Goal: Contribute content: Contribute content

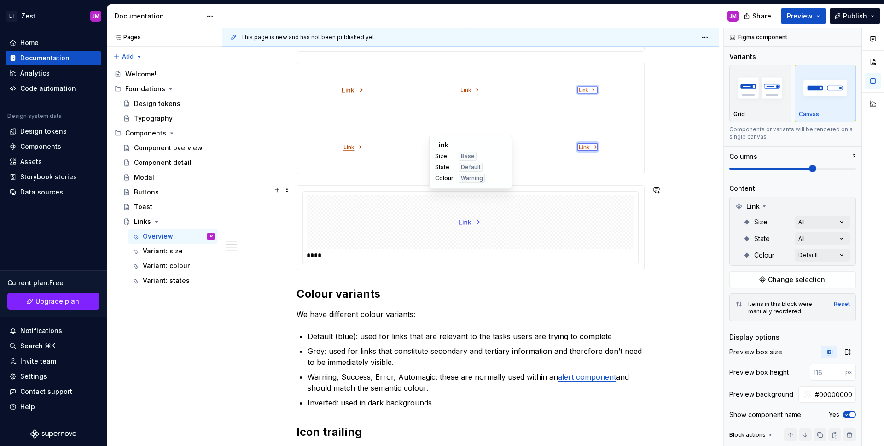
scroll to position [730, 0]
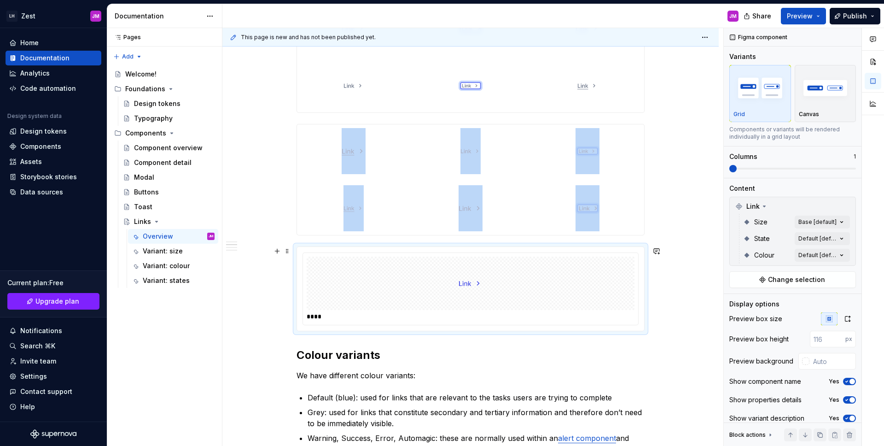
click at [464, 284] on img at bounding box center [471, 283] width 24 height 46
click at [836, 256] on div "Comments Open comments No comments yet Select ‘Comment’ from the block context …" at bounding box center [804, 237] width 160 height 418
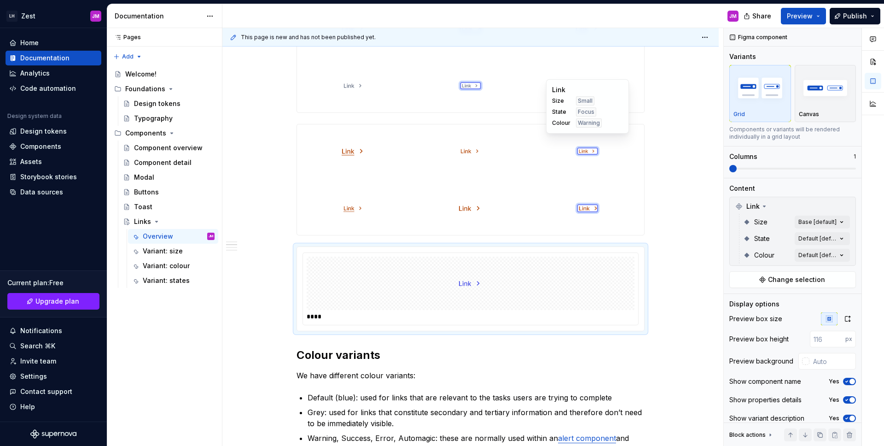
click at [540, 154] on html "LH Zest JM Home Documentation Analytics Code automation Design system data Desi…" at bounding box center [442, 223] width 884 height 446
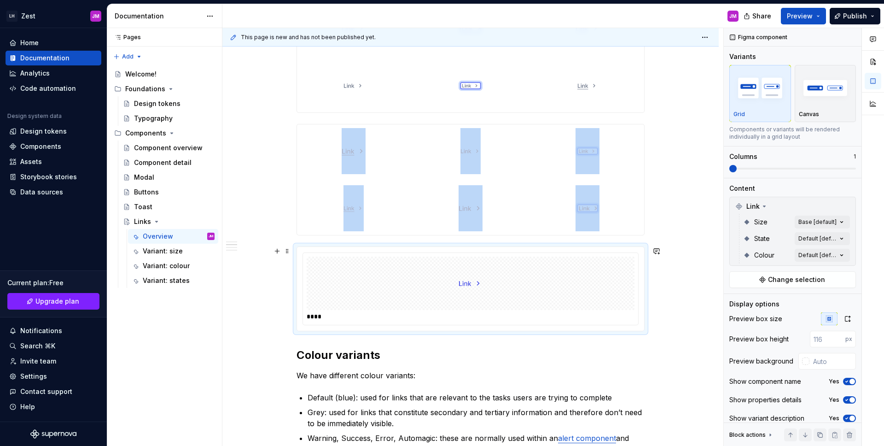
click at [556, 257] on div at bounding box center [471, 282] width 328 height 53
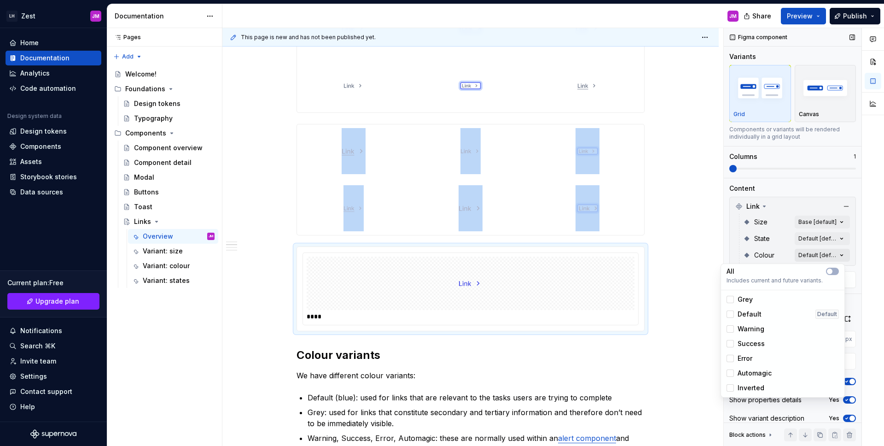
click at [806, 250] on div "Comments Open comments No comments yet Select ‘Comment’ from the block context …" at bounding box center [804, 237] width 160 height 418
click at [731, 357] on div at bounding box center [729, 357] width 7 height 7
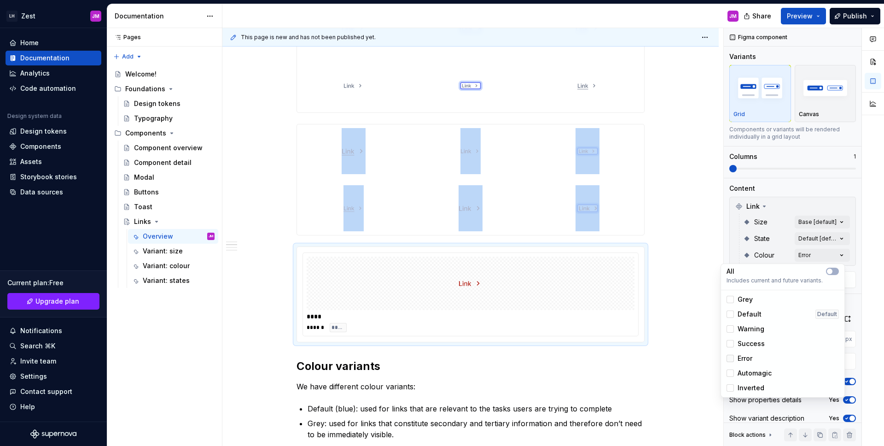
click at [730, 358] on icon at bounding box center [730, 358] width 0 height 0
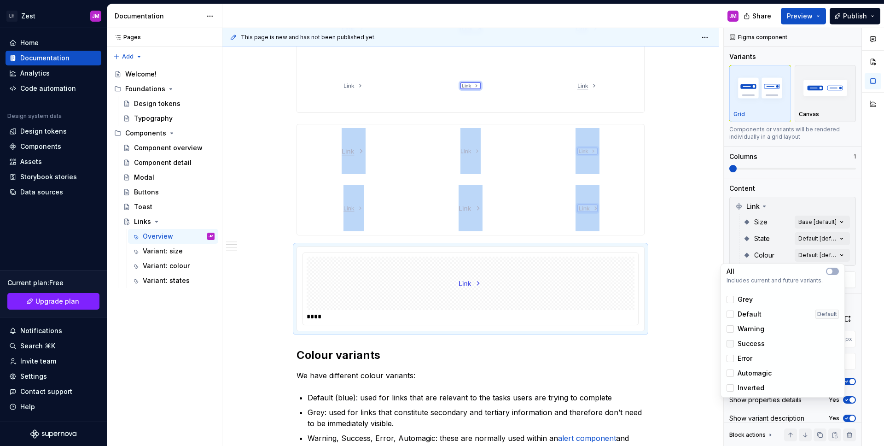
click at [731, 343] on div at bounding box center [729, 343] width 7 height 7
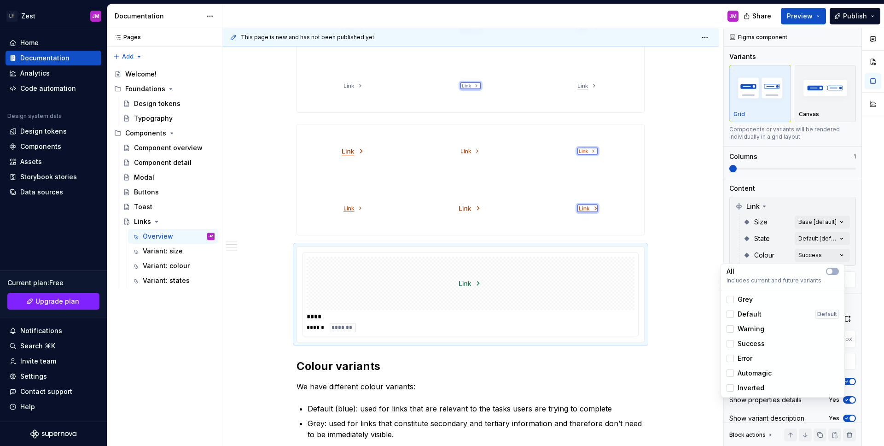
click at [813, 215] on div "Comments Open comments No comments yet Select ‘Comment’ from the block context …" at bounding box center [804, 237] width 160 height 418
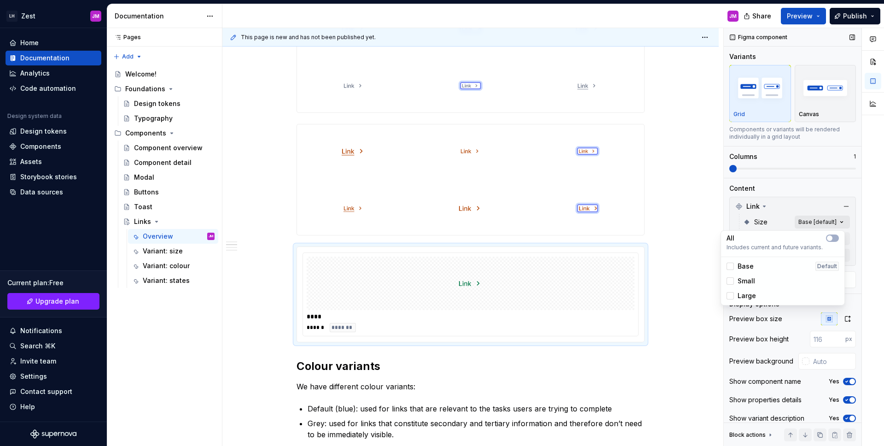
click at [814, 216] on div "Comments Open comments No comments yet Select ‘Comment’ from the block context …" at bounding box center [804, 237] width 160 height 418
drag, startPoint x: 729, startPoint y: 264, endPoint x: 730, endPoint y: 277, distance: 12.5
click at [729, 265] on div at bounding box center [729, 265] width 7 height 7
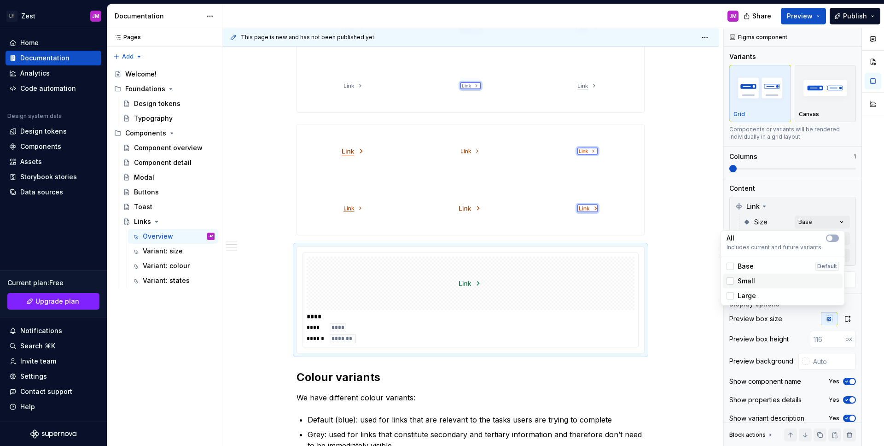
drag, startPoint x: 729, startPoint y: 280, endPoint x: 729, endPoint y: 285, distance: 5.1
click at [729, 281] on div at bounding box center [729, 280] width 7 height 7
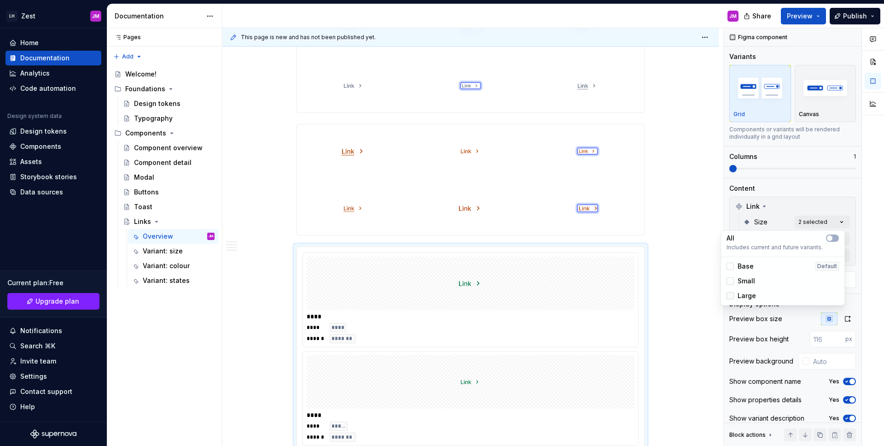
click at [729, 296] on div at bounding box center [729, 295] width 7 height 7
click at [814, 108] on div "Comments Open comments No comments yet Select ‘Comment’ from the block context …" at bounding box center [804, 237] width 160 height 418
click at [815, 105] on div "button" at bounding box center [825, 88] width 53 height 38
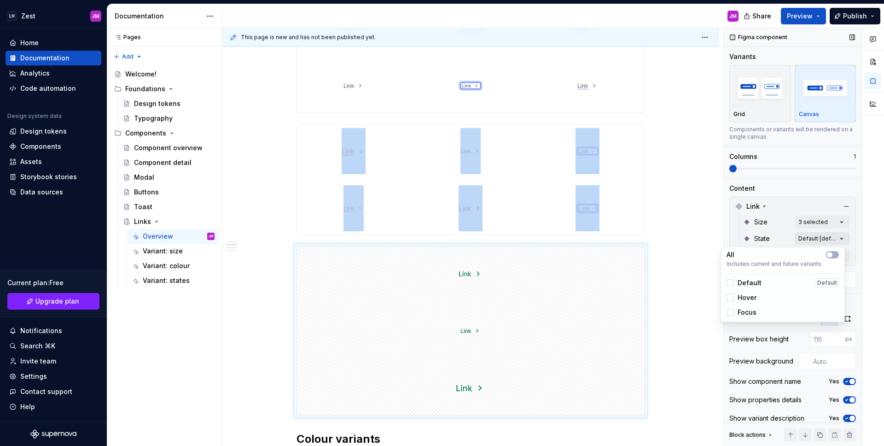
click at [815, 239] on div "Comments Open comments No comments yet Select ‘Comment’ from the block context …" at bounding box center [804, 237] width 160 height 418
click at [831, 254] on span "button" at bounding box center [830, 255] width 6 height 6
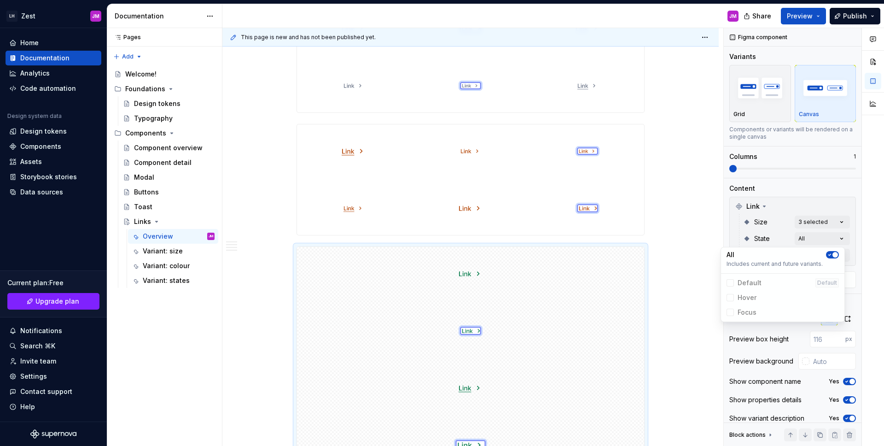
click at [806, 178] on div "Comments Open comments No comments yet Select ‘Comment’ from the block context …" at bounding box center [804, 237] width 160 height 418
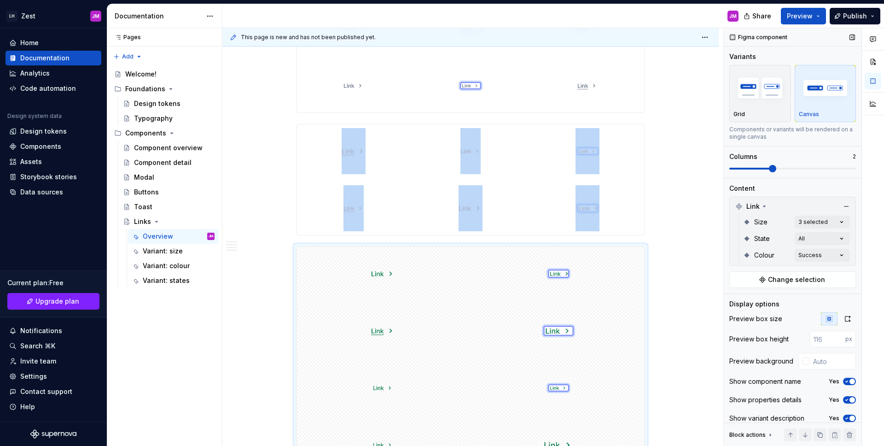
scroll to position [813, 0]
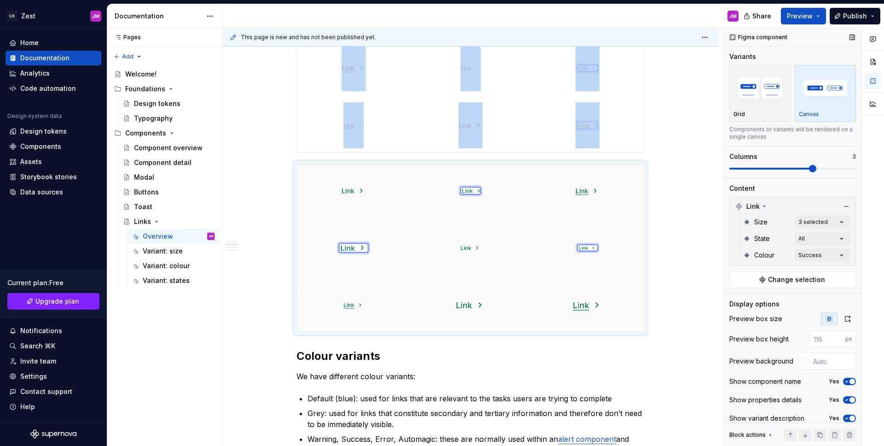
click at [809, 166] on span at bounding box center [812, 168] width 7 height 7
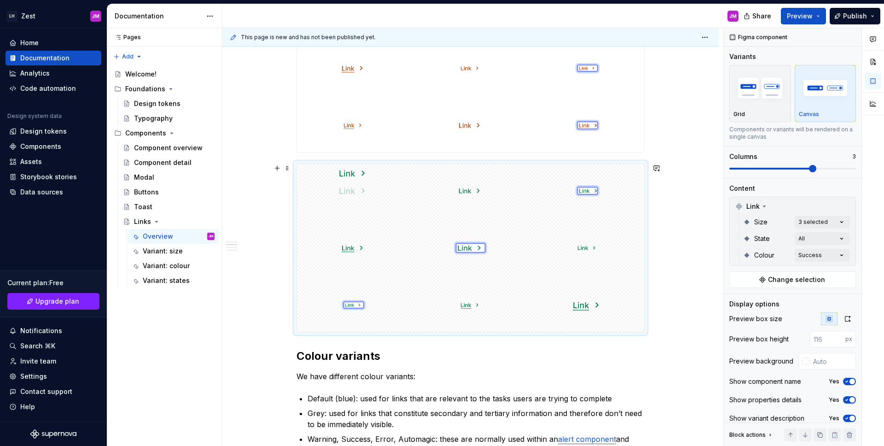
drag, startPoint x: 468, startPoint y: 305, endPoint x: 364, endPoint y: 208, distance: 142.4
click at [363, 207] on body "LH Zest JM Home Documentation Analytics Code automation Design system data Desi…" at bounding box center [442, 223] width 884 height 446
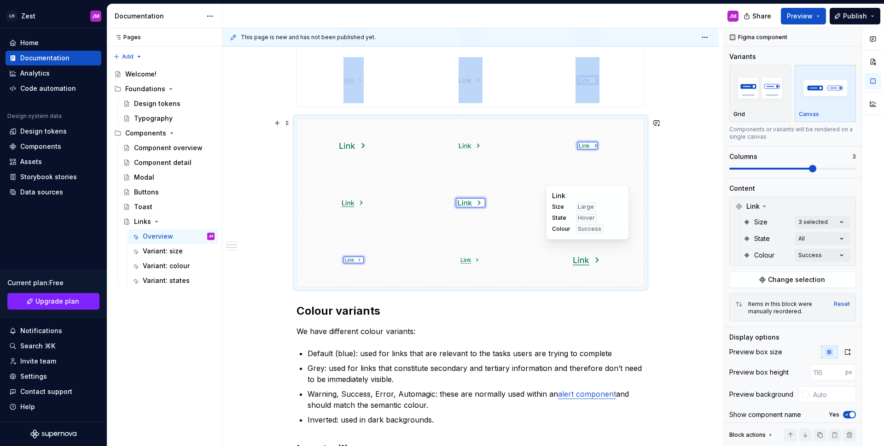
scroll to position [857, 0]
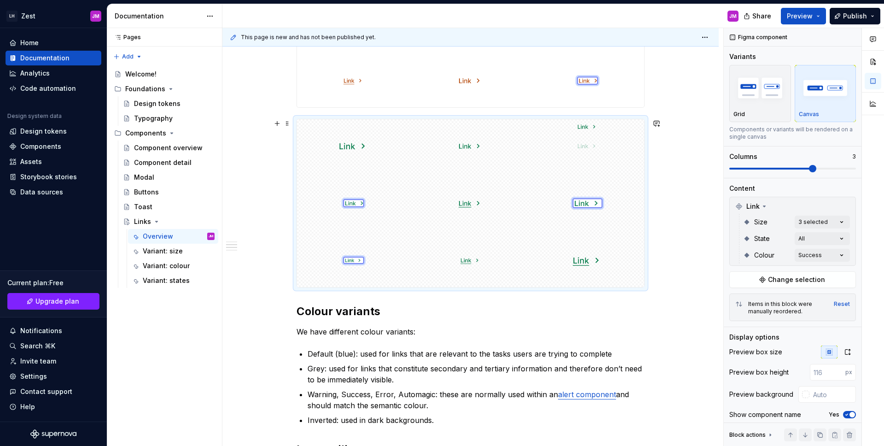
drag, startPoint x: 577, startPoint y: 195, endPoint x: 577, endPoint y: 155, distance: 40.1
click at [577, 155] on body "LH Zest JM Home Documentation Analytics Code automation Design system data Desi…" at bounding box center [442, 223] width 884 height 446
drag, startPoint x: 582, startPoint y: 259, endPoint x: 360, endPoint y: 214, distance: 226.9
click at [360, 214] on body "LH Zest JM Home Documentation Analytics Code automation Design system data Desi…" at bounding box center [442, 223] width 884 height 446
drag, startPoint x: 583, startPoint y: 259, endPoint x: 567, endPoint y: 215, distance: 47.0
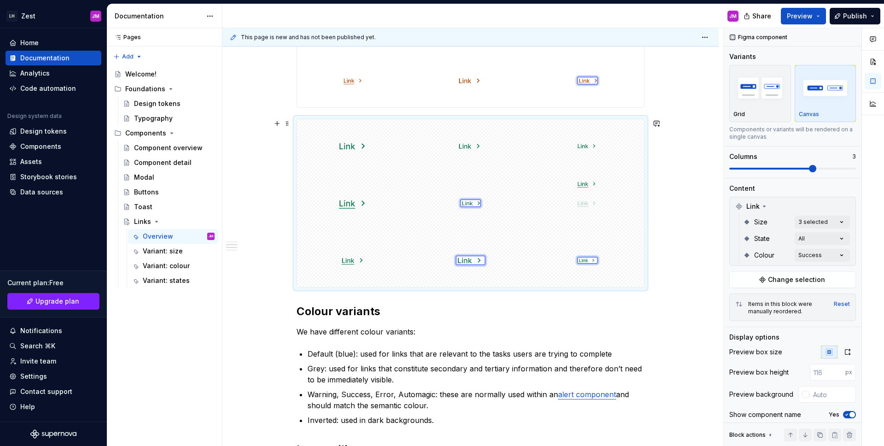
click at [581, 206] on body "LH Zest JM Home Documentation Analytics Code automation Design system data Desi…" at bounding box center [442, 223] width 884 height 446
drag, startPoint x: 472, startPoint y: 207, endPoint x: 477, endPoint y: 277, distance: 70.2
drag, startPoint x: 577, startPoint y: 203, endPoint x: 483, endPoint y: 211, distance: 93.8
click at [483, 211] on body "LH Zest JM Home Documentation Analytics Code automation Design system data Desi…" at bounding box center [442, 223] width 884 height 446
click at [655, 288] on div "**********" at bounding box center [470, 214] width 496 height 1823
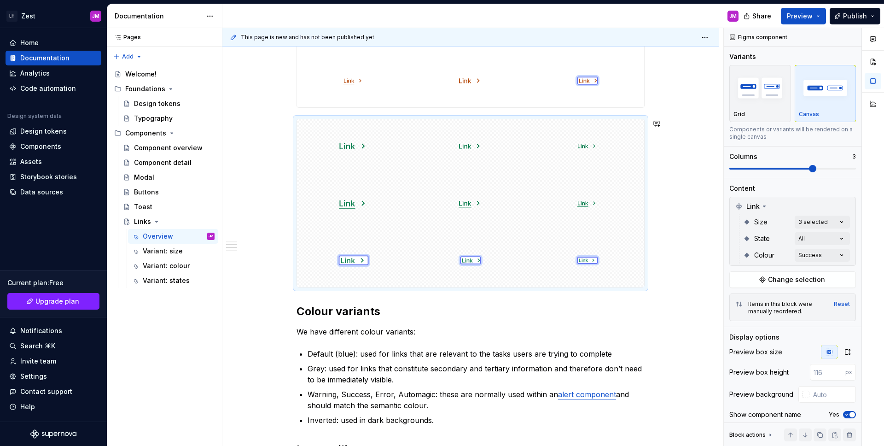
click at [616, 295] on div "**********" at bounding box center [470, 153] width 348 height 1656
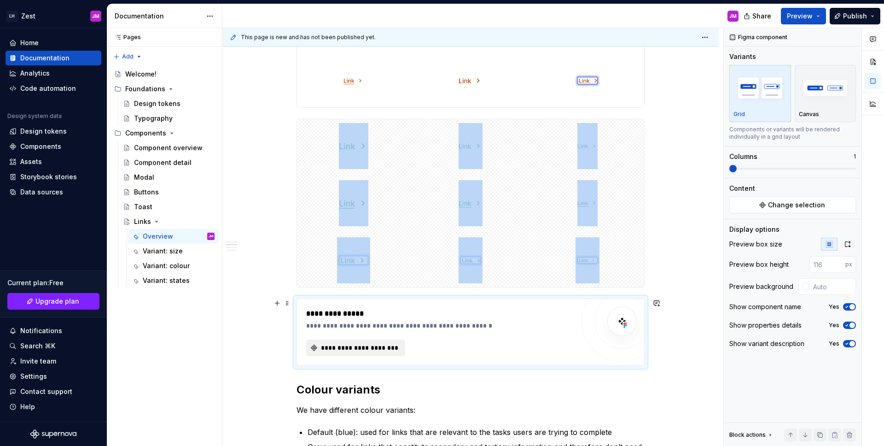
click at [369, 349] on span "**********" at bounding box center [360, 347] width 80 height 9
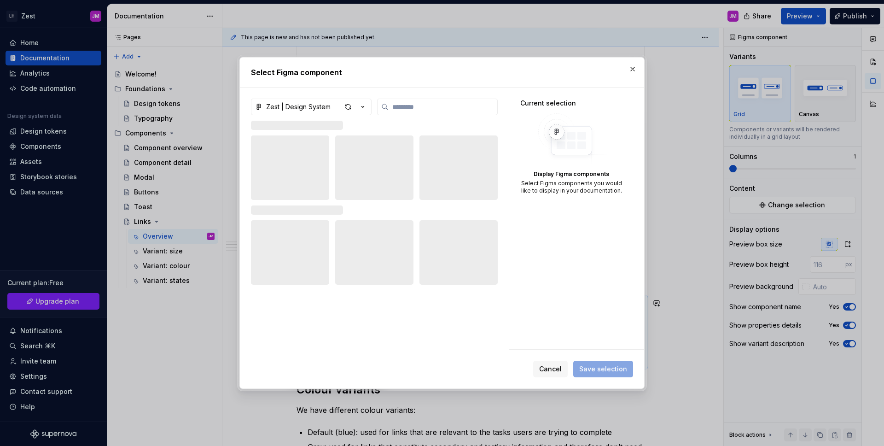
type textarea "*"
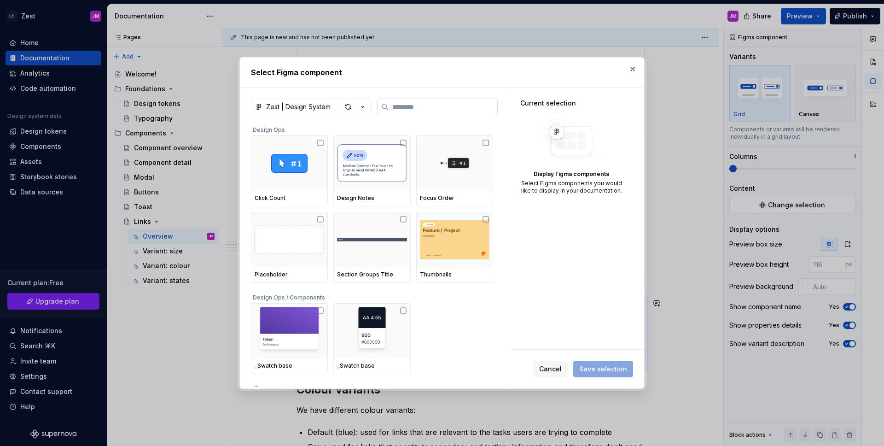
click at [401, 105] on input "search" at bounding box center [443, 106] width 109 height 9
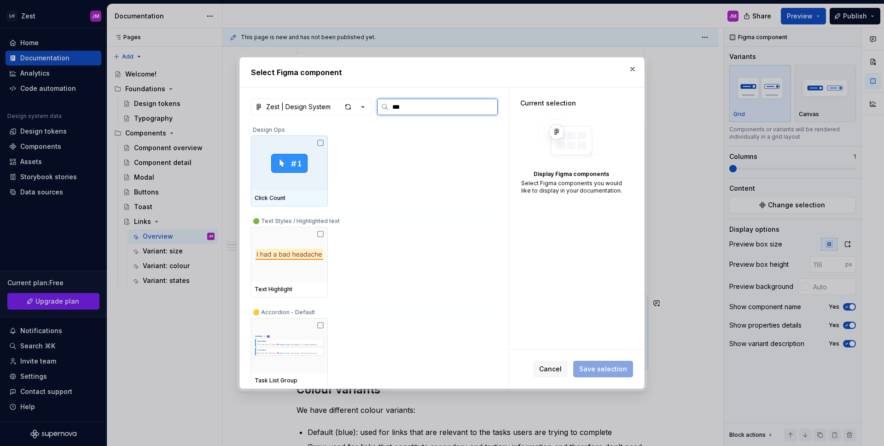
type input "****"
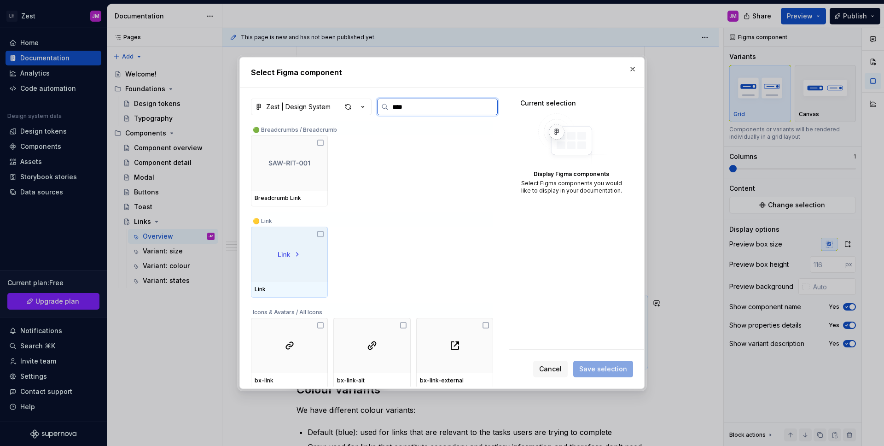
drag, startPoint x: 321, startPoint y: 234, endPoint x: 447, endPoint y: 291, distance: 137.9
click at [323, 235] on icon at bounding box center [320, 233] width 7 height 7
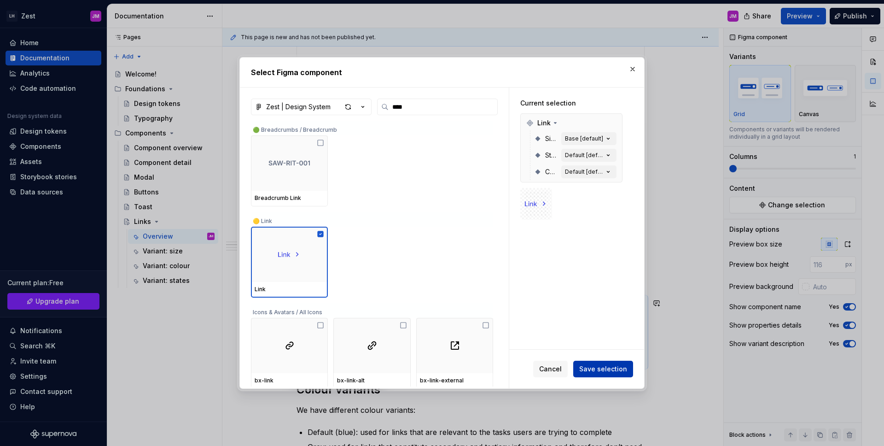
click at [627, 368] on span "Save selection" at bounding box center [603, 368] width 48 height 9
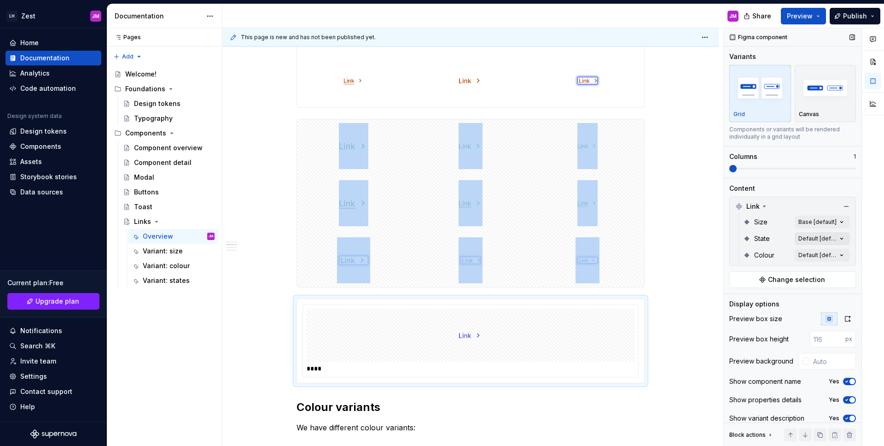
click at [822, 238] on div "Comments Open comments No comments yet Select ‘Comment’ from the block context …" at bounding box center [804, 237] width 160 height 418
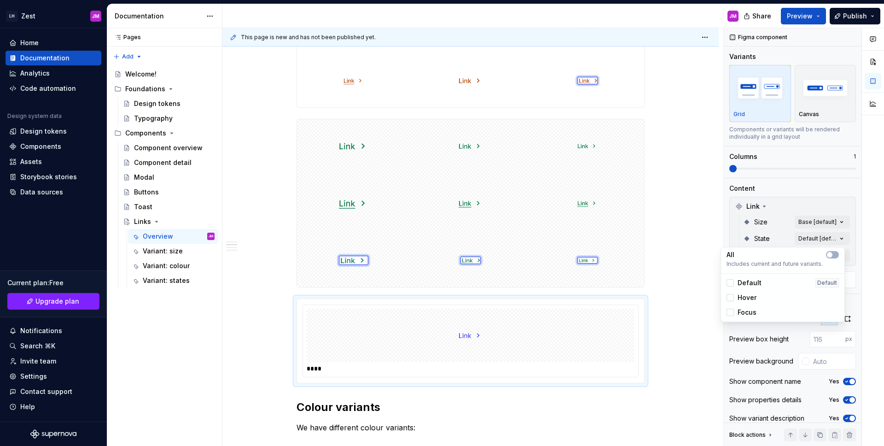
click at [791, 235] on div "Comments Open comments No comments yet Select ‘Comment’ from the block context …" at bounding box center [804, 237] width 160 height 418
click at [800, 256] on div "Comments Open comments No comments yet Select ‘Comment’ from the block context …" at bounding box center [804, 237] width 160 height 418
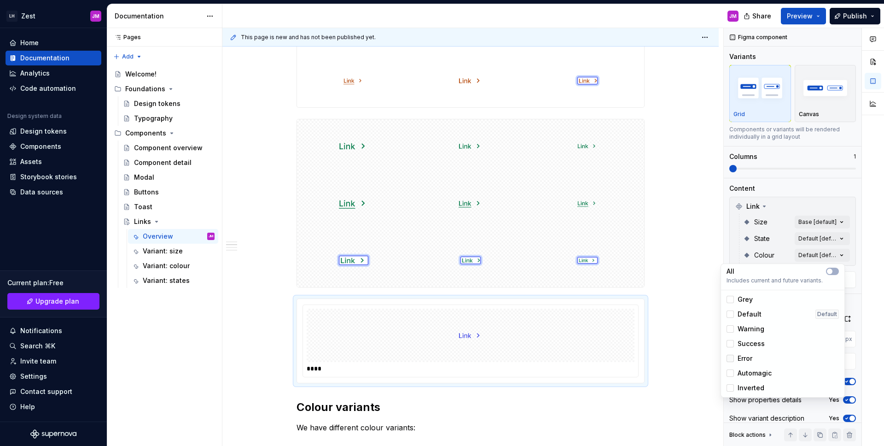
click at [732, 358] on div at bounding box center [729, 357] width 7 height 7
click at [809, 222] on div "Comments Open comments No comments yet Select ‘Comment’ from the block context …" at bounding box center [804, 237] width 160 height 418
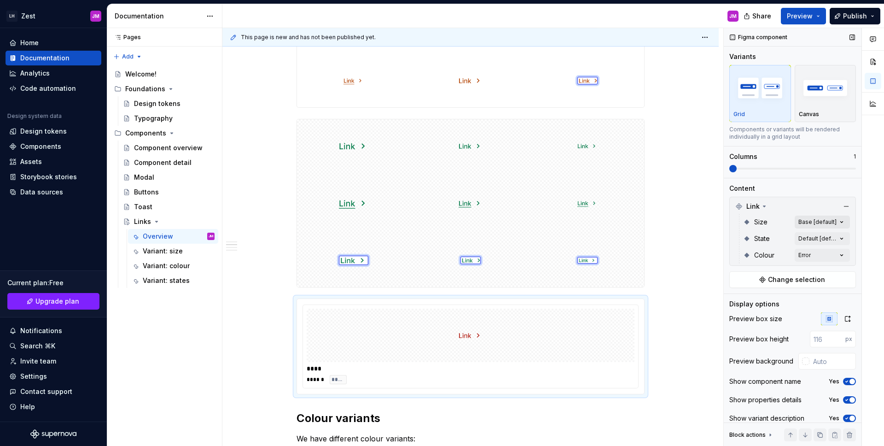
click at [808, 222] on div "Comments Open comments No comments yet Select ‘Comment’ from the block context …" at bounding box center [804, 237] width 160 height 418
click at [830, 238] on span "button" at bounding box center [830, 238] width 6 height 6
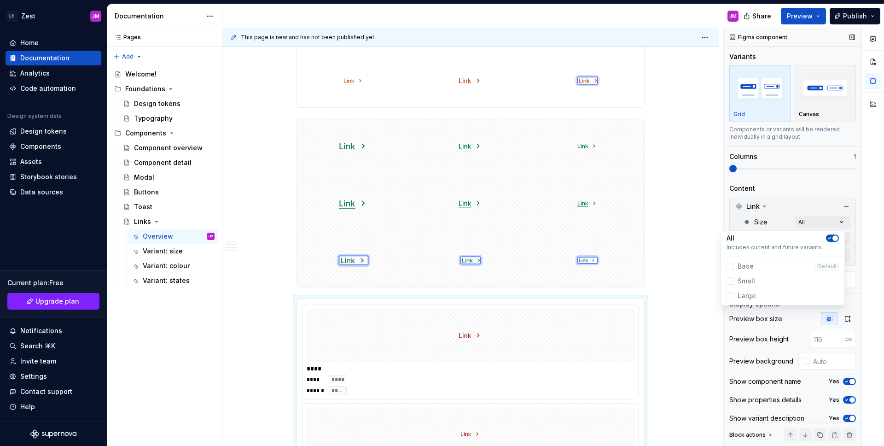
drag, startPoint x: 831, startPoint y: 189, endPoint x: 828, endPoint y: 215, distance: 25.5
click at [830, 190] on div "Comments Open comments No comments yet Select ‘Comment’ from the block context …" at bounding box center [804, 237] width 160 height 418
click at [820, 240] on div "Comments Open comments No comments yet Select ‘Comment’ from the block context …" at bounding box center [804, 237] width 160 height 418
click at [831, 254] on span "button" at bounding box center [830, 255] width 6 height 6
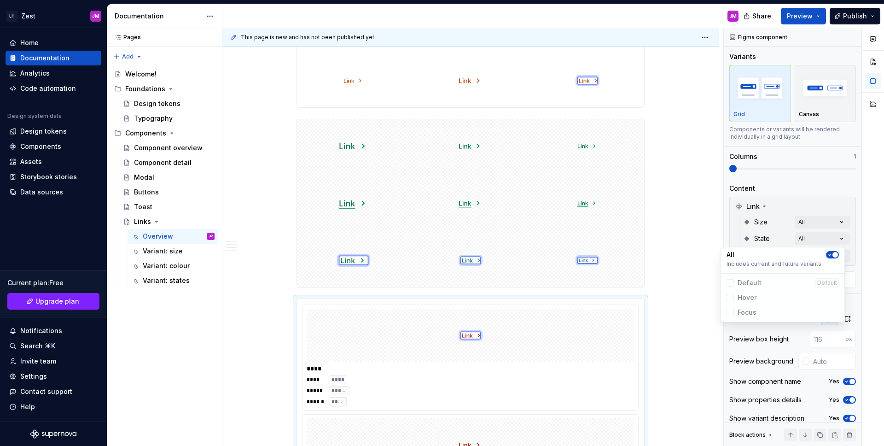
click at [826, 103] on div "Comments Open comments No comments yet Select ‘Comment’ from the block context …" at bounding box center [804, 237] width 160 height 418
click at [822, 105] on div "button" at bounding box center [825, 88] width 53 height 38
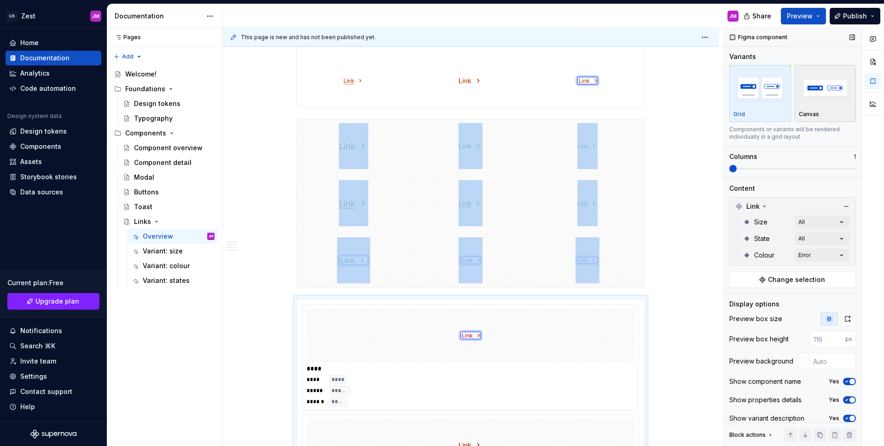
scroll to position [1049, 0]
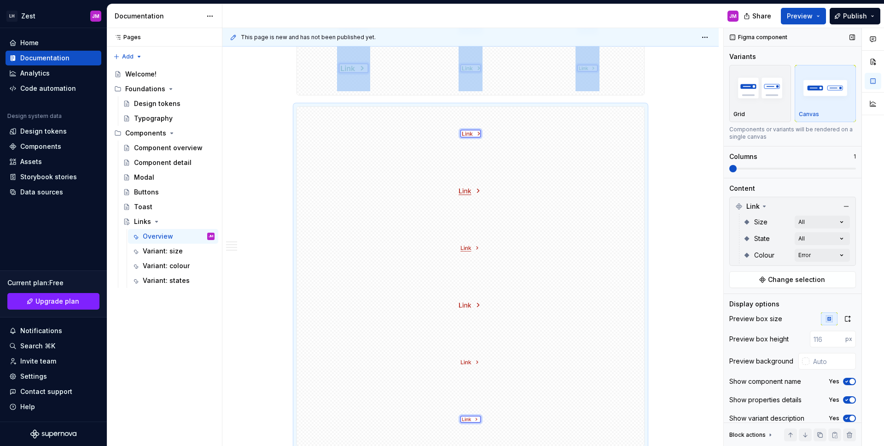
click at [747, 168] on span at bounding box center [792, 168] width 127 height 7
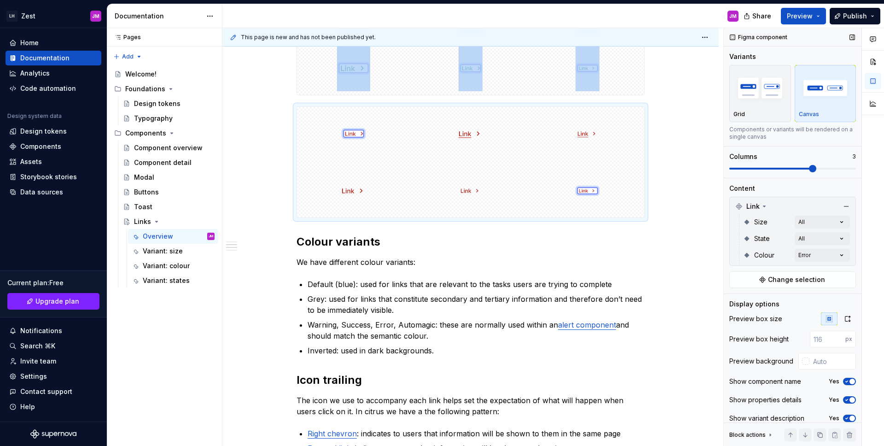
click at [800, 168] on span at bounding box center [792, 169] width 127 height 2
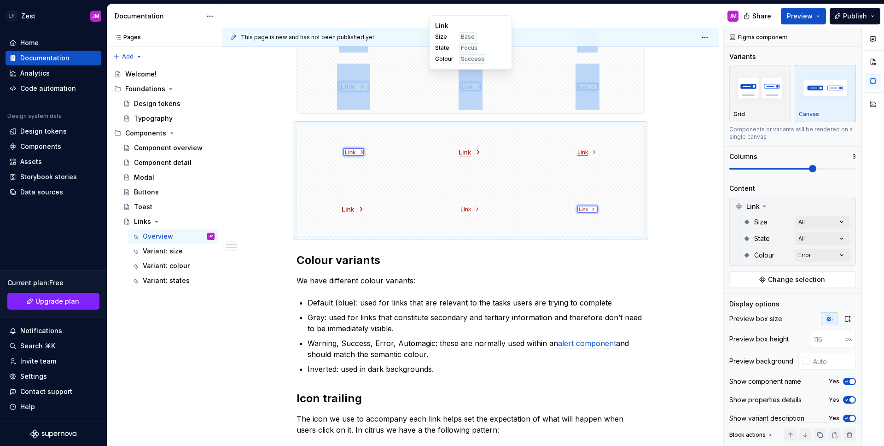
scroll to position [1016, 0]
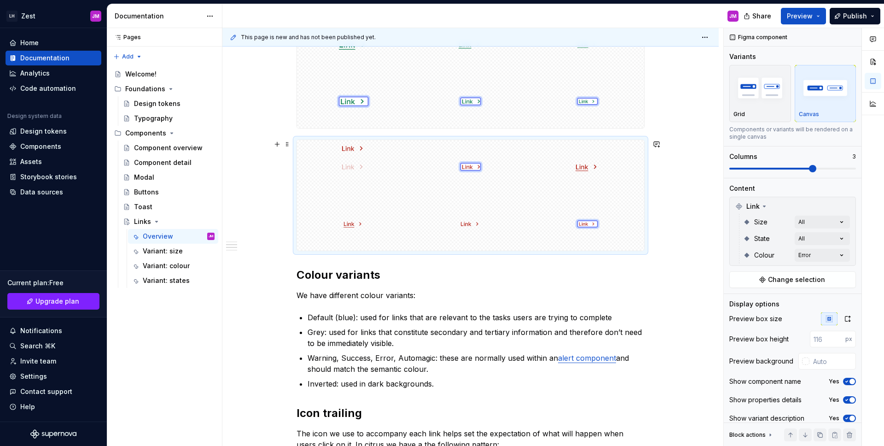
drag, startPoint x: 346, startPoint y: 216, endPoint x: 385, endPoint y: 197, distance: 43.9
click at [349, 181] on body "LH Zest JM Home Documentation Analytics Code automation Design system data Desi…" at bounding box center [442, 223] width 884 height 446
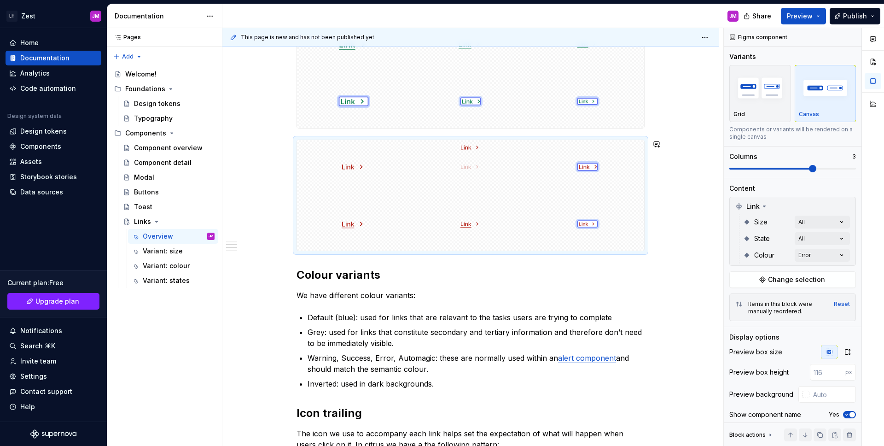
drag, startPoint x: 466, startPoint y: 223, endPoint x: 460, endPoint y: 184, distance: 39.6
click at [460, 184] on body "LH Zest JM Home Documentation Analytics Code automation Design system data Desi…" at bounding box center [442, 223] width 884 height 446
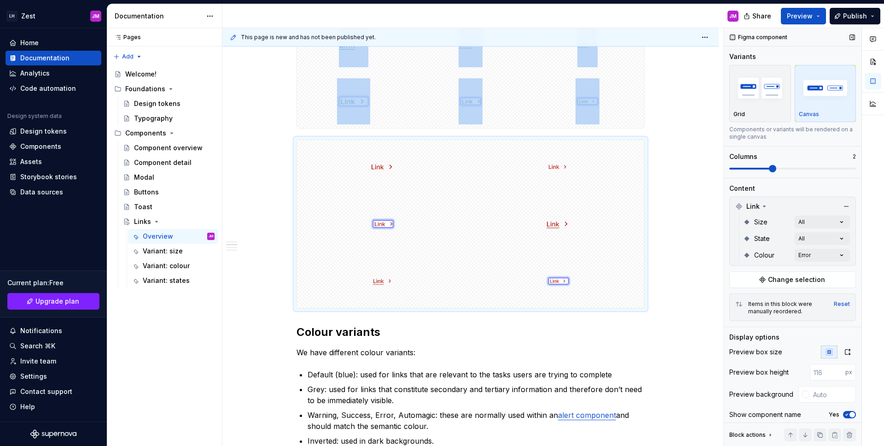
click at [776, 169] on span at bounding box center [772, 168] width 7 height 7
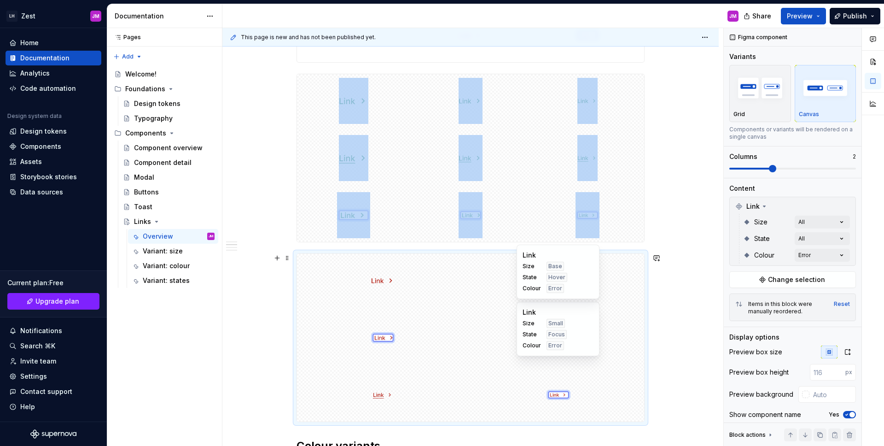
scroll to position [924, 0]
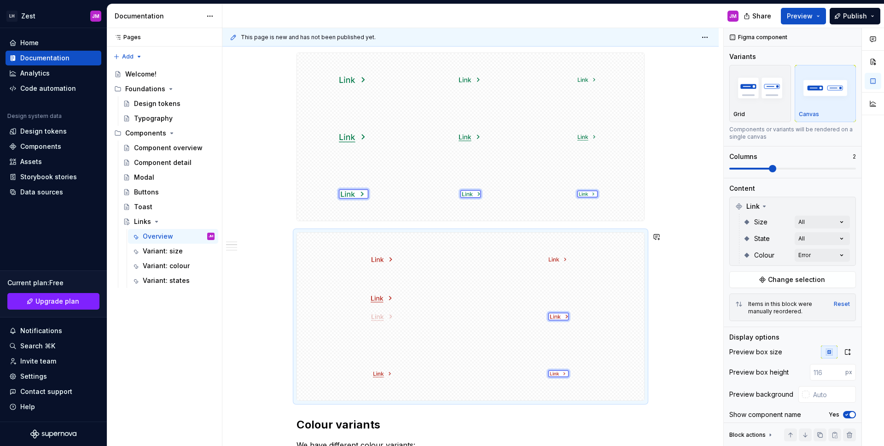
drag, startPoint x: 553, startPoint y: 319, endPoint x: 399, endPoint y: 334, distance: 155.4
click at [402, 331] on body "LH Zest JM Home Documentation Analytics Code automation Design system data Desi…" at bounding box center [442, 223] width 884 height 446
drag, startPoint x: 390, startPoint y: 372, endPoint x: 554, endPoint y: 334, distance: 168.4
click at [554, 335] on body "LH Zest JM Home Documentation Analytics Code automation Design system data Desi…" at bounding box center [442, 223] width 884 height 446
click at [669, 301] on div "**********" at bounding box center [470, 237] width 496 height 2002
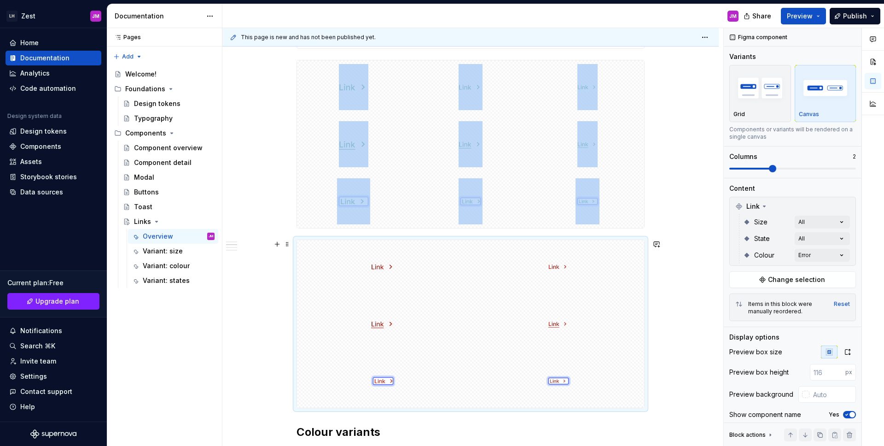
scroll to position [1001, 0]
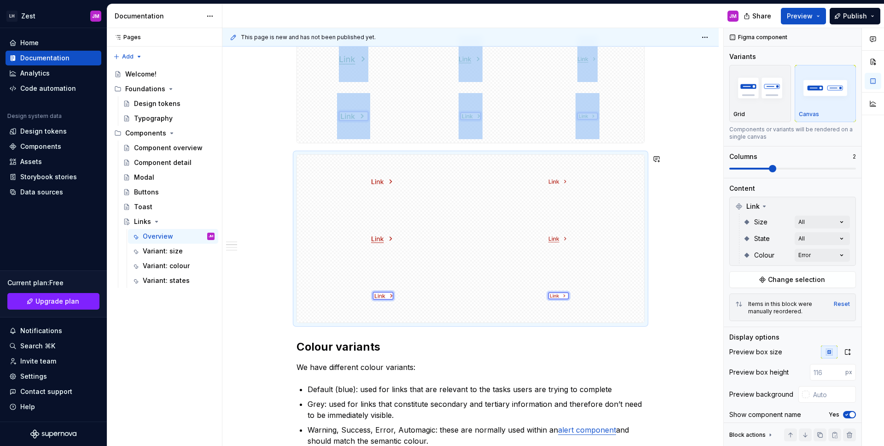
click at [648, 334] on div "**********" at bounding box center [470, 159] width 496 height 2002
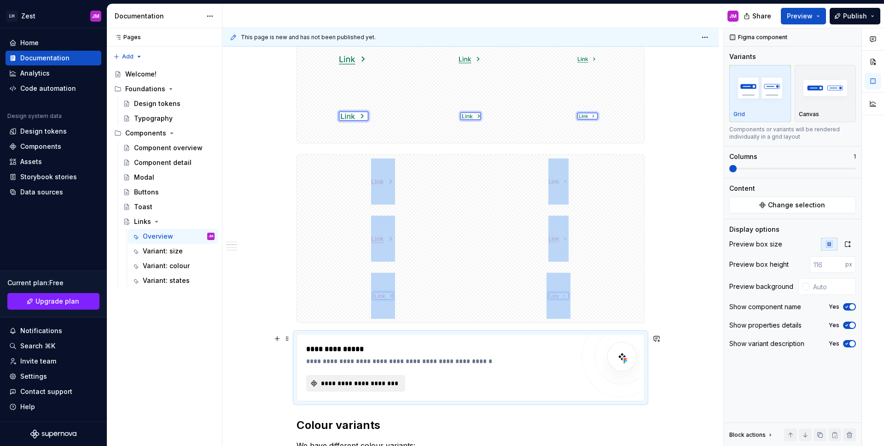
click at [337, 381] on span "**********" at bounding box center [360, 382] width 80 height 9
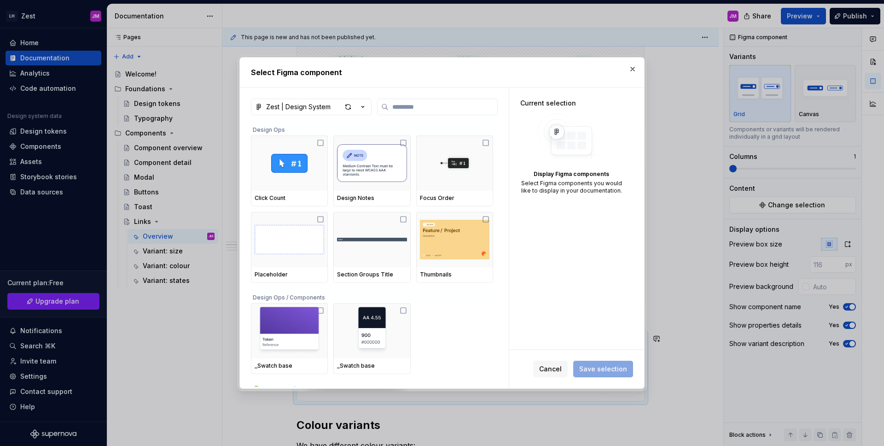
type textarea "*"
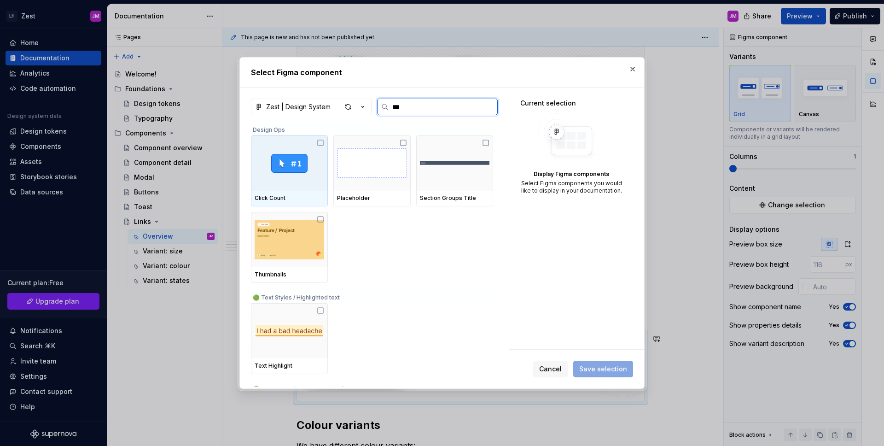
type input "****"
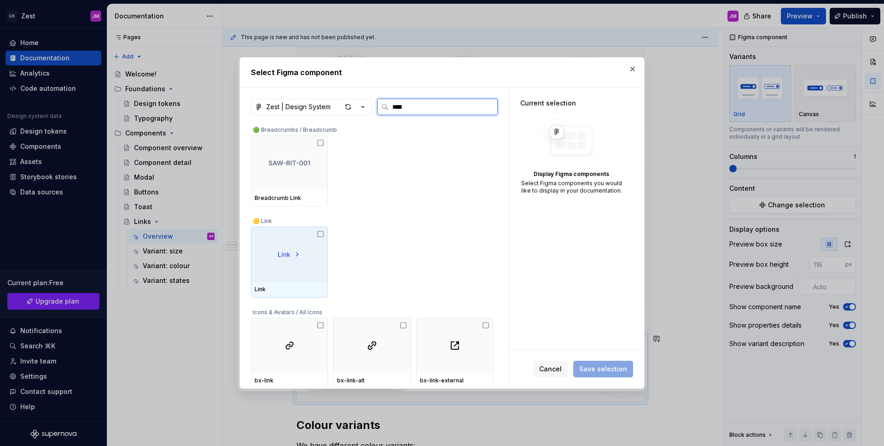
click at [316, 237] on div at bounding box center [289, 254] width 77 height 55
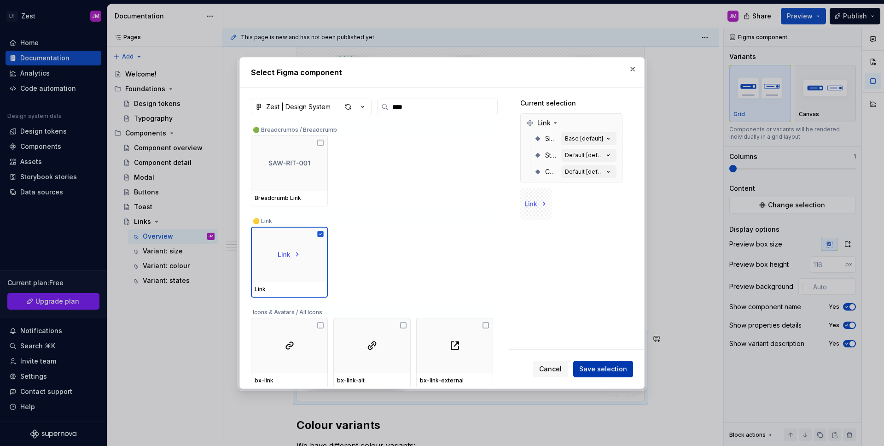
click at [604, 367] on span "Save selection" at bounding box center [603, 368] width 48 height 9
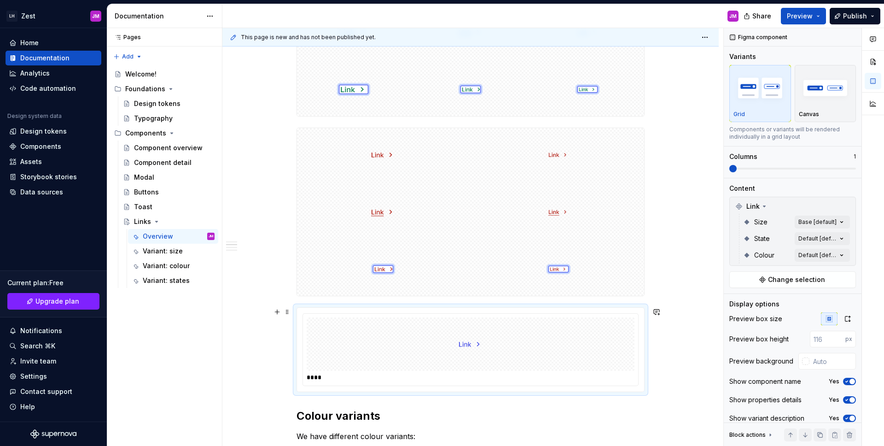
scroll to position [1084, 0]
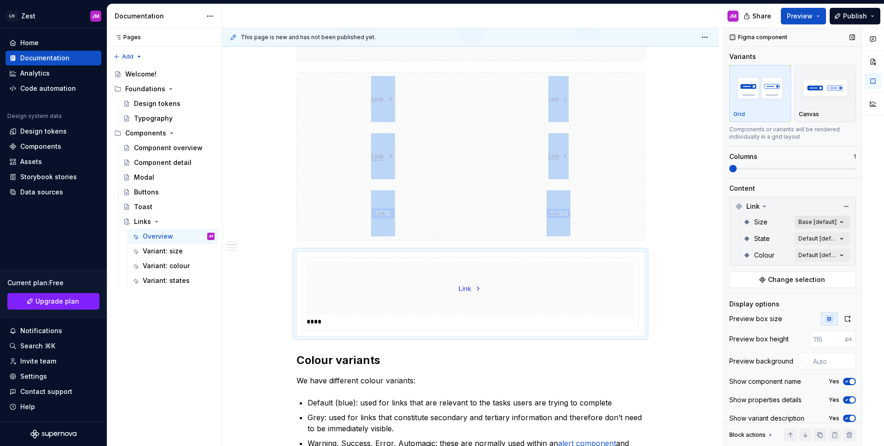
click at [819, 217] on div "Comments Open comments No comments yet Select ‘Comment’ from the block context …" at bounding box center [804, 237] width 160 height 418
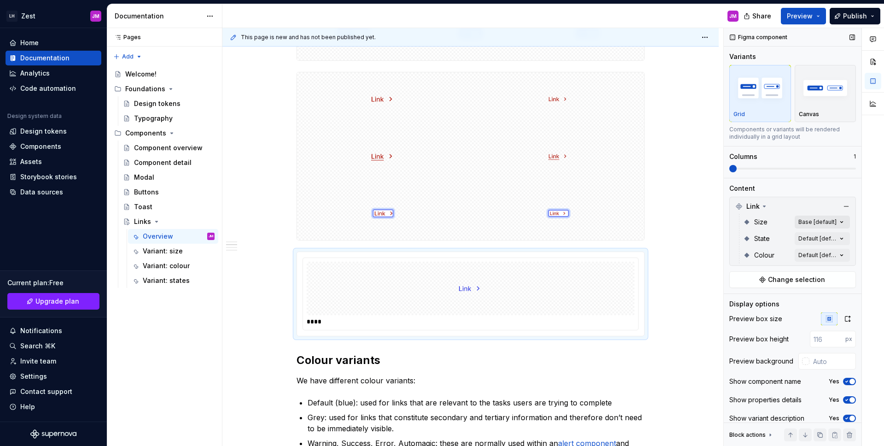
click at [819, 217] on div "Comments Open comments No comments yet Select ‘Comment’ from the block context …" at bounding box center [804, 237] width 160 height 418
type textarea "*"
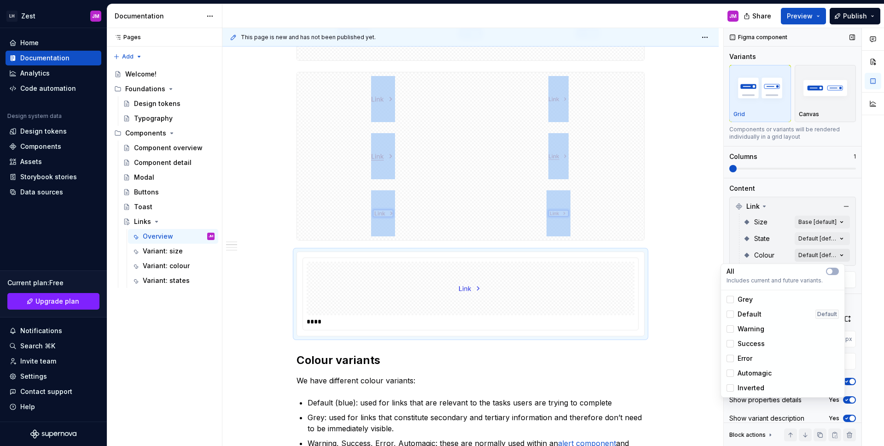
click at [807, 261] on div "Comments Open comments No comments yet Select ‘Comment’ from the block context …" at bounding box center [804, 237] width 160 height 418
click at [729, 372] on div at bounding box center [729, 372] width 7 height 7
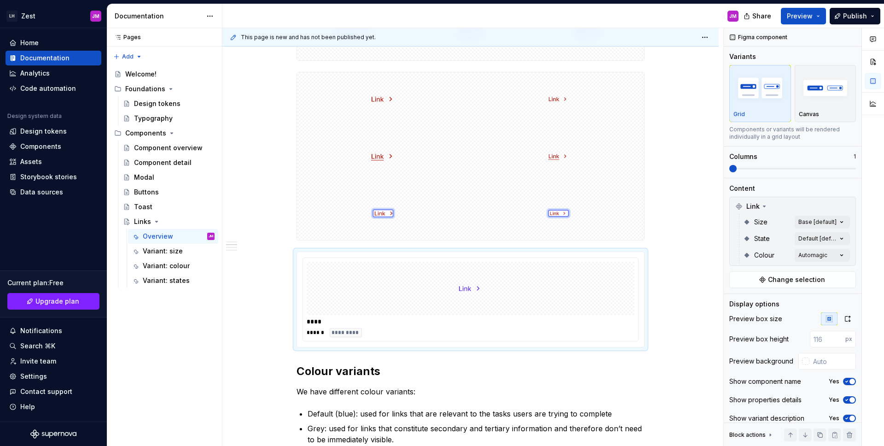
click at [672, 230] on html "LH Zest JM Home Documentation Analytics Code automation Design system data Desi…" at bounding box center [442, 223] width 884 height 446
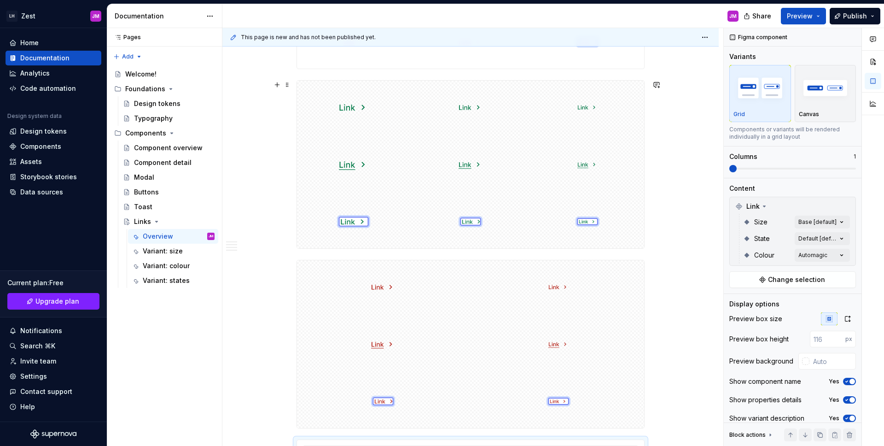
scroll to position [900, 0]
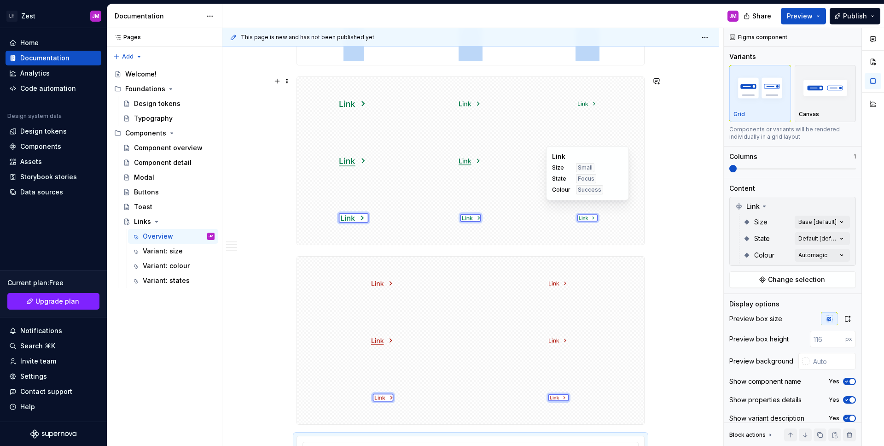
click at [604, 203] on div at bounding box center [587, 217] width 113 height 53
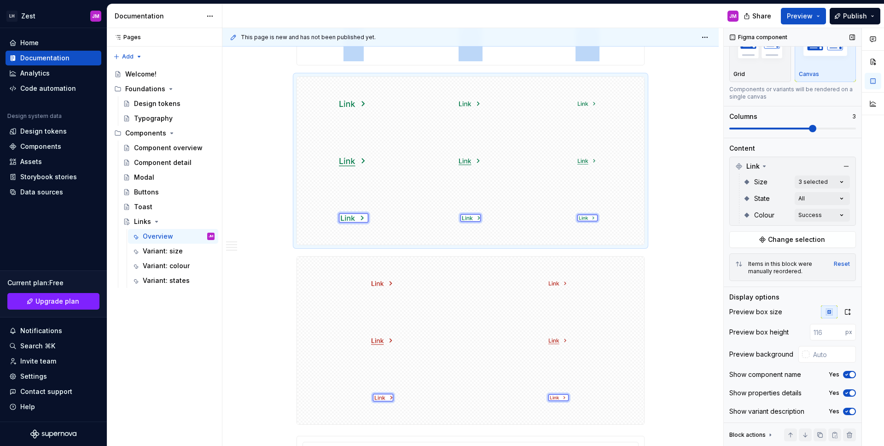
scroll to position [43, 0]
click at [802, 349] on div at bounding box center [805, 352] width 7 height 7
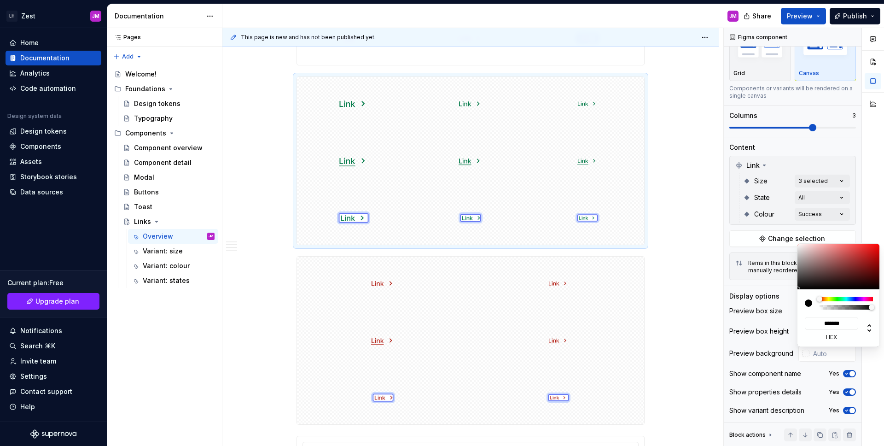
type input "#00000005"
type input "*"
type input "#00000000"
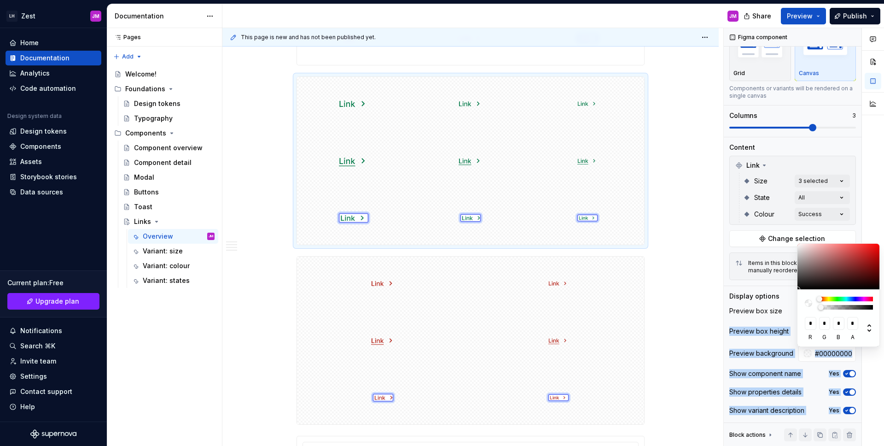
drag, startPoint x: 822, startPoint y: 307, endPoint x: 792, endPoint y: 309, distance: 29.5
click at [790, 310] on body "LH Zest JM Home Documentation Analytics Code automation Design system data Desi…" at bounding box center [442, 223] width 884 height 446
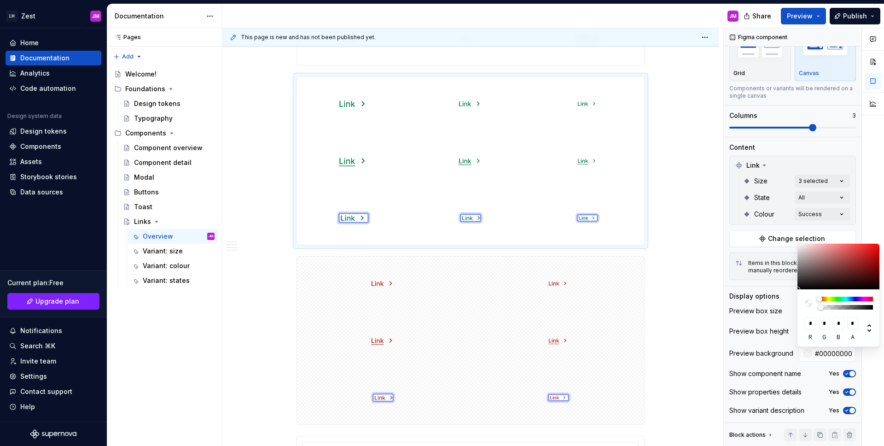
click at [689, 227] on html "LH Zest JM Home Documentation Analytics Code automation Design system data Desi…" at bounding box center [442, 223] width 884 height 446
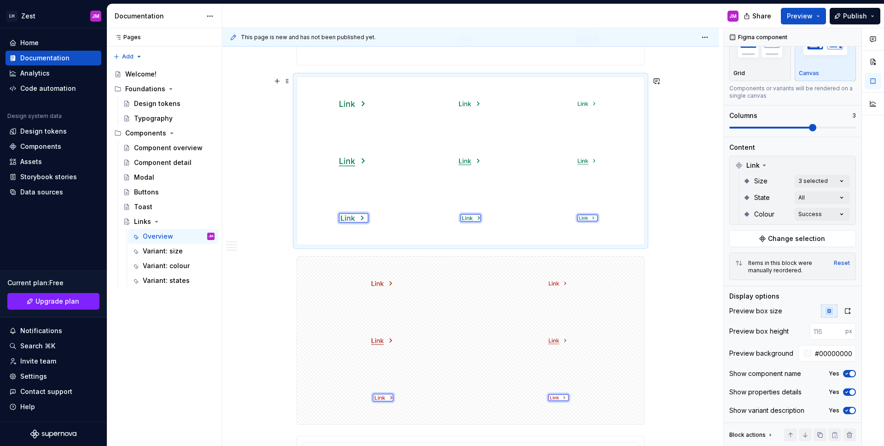
click at [686, 232] on html "LH Zest JM Home Documentation Analytics Code automation Design system data Desi…" at bounding box center [442, 223] width 884 height 446
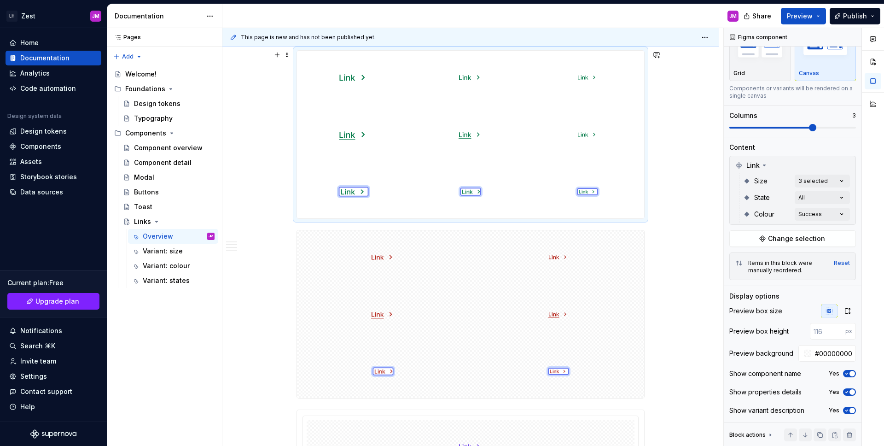
scroll to position [1068, 0]
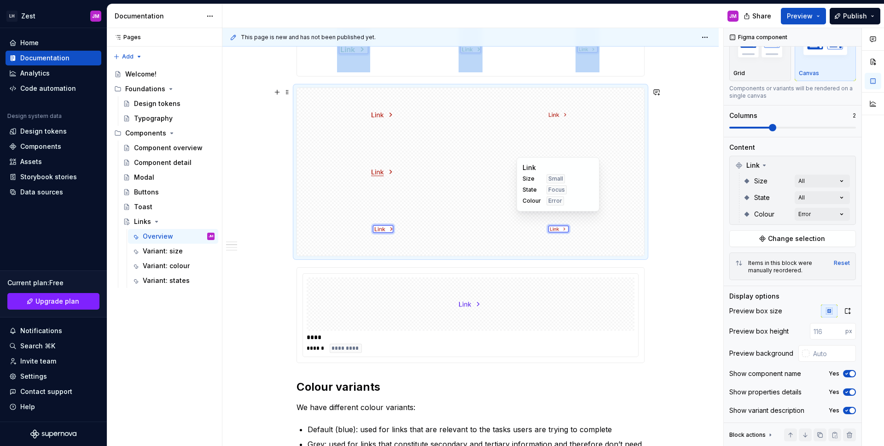
click at [612, 216] on div at bounding box center [558, 228] width 172 height 53
click at [809, 354] on input "text" at bounding box center [832, 353] width 46 height 17
click at [803, 352] on div at bounding box center [805, 352] width 7 height 7
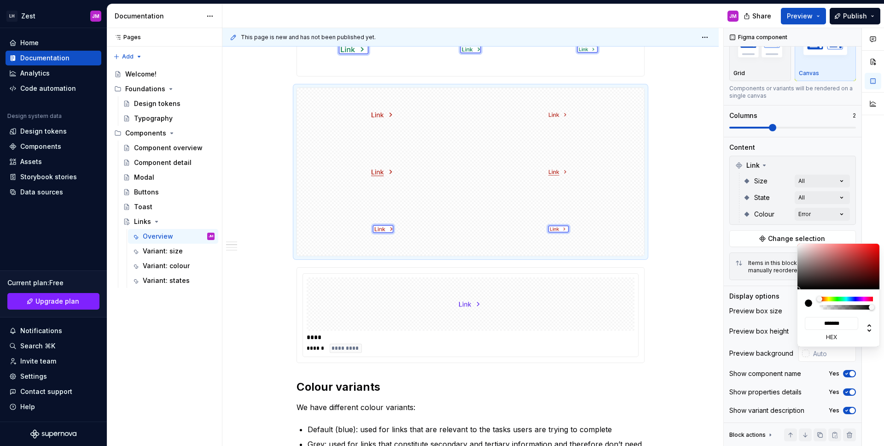
type input "#00000000"
type input "*"
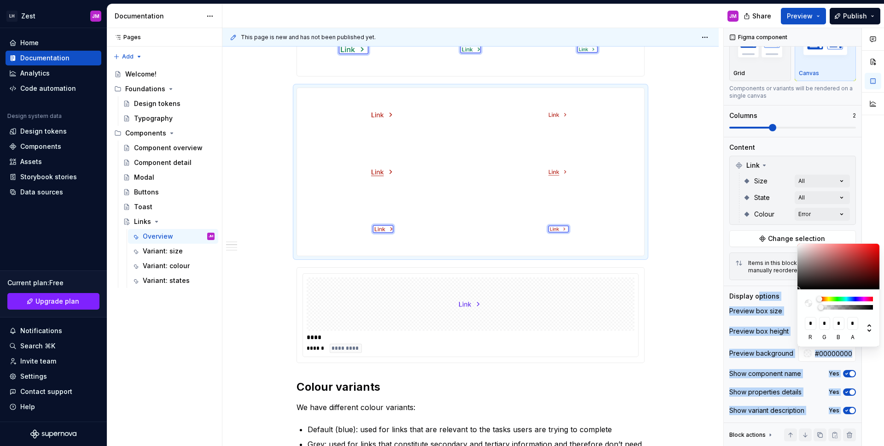
drag, startPoint x: 821, startPoint y: 308, endPoint x: 708, endPoint y: 256, distance: 124.6
click at [730, 277] on body "LH Zest JM Home Documentation Analytics Code automation Design system data Desi…" at bounding box center [442, 223] width 884 height 446
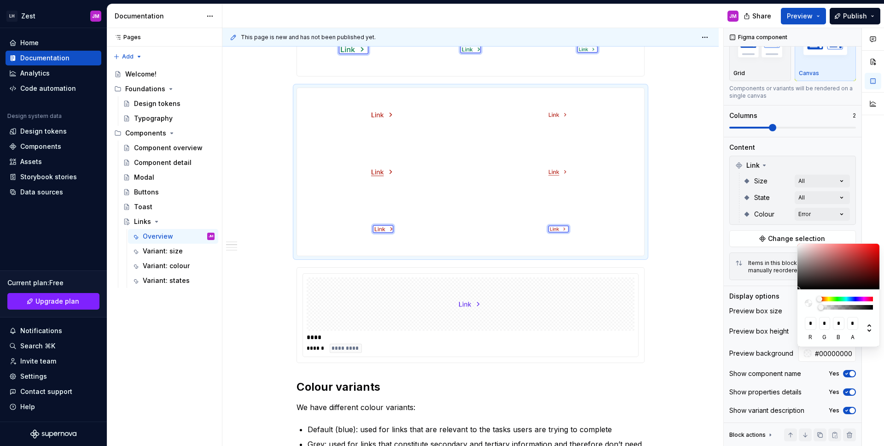
click at [680, 239] on html "LH Zest JM Home Documentation Analytics Code automation Design system data Desi…" at bounding box center [442, 223] width 884 height 446
click at [682, 238] on html "LH Zest JM Home Documentation Analytics Code automation Design system data Desi…" at bounding box center [442, 223] width 884 height 446
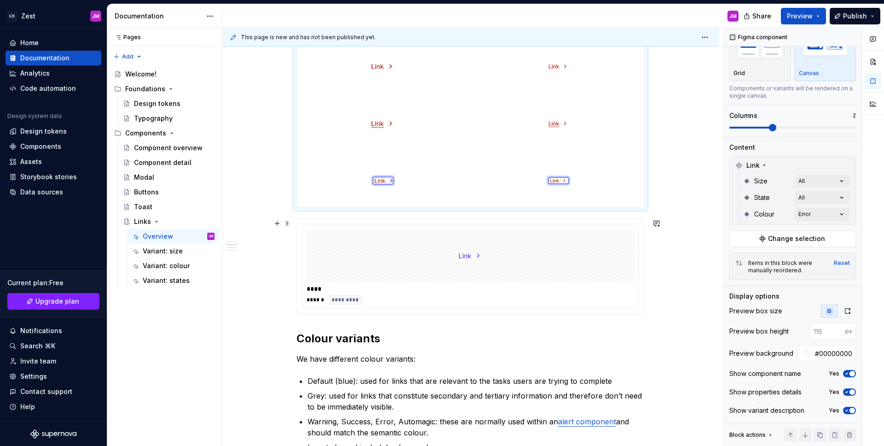
scroll to position [1131, 0]
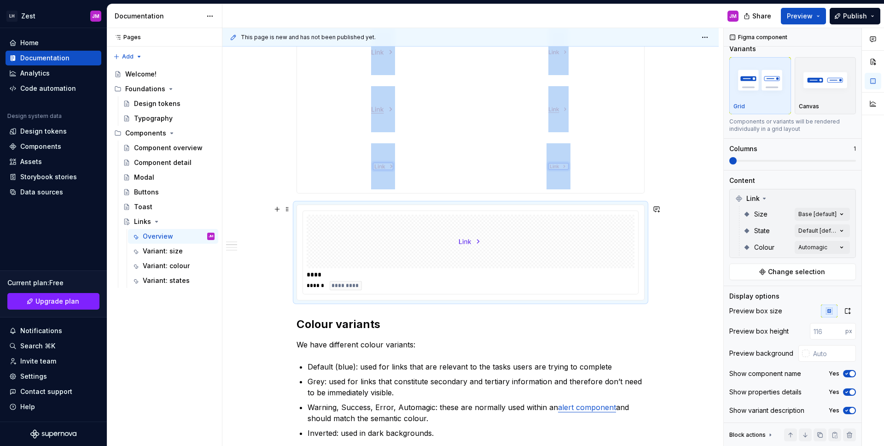
click at [519, 245] on div at bounding box center [471, 241] width 328 height 53
click at [833, 226] on div "Comments Open comments No comments yet Select ‘Comment’ from the block context …" at bounding box center [804, 237] width 160 height 418
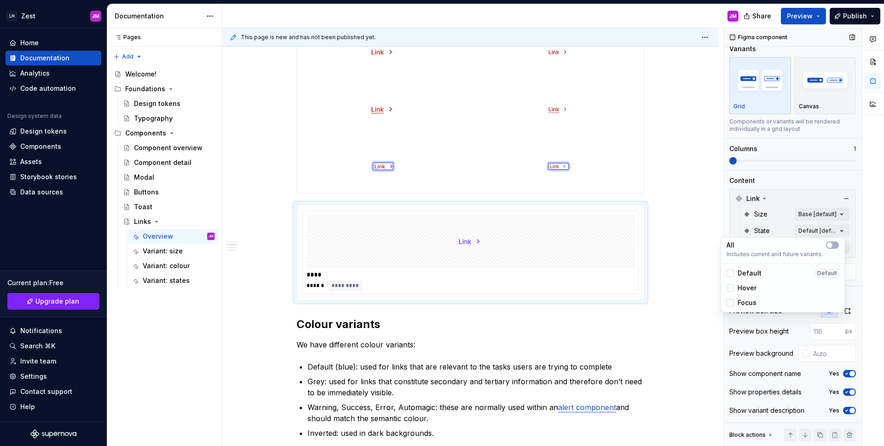
click at [745, 160] on div "Comments Open comments No comments yet Select ‘Comment’ from the block context …" at bounding box center [804, 237] width 160 height 418
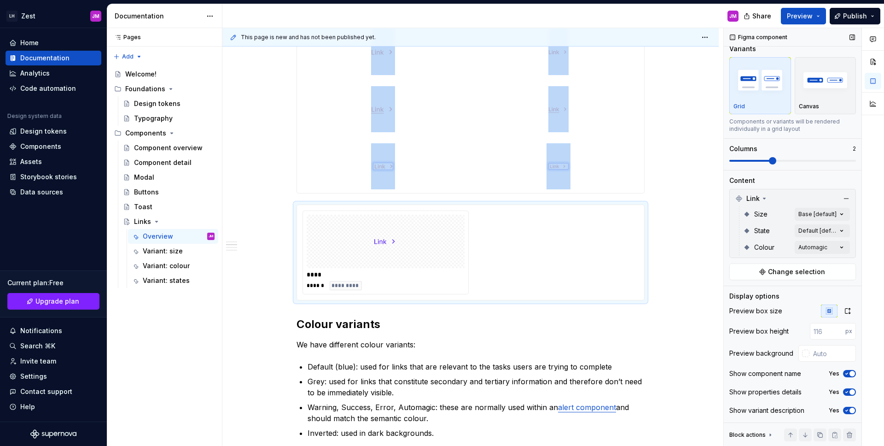
click at [752, 160] on span at bounding box center [792, 161] width 127 height 2
click at [828, 225] on div "Comments Open comments No comments yet Select ‘Comment’ from the block context …" at bounding box center [804, 237] width 160 height 418
click at [828, 244] on span "button" at bounding box center [830, 245] width 6 height 6
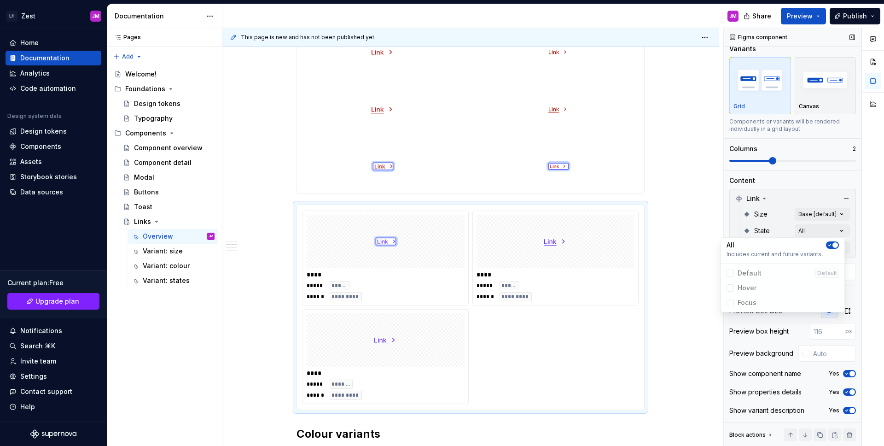
drag, startPoint x: 819, startPoint y: 186, endPoint x: 785, endPoint y: 158, distance: 43.8
click at [817, 184] on div "Comments Open comments No comments yet Select ‘Comment’ from the block context …" at bounding box center [804, 237] width 160 height 418
click at [776, 158] on span at bounding box center [772, 160] width 7 height 7
click at [789, 160] on span at bounding box center [792, 161] width 127 height 2
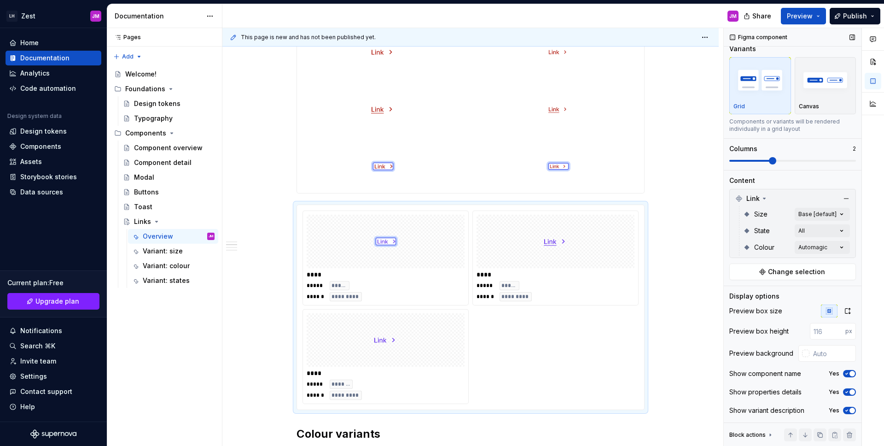
click at [799, 160] on span at bounding box center [792, 161] width 127 height 2
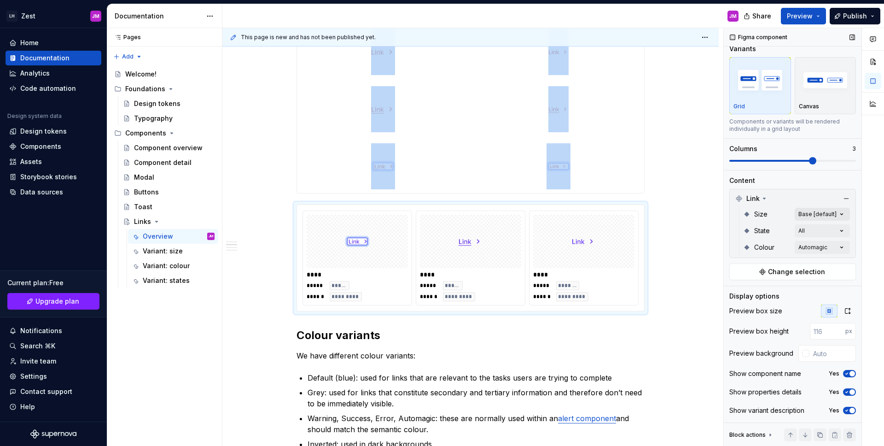
click at [812, 213] on div "Comments Open comments No comments yet Select ‘Comment’ from the block context …" at bounding box center [804, 237] width 160 height 418
click at [831, 225] on button "button" at bounding box center [832, 228] width 13 height 7
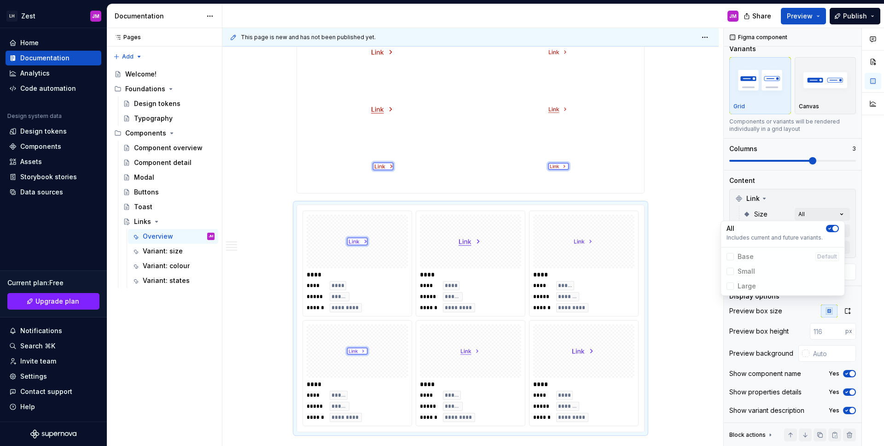
click at [680, 213] on html "LH Zest JM Home Documentation Analytics Code automation Design system data Desi…" at bounding box center [442, 223] width 884 height 446
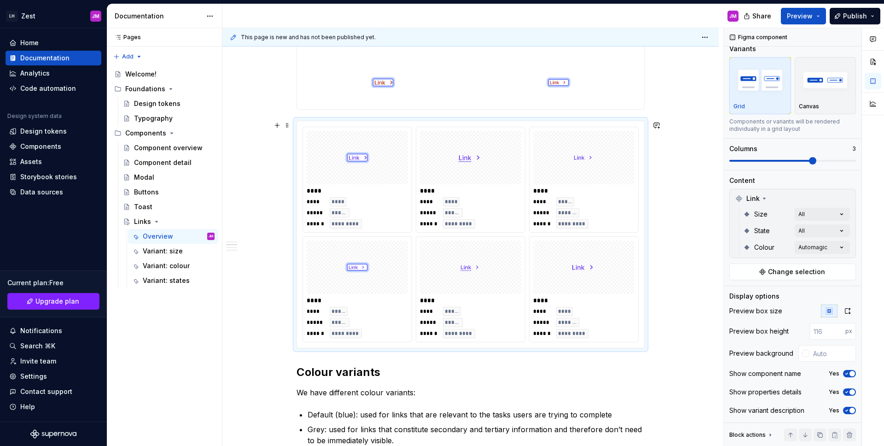
scroll to position [1216, 0]
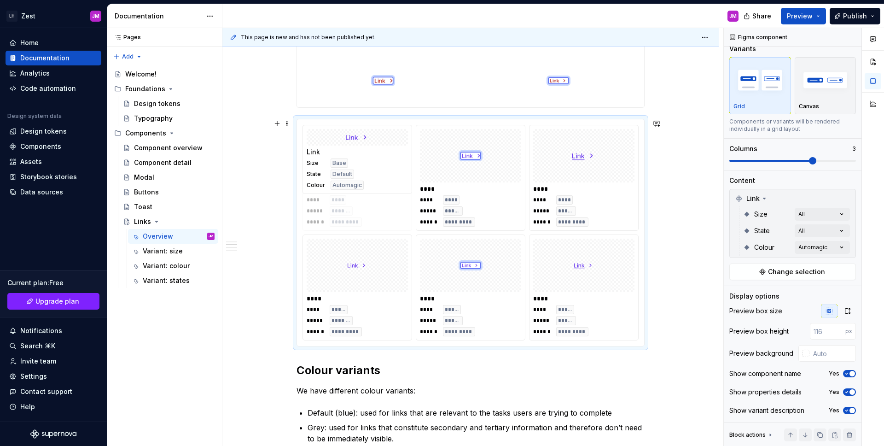
drag, startPoint x: 594, startPoint y: 268, endPoint x: 388, endPoint y: 177, distance: 225.7
click at [382, 179] on body "LH Zest JM Home Documentation Analytics Code automation Design system data Desi…" at bounding box center [442, 223] width 884 height 446
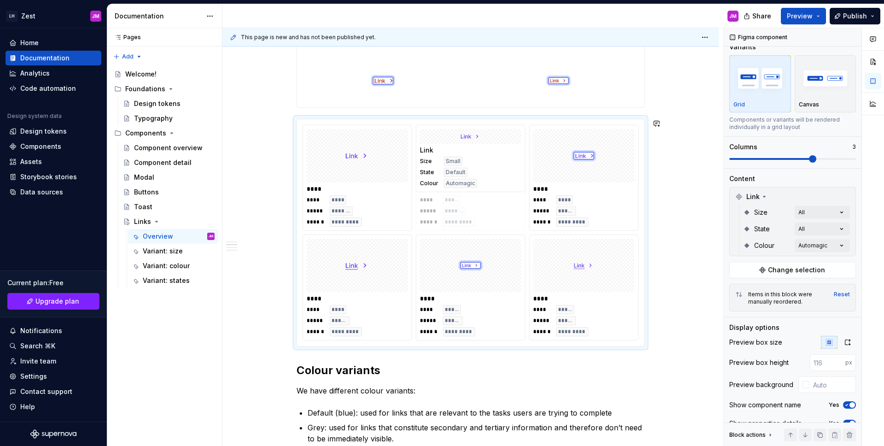
drag, startPoint x: 387, startPoint y: 281, endPoint x: 505, endPoint y: 181, distance: 154.8
click at [505, 181] on body "LH Zest JM Home Documentation Analytics Code automation Design system data Desi…" at bounding box center [442, 223] width 884 height 446
click at [813, 209] on div "Comments Open comments No comments yet Select ‘Comment’ from the block context …" at bounding box center [804, 237] width 160 height 418
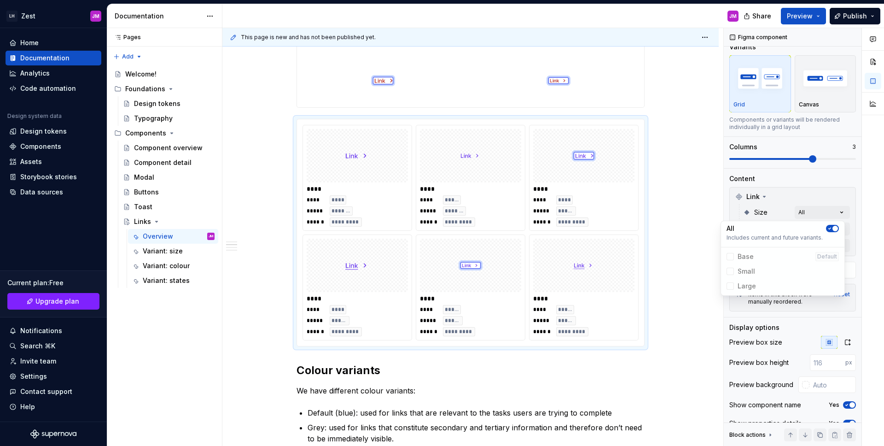
click at [809, 209] on div "Comments Open comments No comments yet Select ‘Comment’ from the block context …" at bounding box center [804, 237] width 160 height 418
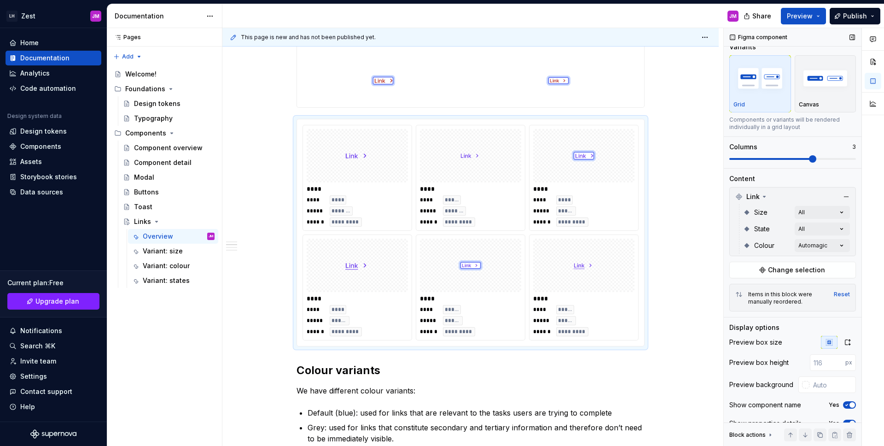
click at [809, 163] on span at bounding box center [812, 158] width 7 height 7
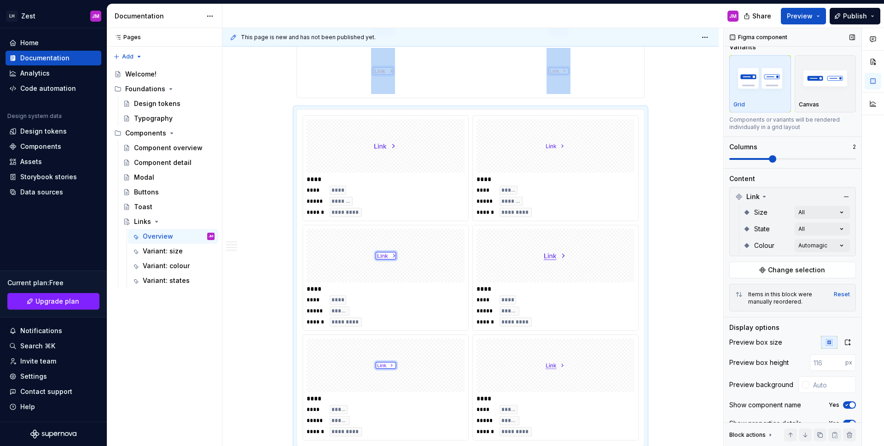
click at [775, 163] on span at bounding box center [772, 158] width 7 height 7
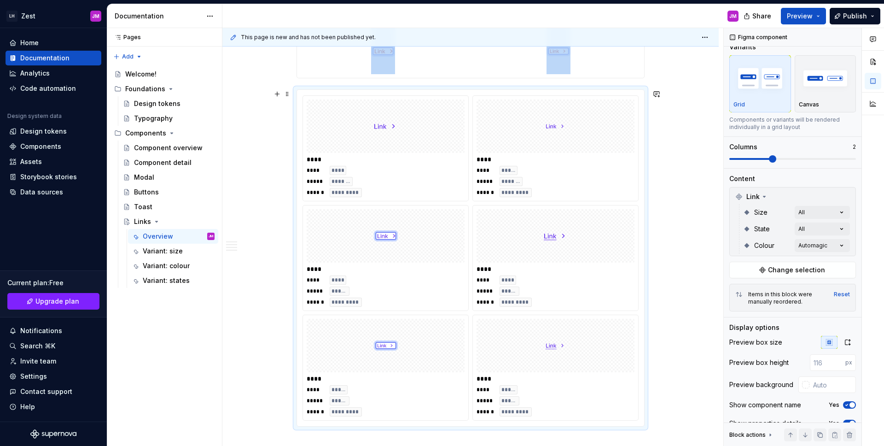
scroll to position [1246, 0]
drag, startPoint x: 565, startPoint y: 250, endPoint x: 430, endPoint y: 269, distance: 137.1
click at [418, 259] on body "LH Zest JM Home Documentation Analytics Code automation Design system data Desi…" at bounding box center [442, 223] width 884 height 446
drag, startPoint x: 564, startPoint y: 349, endPoint x: 572, endPoint y: 268, distance: 81.4
click at [572, 268] on body "LH Zest JM Home Documentation Analytics Code automation Design system data Desi…" at bounding box center [442, 223] width 884 height 446
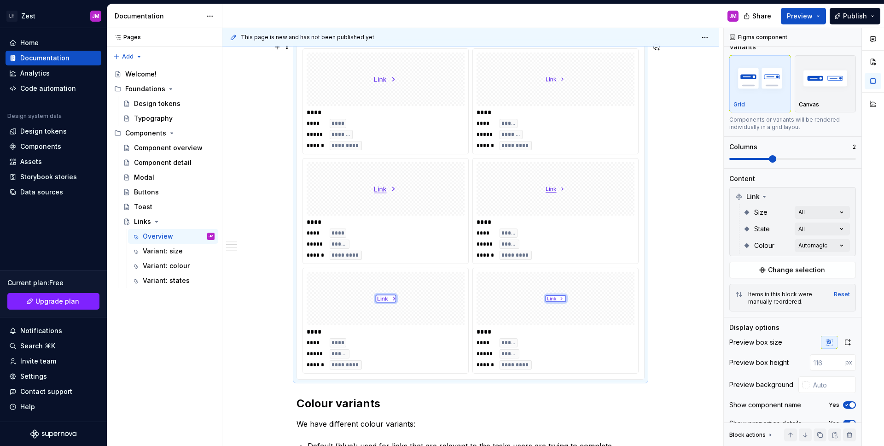
scroll to position [1310, 0]
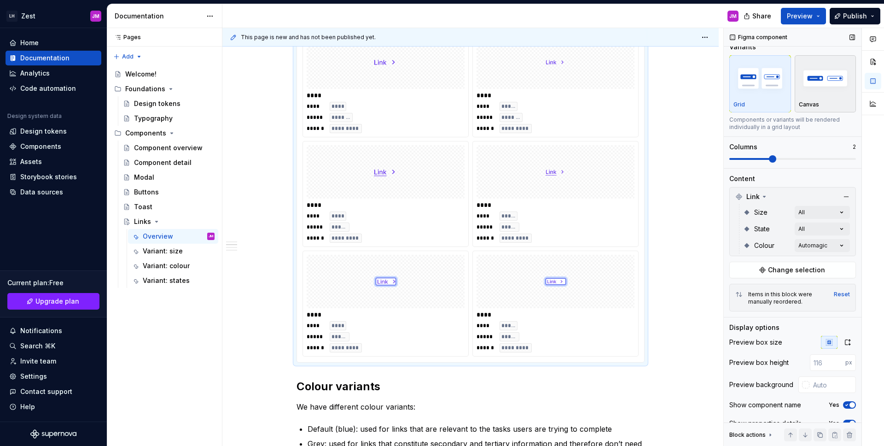
click at [813, 98] on div "Canvas" at bounding box center [825, 83] width 53 height 49
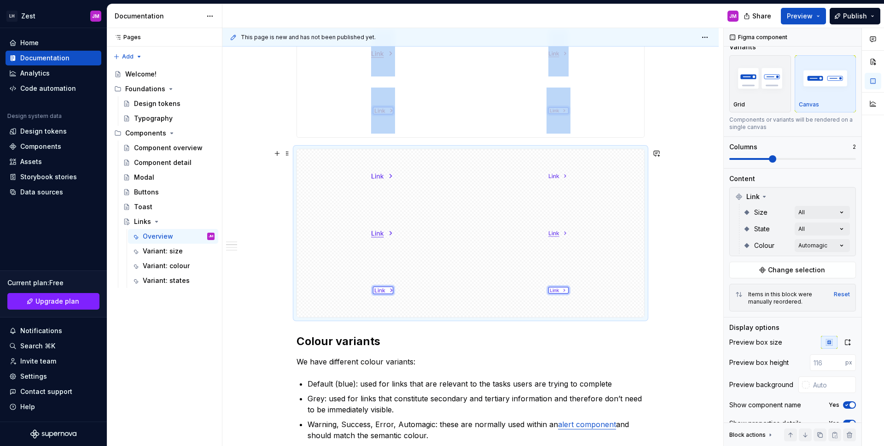
scroll to position [1193, 0]
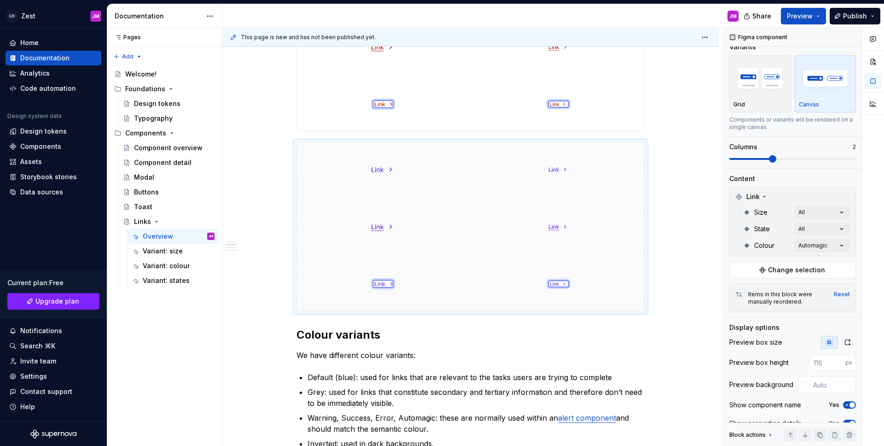
click at [802, 388] on div at bounding box center [805, 384] width 7 height 7
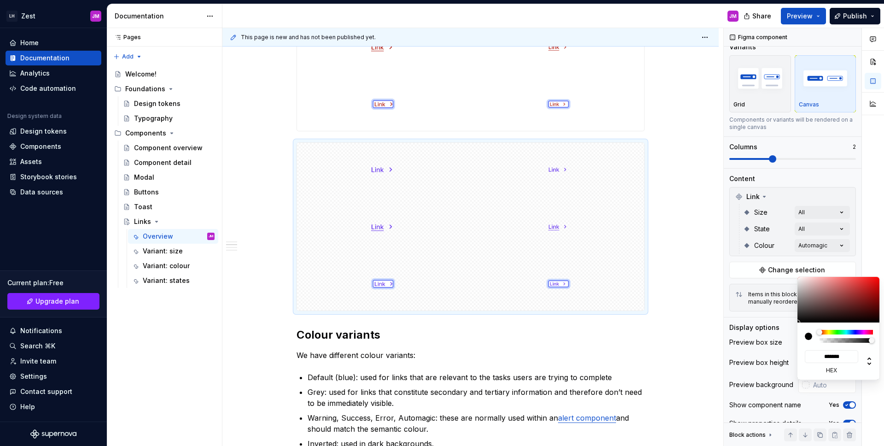
type input "#00000003"
type input "*"
type input "#00000000"
type input "*"
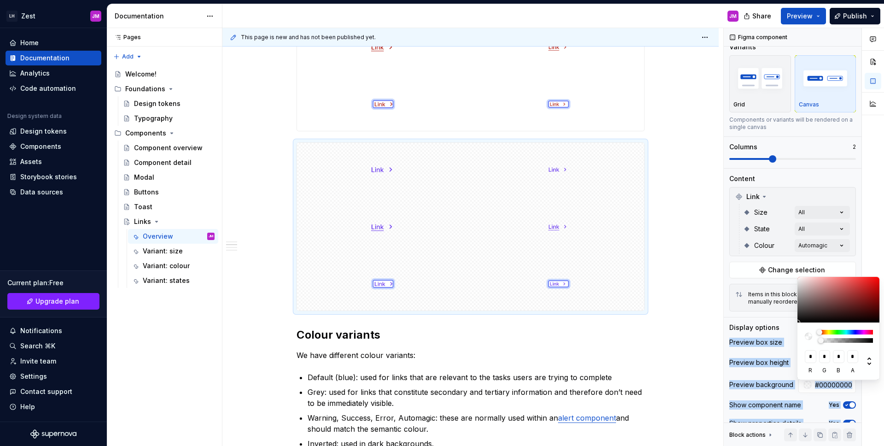
drag, startPoint x: 821, startPoint y: 341, endPoint x: 736, endPoint y: 330, distance: 86.3
click at [737, 331] on body "LH Zest JM Home Documentation Analytics Code automation Design system data Desi…" at bounding box center [442, 223] width 884 height 446
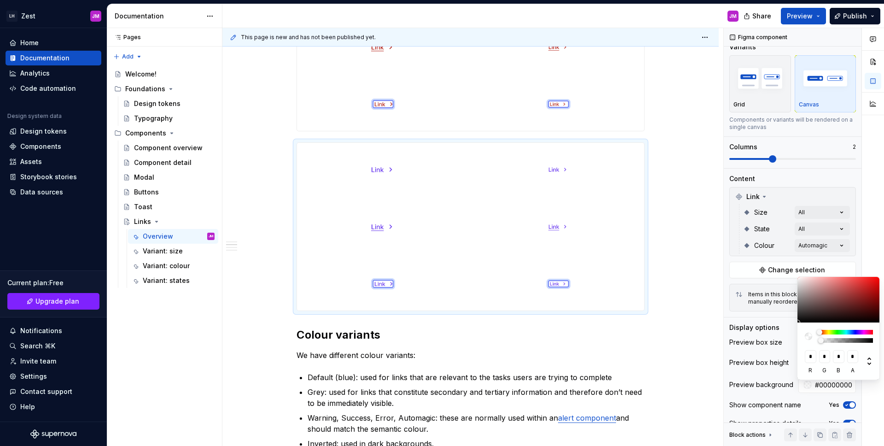
click at [684, 247] on html "LH Zest JM Home Documentation Analytics Code automation Design system data Desi…" at bounding box center [442, 223] width 884 height 446
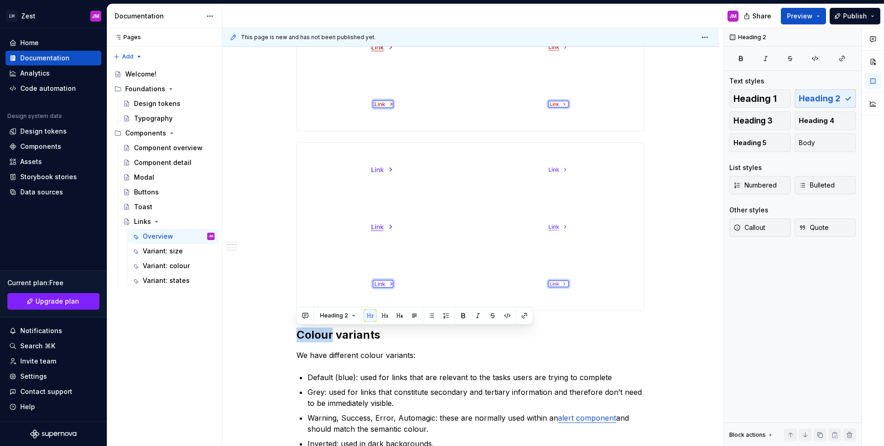
scroll to position [0, 0]
click at [684, 247] on div "**********" at bounding box center [470, 58] width 496 height 2182
click at [684, 244] on div "**********" at bounding box center [470, 58] width 496 height 2182
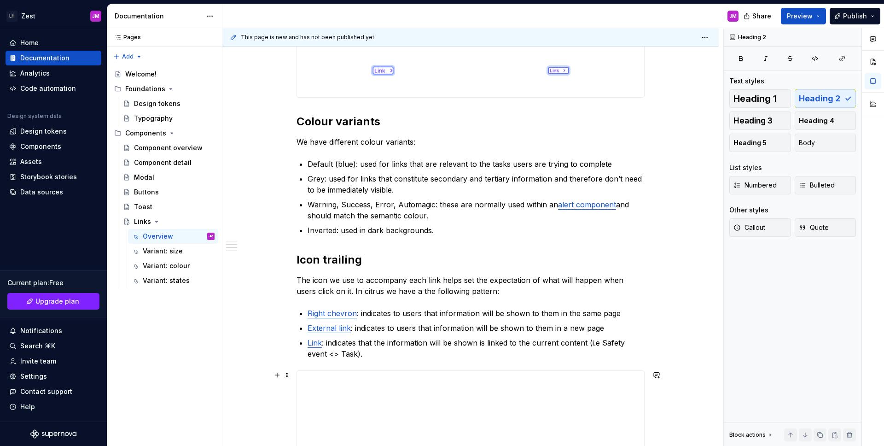
scroll to position [1401, 0]
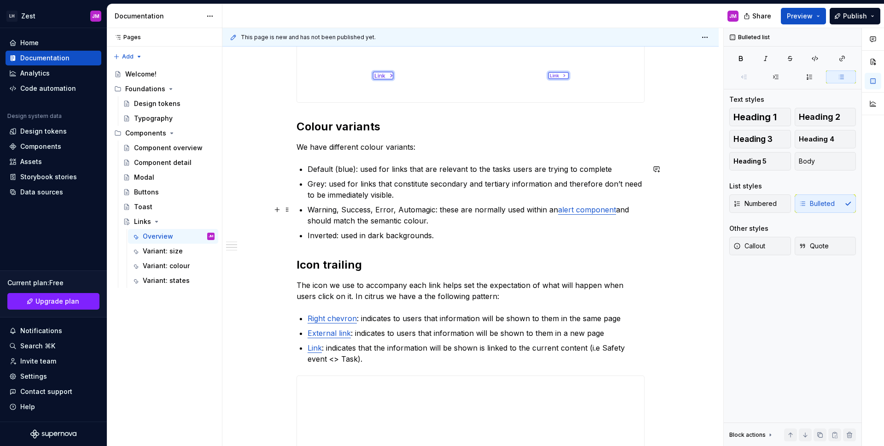
click at [438, 218] on p "Warning, Success, Error, Automagic: these are normally used within an alert com…" at bounding box center [476, 215] width 337 height 22
click at [465, 231] on p "Inverted: used in dark backgrounds." at bounding box center [476, 235] width 337 height 11
click at [552, 210] on p "Warning, Success, Error, Automagic: these are normally used within an alert com…" at bounding box center [476, 215] width 337 height 22
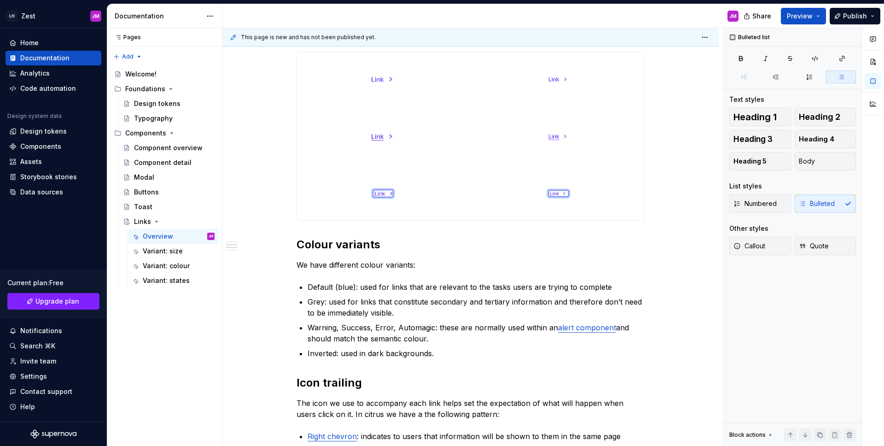
scroll to position [1264, 0]
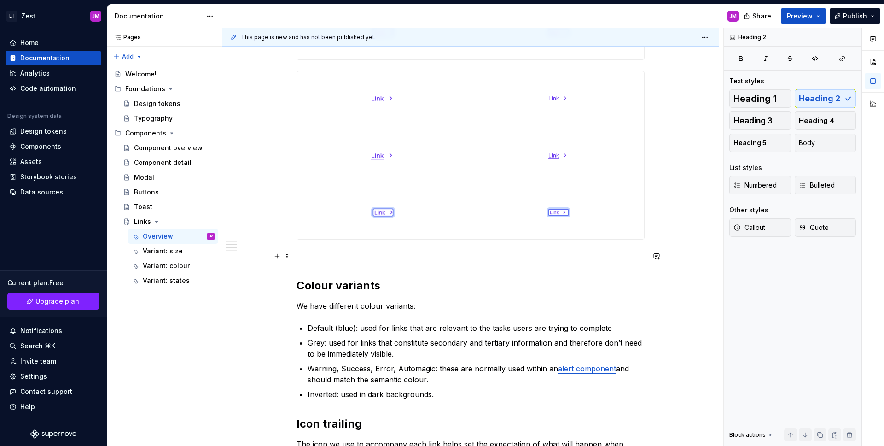
click at [383, 256] on p at bounding box center [470, 255] width 348 height 11
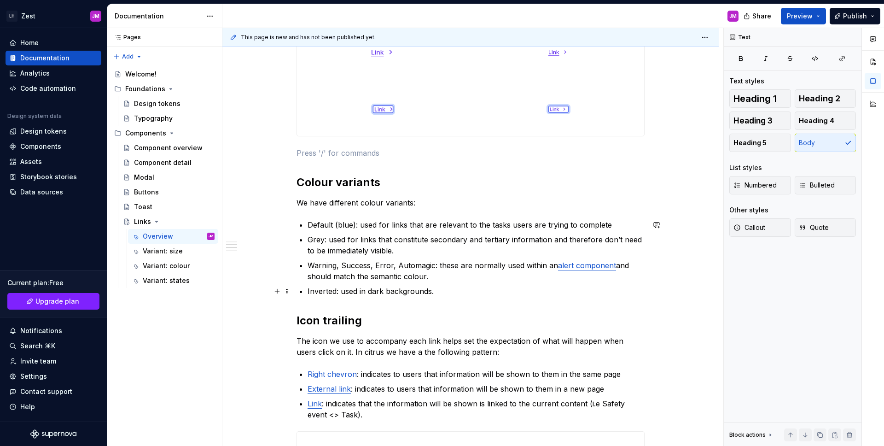
scroll to position [1369, 0]
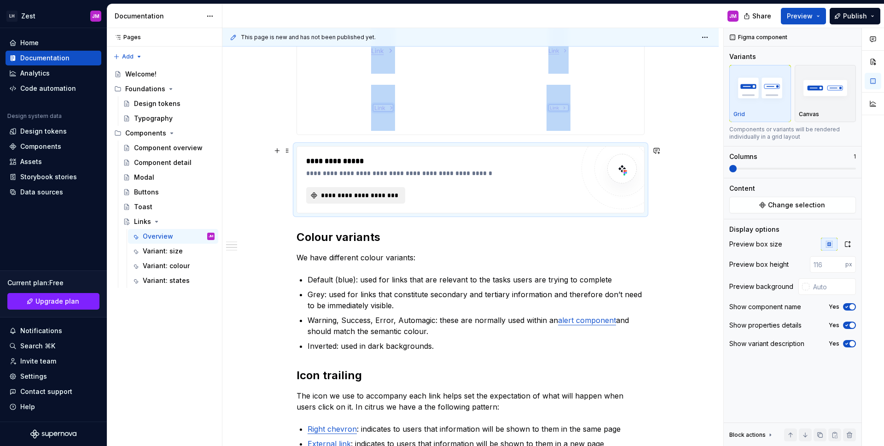
click at [350, 197] on span "**********" at bounding box center [360, 195] width 80 height 9
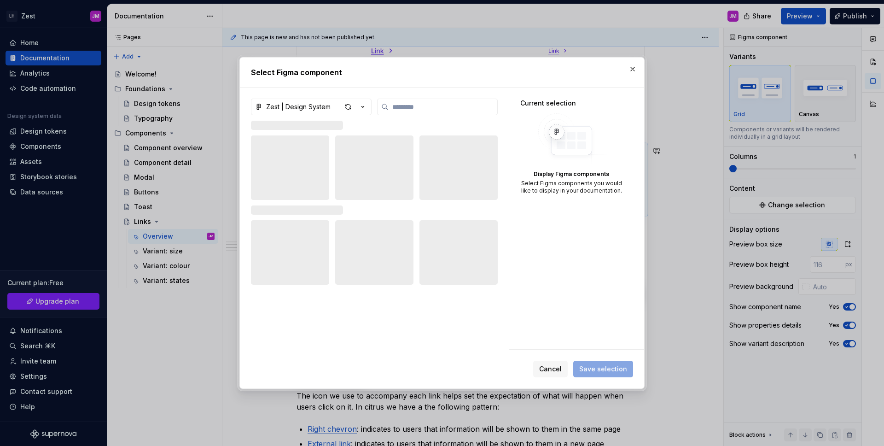
type textarea "*"
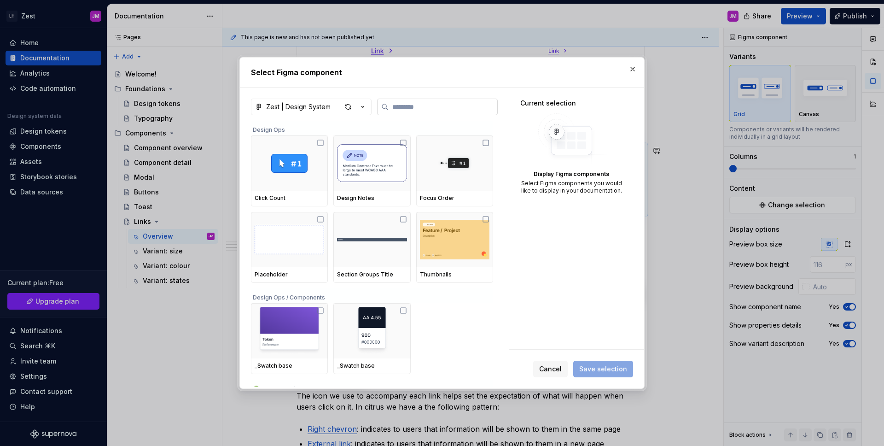
click at [404, 104] on input "search" at bounding box center [443, 106] width 109 height 9
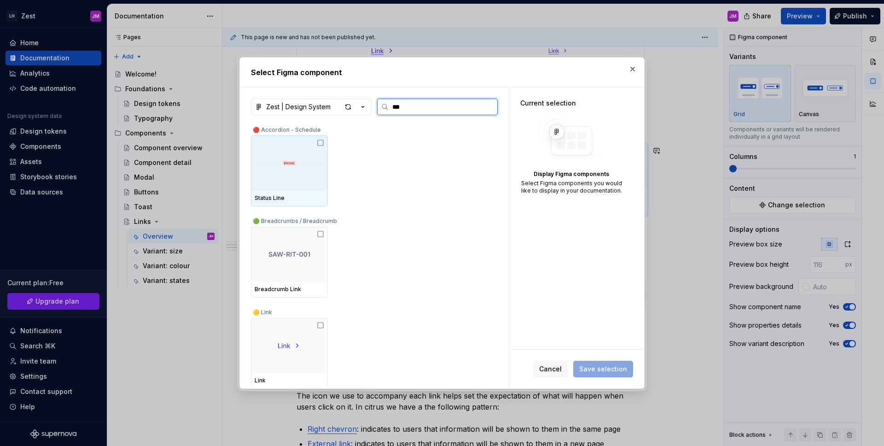
type input "****"
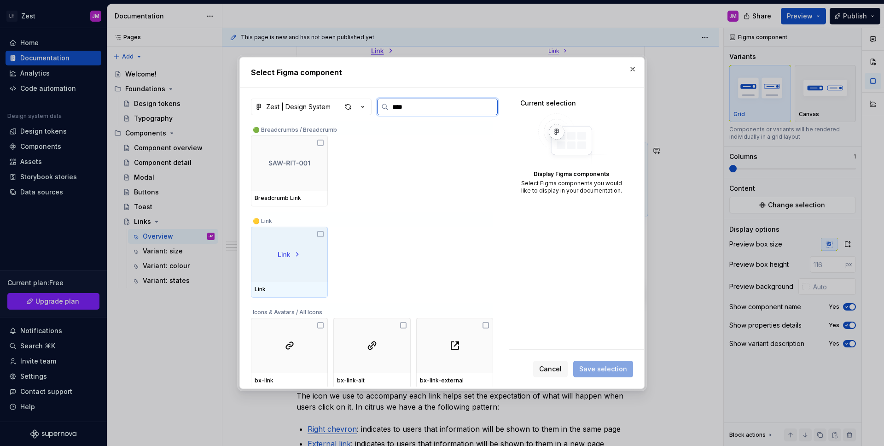
click at [319, 237] on icon at bounding box center [321, 234] width 6 height 6
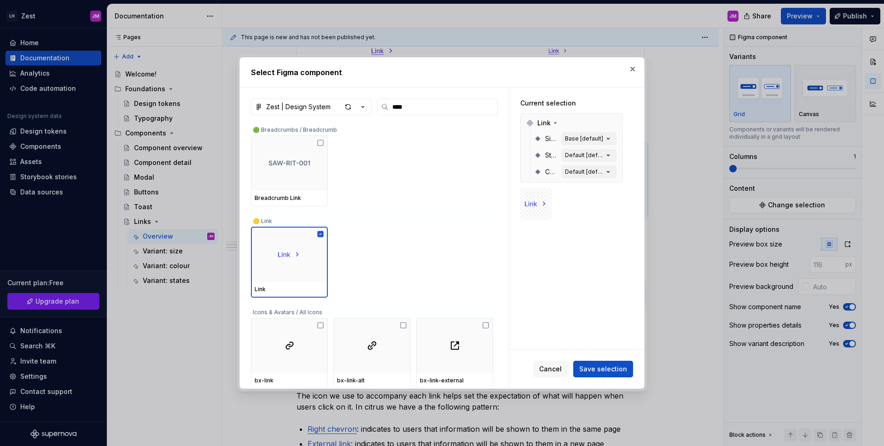
click at [603, 368] on span "Save selection" at bounding box center [603, 368] width 48 height 9
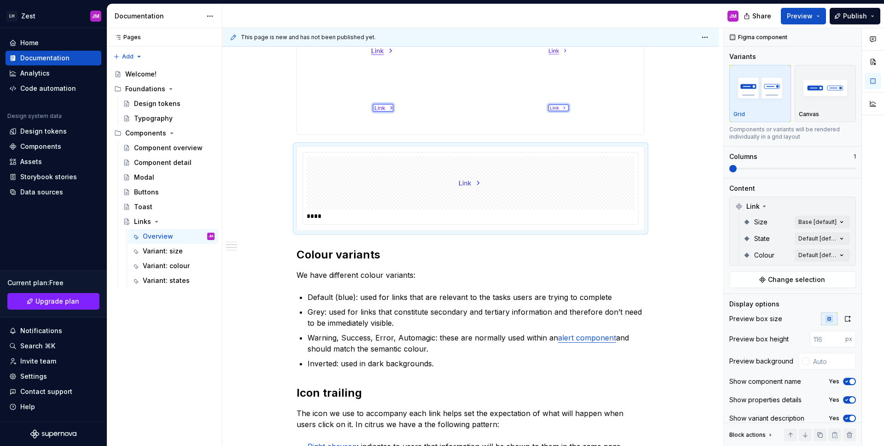
drag, startPoint x: 802, startPoint y: 363, endPoint x: 797, endPoint y: 361, distance: 5.2
click at [802, 363] on div at bounding box center [805, 360] width 7 height 7
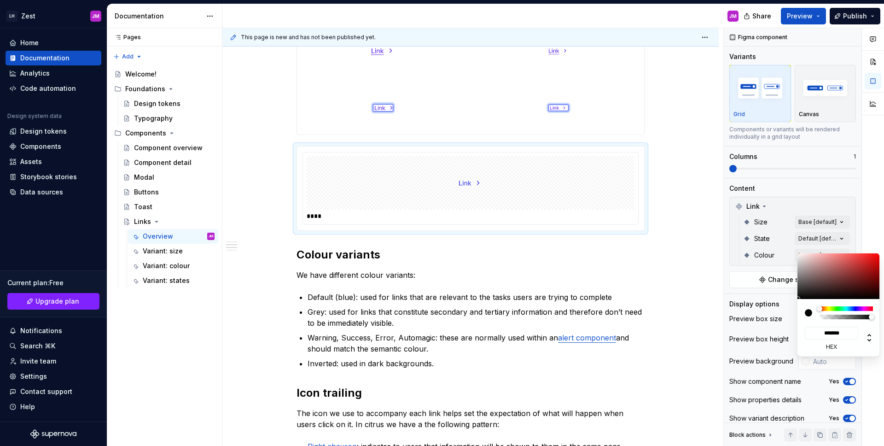
click at [854, 305] on div "******* hex" at bounding box center [838, 327] width 83 height 57
click at [855, 308] on div at bounding box center [845, 308] width 53 height 5
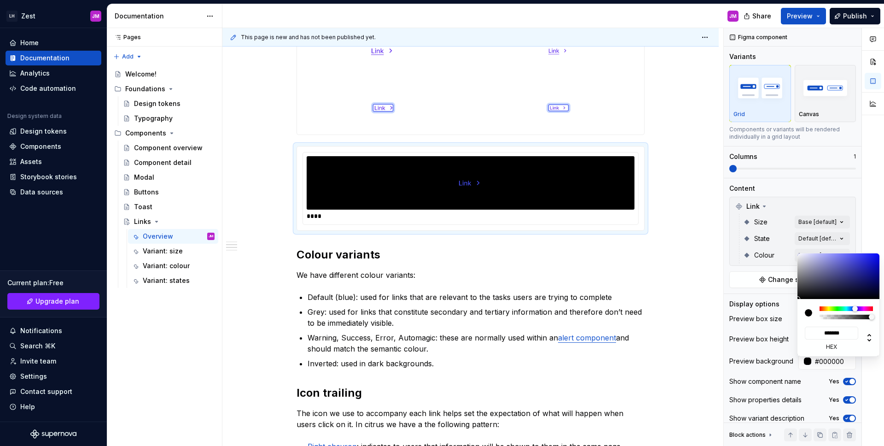
type input "#27288E"
type input "*******"
type input "#272890"
type input "*******"
type input "#262790"
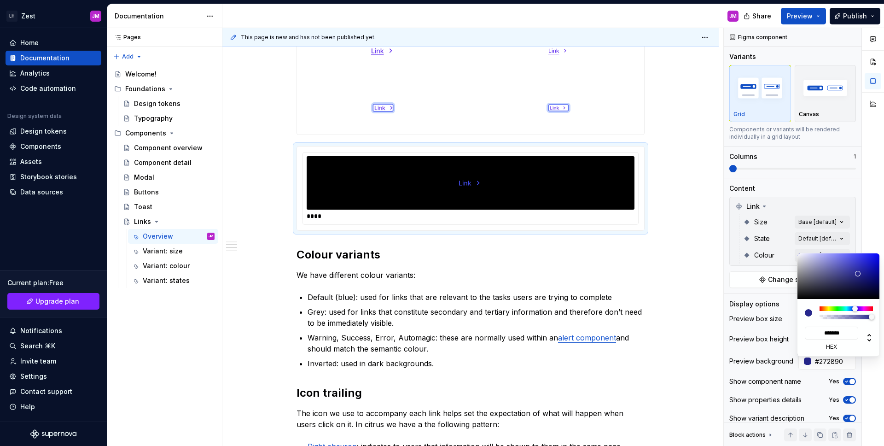
type input "*******"
type input "#1A1B8B"
type input "*******"
type input "#151693"
type input "*******"
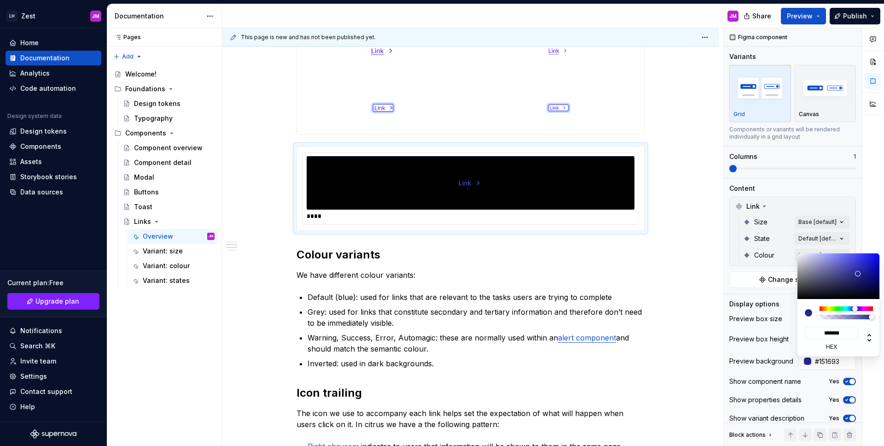
type input "#0A0CB7"
type input "*******"
type input "#080AC1"
type input "*******"
type input "#[DATE]"
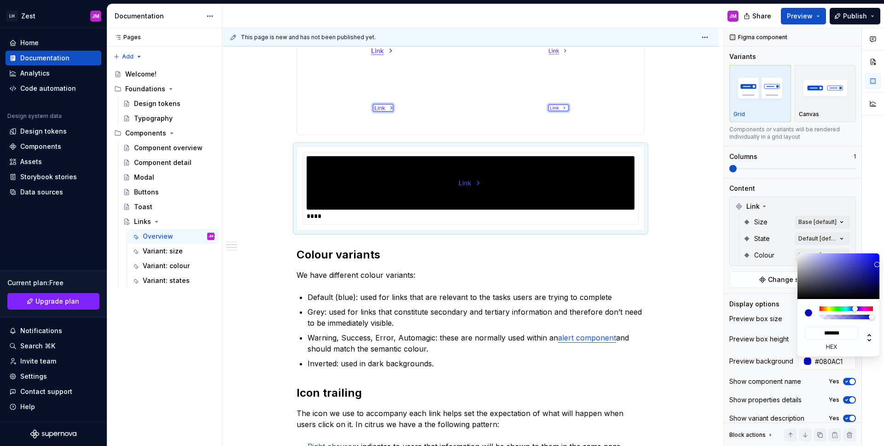
type input "*******"
type input "#090BD1"
type input "*******"
drag, startPoint x: 858, startPoint y: 273, endPoint x: 875, endPoint y: 263, distance: 20.0
click at [876, 262] on div at bounding box center [838, 276] width 83 height 46
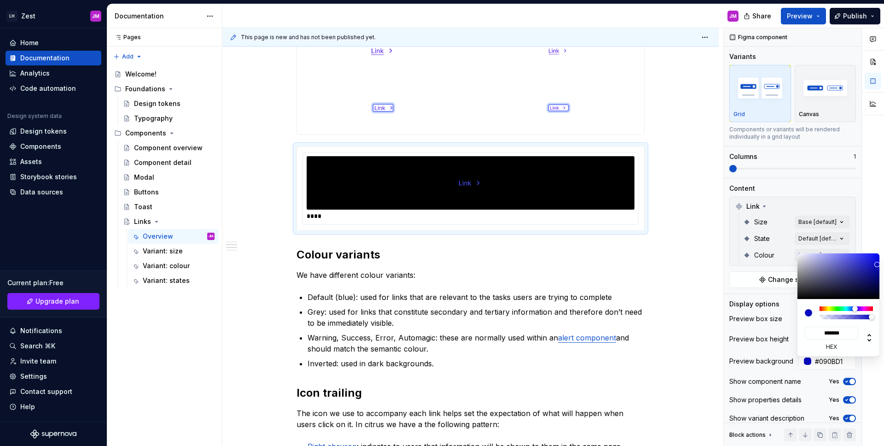
type input "#0A0CCE"
type input "*******"
type input "#0C0EC6"
type input "*******"
type input "#0E10BF"
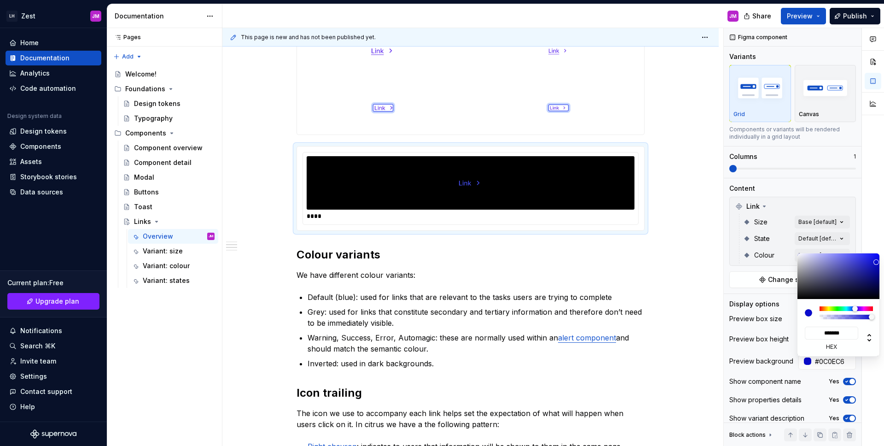
type input "*******"
type input "#1012B7"
type input "*******"
type input "#1214AF"
type input "*******"
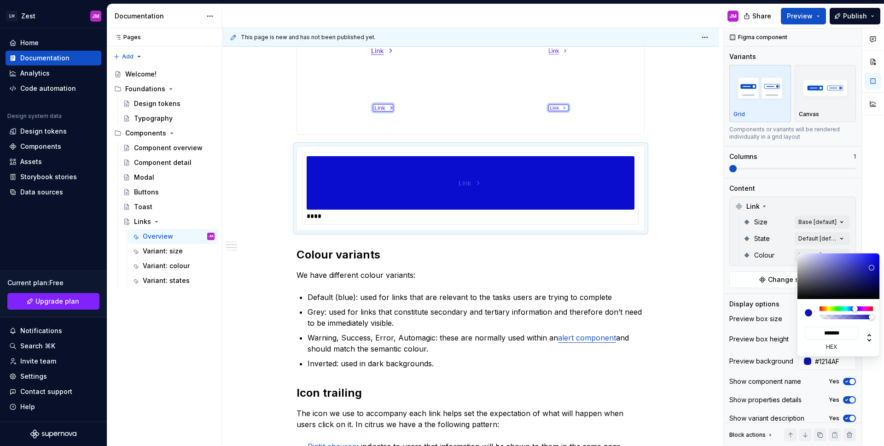
type input "#[DATE]"
type input "*******"
drag, startPoint x: 875, startPoint y: 263, endPoint x: 872, endPoint y: 275, distance: 12.1
click at [872, 268] on div at bounding box center [872, 268] width 6 height 6
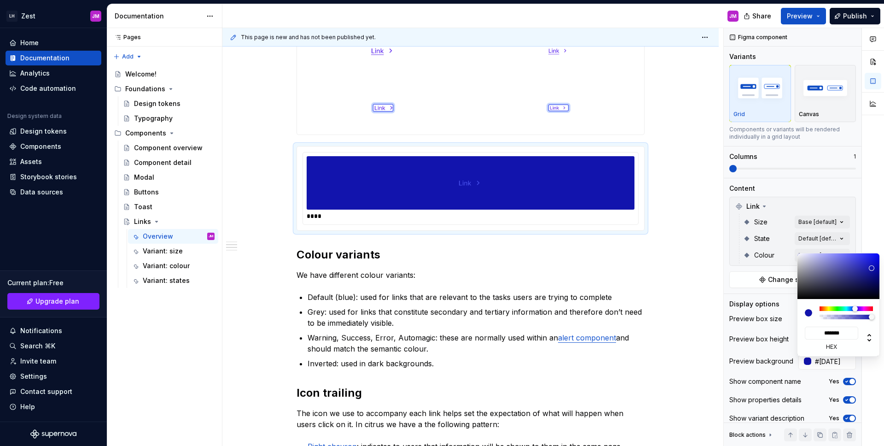
click at [832, 224] on div "Comments Open comments No comments yet Select ‘Comment’ from the block context …" at bounding box center [804, 237] width 160 height 418
click at [815, 222] on div "Comments Open comments No comments yet Select ‘Comment’ from the block context …" at bounding box center [804, 237] width 160 height 418
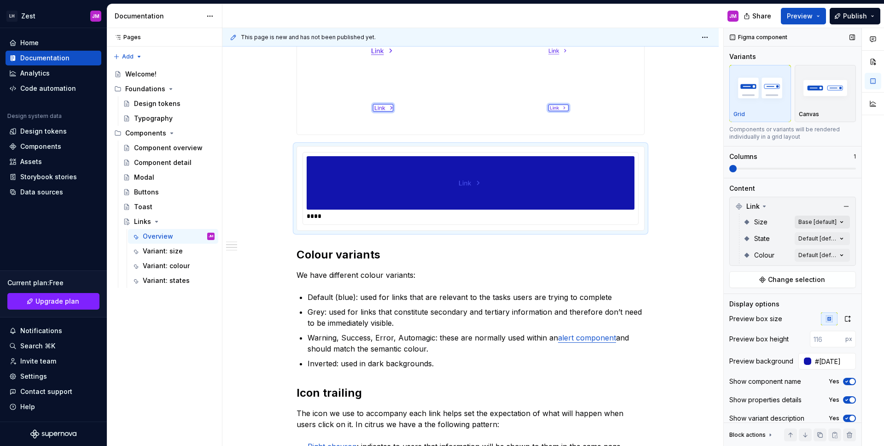
click at [815, 221] on div "Comments Open comments No comments yet Select ‘Comment’ from the block context …" at bounding box center [804, 237] width 160 height 418
click at [811, 255] on div "Comments Open comments No comments yet Select ‘Comment’ from the block context …" at bounding box center [804, 237] width 160 height 418
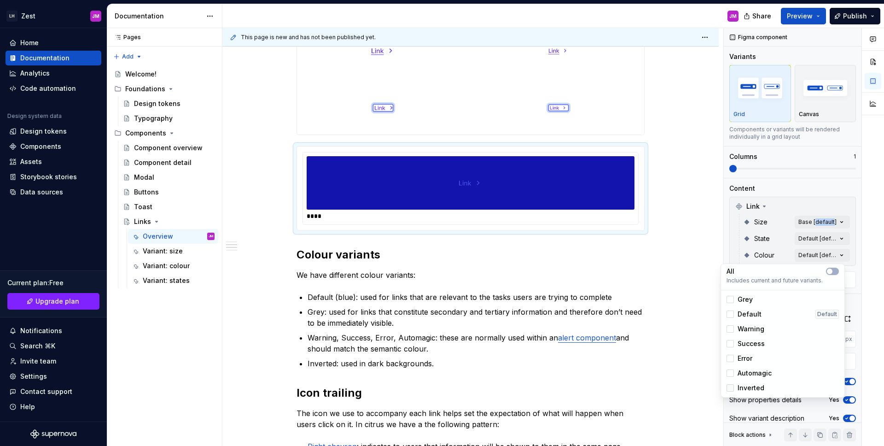
click at [733, 386] on div at bounding box center [729, 387] width 7 height 7
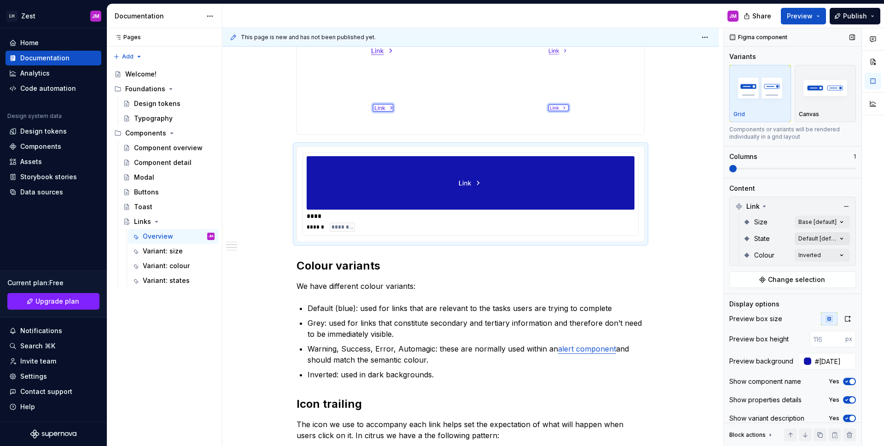
click at [806, 233] on div "Comments Open comments No comments yet Select ‘Comment’ from the block context …" at bounding box center [804, 237] width 160 height 418
click at [823, 239] on div "Comments Open comments No comments yet Select ‘Comment’ from the block context …" at bounding box center [804, 237] width 160 height 418
click at [829, 257] on span "button" at bounding box center [830, 255] width 6 height 6
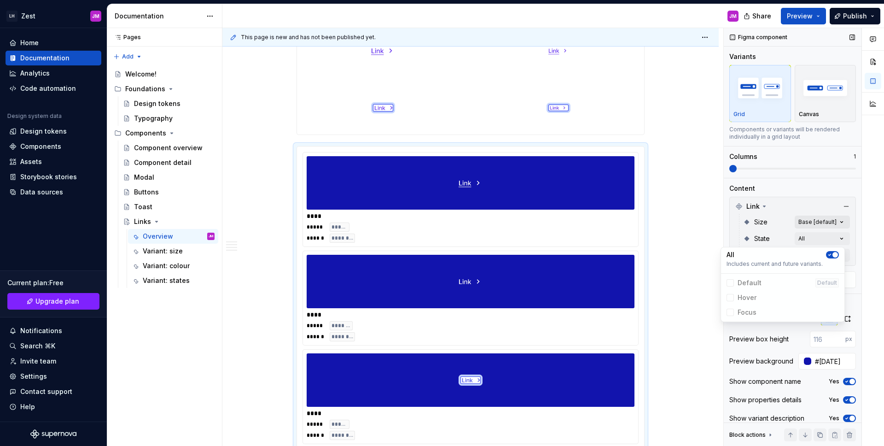
click at [826, 224] on div "Comments Open comments No comments yet Select ‘Comment’ from the block context …" at bounding box center [804, 237] width 160 height 418
click at [825, 221] on div "Comments Open comments No comments yet Select ‘Comment’ from the block context …" at bounding box center [804, 237] width 160 height 418
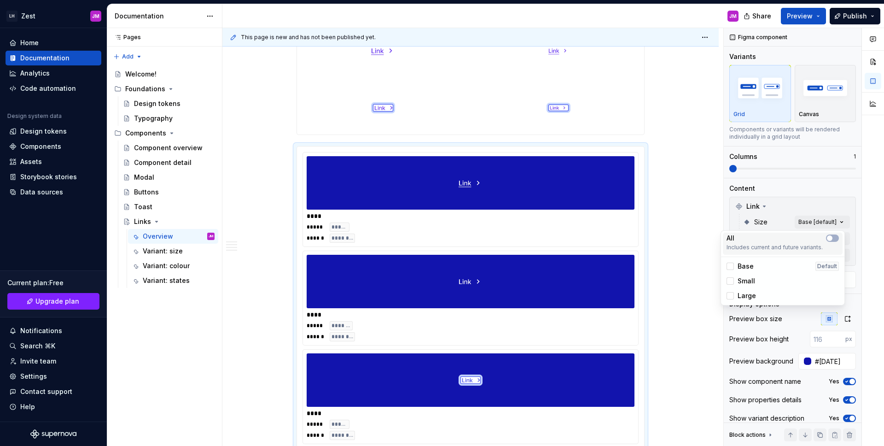
click at [833, 242] on div "All" at bounding box center [782, 237] width 112 height 9
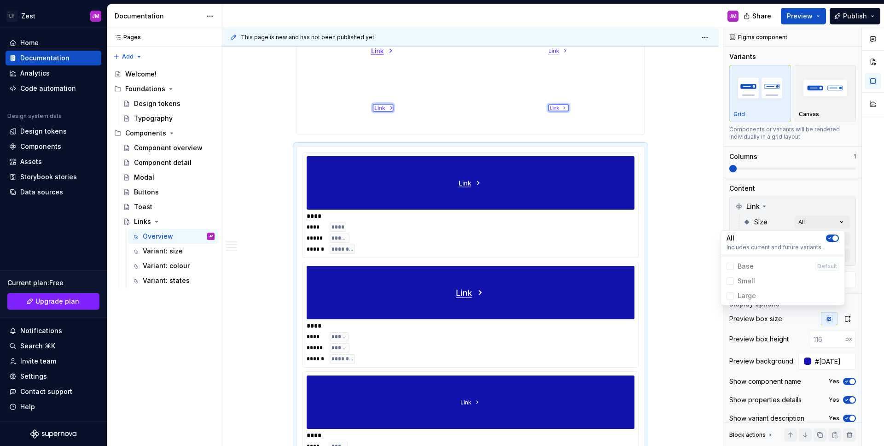
click at [820, 78] on div "Comments Open comments No comments yet Select ‘Comment’ from the block context …" at bounding box center [804, 237] width 160 height 418
click at [818, 91] on img "button" at bounding box center [825, 88] width 53 height 34
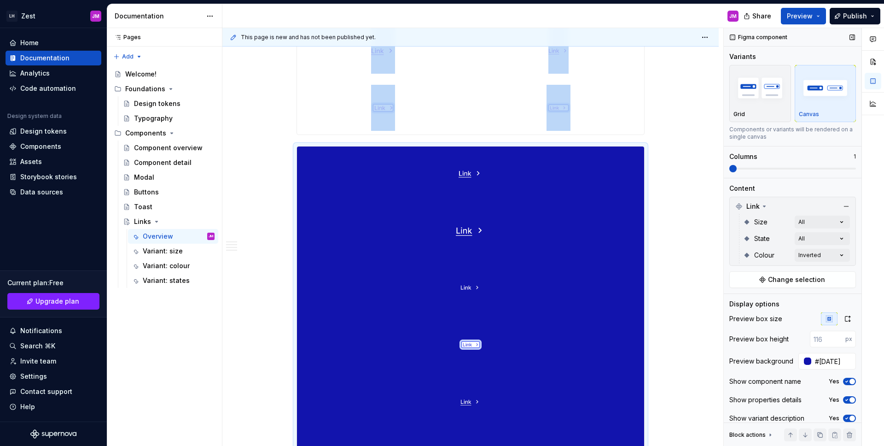
scroll to position [1487, 0]
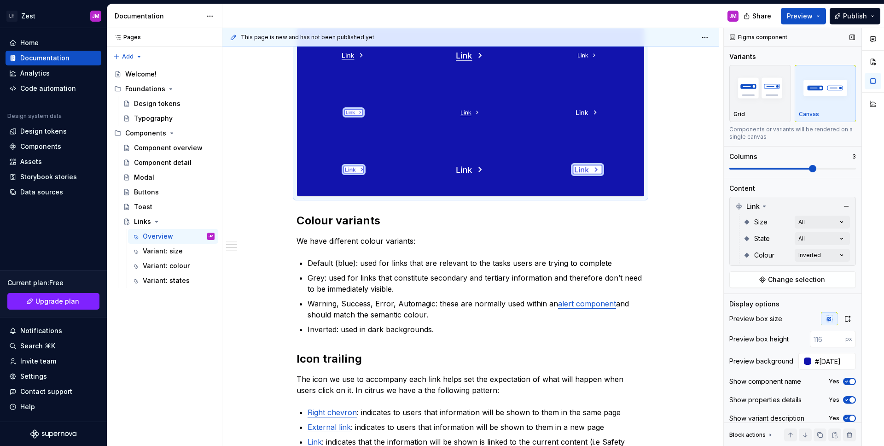
click at [816, 168] on span at bounding box center [812, 168] width 7 height 7
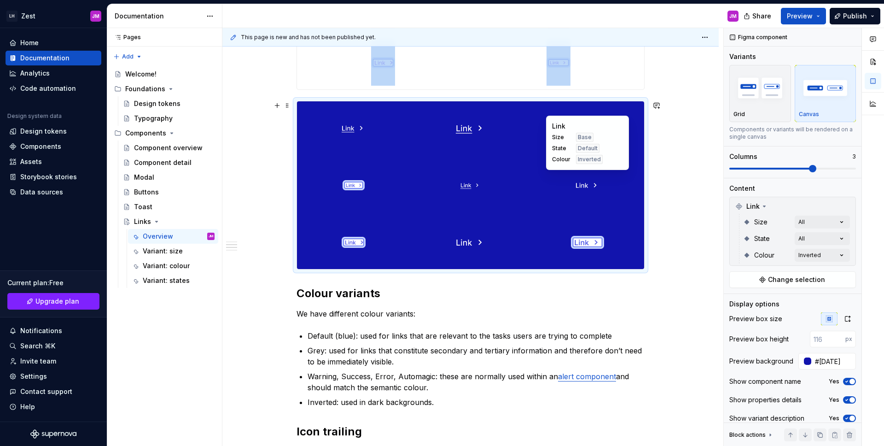
scroll to position [1410, 0]
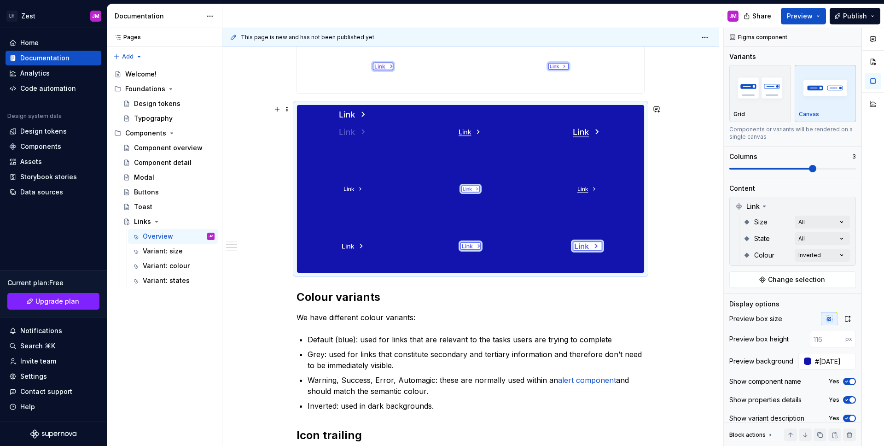
drag, startPoint x: 467, startPoint y: 238, endPoint x: 359, endPoint y: 141, distance: 145.1
click at [359, 141] on body "LH Zest JM Home Documentation Analytics Code automation Design system data Desi…" at bounding box center [442, 223] width 884 height 446
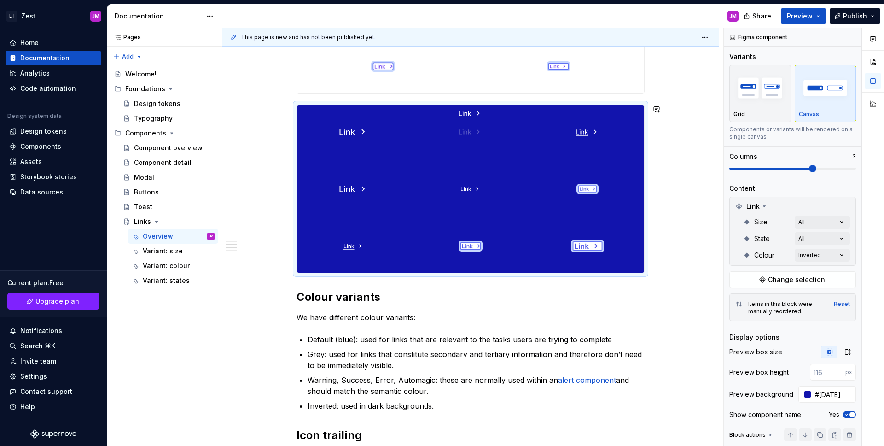
drag, startPoint x: 347, startPoint y: 240, endPoint x: 424, endPoint y: 153, distance: 116.1
click at [426, 152] on body "LH Zest JM Home Documentation Analytics Code automation Design system data Desi…" at bounding box center [442, 223] width 884 height 446
drag, startPoint x: 468, startPoint y: 191, endPoint x: 552, endPoint y: 151, distance: 93.1
click at [554, 150] on body "LH Zest JM Home Documentation Analytics Code automation Design system data Desi…" at bounding box center [442, 223] width 884 height 446
drag, startPoint x: 360, startPoint y: 249, endPoint x: 533, endPoint y: 215, distance: 176.5
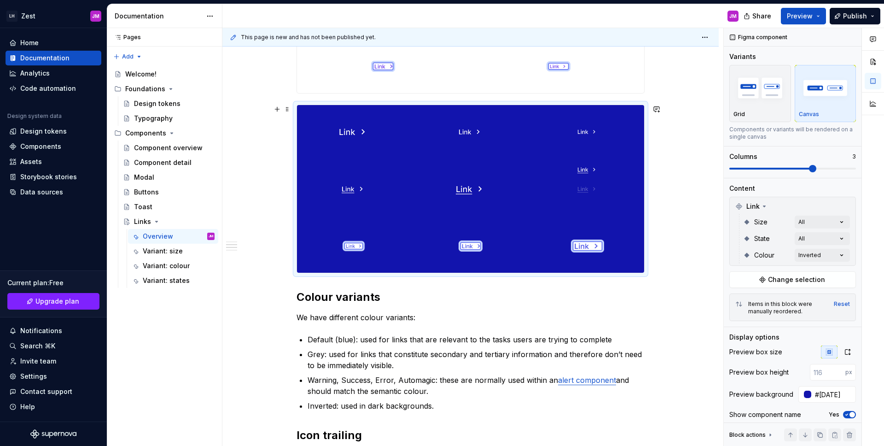
click at [583, 216] on body "LH Zest JM Home Documentation Analytics Code automation Design system data Desi…" at bounding box center [442, 223] width 884 height 446
drag, startPoint x: 452, startPoint y: 191, endPoint x: 366, endPoint y: 197, distance: 86.3
click at [366, 197] on body "LH Zest JM Home Documentation Analytics Code automation Design system data Desi…" at bounding box center [442, 223] width 884 height 446
drag, startPoint x: 579, startPoint y: 244, endPoint x: 369, endPoint y: 258, distance: 210.4
click at [369, 258] on body "LH Zest JM Home Documentation Analytics Code automation Design system data Desi…" at bounding box center [442, 223] width 884 height 446
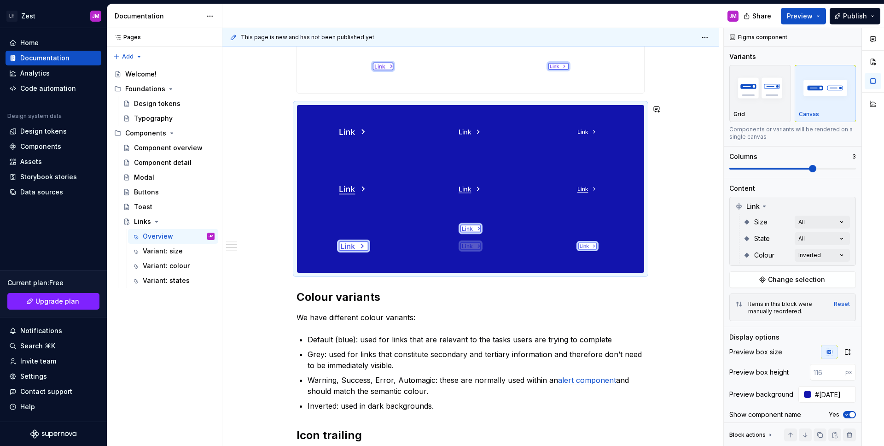
drag, startPoint x: 567, startPoint y: 246, endPoint x: 597, endPoint y: 241, distance: 30.3
click at [481, 253] on body "LH Zest JM Home Documentation Analytics Code automation Design system data Desi…" at bounding box center [442, 223] width 884 height 446
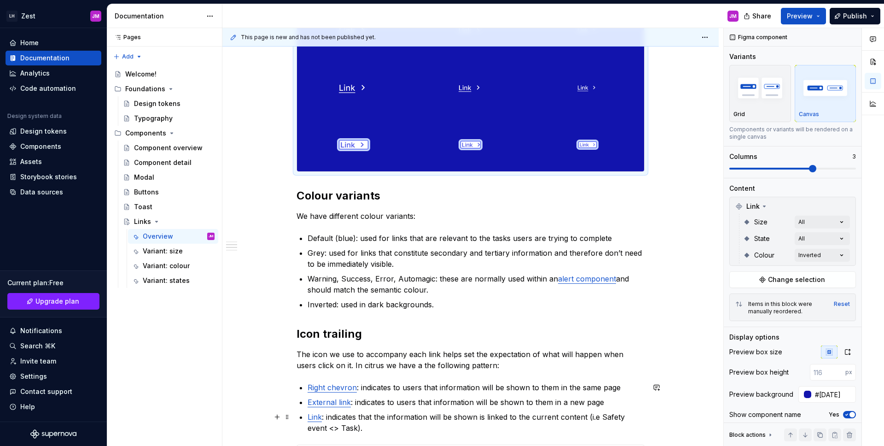
scroll to position [1423, 0]
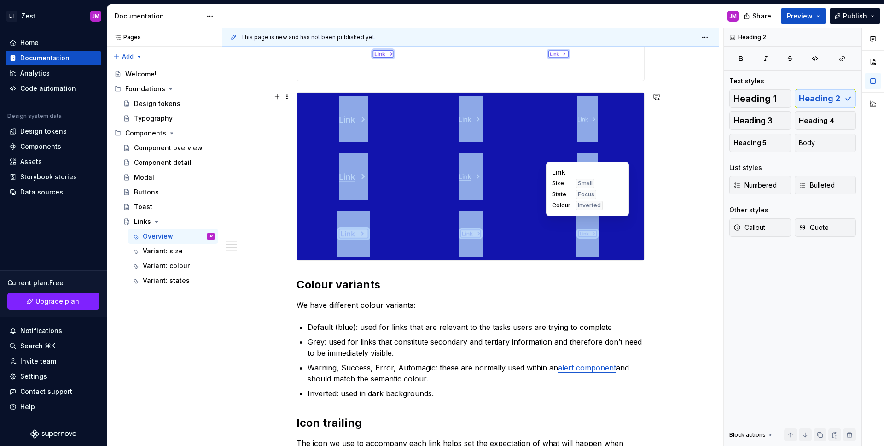
drag, startPoint x: 610, startPoint y: 267, endPoint x: 599, endPoint y: 246, distance: 23.9
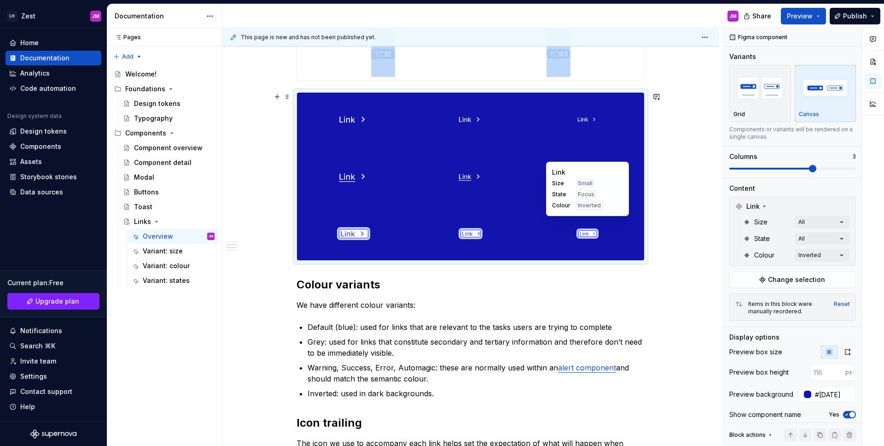
click at [643, 253] on div at bounding box center [587, 233] width 113 height 53
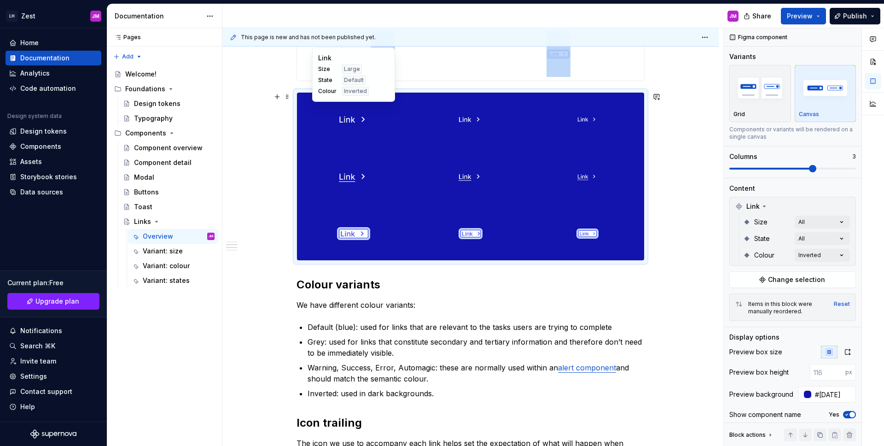
scroll to position [1335, 0]
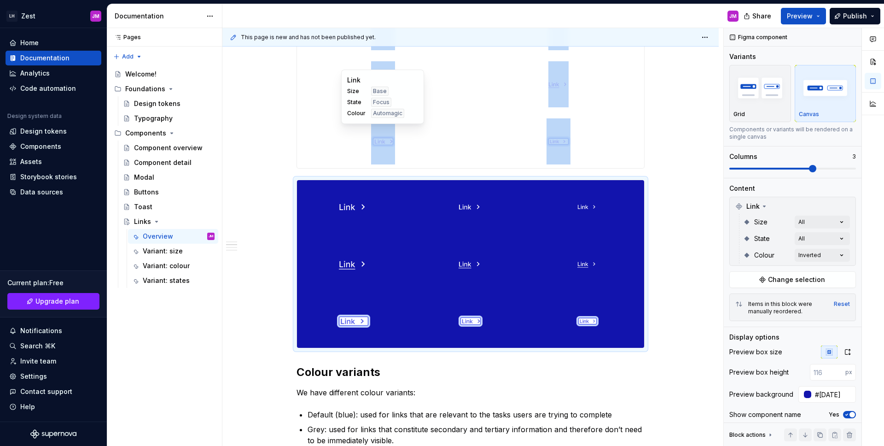
click at [305, 141] on div at bounding box center [383, 141] width 172 height 53
click at [320, 141] on div at bounding box center [383, 141] width 172 height 53
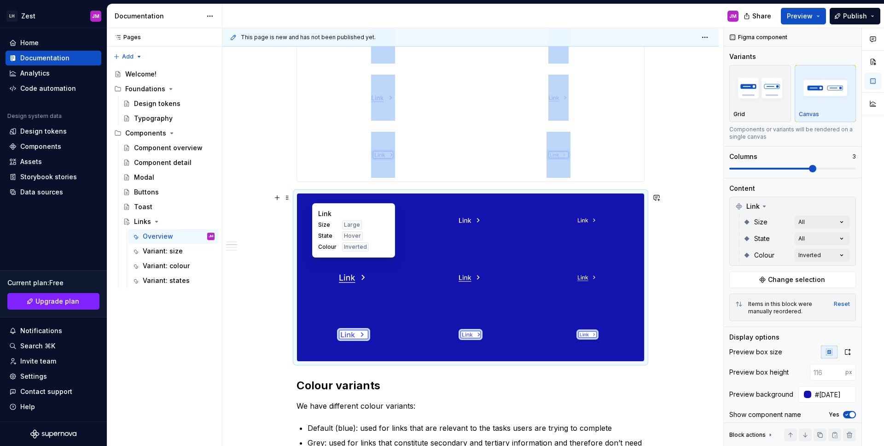
scroll to position [1321, 0]
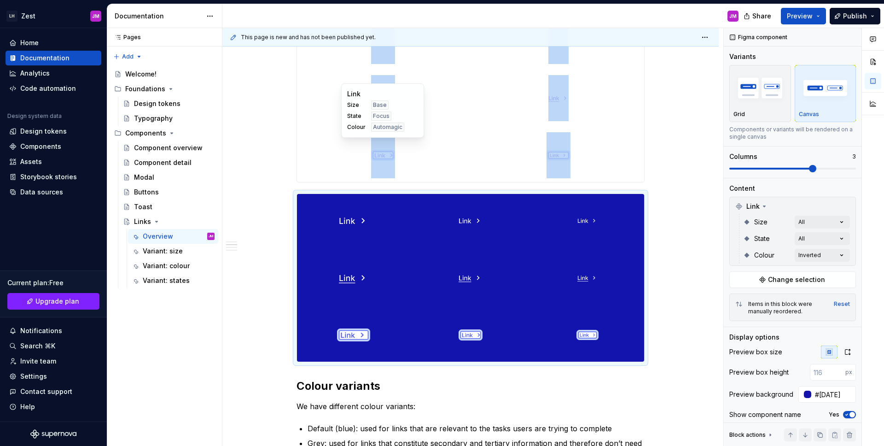
copy div
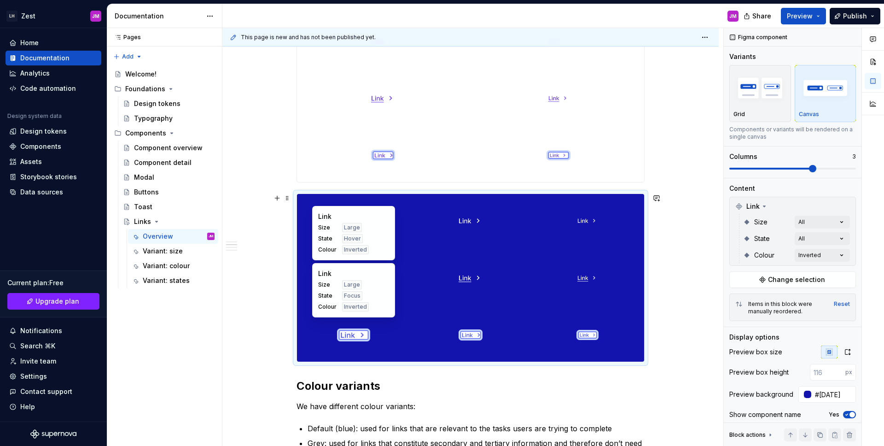
click at [371, 306] on div "Size Large State Focus Colour Inverted" at bounding box center [353, 295] width 71 height 31
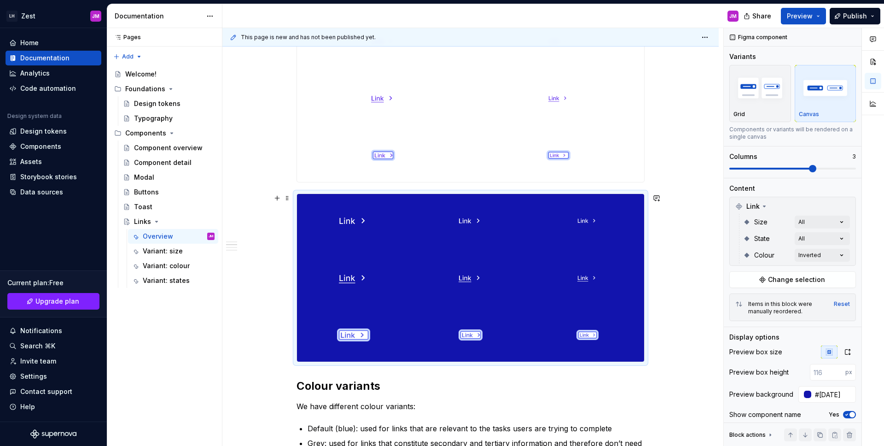
click at [297, 193] on div at bounding box center [470, 277] width 348 height 169
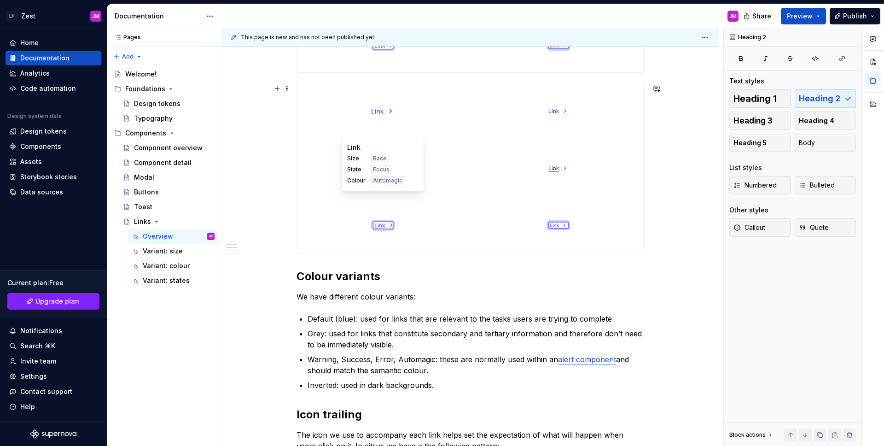
scroll to position [1247, 0]
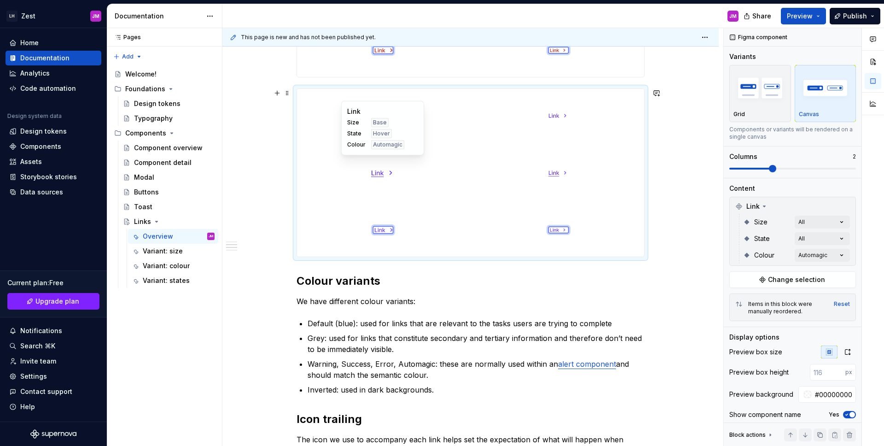
click at [343, 140] on div "Link Size Base State Hover Colour Automagic" at bounding box center [382, 128] width 83 height 54
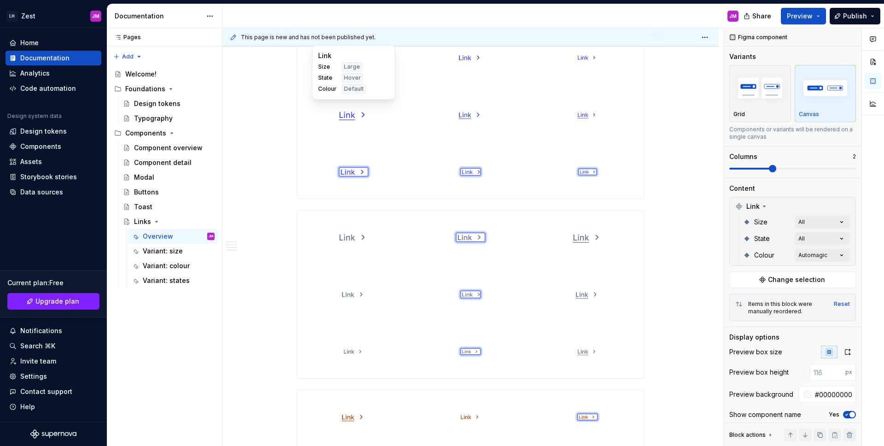
scroll to position [0, 0]
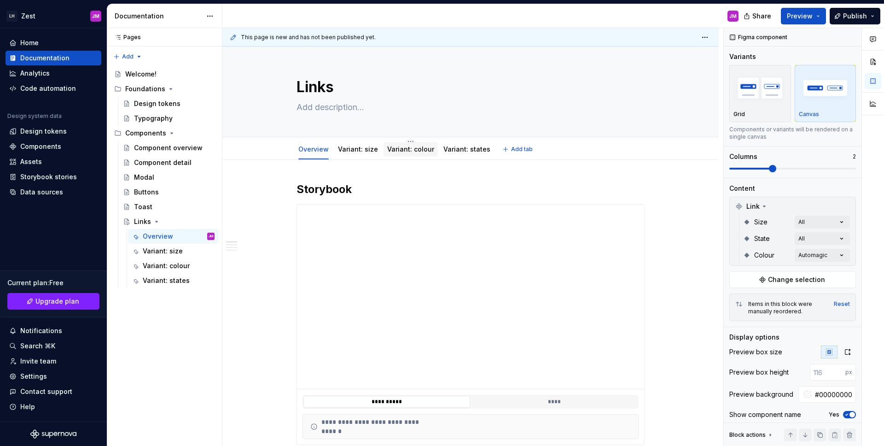
click at [410, 155] on div "Variant: colour" at bounding box center [411, 149] width 54 height 15
click at [391, 142] on div "Variant: colour" at bounding box center [411, 149] width 54 height 15
click at [395, 149] on link "Variant: colour" at bounding box center [410, 149] width 47 height 8
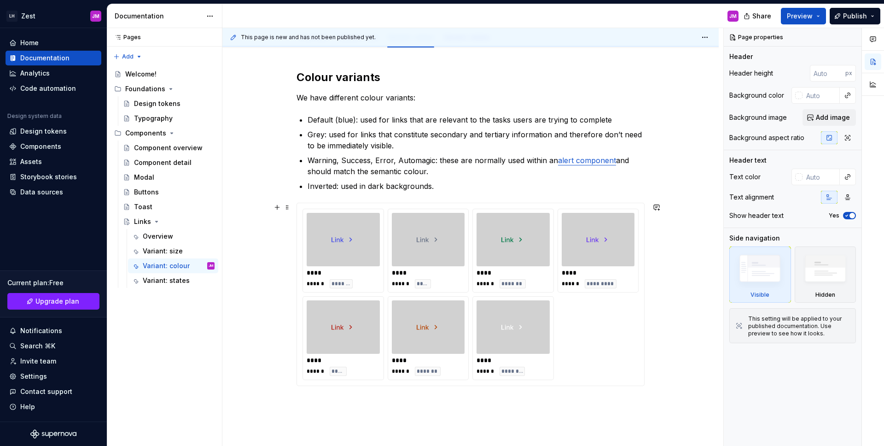
scroll to position [196, 0]
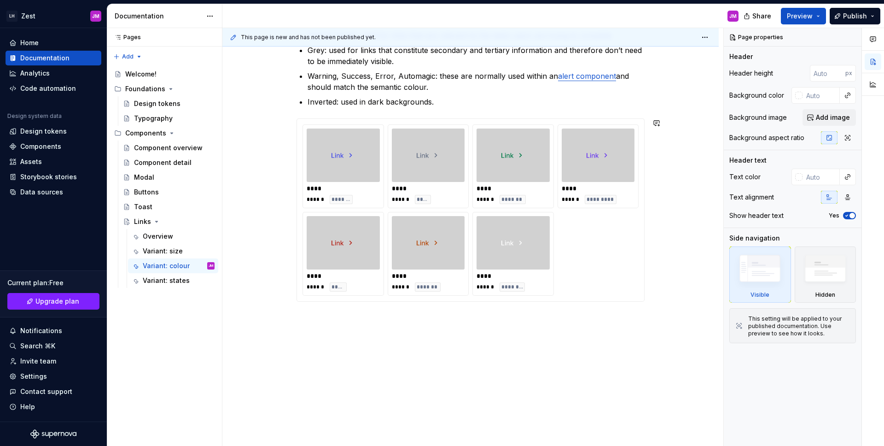
click at [489, 350] on div "This page is new and has not been published yet. Links Edit header Overview Var…" at bounding box center [472, 237] width 501 height 418
click at [489, 350] on div "Colour variants We have different colour variants: Default (blue): used for lin…" at bounding box center [470, 205] width 496 height 482
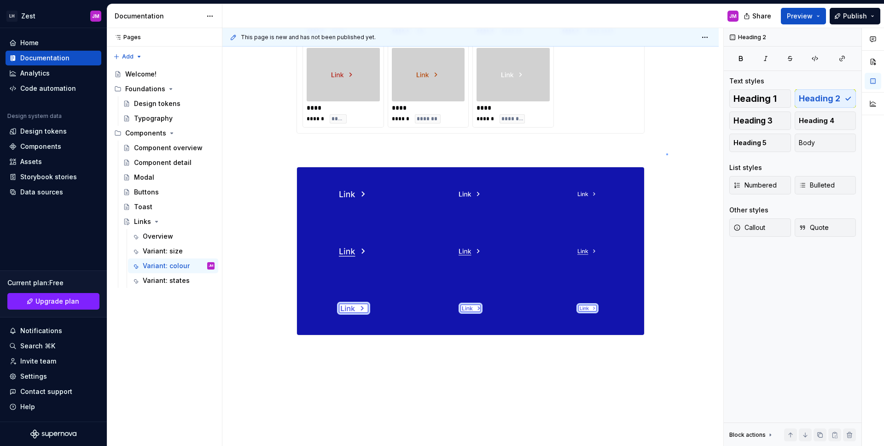
click at [666, 154] on div "This page is new and has not been published yet. Links Edit header Overview Var…" at bounding box center [472, 237] width 501 height 418
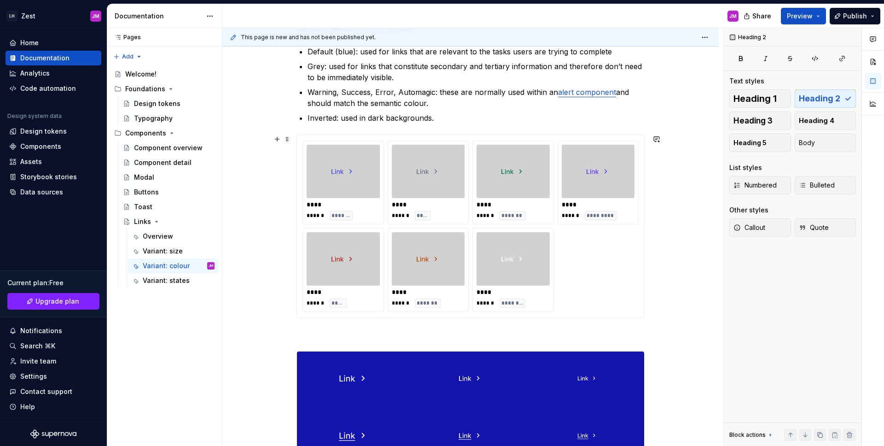
scroll to position [186, 0]
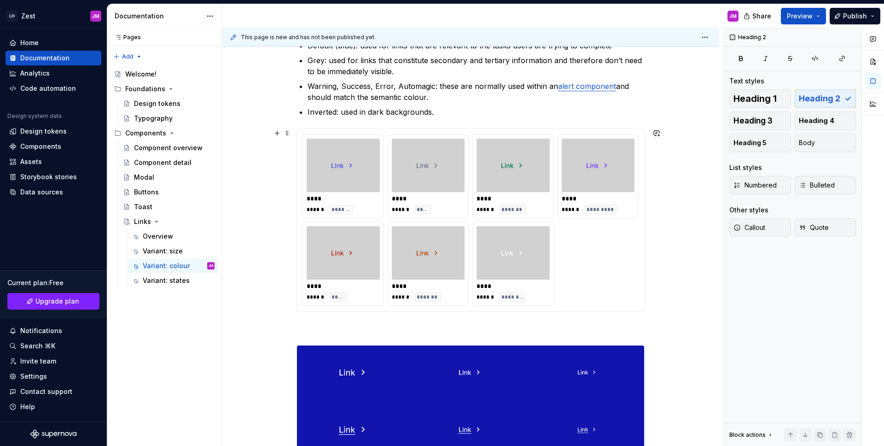
click at [578, 233] on div "**** ****** ******* **** ****** **** **** ****** ******* **** ****** ********* …" at bounding box center [470, 219] width 336 height 171
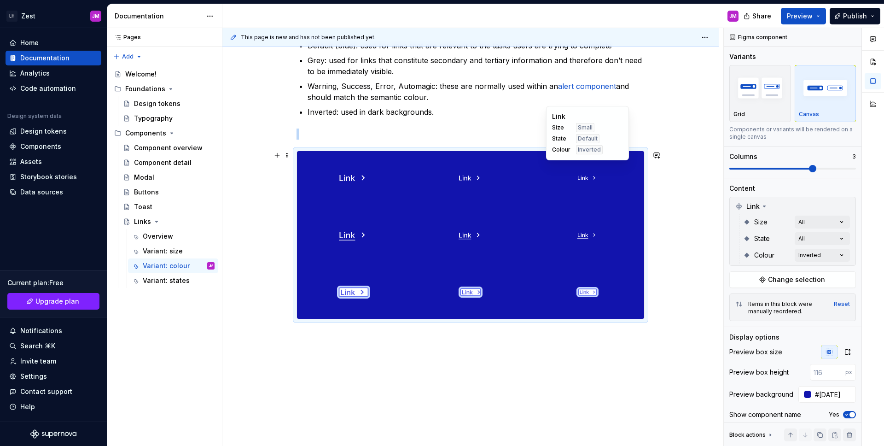
click at [577, 166] on img at bounding box center [587, 178] width 20 height 46
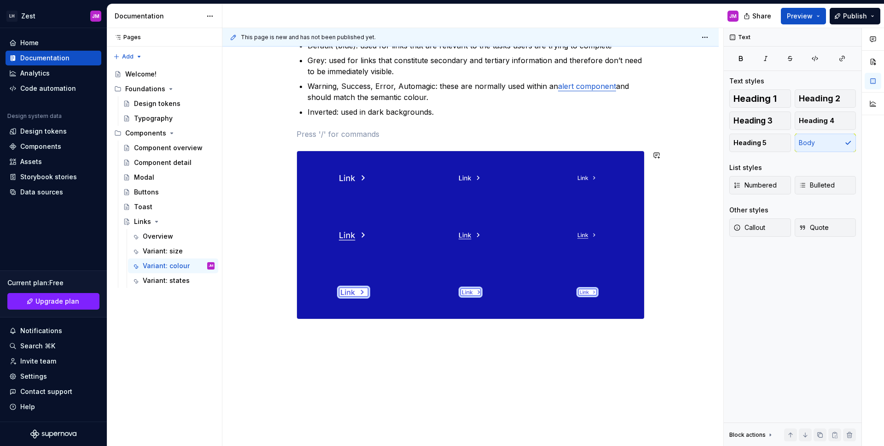
click at [534, 121] on div "Colour variants We have different colour variants: Default (blue): used for lin…" at bounding box center [470, 157] width 348 height 323
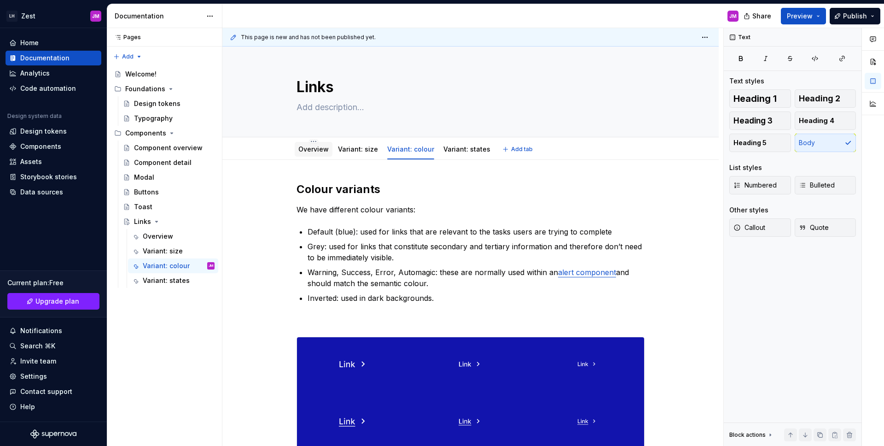
click at [319, 149] on link "Overview" at bounding box center [313, 149] width 30 height 8
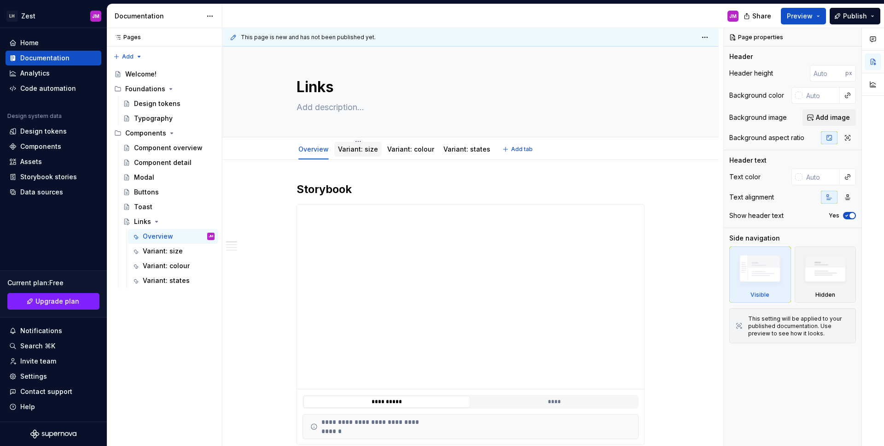
click at [357, 153] on div "Variant: size" at bounding box center [358, 149] width 40 height 9
click at [394, 146] on link "Variant: colour" at bounding box center [410, 149] width 47 height 8
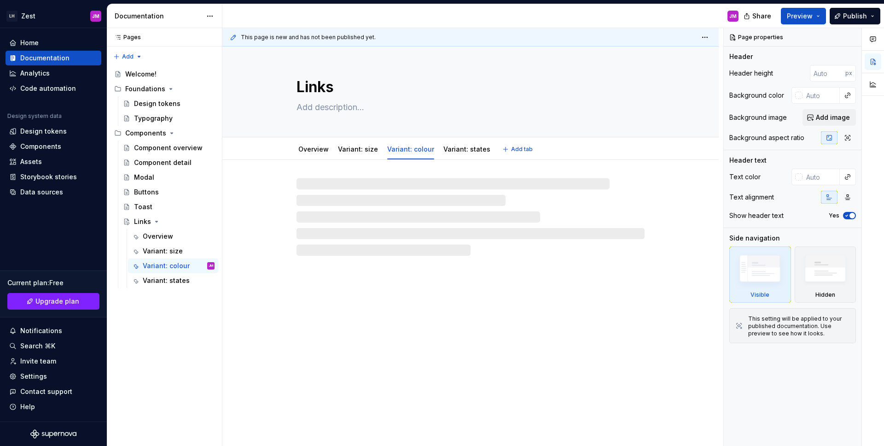
type textarea "*"
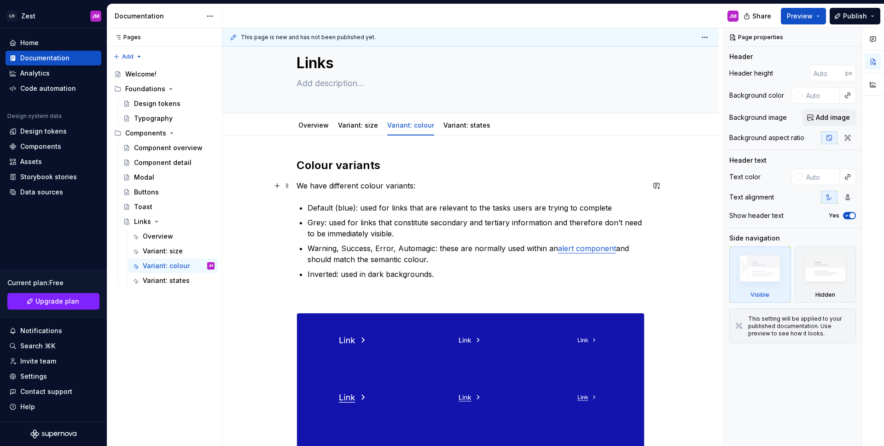
scroll to position [79, 0]
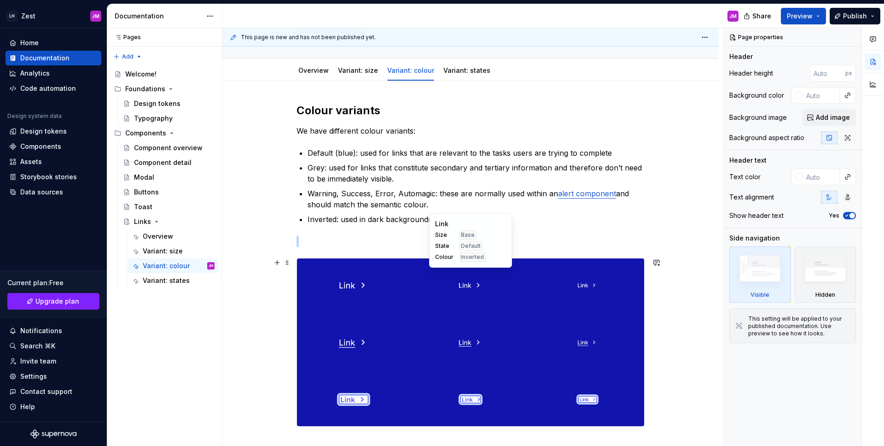
click at [448, 272] on div at bounding box center [470, 284] width 113 height 53
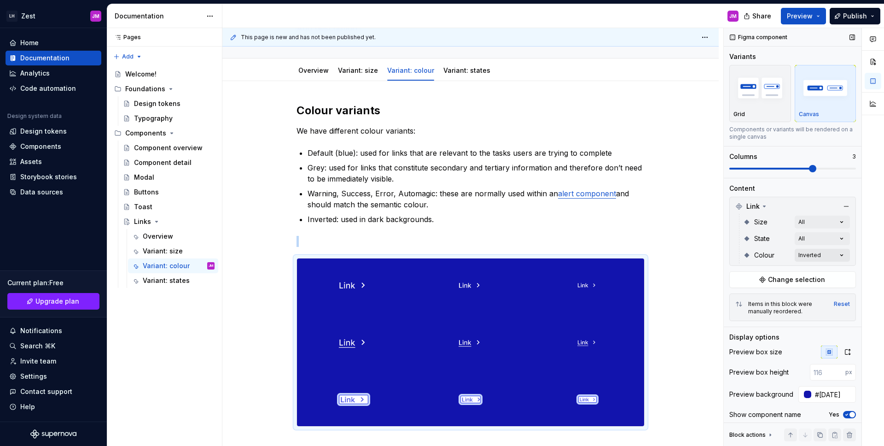
click at [823, 253] on div "Comments Open comments No comments yet Select ‘Comment’ from the block context …" at bounding box center [804, 237] width 160 height 418
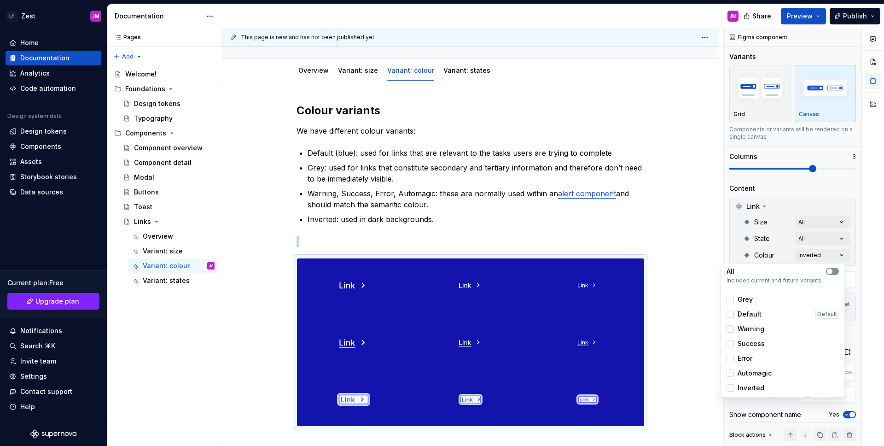
click at [830, 272] on span "button" at bounding box center [830, 271] width 6 height 6
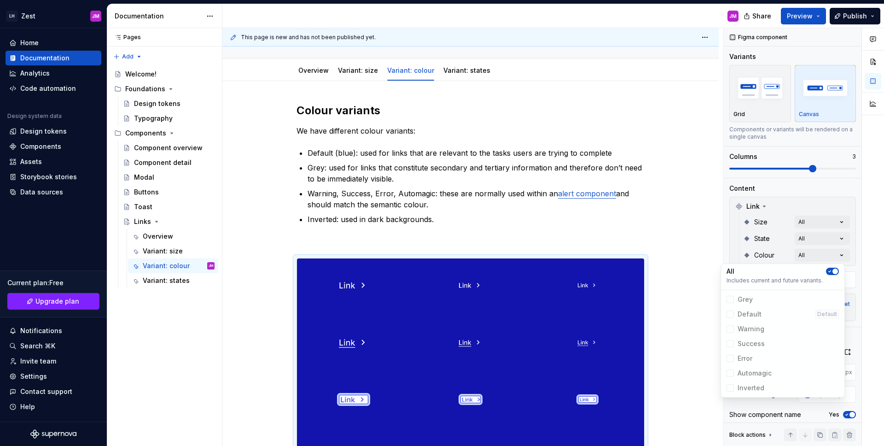
click at [832, 238] on div "Comments Open comments No comments yet Select ‘Comment’ from the block context …" at bounding box center [804, 237] width 160 height 418
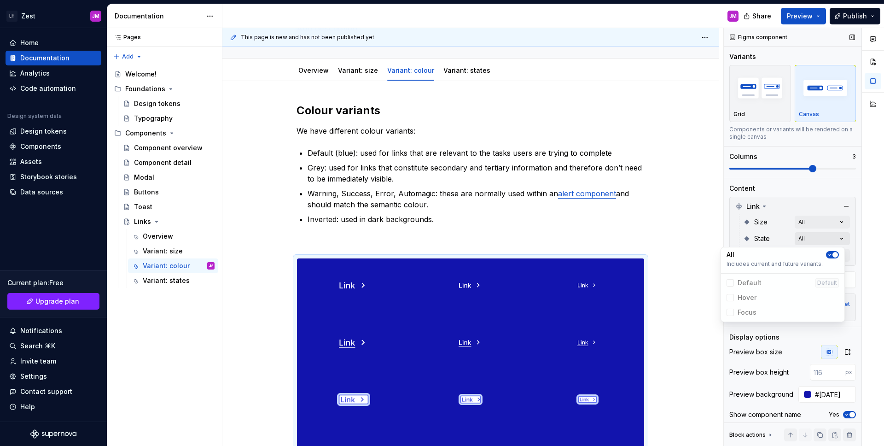
click at [833, 239] on div "Comments Open comments No comments yet Select ‘Comment’ from the block context …" at bounding box center [804, 237] width 160 height 418
click at [833, 253] on span "button" at bounding box center [835, 255] width 6 height 6
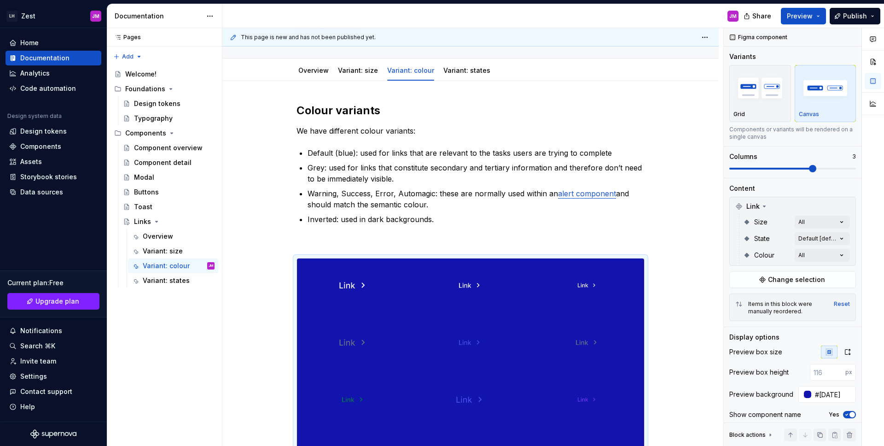
click at [835, 222] on div "Comments Open comments No comments yet Select ‘Comment’ from the block context …" at bounding box center [804, 237] width 160 height 418
click at [834, 221] on div "Comments Open comments No comments yet Select ‘Comment’ from the block context …" at bounding box center [804, 237] width 160 height 418
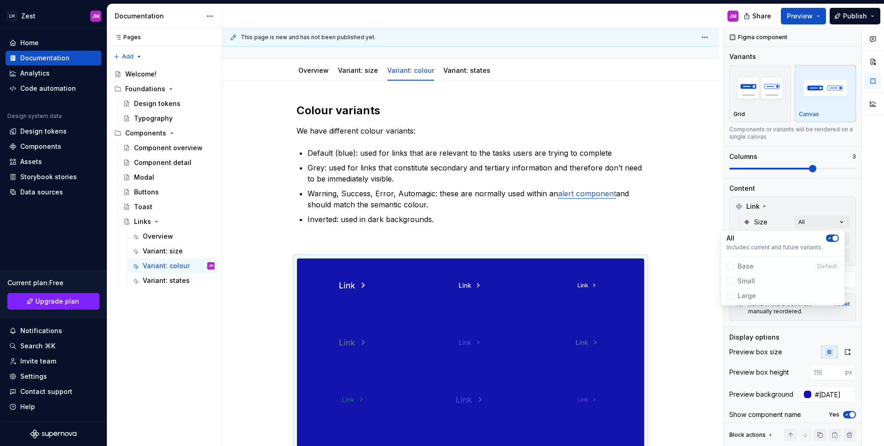
click at [829, 235] on icon "button" at bounding box center [829, 238] width 7 height 6
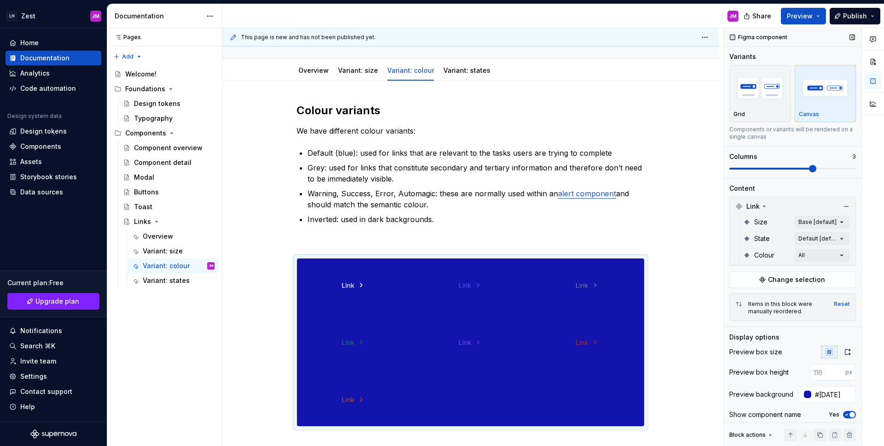
drag, startPoint x: 696, startPoint y: 343, endPoint x: 738, endPoint y: 350, distance: 42.9
click at [696, 343] on html "LH Zest JM Home Documentation Analytics Code automation Design system data Desi…" at bounding box center [442, 223] width 884 height 446
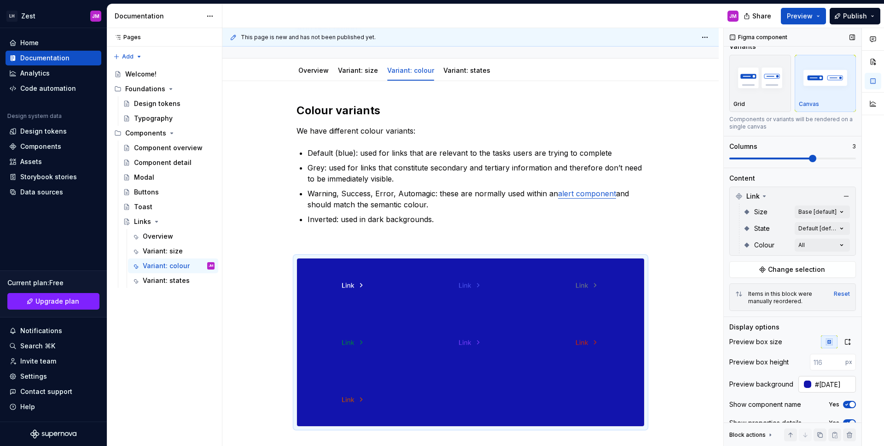
scroll to position [21, 0]
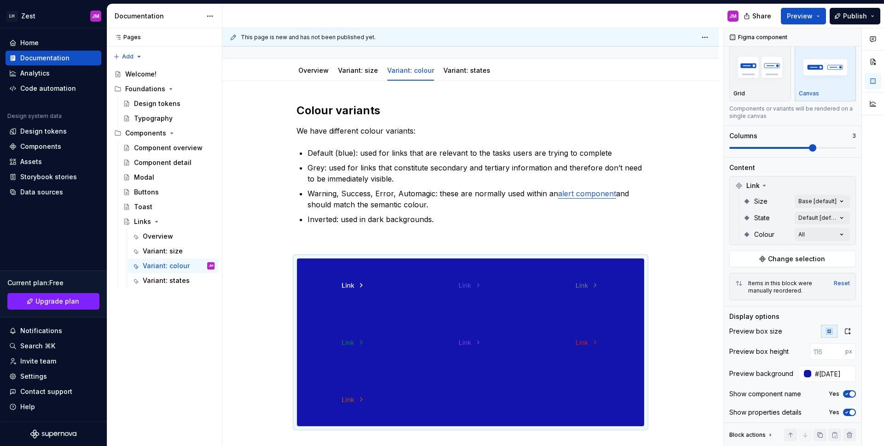
drag, startPoint x: 802, startPoint y: 375, endPoint x: 795, endPoint y: 373, distance: 7.1
click at [804, 375] on div at bounding box center [807, 373] width 7 height 7
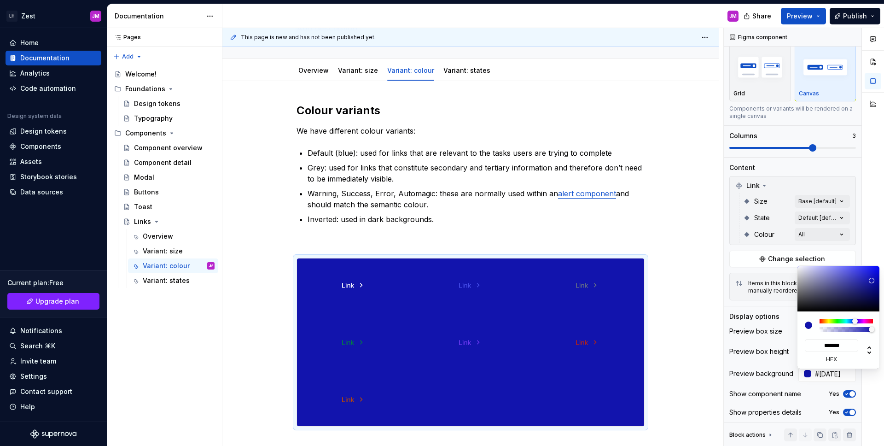
type input "#1214AD0D"
type input "**"
type input "#1214AD0A"
type input "**********"
type input "#1214AD08"
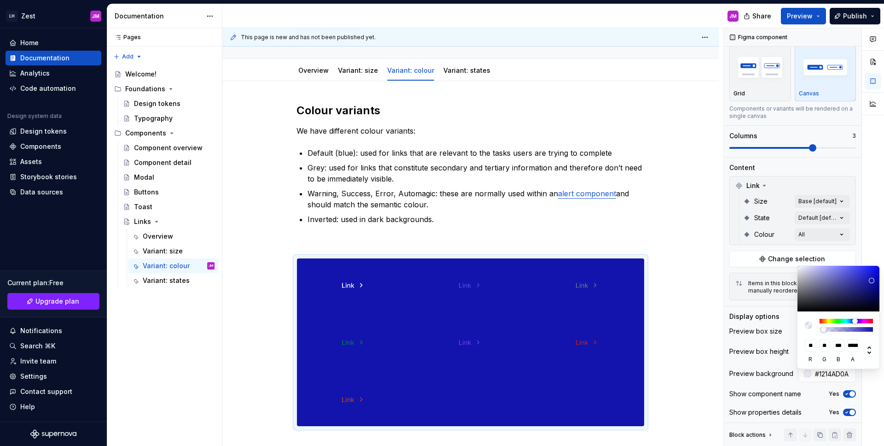
type input "**********"
type input "#1214AD03"
type input "**********"
type input "#1214AD00"
type input "*"
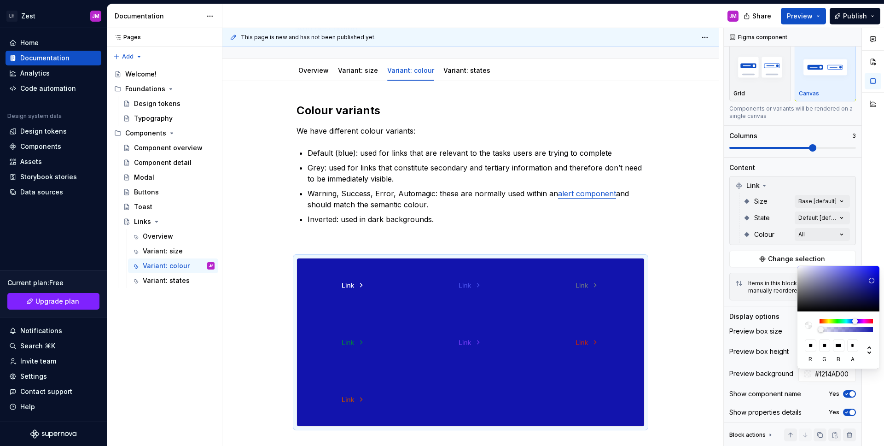
drag, startPoint x: 823, startPoint y: 329, endPoint x: 808, endPoint y: 331, distance: 15.4
click at [808, 331] on div "** r ** g *** b * a" at bounding box center [838, 339] width 83 height 57
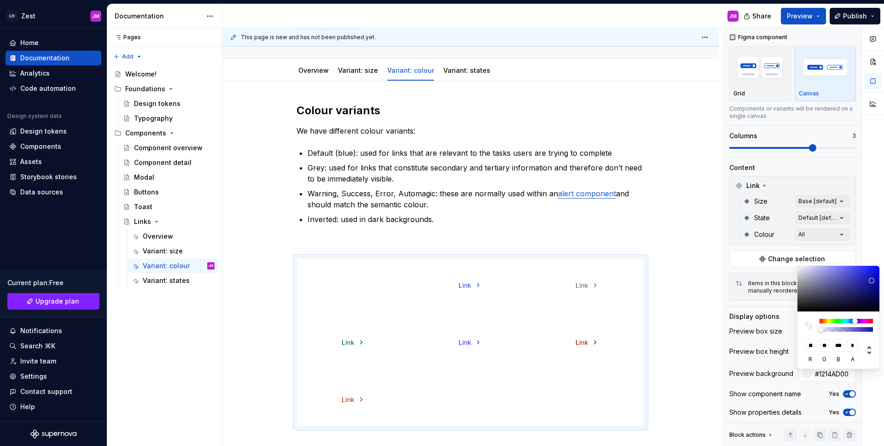
type input "#1214AD03"
type input "**********"
type input "#1214AD05"
type input "**********"
type input "#1214AD08"
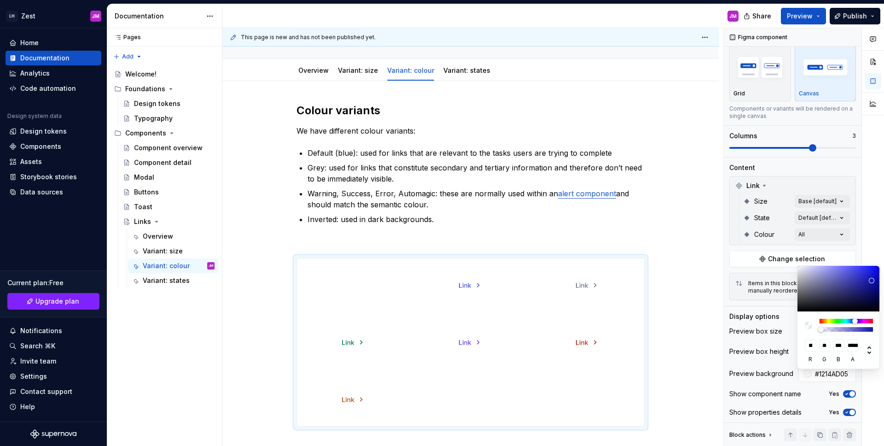
type input "**********"
type input "#1214AD0A"
type input "**********"
type input "#1214AD0D"
type input "**********"
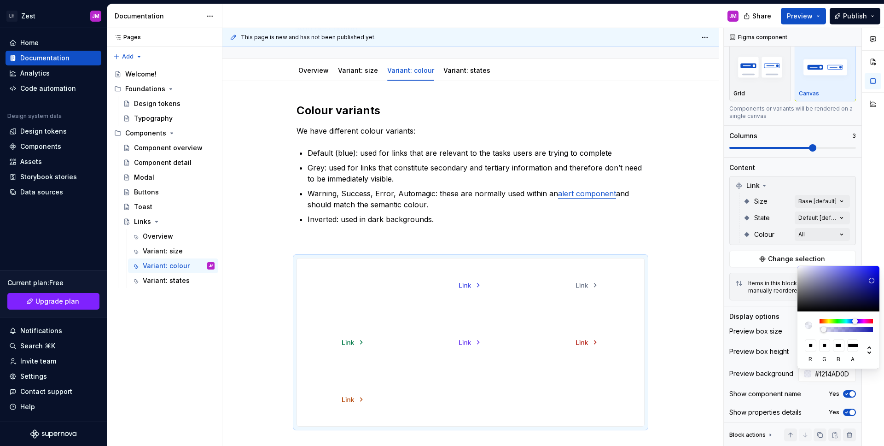
type input "#1214AD12"
type input "**********"
type input "#1214AD14"
type input "**********"
type input "#1214AD17"
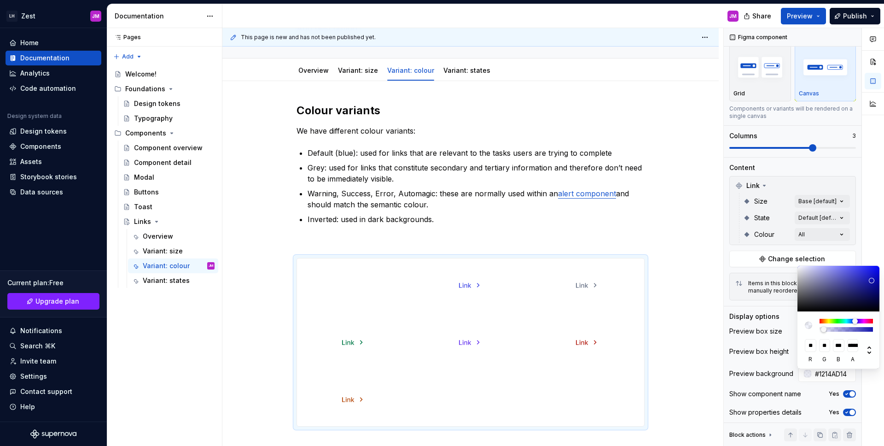
type input "**********"
type input "#1214AD1A"
type input "**********"
type input "#1214AD1C"
type input "**********"
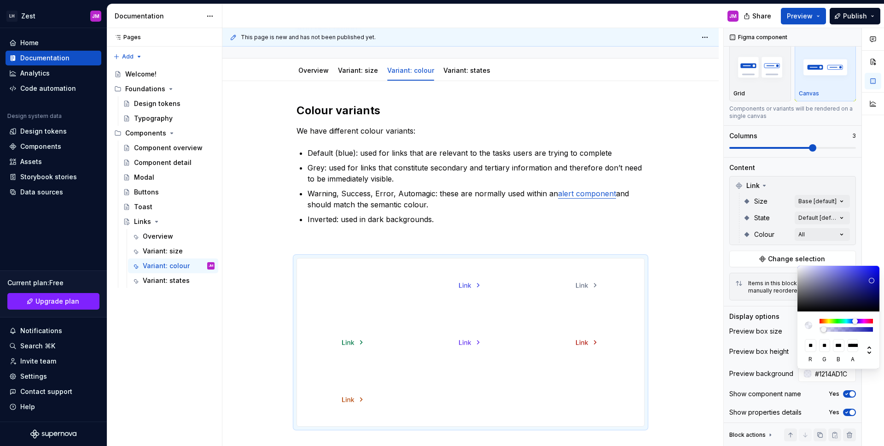
type input "#1214AD26"
type input "**********"
type input "#1214AD38"
type input "**********"
type input "#1214AD3D"
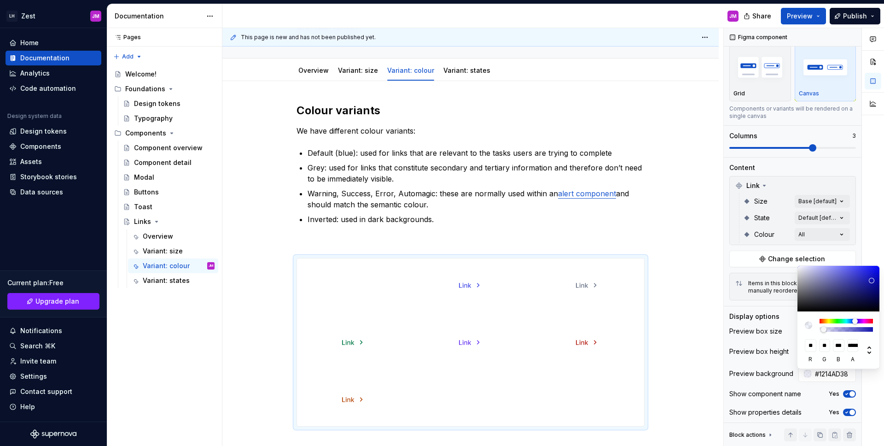
type input "**********"
type input "#1214AD40"
type input "**********"
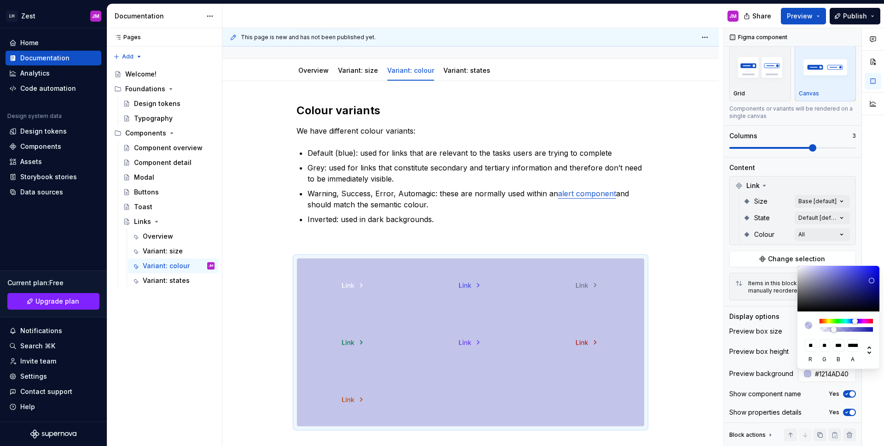
type input "#1214AD3D"
type input "**********"
type input "#1214AD3B"
type input "**********"
drag, startPoint x: 820, startPoint y: 329, endPoint x: 831, endPoint y: 331, distance: 11.3
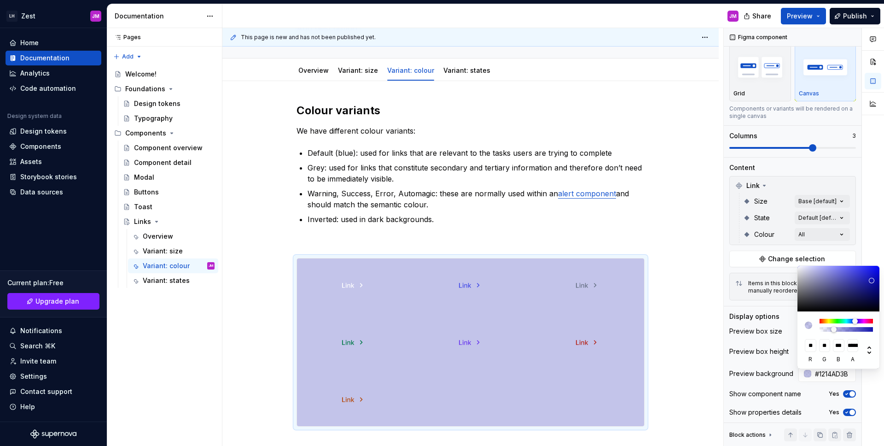
click at [832, 331] on div at bounding box center [834, 329] width 6 height 6
type input "#1214AD33"
type input "***"
type input "#1214AD30"
type input "**********"
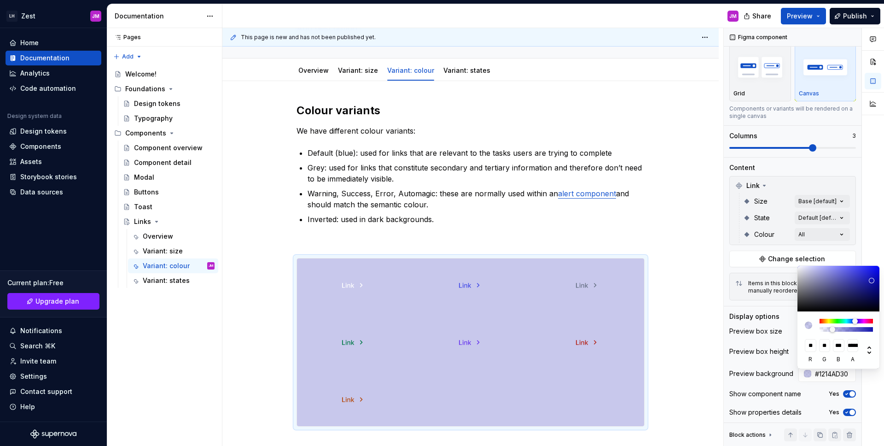
type input "#1214AD2E"
type input "**********"
type input "#1214AD2B"
type input "**********"
type input "#1214AD29"
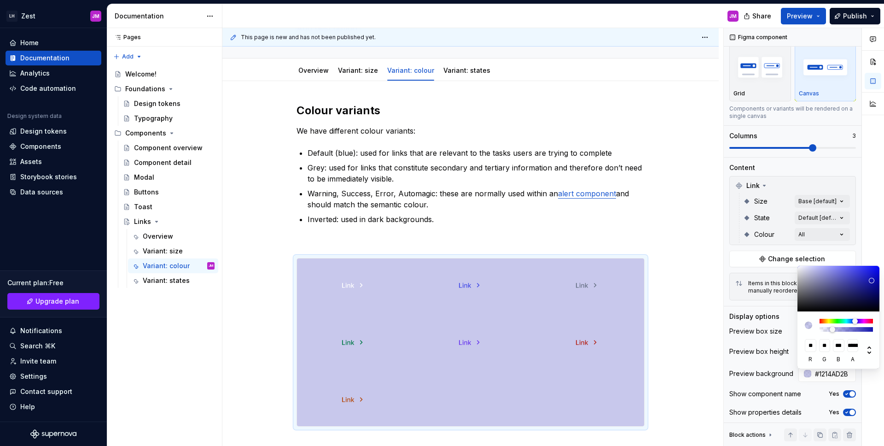
type input "**********"
type input "#1214AD26"
type input "**********"
type input "#1214AD24"
type input "**********"
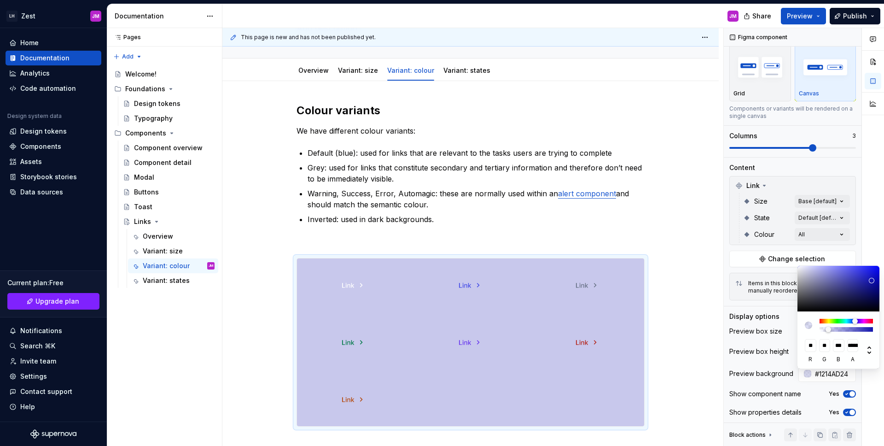
click at [828, 330] on div at bounding box center [828, 329] width 6 height 6
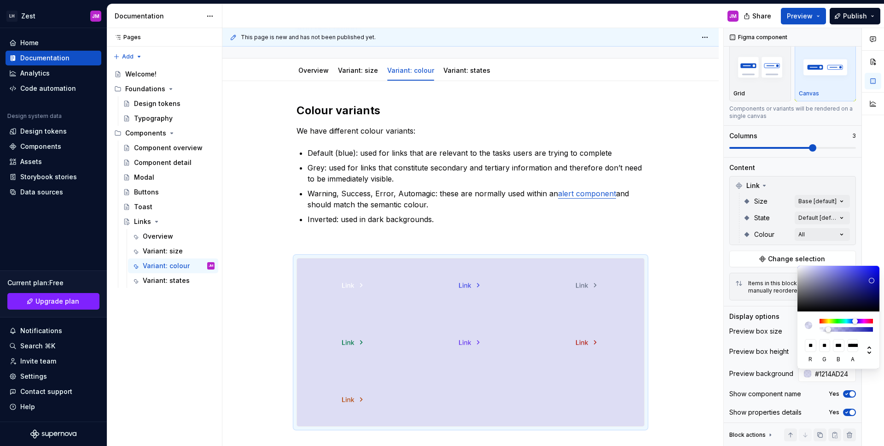
type input "#43445F24"
type input "**"
type input "#5E5E6F24"
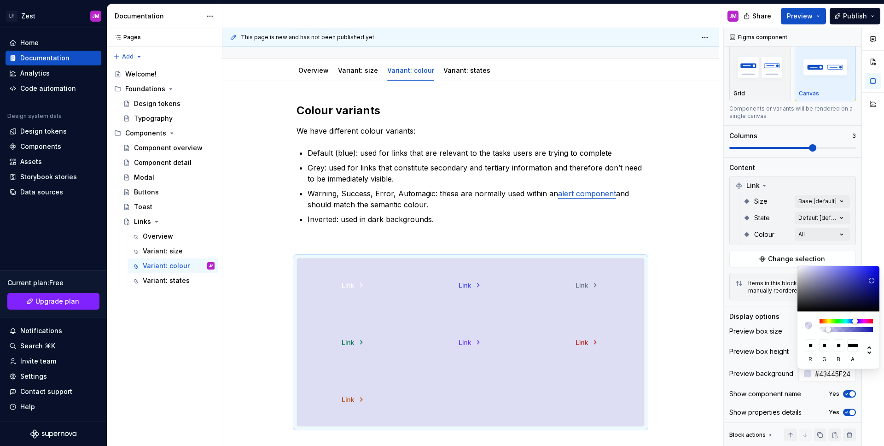
type input "**"
type input "***"
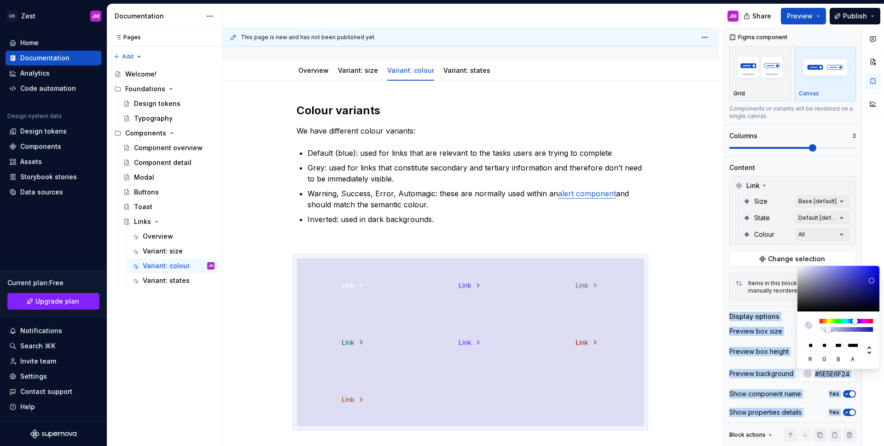
type input "#83838324"
type input "***"
type input "#86868624"
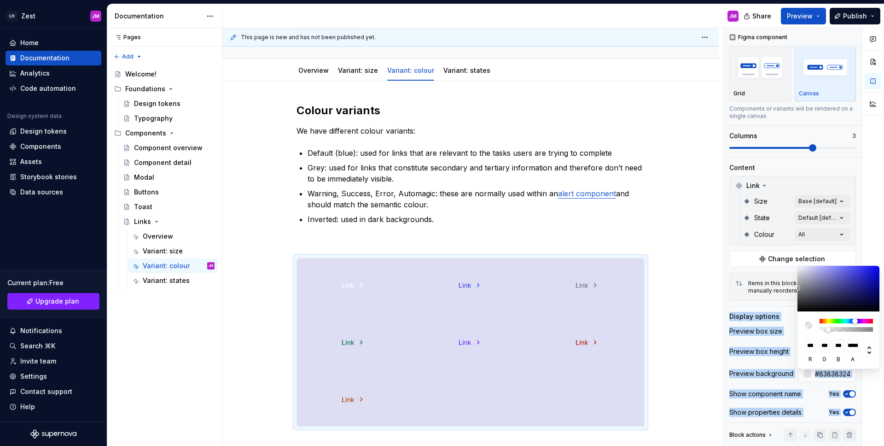
type input "***"
type input "#8B8B8B24"
type input "***"
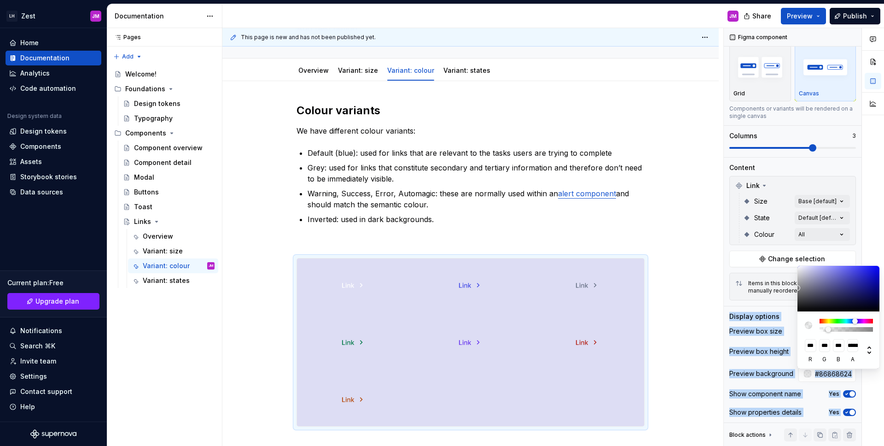
type input "***"
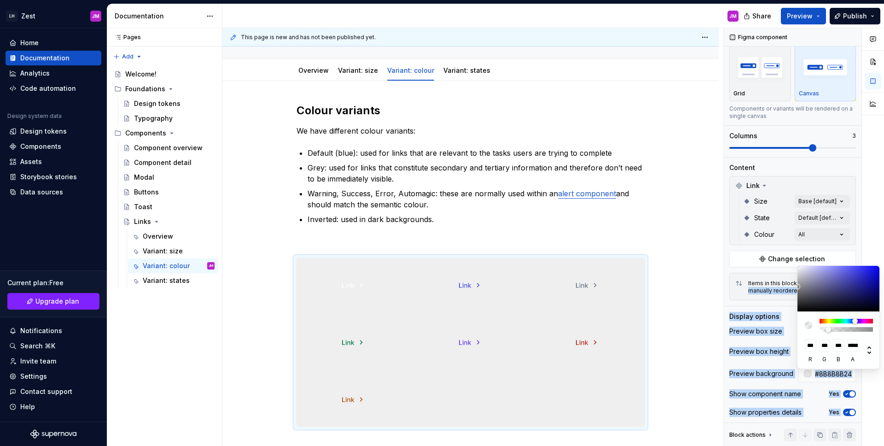
drag, startPoint x: 819, startPoint y: 294, endPoint x: 795, endPoint y: 286, distance: 25.5
click at [795, 286] on body "LH Zest JM Home Documentation Analytics Code automation Design system data Desi…" at bounding box center [442, 223] width 884 height 446
type input "#77778124"
type input "***"
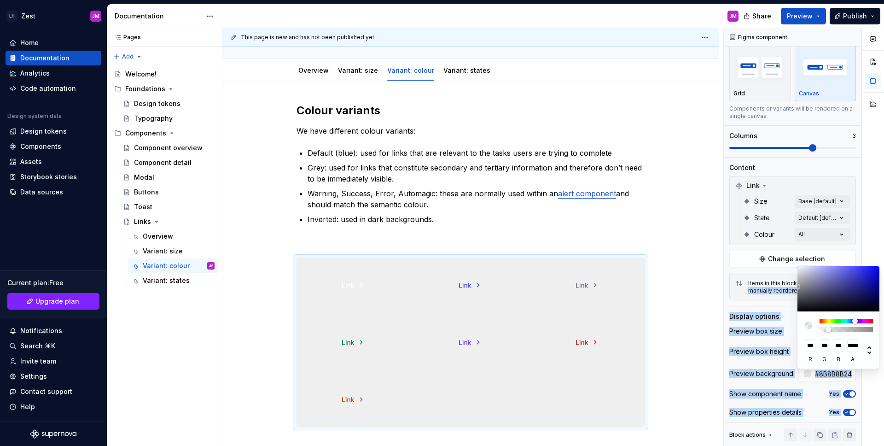
type input "***"
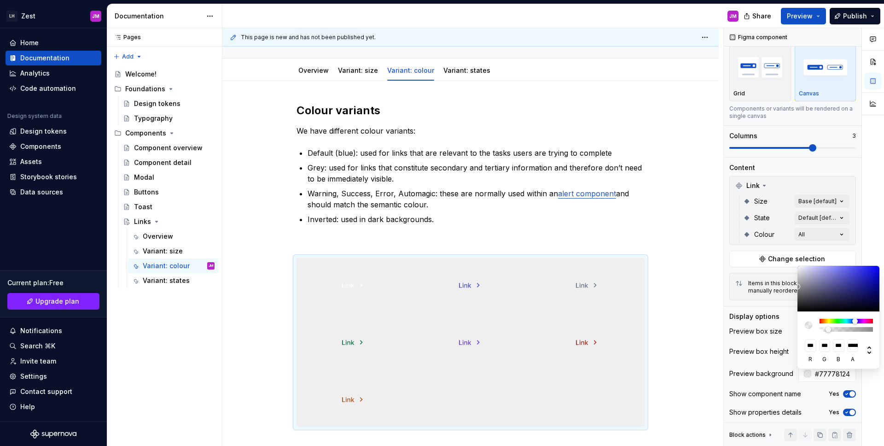
type input "#73737C24"
type input "***"
type input "#72727924"
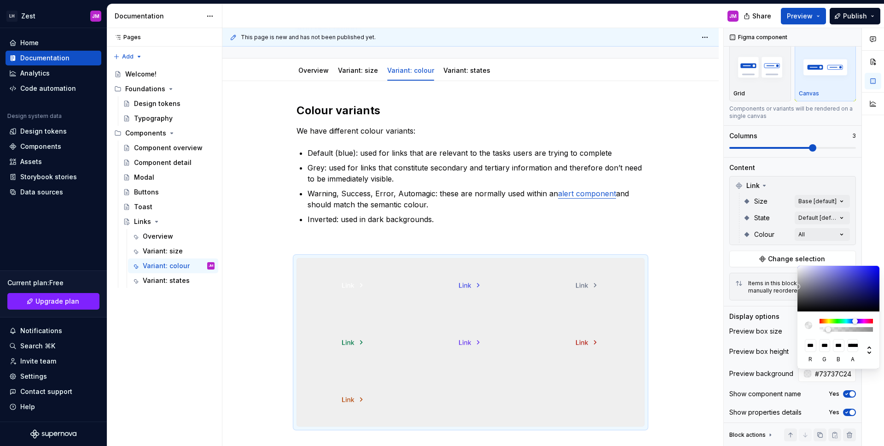
type input "***"
type input "#6E6E7424"
type input "***"
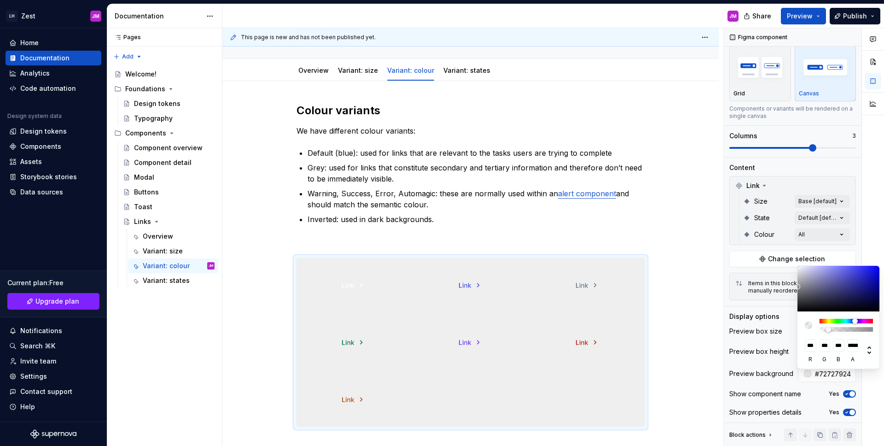
type input "***"
type input "#68686C24"
type input "***"
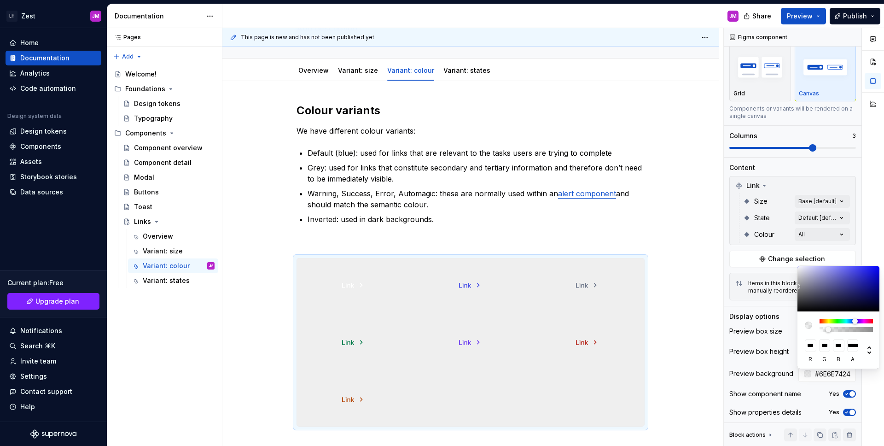
type input "***"
type input "#69696C24"
type input "***"
type input "#6C6C6C24"
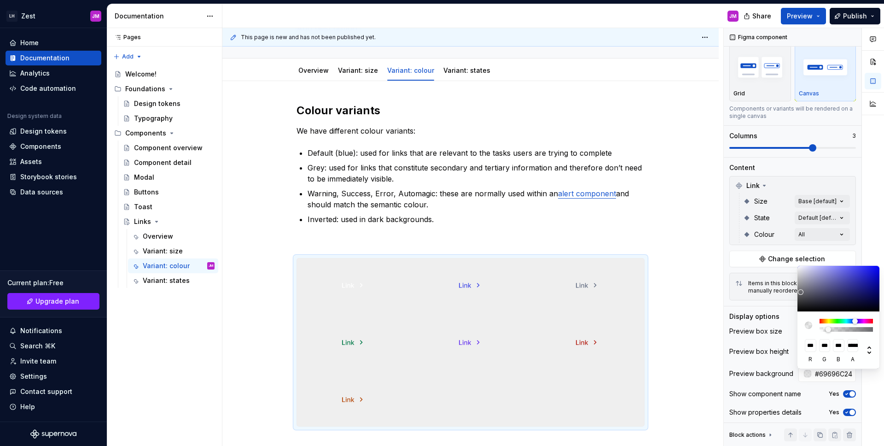
type input "***"
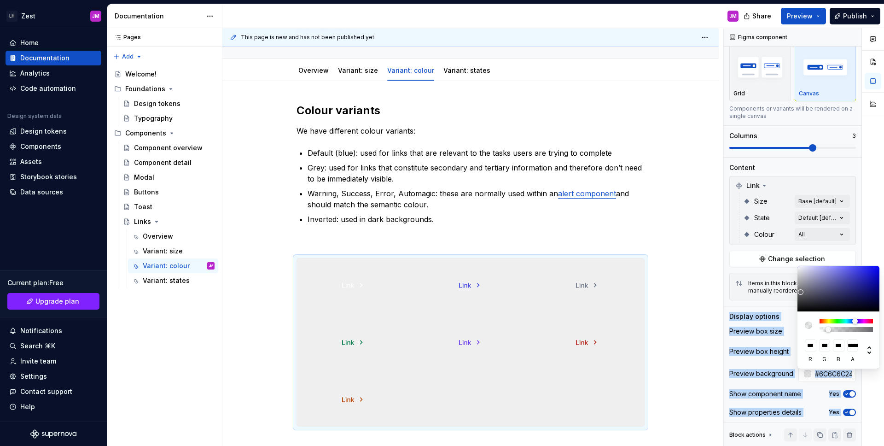
type input "#6A6A6A24"
type input "***"
drag, startPoint x: 803, startPoint y: 288, endPoint x: 794, endPoint y: 291, distance: 10.1
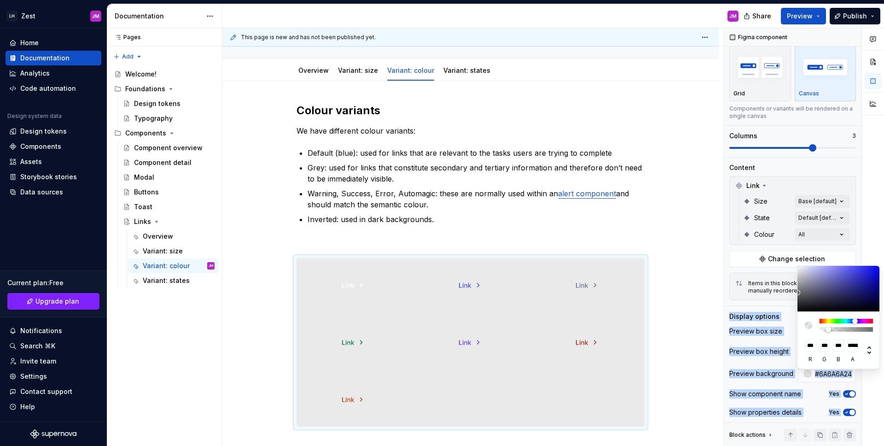
click at [794, 292] on body "LH Zest JM Home Documentation Analytics Code automation Design system data Desi…" at bounding box center [442, 223] width 884 height 446
type input "#71717624"
type input "***"
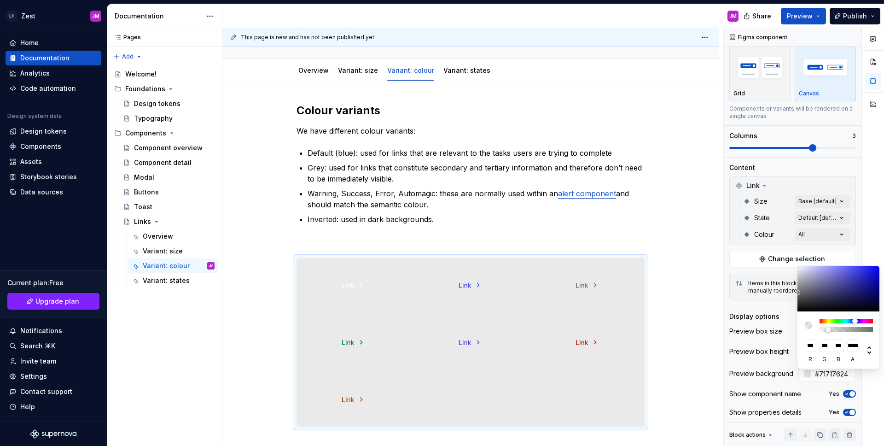
type input "#74747924"
type input "***"
type input "#77777C24"
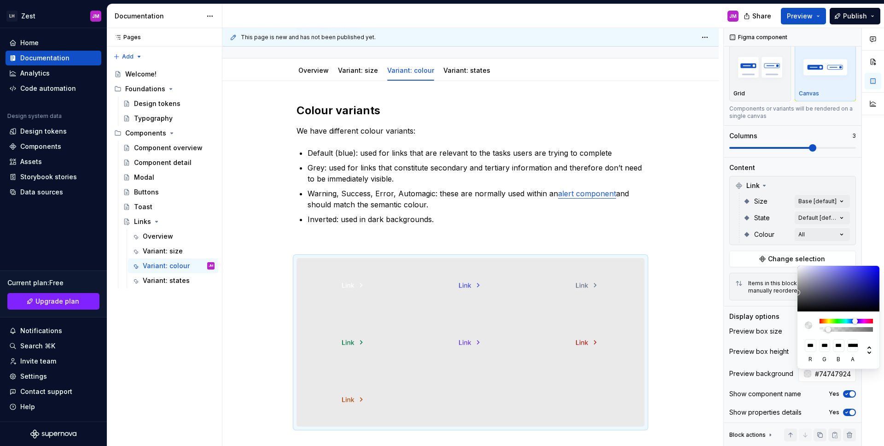
type input "***"
type input "#78787C24"
type input "***"
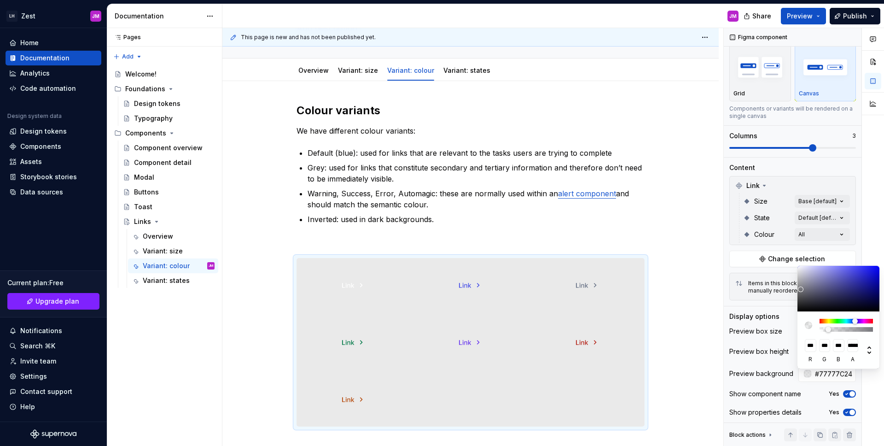
type input "***"
click at [800, 289] on div at bounding box center [838, 289] width 83 height 46
type input "#78787C2B"
type input "**********"
type input "#78787C2E"
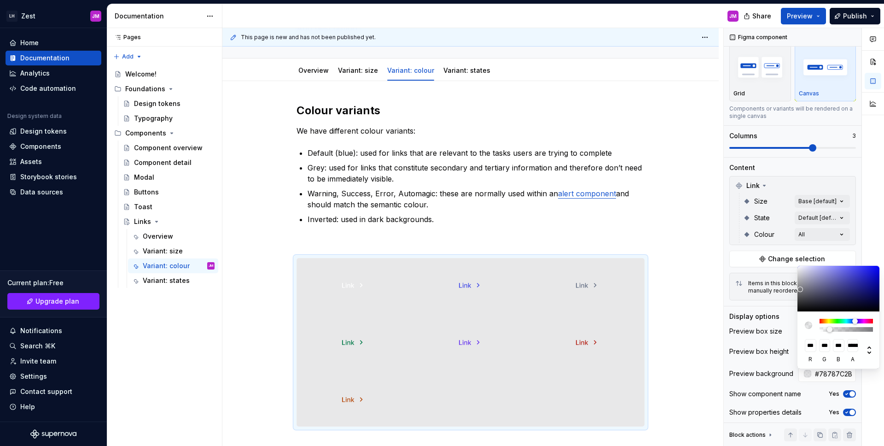
type input "**********"
type input "#78787C30"
type input "**********"
type input "#78787C33"
type input "***"
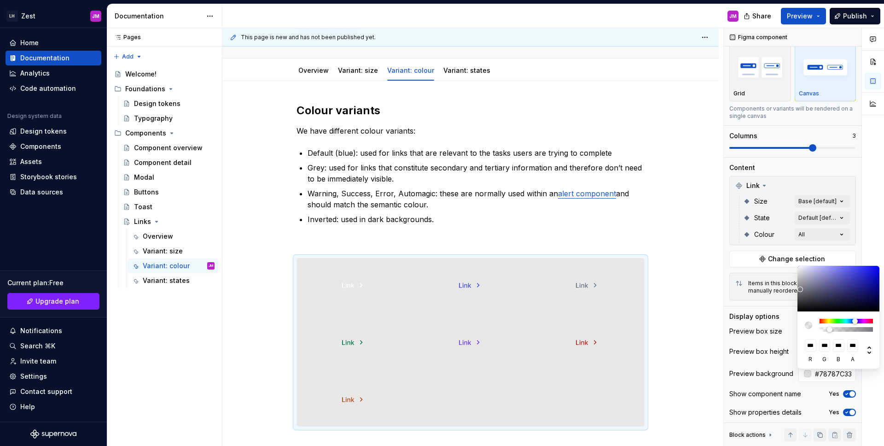
type input "#78787C36"
type input "**********"
type input "#78787C38"
type input "**********"
type input "#78787C3B"
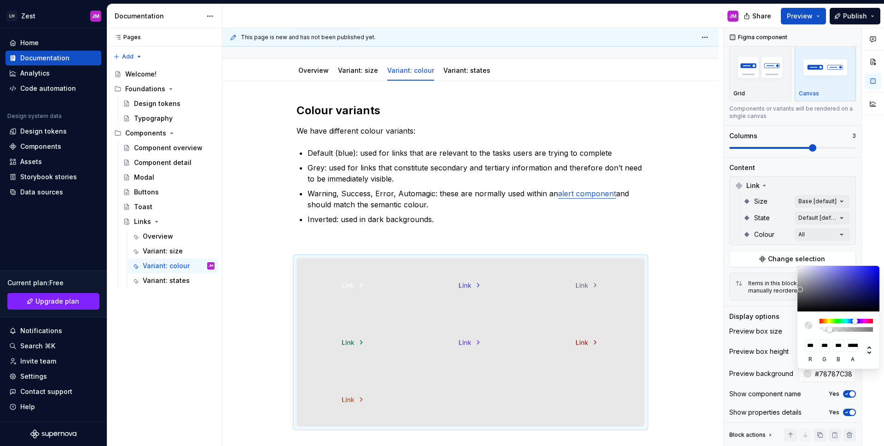
type input "**********"
type input "#78787C3D"
type input "**********"
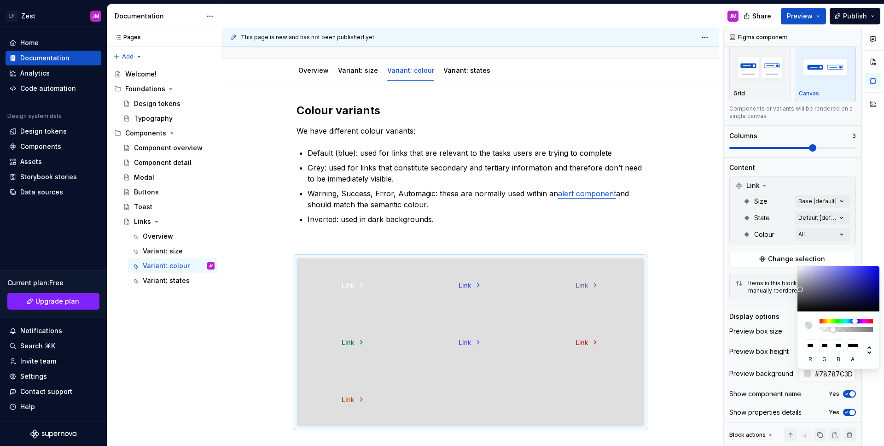
type input "#78787C40"
type input "**********"
type input "#78787C42"
type input "**********"
type input "#78787C45"
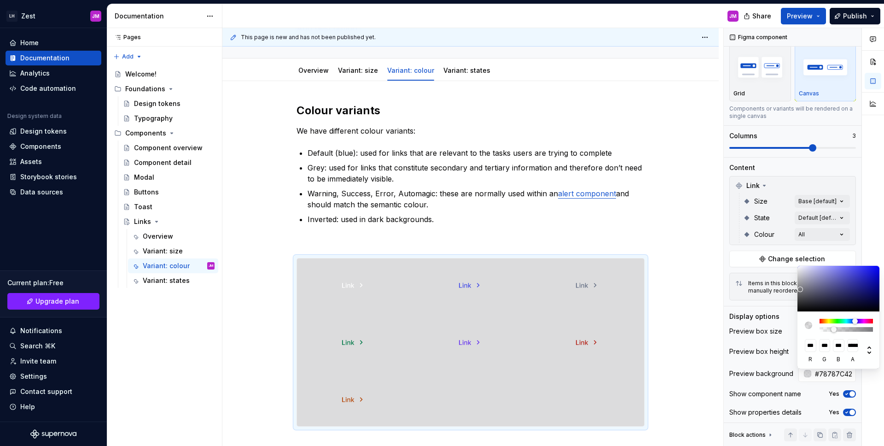
type input "**********"
type input "#78787C47"
type input "**********"
drag, startPoint x: 830, startPoint y: 329, endPoint x: 835, endPoint y: 330, distance: 5.6
click at [835, 330] on div at bounding box center [835, 329] width 6 height 6
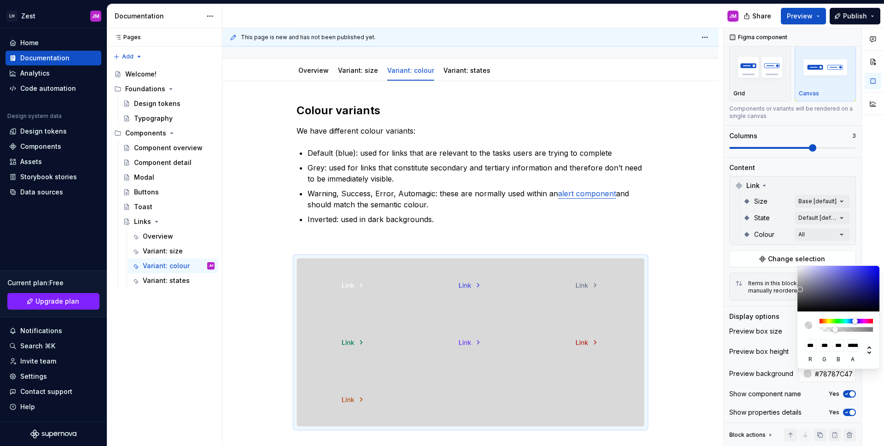
click at [652, 224] on html "LH Zest JM Home Documentation Analytics Code automation Design system data Desi…" at bounding box center [442, 223] width 884 height 446
click at [656, 221] on html "LH Zest JM Home Documentation Analytics Code automation Design system data Desi…" at bounding box center [442, 223] width 884 height 446
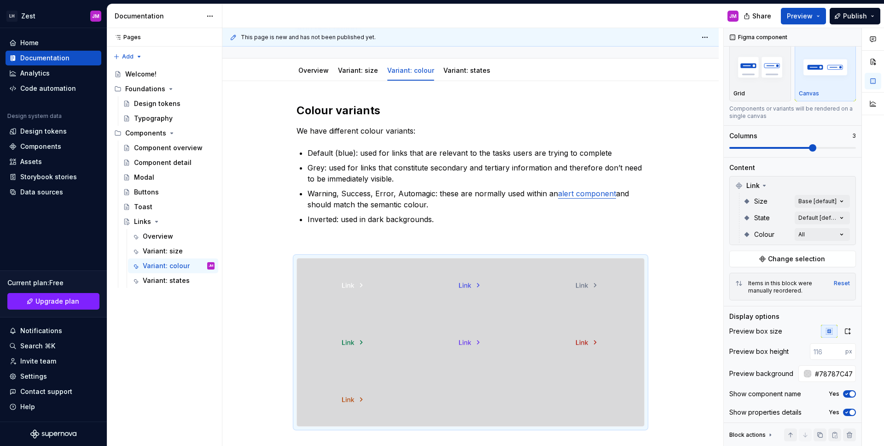
type textarea "*"
click at [817, 373] on input "#78787C47" at bounding box center [833, 373] width 45 height 17
click at [817, 374] on input "#78787C47" at bounding box center [833, 373] width 45 height 17
paste input "EAECF5"
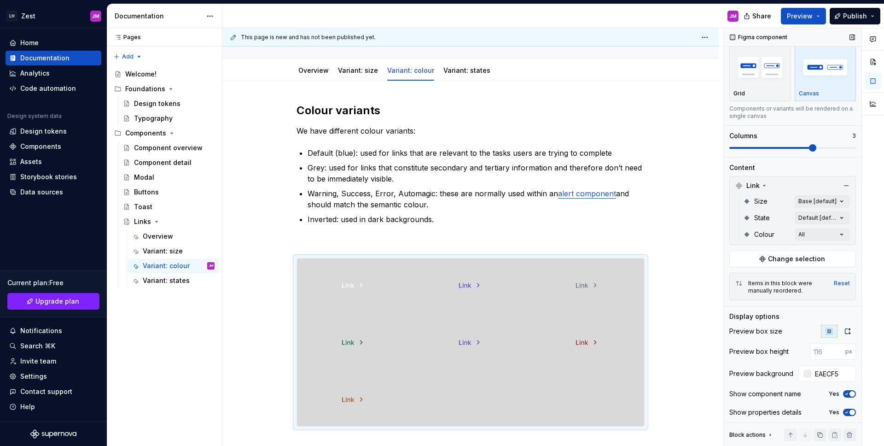
type input "#EAECF5"
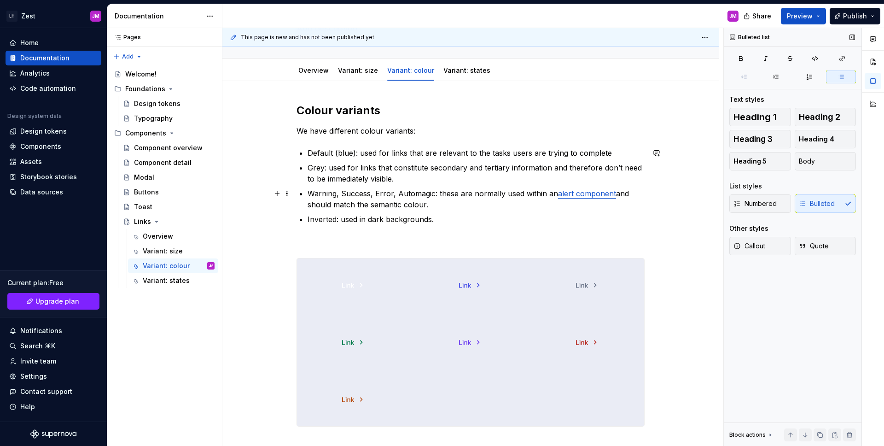
click at [601, 206] on p "Warning, Success, Error, Automagic: these are normally used within an alert com…" at bounding box center [476, 199] width 337 height 22
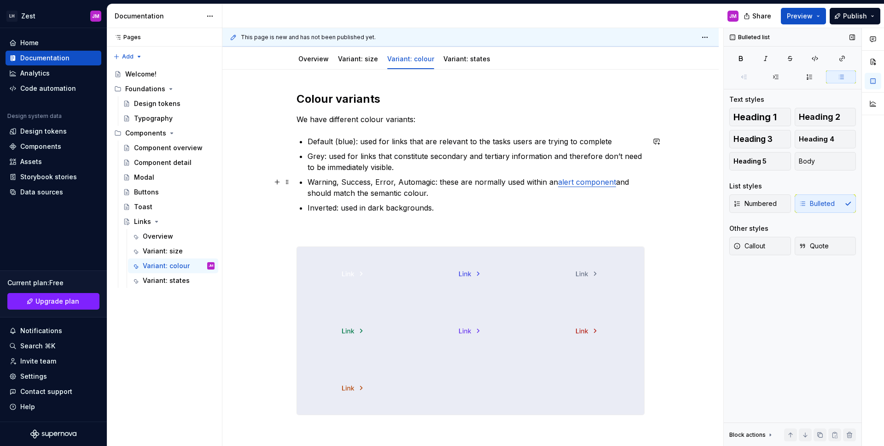
scroll to position [99, 0]
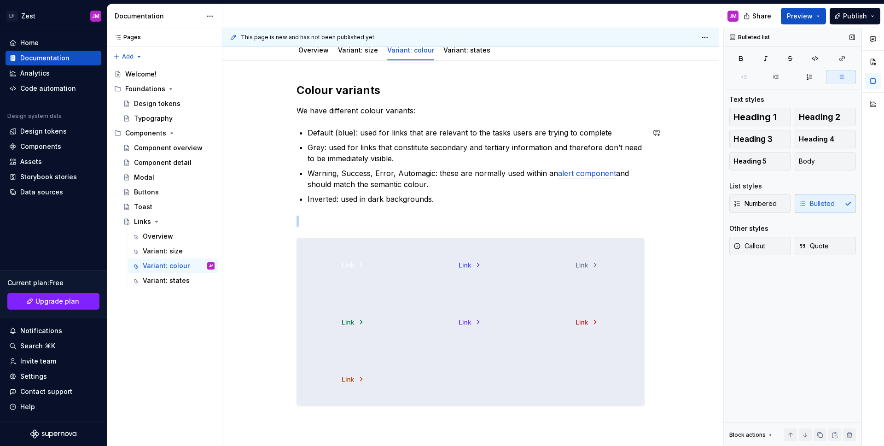
click at [447, 262] on div at bounding box center [470, 264] width 113 height 53
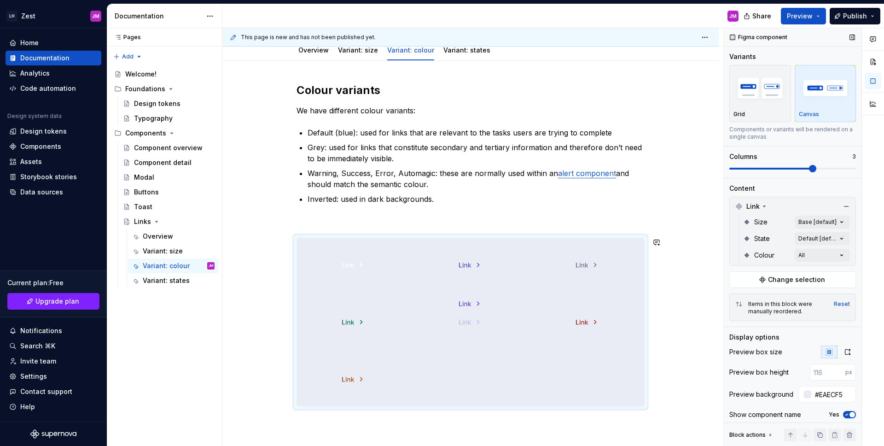
drag, startPoint x: 473, startPoint y: 325, endPoint x: 471, endPoint y: 300, distance: 24.5
click at [473, 325] on body "LH Zest JM Home Documentation Analytics Code automation Design system data Desi…" at bounding box center [442, 223] width 884 height 446
drag, startPoint x: 464, startPoint y: 263, endPoint x: 377, endPoint y: 267, distance: 87.6
click at [377, 267] on body "LH Zest JM Home Documentation Analytics Code automation Design system data Desi…" at bounding box center [442, 223] width 884 height 446
drag, startPoint x: 593, startPoint y: 262, endPoint x: 501, endPoint y: 273, distance: 92.2
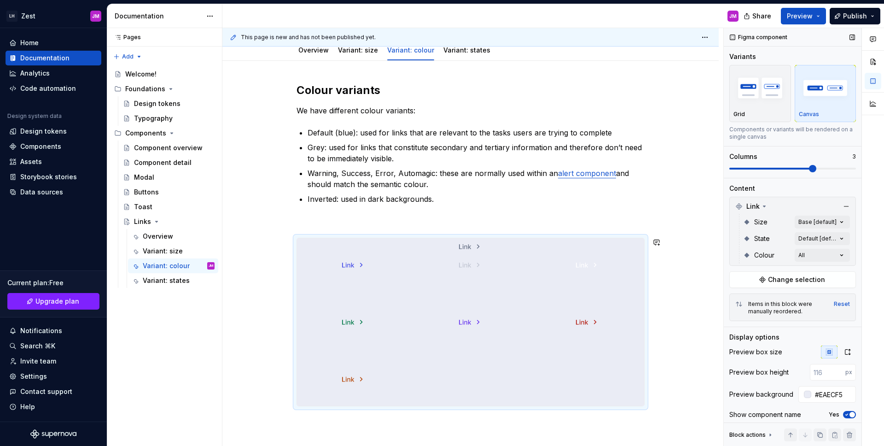
click at [487, 270] on body "LH Zest JM Home Documentation Analytics Code automation Design system data Desi…" at bounding box center [442, 223] width 884 height 446
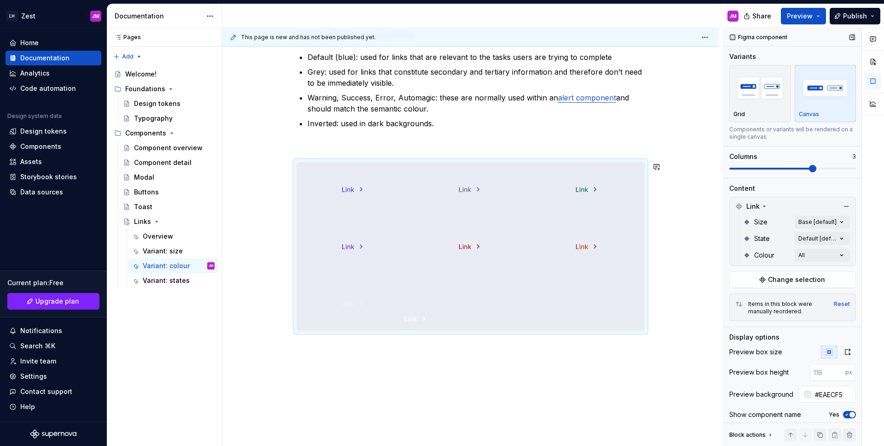
scroll to position [179, 0]
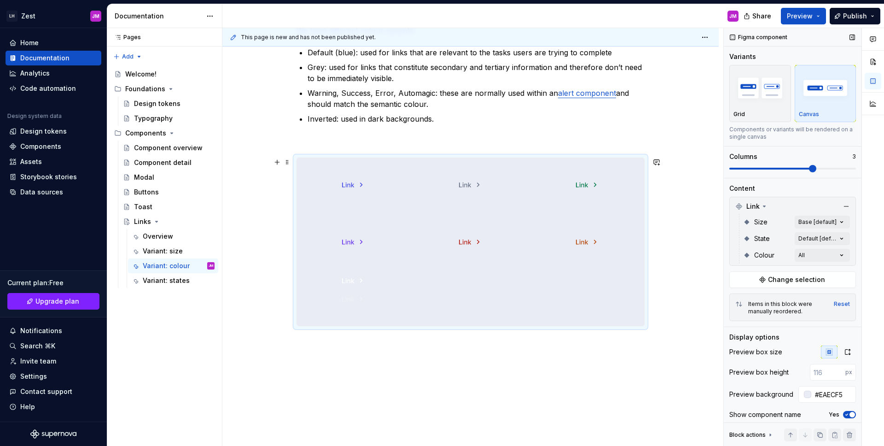
drag, startPoint x: 576, startPoint y: 269, endPoint x: 348, endPoint y: 310, distance: 232.0
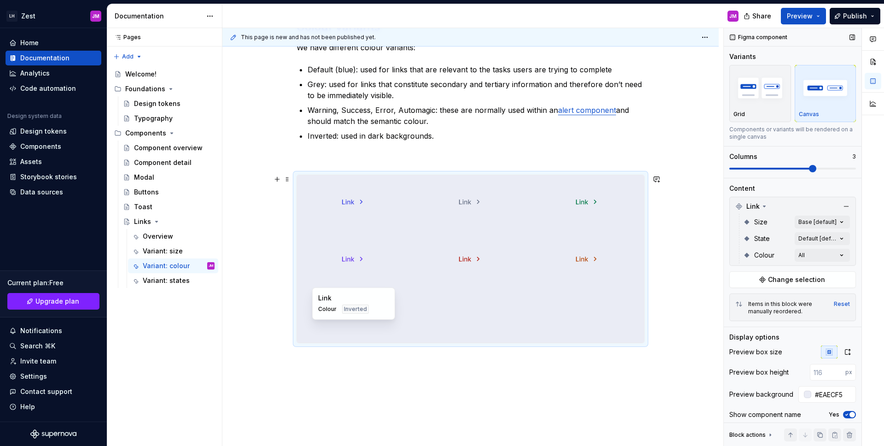
scroll to position [113, 0]
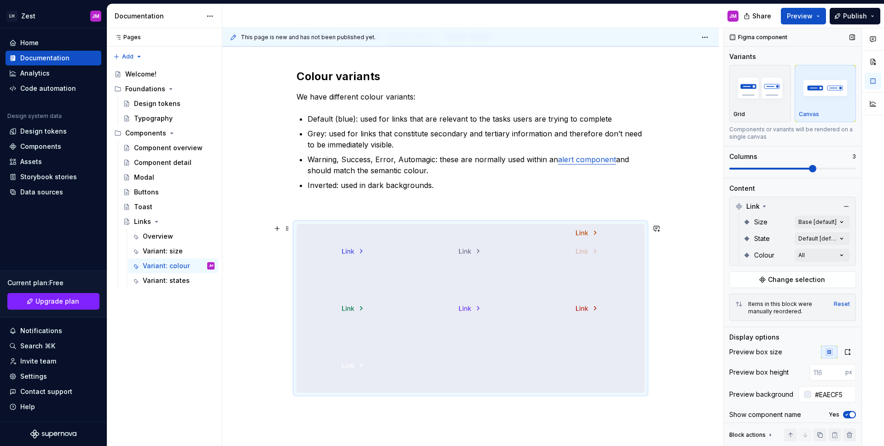
drag, startPoint x: 583, startPoint y: 300, endPoint x: 574, endPoint y: 269, distance: 32.2
click at [579, 266] on body "LH Zest JM Home Documentation Analytics Code automation Design system data Desi…" at bounding box center [442, 223] width 884 height 446
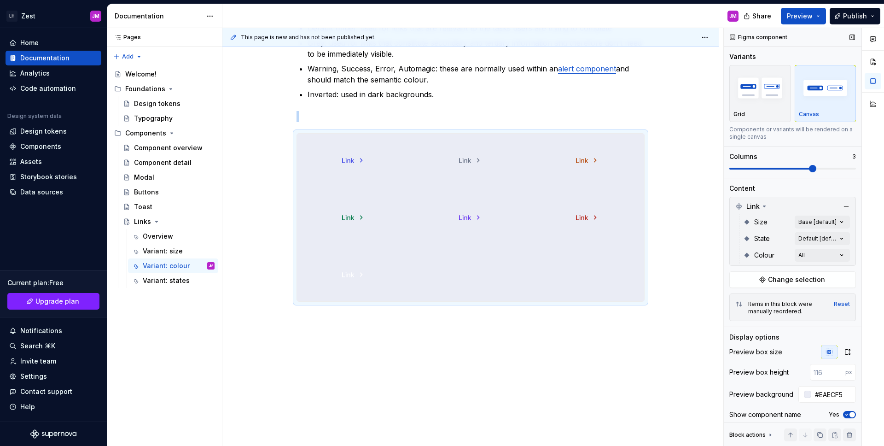
scroll to position [146, 0]
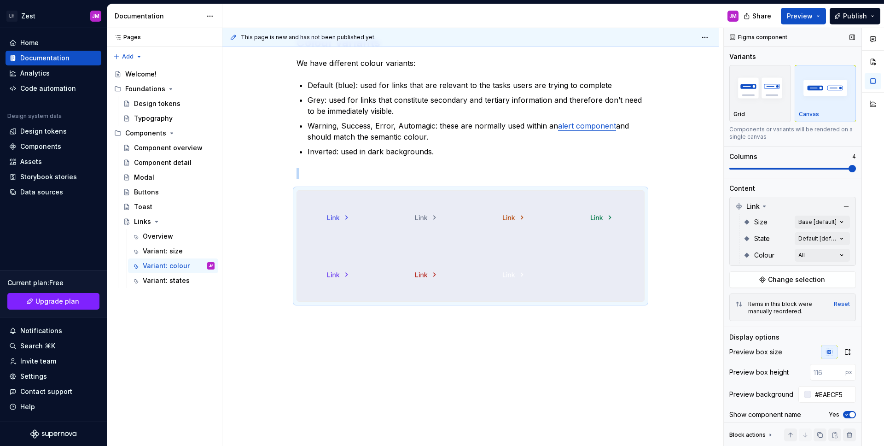
click at [856, 170] on span at bounding box center [851, 168] width 7 height 7
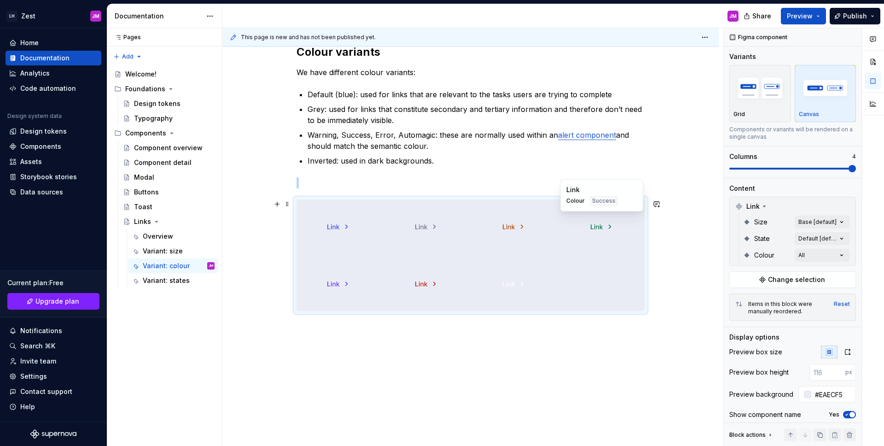
scroll to position [128, 0]
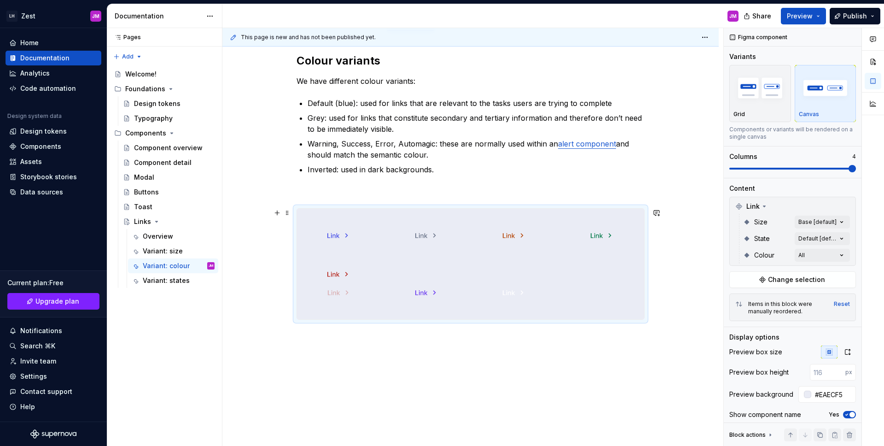
drag, startPoint x: 413, startPoint y: 293, endPoint x: 348, endPoint y: 296, distance: 65.5
click at [348, 296] on body "LH Zest JM Home Documentation Analytics Code automation Design system data Desi…" at bounding box center [442, 223] width 884 height 446
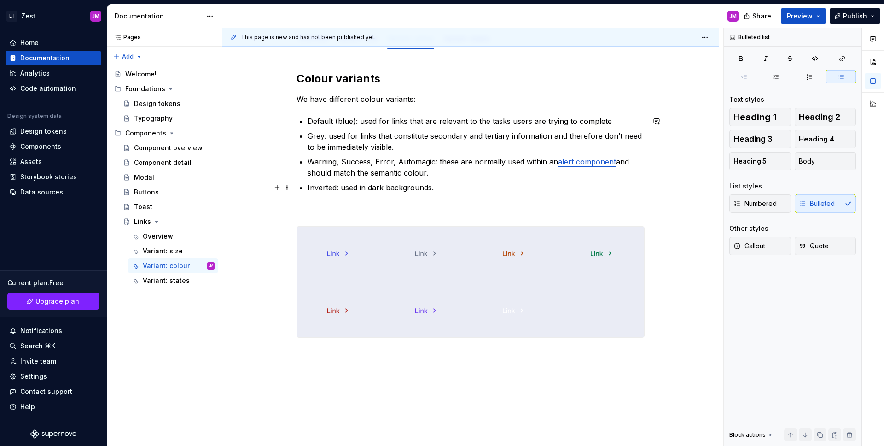
click at [472, 188] on p "Inverted: used in dark backgrounds." at bounding box center [476, 187] width 337 height 11
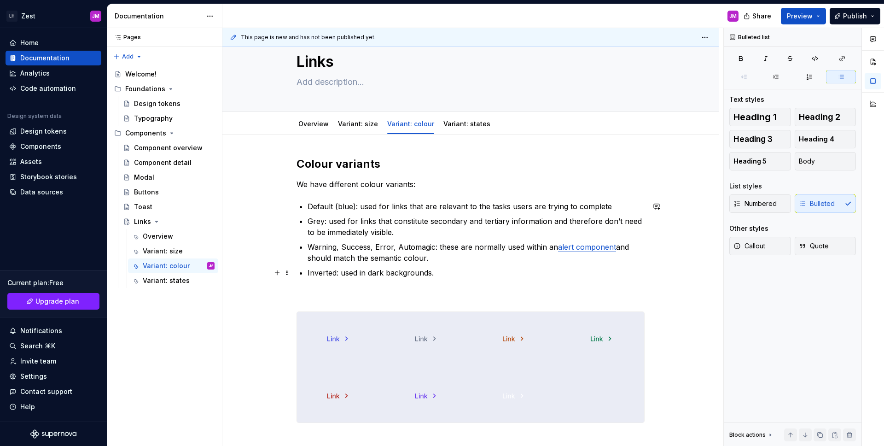
scroll to position [25, 0]
click at [459, 127] on link "Variant: states" at bounding box center [466, 124] width 47 height 8
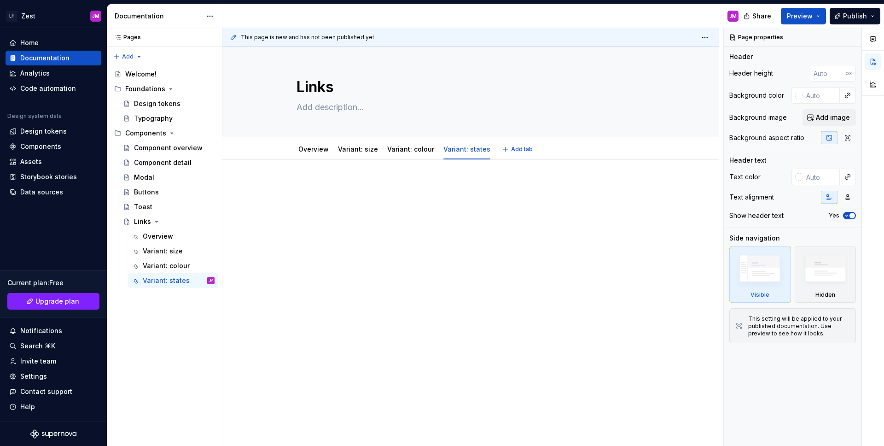
click at [409, 158] on div "Overview Variant: size Variant: colour Variant: states" at bounding box center [394, 151] width 207 height 25
click at [407, 152] on link "Variant: colour" at bounding box center [410, 149] width 47 height 8
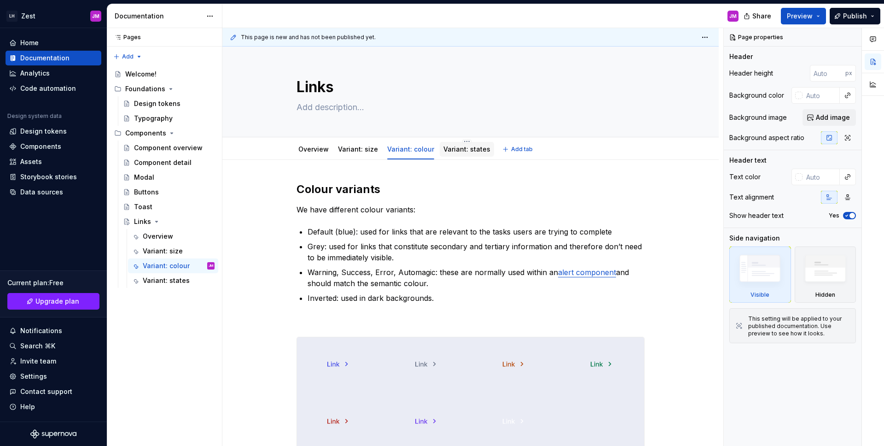
click at [469, 151] on link "Variant: states" at bounding box center [466, 149] width 47 height 8
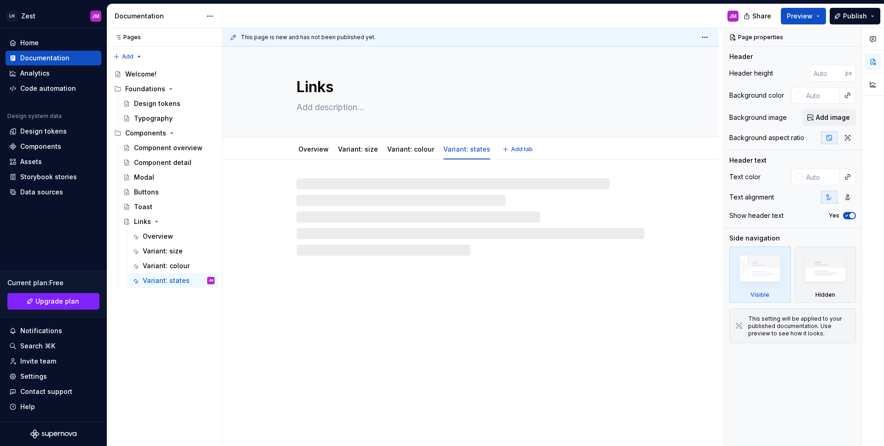
type textarea "*"
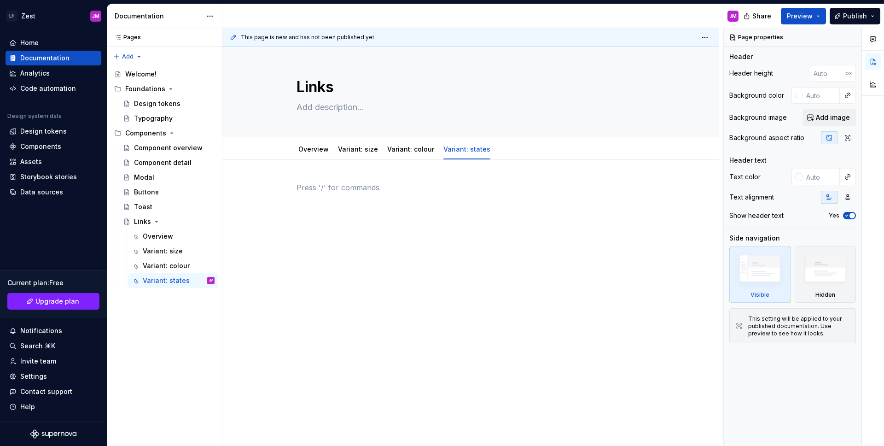
click at [452, 227] on div at bounding box center [470, 205] width 348 height 46
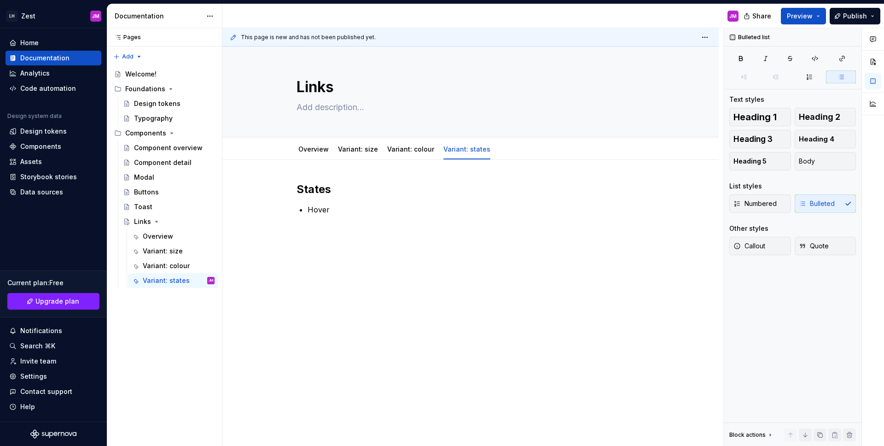
click at [312, 214] on p "Hover" at bounding box center [476, 209] width 337 height 11
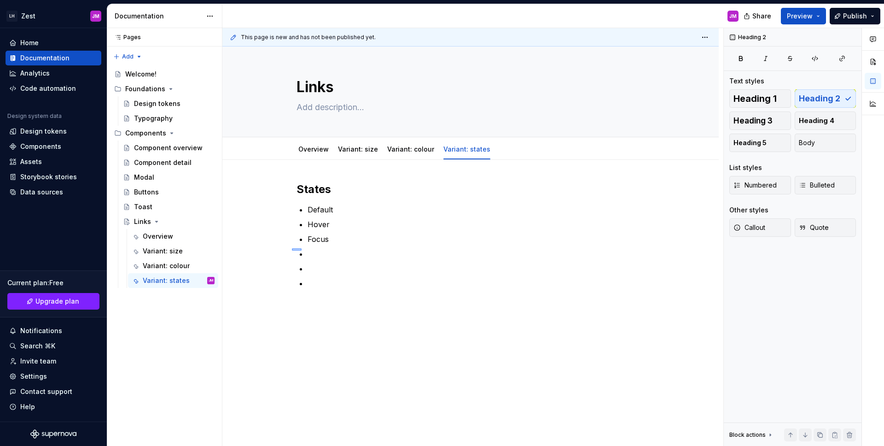
drag, startPoint x: 301, startPoint y: 250, endPoint x: 315, endPoint y: 259, distance: 16.3
click at [303, 250] on div "This page is new and has not been published yet. Links Edit header Overview Var…" at bounding box center [472, 237] width 501 height 418
click at [320, 272] on p at bounding box center [476, 268] width 337 height 11
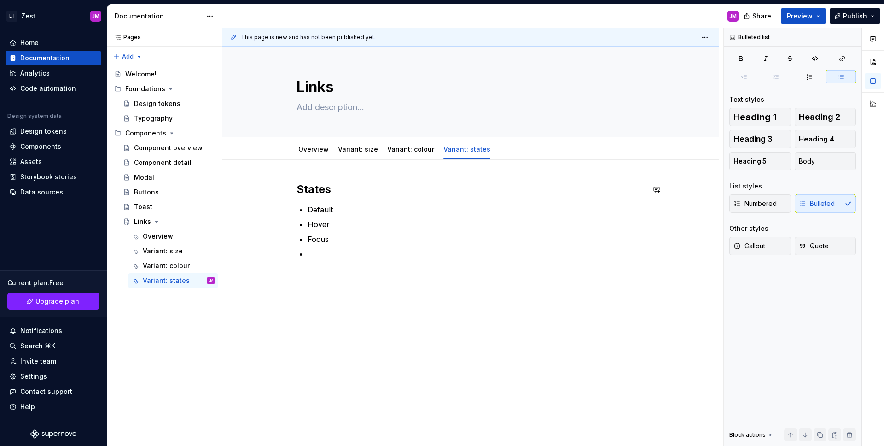
click at [341, 199] on div "States Default Hover Focus" at bounding box center [470, 220] width 348 height 77
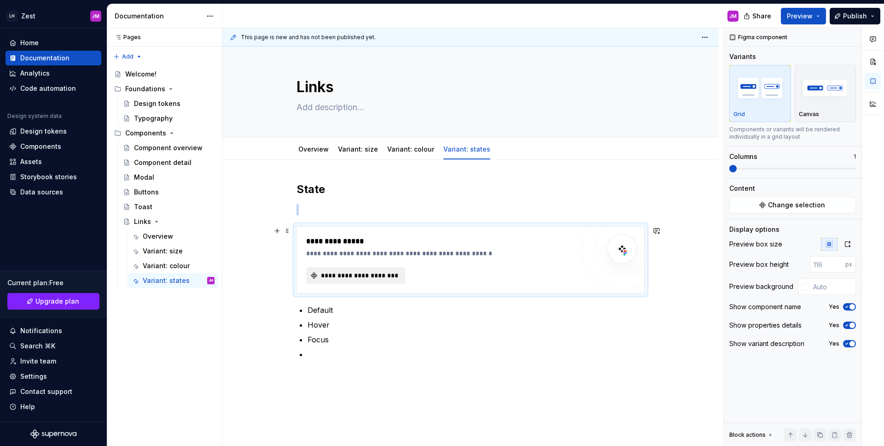
click at [365, 279] on span "**********" at bounding box center [360, 275] width 80 height 9
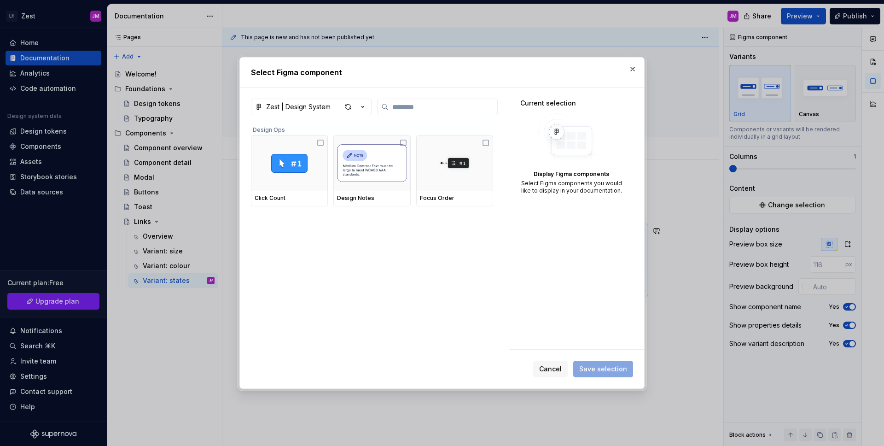
type textarea "*"
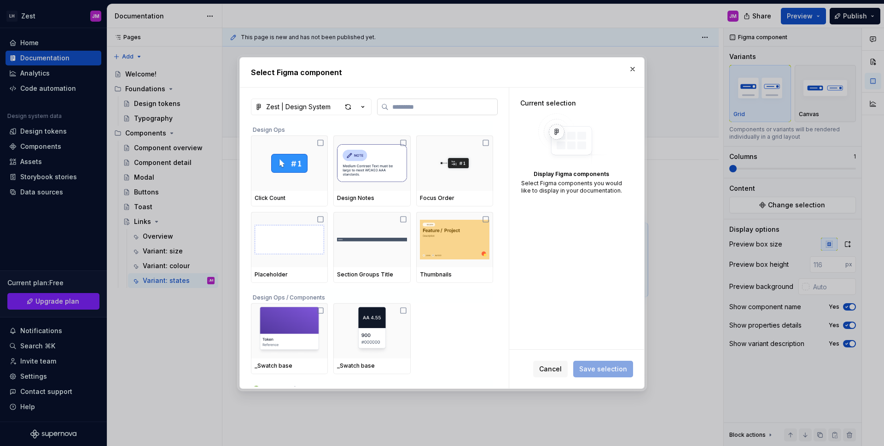
click at [411, 107] on input "search" at bounding box center [443, 106] width 109 height 9
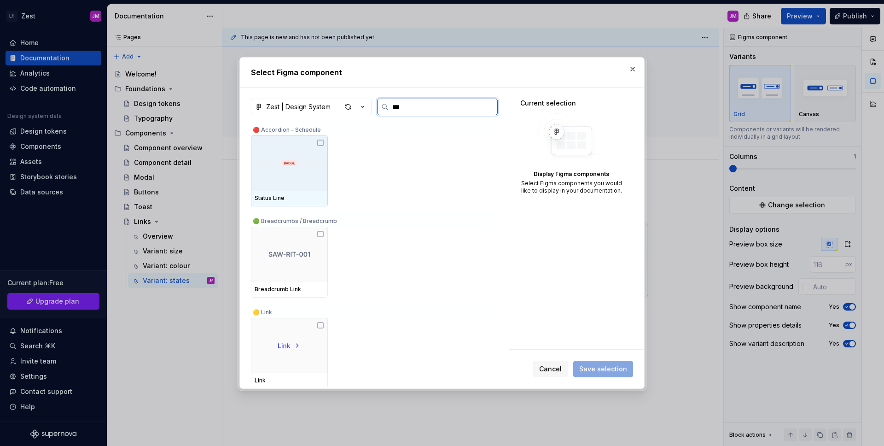
type input "****"
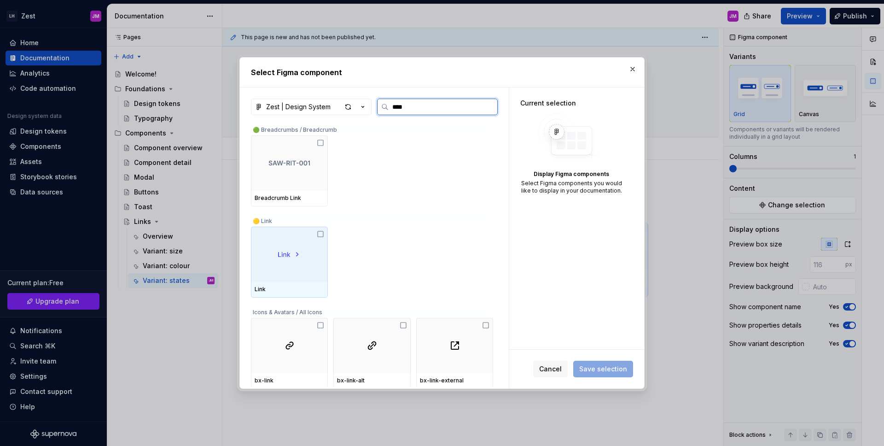
click at [315, 232] on div at bounding box center [289, 254] width 77 height 55
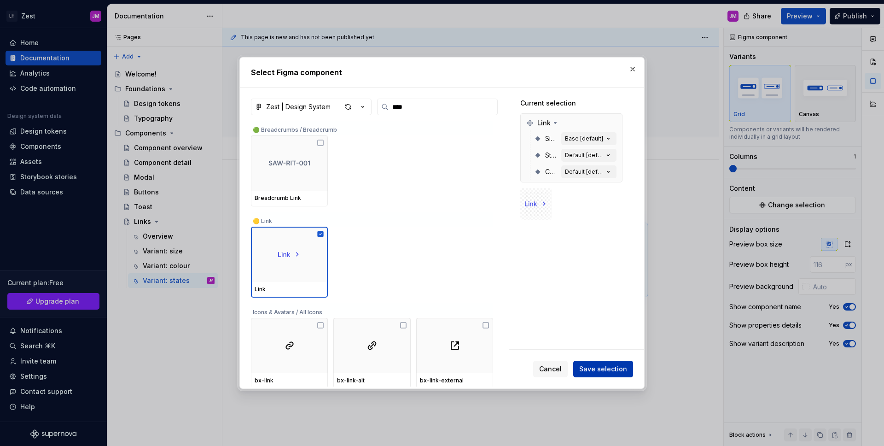
click at [620, 372] on span "Save selection" at bounding box center [603, 368] width 48 height 9
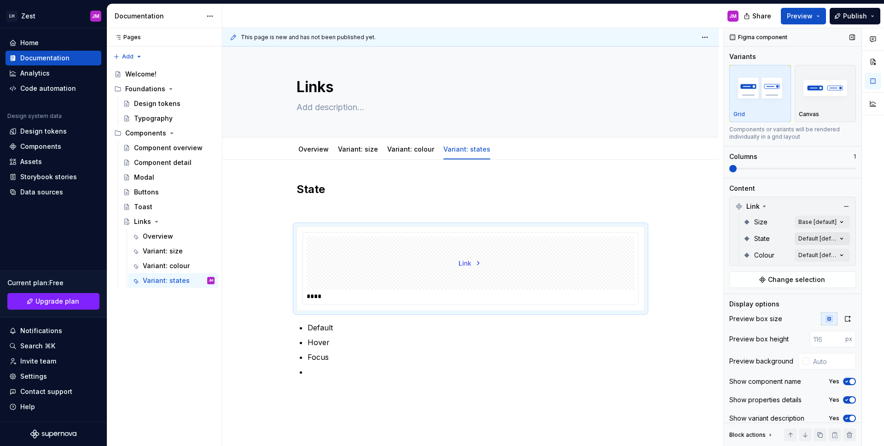
click at [819, 232] on div "Comments Open comments No comments yet Select ‘Comment’ from the block context …" at bounding box center [804, 237] width 160 height 418
click at [830, 254] on span "button" at bounding box center [830, 255] width 6 height 6
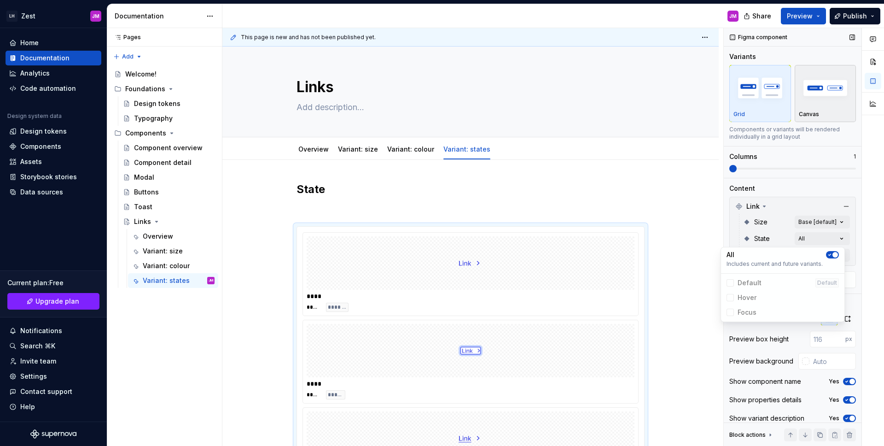
click at [812, 102] on div "Comments Open comments No comments yet Select ‘Comment’ from the block context …" at bounding box center [804, 237] width 160 height 418
click at [815, 99] on img "button" at bounding box center [825, 88] width 53 height 34
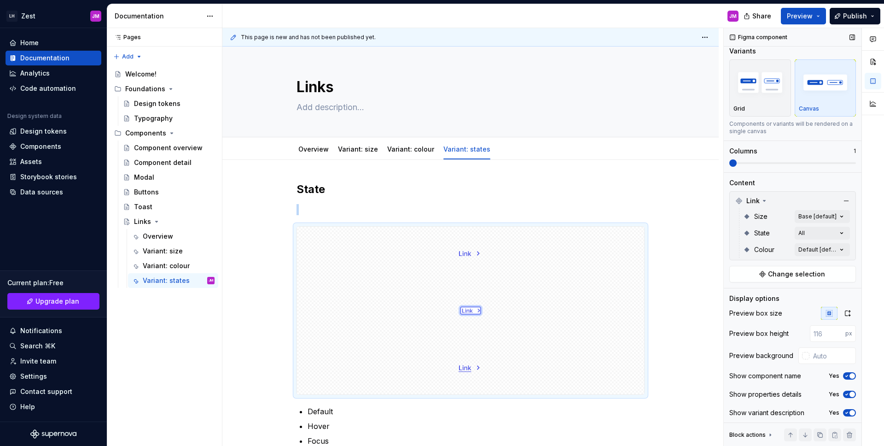
scroll to position [10, 0]
click at [813, 351] on input "text" at bounding box center [832, 353] width 46 height 17
click at [802, 353] on div at bounding box center [805, 352] width 7 height 7
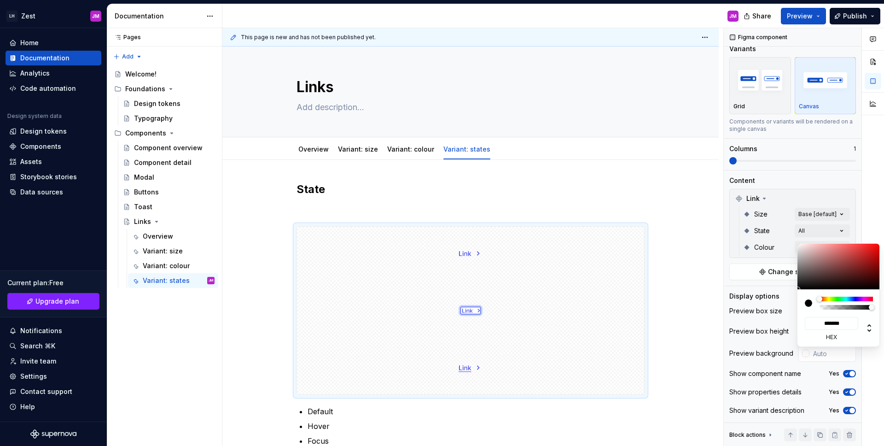
click at [809, 305] on div "******* hex" at bounding box center [838, 317] width 83 height 57
type input "#0000000D"
drag, startPoint x: 823, startPoint y: 306, endPoint x: 760, endPoint y: 259, distance: 79.0
click at [805, 305] on div at bounding box center [839, 302] width 68 height 13
click at [760, 142] on div "Comments Open comments No comments yet Select ‘Comment’ from the block context …" at bounding box center [804, 237] width 160 height 418
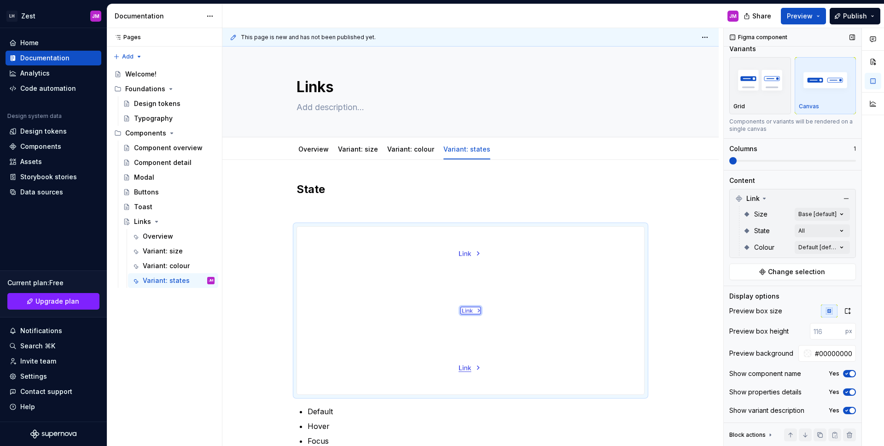
drag, startPoint x: 736, startPoint y: 156, endPoint x: 780, endPoint y: 153, distance: 44.3
click at [798, 153] on div "Comments Open comments No comments yet Select ‘Comment’ from the block context …" at bounding box center [804, 237] width 160 height 418
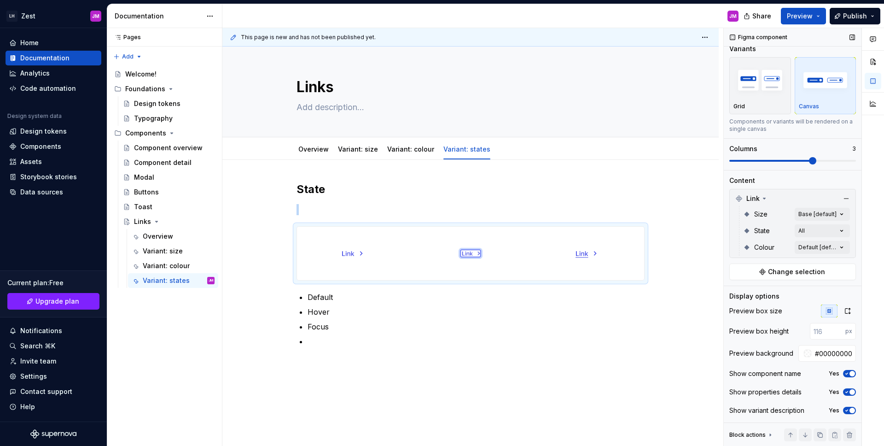
click at [809, 161] on span at bounding box center [812, 160] width 7 height 7
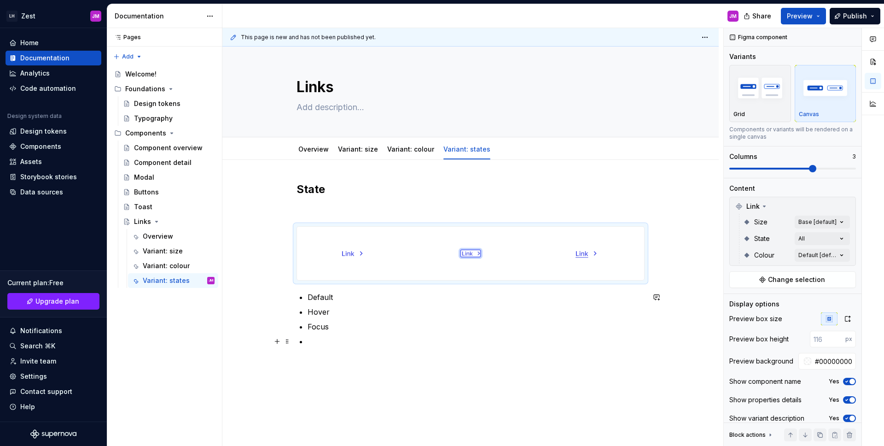
click at [348, 335] on ul "Default Hover Focus" at bounding box center [476, 318] width 337 height 55
click at [284, 234] on span at bounding box center [287, 230] width 7 height 13
click at [298, 274] on div "Move down" at bounding box center [325, 274] width 78 height 15
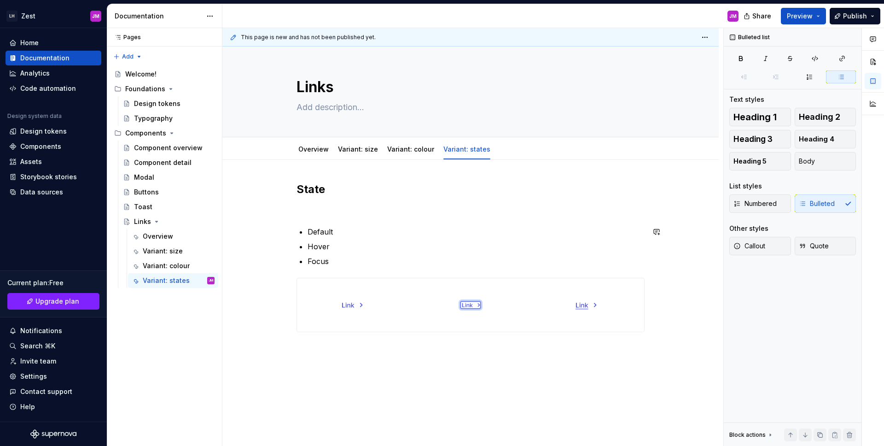
click at [363, 223] on div "State Default Hover Focus" at bounding box center [470, 257] width 348 height 150
click at [320, 210] on p at bounding box center [470, 209] width 348 height 11
click at [315, 219] on div "State Default Hover Focus" at bounding box center [470, 257] width 348 height 150
click at [315, 216] on div "State Default Hover Focus" at bounding box center [470, 257] width 348 height 150
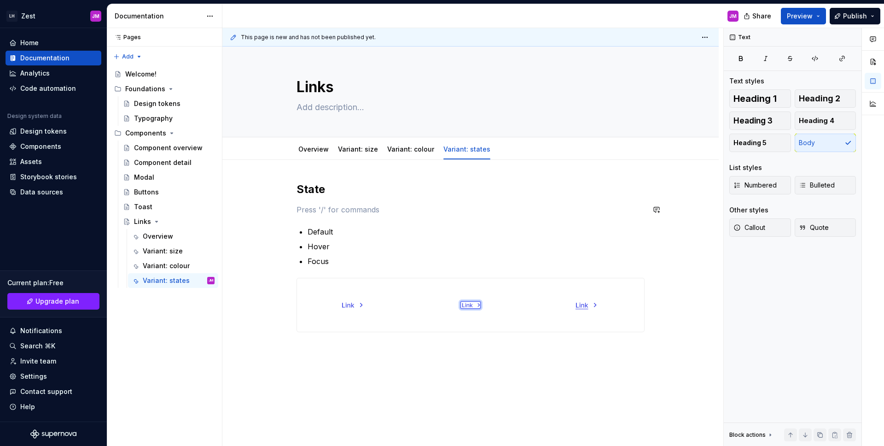
drag, startPoint x: 302, startPoint y: 197, endPoint x: 303, endPoint y: 203, distance: 6.1
click at [303, 198] on div "State Default Hover Focus" at bounding box center [470, 257] width 348 height 150
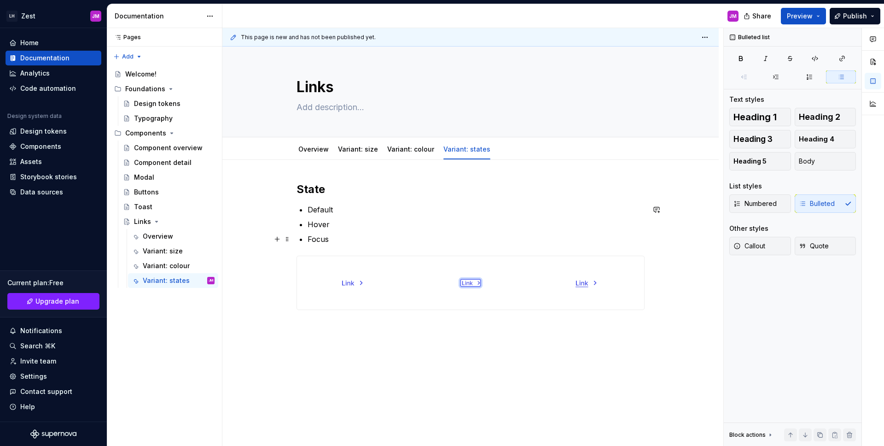
click at [434, 234] on p "Focus" at bounding box center [476, 238] width 337 height 11
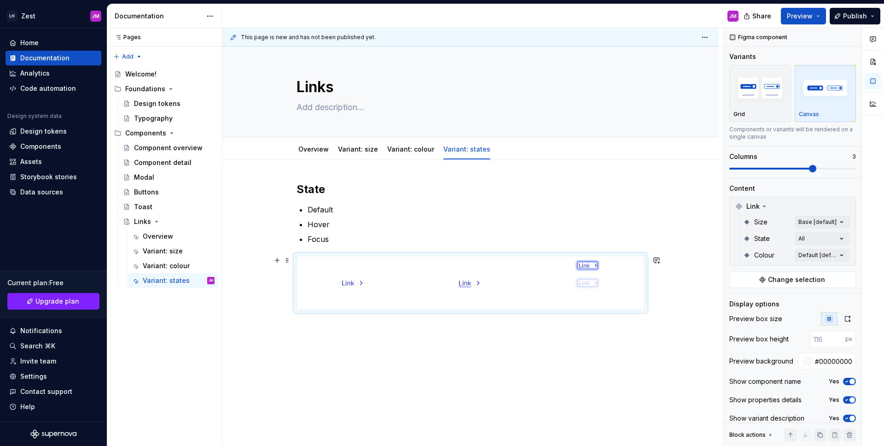
drag, startPoint x: 475, startPoint y: 279, endPoint x: 573, endPoint y: 288, distance: 98.1
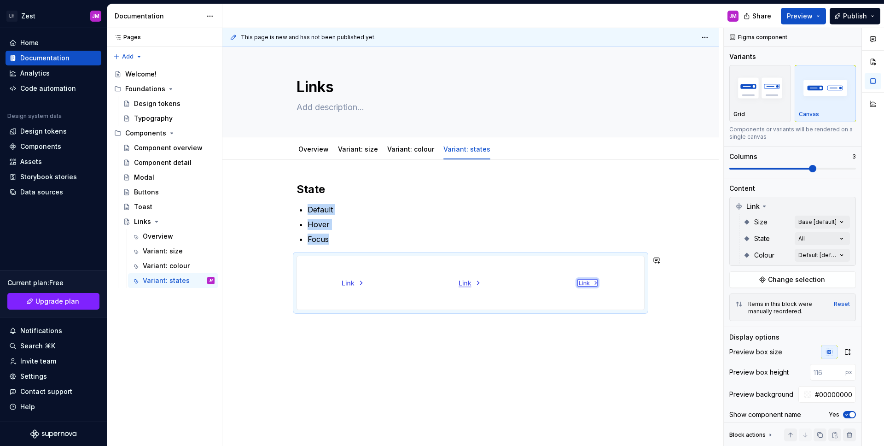
click at [505, 333] on div "State Default Hover Focus" at bounding box center [470, 307] width 496 height 295
click at [396, 143] on div "Variant: colour" at bounding box center [411, 149] width 54 height 15
click at [412, 157] on div at bounding box center [411, 157] width 54 height 1
click at [411, 154] on div "Variant: colour" at bounding box center [410, 149] width 47 height 11
click at [404, 151] on link "Variant: colour" at bounding box center [410, 149] width 47 height 8
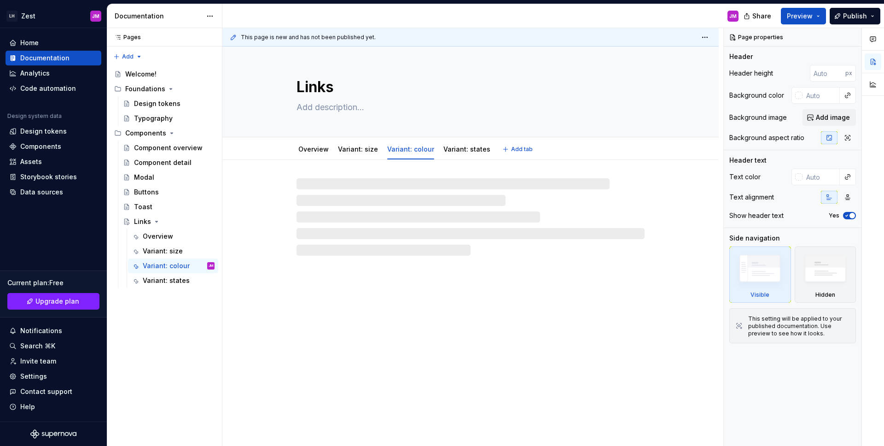
click at [404, 151] on link "Variant: colour" at bounding box center [410, 149] width 47 height 8
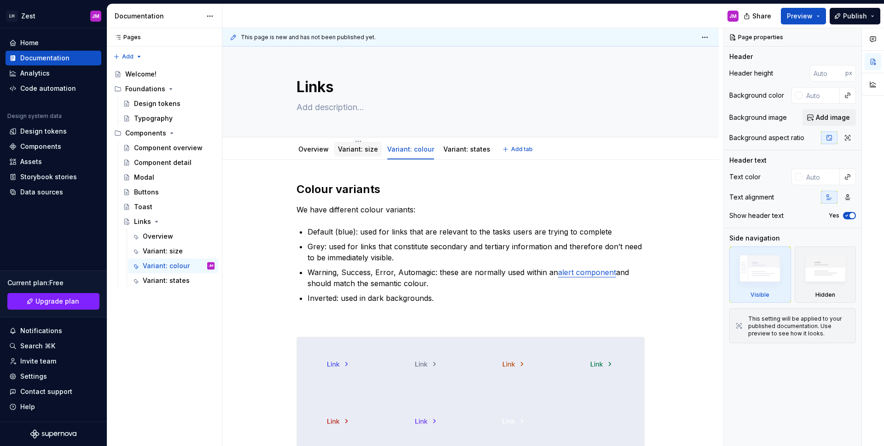
click at [366, 146] on link "Variant: size" at bounding box center [358, 149] width 40 height 8
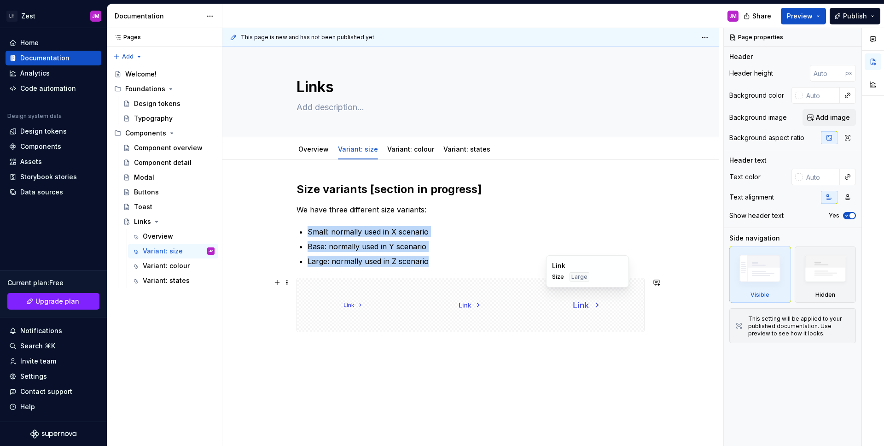
click at [629, 296] on div at bounding box center [587, 304] width 113 height 53
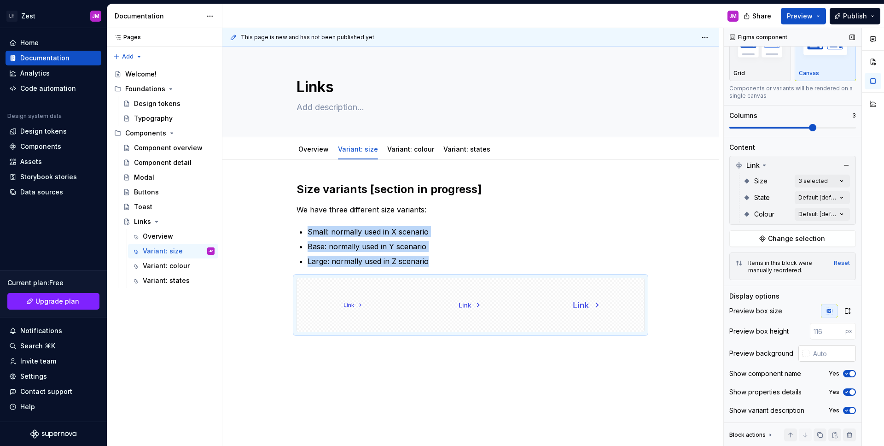
scroll to position [43, 0]
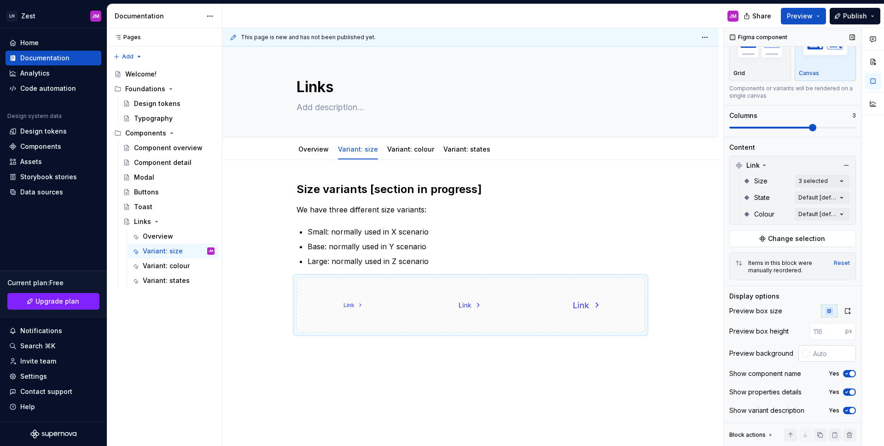
click at [802, 351] on div at bounding box center [805, 352] width 7 height 7
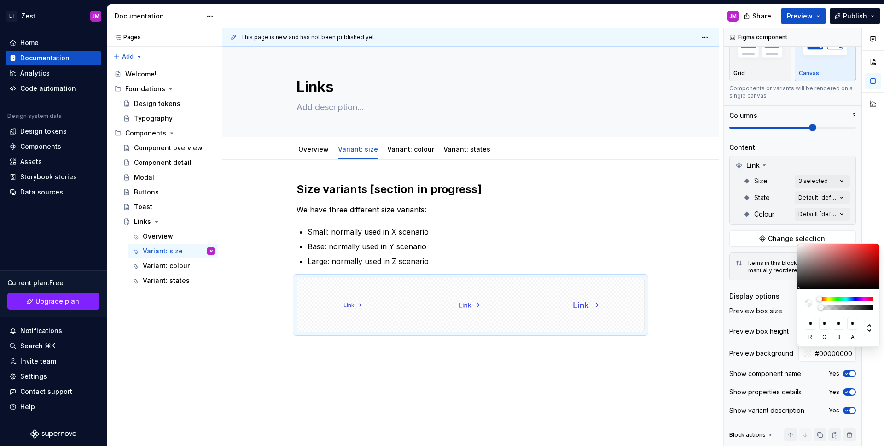
drag, startPoint x: 820, startPoint y: 308, endPoint x: 806, endPoint y: 312, distance: 14.6
click at [808, 311] on div "* r * g * b * a" at bounding box center [838, 317] width 83 height 57
click at [575, 221] on html "LH Zest JM Home Documentation Analytics Code automation Design system data Desi…" at bounding box center [442, 223] width 884 height 446
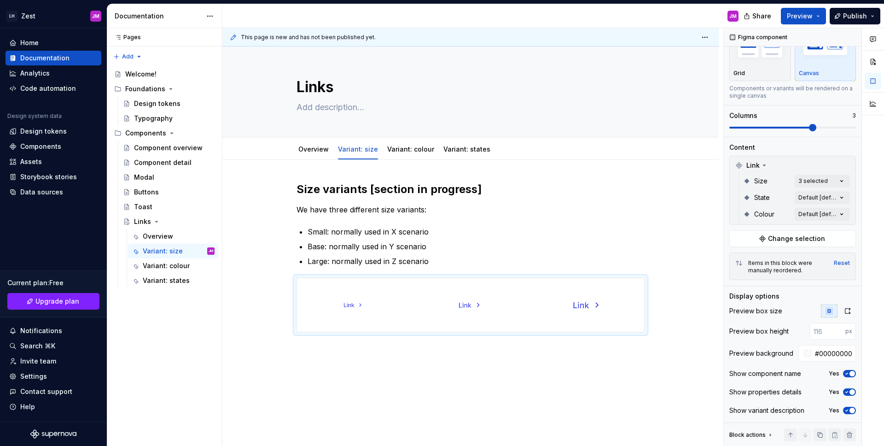
click at [577, 221] on html "LH Zest JM Home Documentation Analytics Code automation Design system data Desi…" at bounding box center [442, 223] width 884 height 446
click at [308, 150] on link "Overview" at bounding box center [313, 149] width 30 height 8
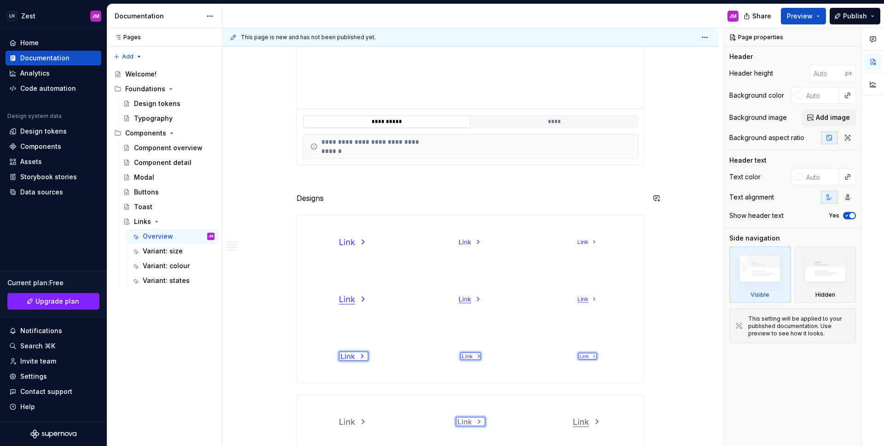
scroll to position [370, 0]
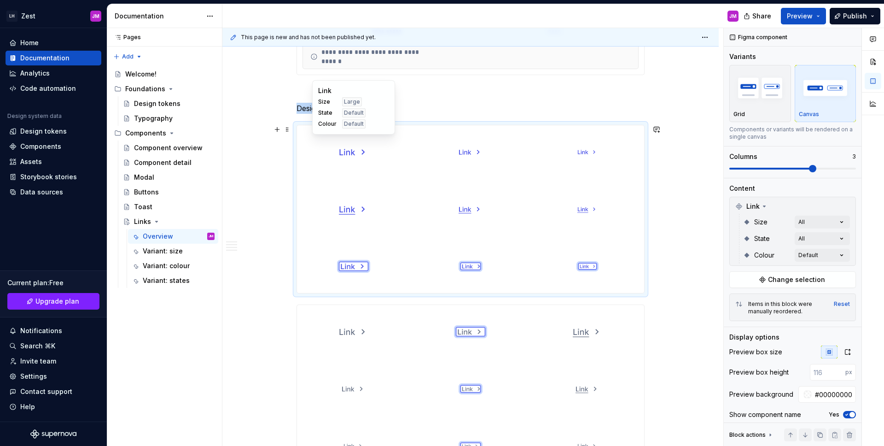
click at [394, 143] on div at bounding box center [353, 151] width 113 height 53
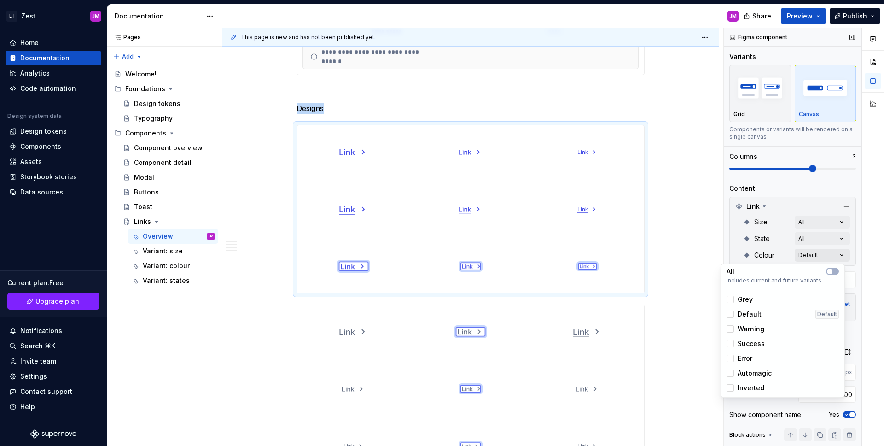
click at [831, 252] on div "Comments Open comments No comments yet Select ‘Comment’ from the block context …" at bounding box center [804, 237] width 160 height 418
click at [730, 314] on icon at bounding box center [730, 314] width 0 height 0
drag, startPoint x: 732, startPoint y: 314, endPoint x: 787, endPoint y: 267, distance: 72.2
click at [732, 314] on div at bounding box center [729, 313] width 7 height 7
drag, startPoint x: 807, startPoint y: 244, endPoint x: 808, endPoint y: 240, distance: 4.7
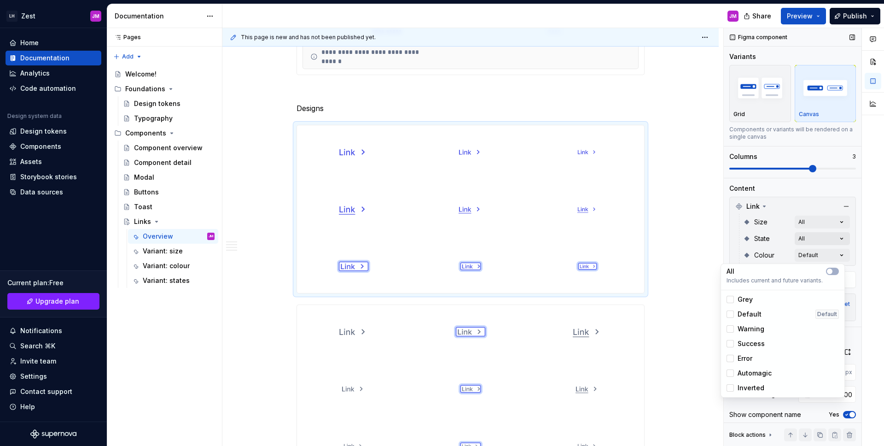
click at [807, 244] on div "Comments Open comments No comments yet Select ‘Comment’ from the block context …" at bounding box center [804, 237] width 160 height 418
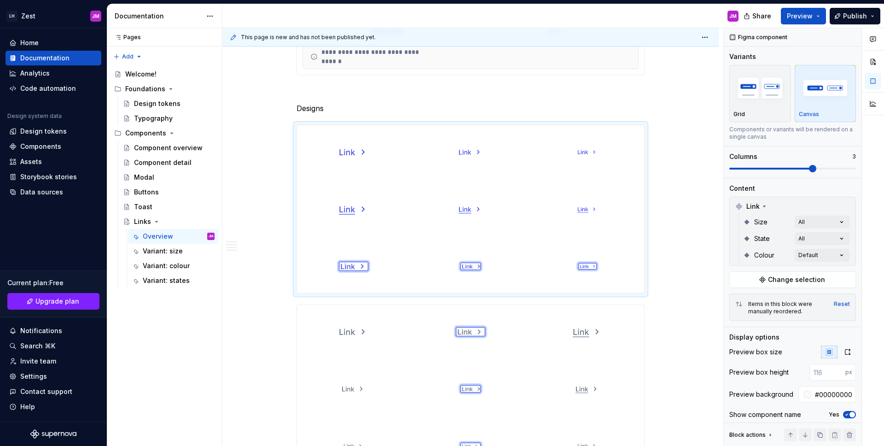
click at [808, 240] on div "Comments Open comments No comments yet Select ‘Comment’ from the block context …" at bounding box center [804, 237] width 160 height 418
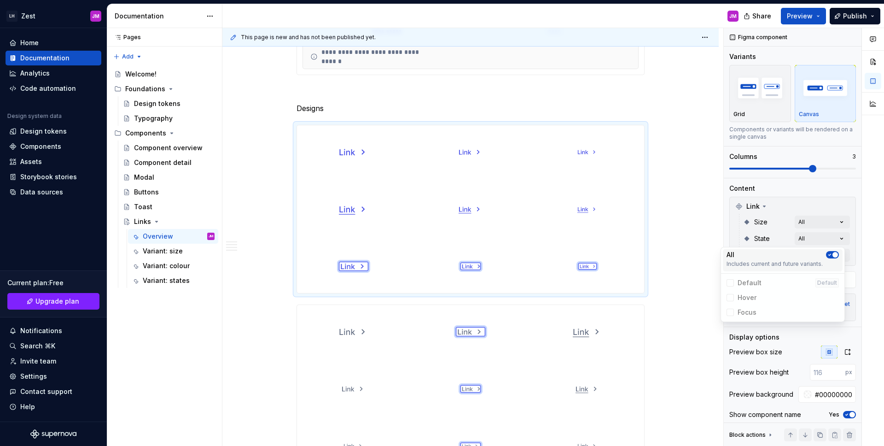
drag, startPoint x: 828, startPoint y: 252, endPoint x: 832, endPoint y: 241, distance: 11.8
click at [828, 252] on icon "button" at bounding box center [829, 255] width 7 height 6
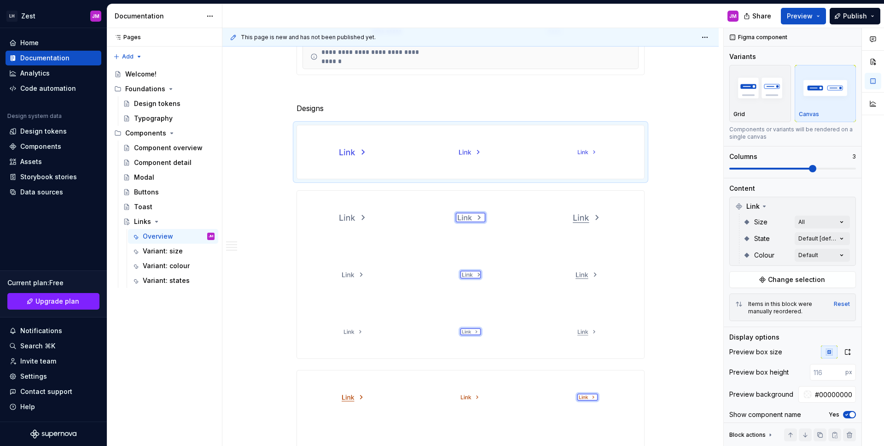
click at [835, 223] on div "Comments Open comments No comments yet Select ‘Comment’ from the block context …" at bounding box center [804, 237] width 160 height 418
click at [833, 224] on div "Comments Open comments No comments yet Select ‘Comment’ from the block context …" at bounding box center [804, 237] width 160 height 418
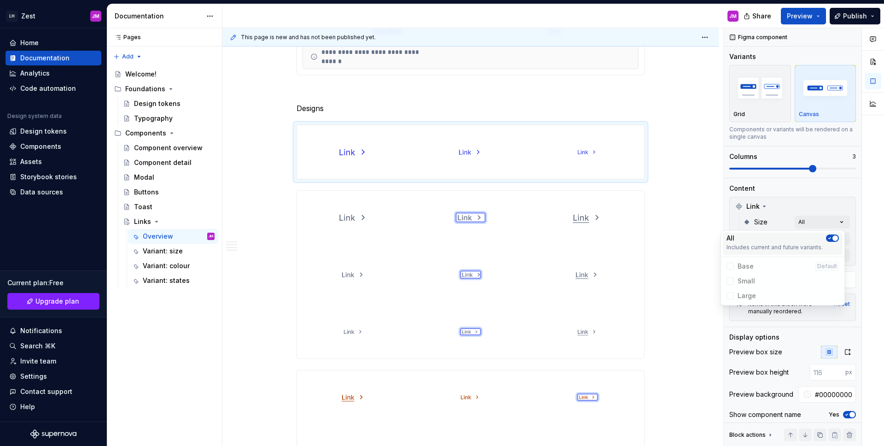
click at [831, 240] on icon "button" at bounding box center [829, 238] width 7 height 6
click at [833, 238] on icon "button" at bounding box center [829, 238] width 7 height 6
click at [833, 238] on span "button" at bounding box center [835, 238] width 6 height 6
click at [803, 164] on div "Comments Open comments No comments yet Select ‘Comment’ from the block context …" at bounding box center [804, 237] width 160 height 418
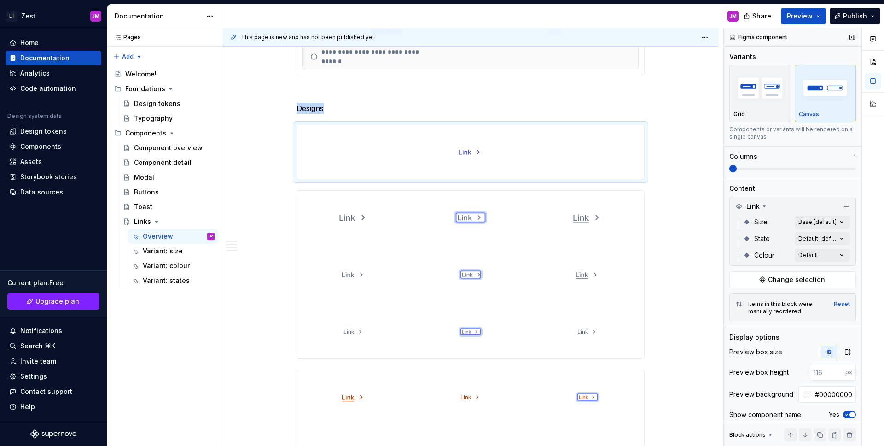
click at [730, 172] on span at bounding box center [732, 168] width 7 height 7
click at [615, 219] on div at bounding box center [587, 217] width 113 height 53
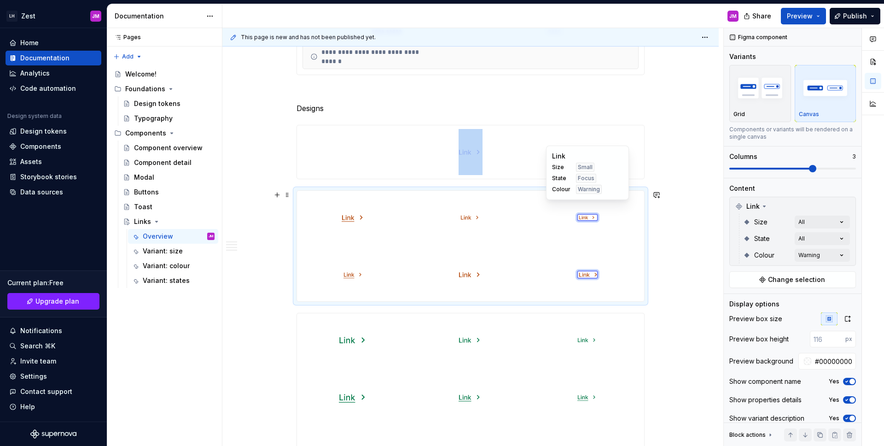
click at [625, 206] on div at bounding box center [587, 217] width 113 height 53
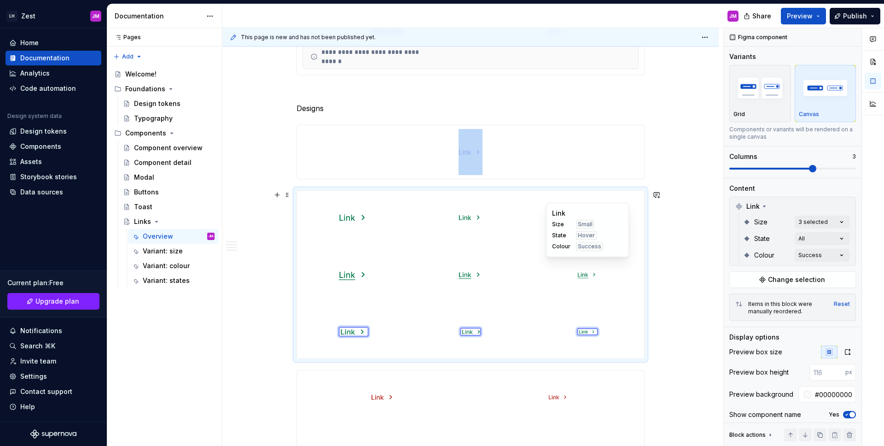
click at [611, 288] on div at bounding box center [587, 274] width 113 height 53
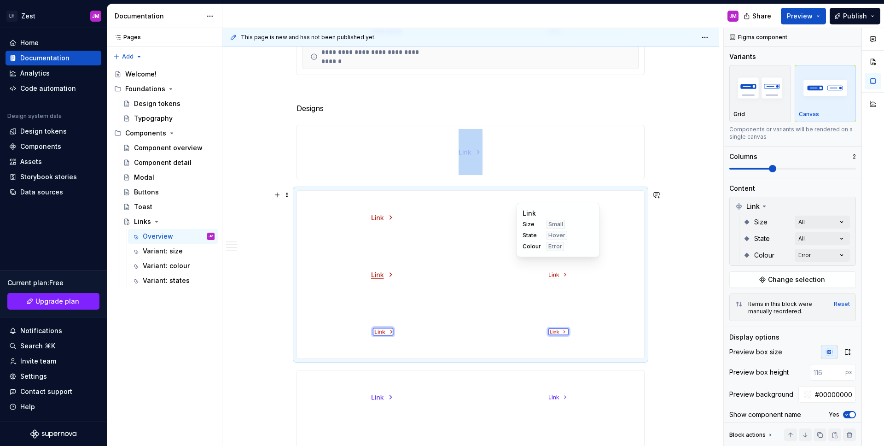
click at [619, 264] on div at bounding box center [558, 274] width 172 height 53
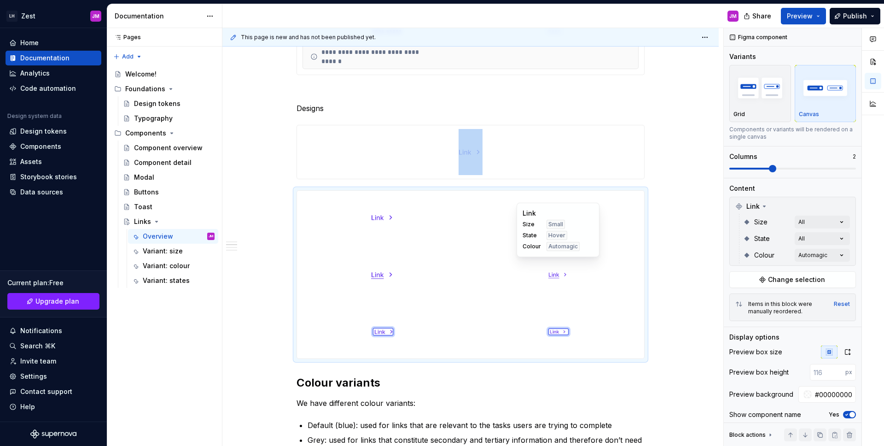
click at [619, 264] on div at bounding box center [558, 274] width 172 height 53
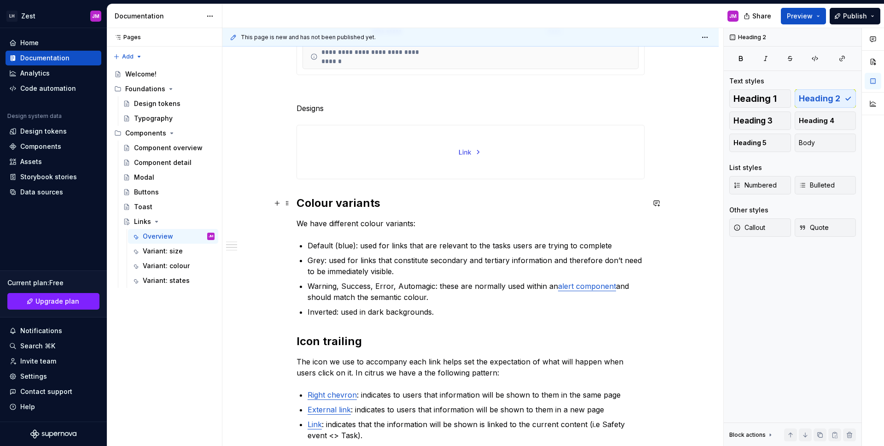
click at [539, 205] on h2 "Colour variants" at bounding box center [470, 203] width 348 height 15
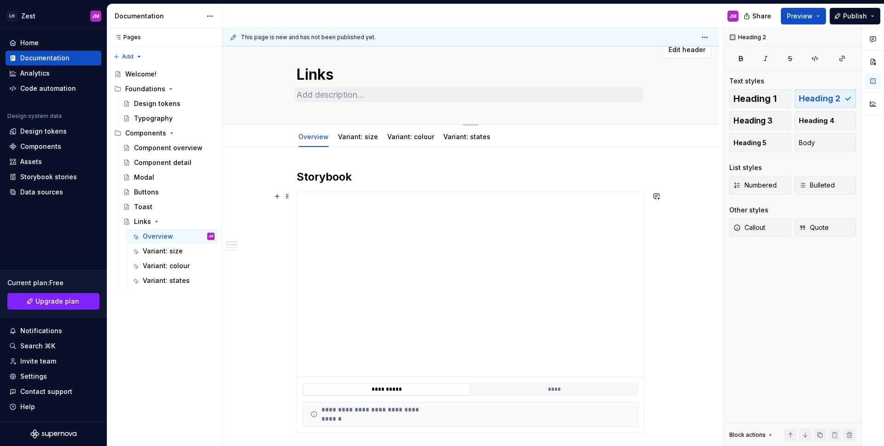
scroll to position [0, 0]
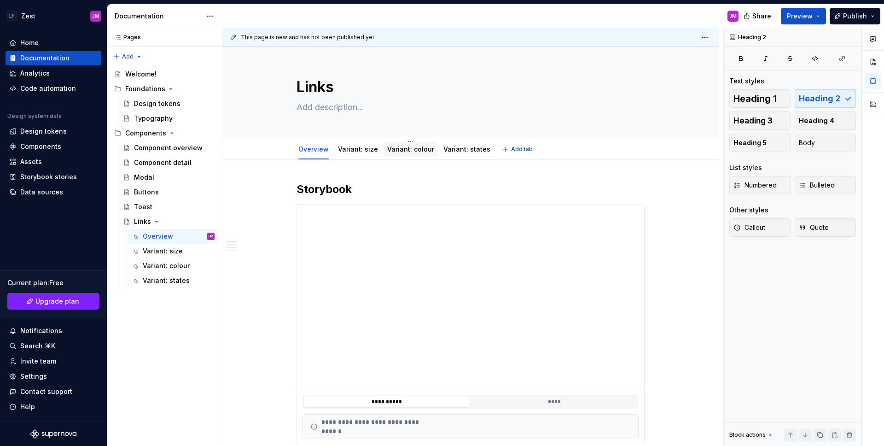
click at [417, 145] on div "Variant: colour" at bounding box center [410, 149] width 47 height 9
click at [414, 147] on link "Variant: colour" at bounding box center [410, 149] width 47 height 8
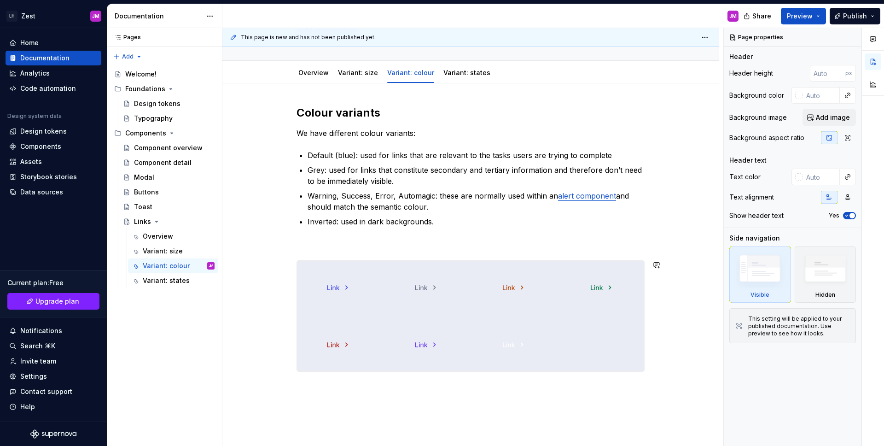
scroll to position [51, 0]
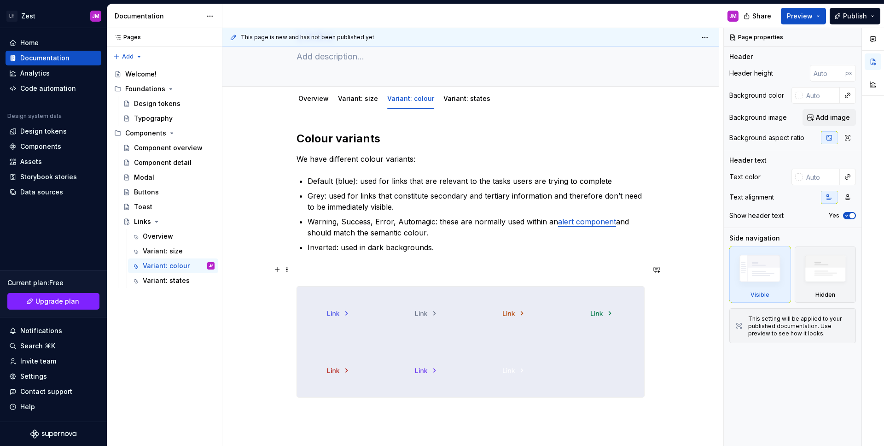
click at [391, 267] on p at bounding box center [470, 269] width 348 height 11
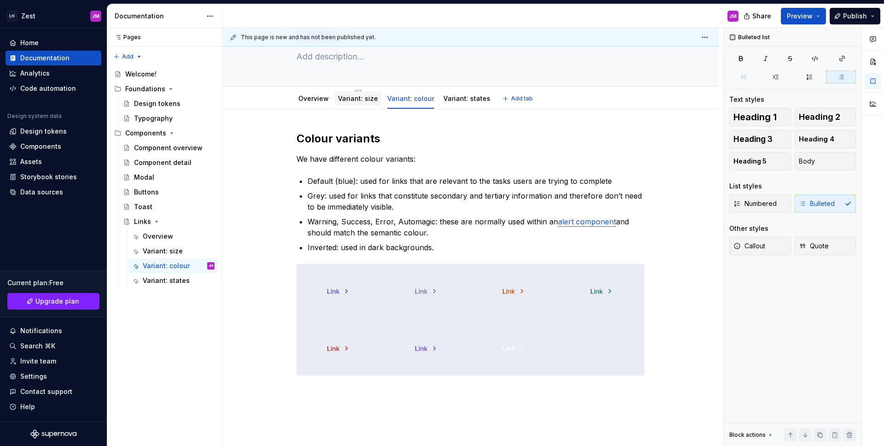
click at [356, 103] on div "Variant: size" at bounding box center [358, 98] width 40 height 11
click at [357, 99] on link "Variant: size" at bounding box center [358, 98] width 40 height 8
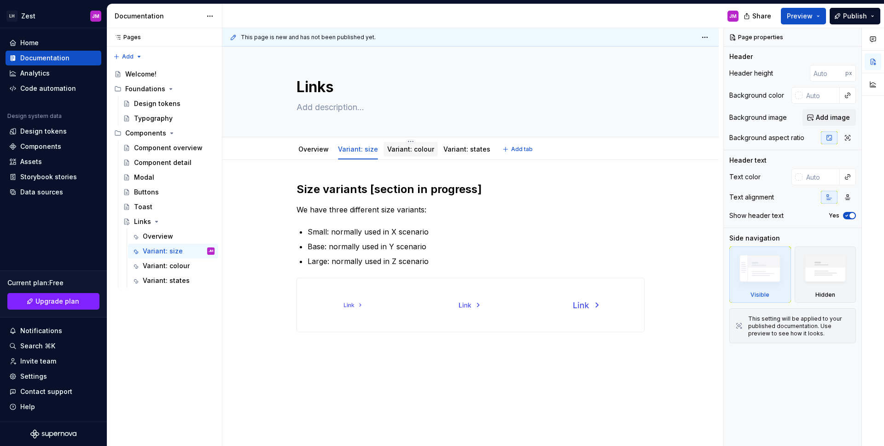
click at [397, 146] on link "Variant: colour" at bounding box center [410, 149] width 47 height 8
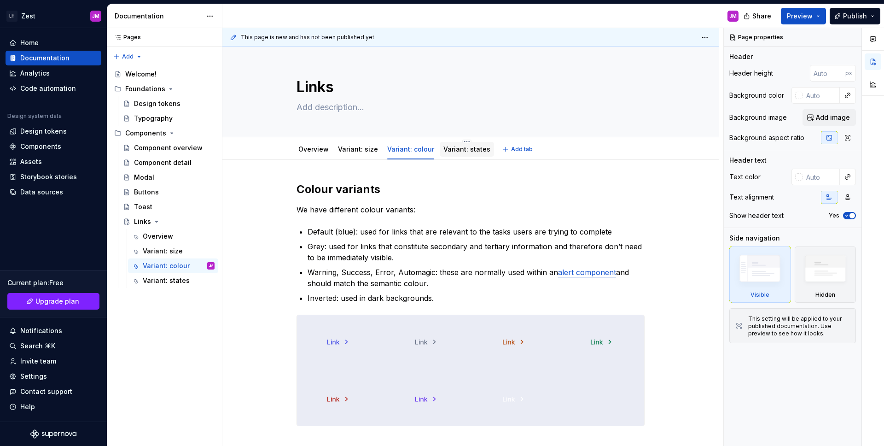
click at [452, 153] on div "Variant: states" at bounding box center [466, 149] width 47 height 9
click at [469, 150] on link "Variant: states" at bounding box center [466, 149] width 47 height 8
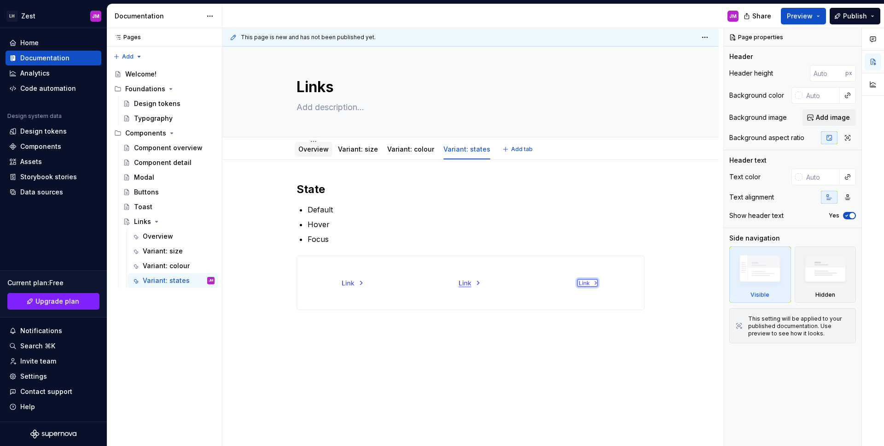
click at [310, 150] on link "Overview" at bounding box center [313, 149] width 30 height 8
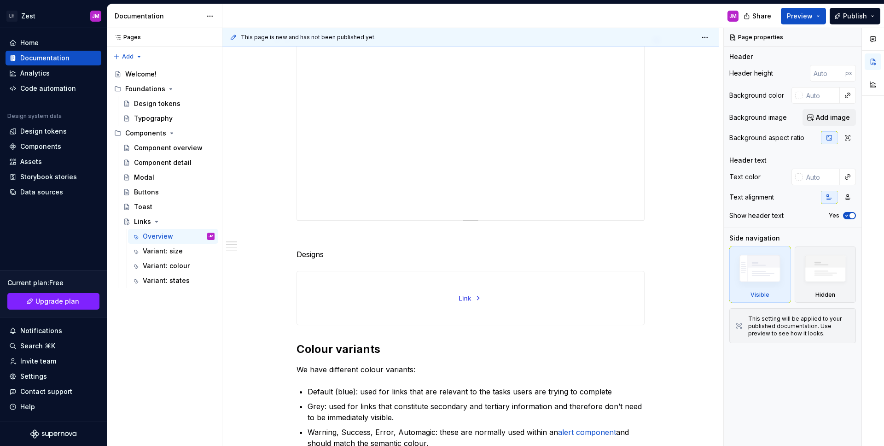
scroll to position [177, 0]
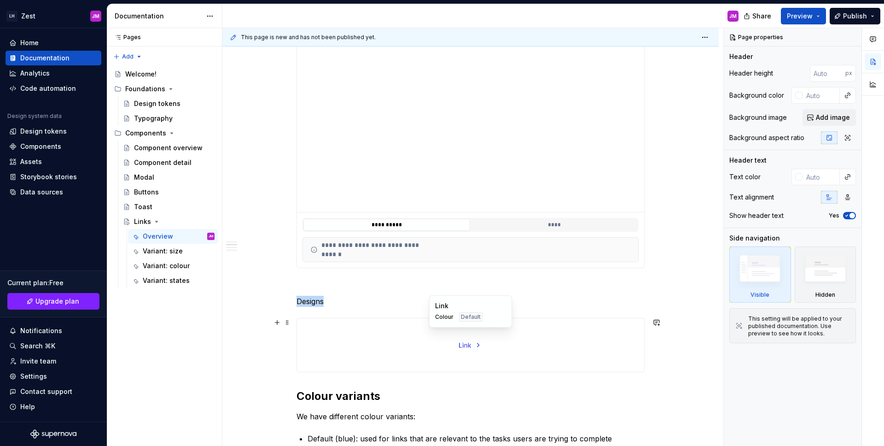
click at [468, 342] on img at bounding box center [471, 345] width 24 height 46
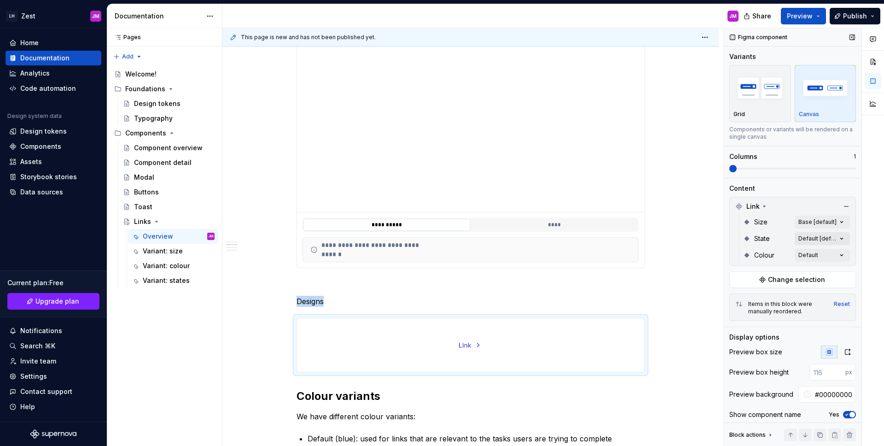
click at [813, 237] on div "Comments Open comments No comments yet Select ‘Comment’ from the block context …" at bounding box center [804, 237] width 160 height 418
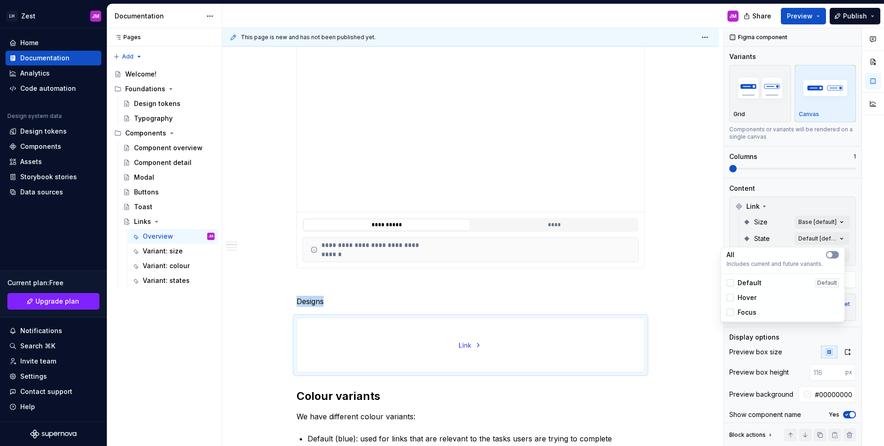
click at [831, 251] on button "button" at bounding box center [832, 254] width 13 height 7
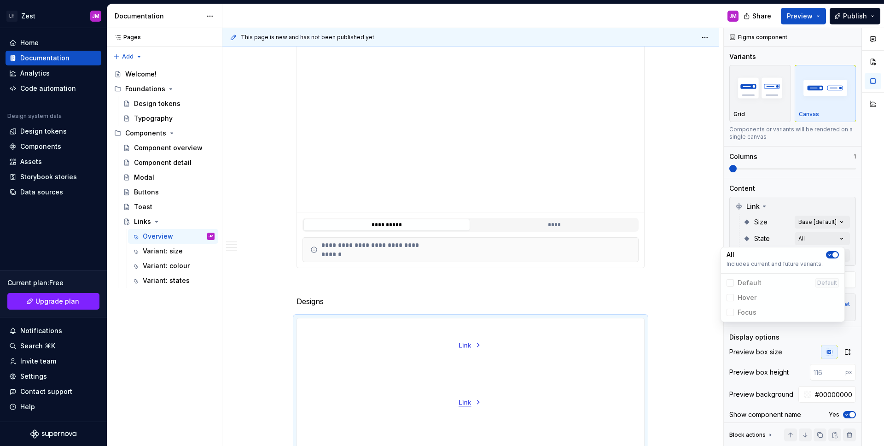
click at [802, 209] on div "Comments Open comments No comments yet Select ‘Comment’ from the block context …" at bounding box center [804, 237] width 160 height 418
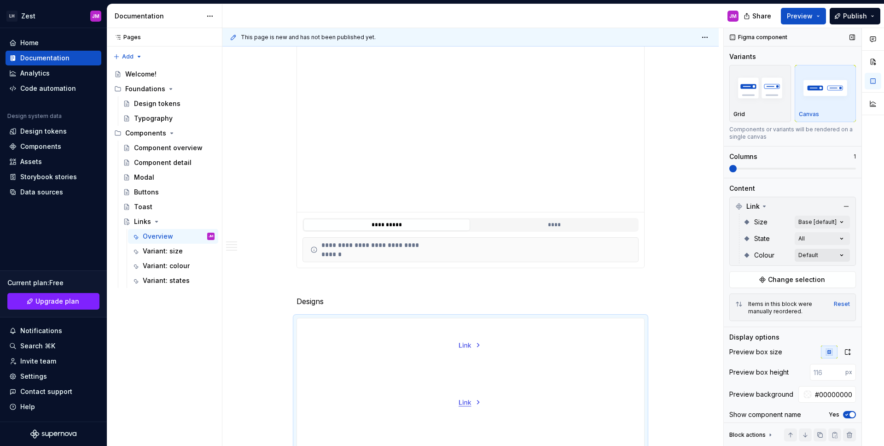
click at [834, 254] on div "Comments Open comments No comments yet Select ‘Comment’ from the block context …" at bounding box center [804, 237] width 160 height 418
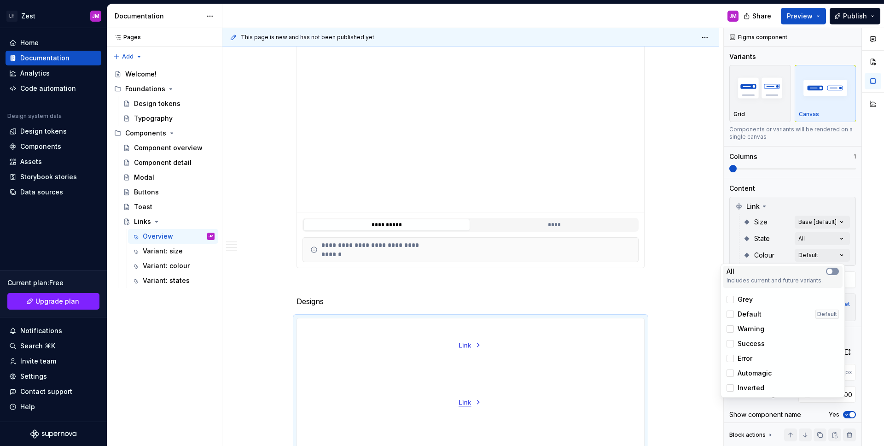
click at [831, 269] on button "button" at bounding box center [832, 270] width 13 height 7
click at [822, 103] on div "Comments Open comments No comments yet Select ‘Comment’ from the block context …" at bounding box center [804, 237] width 160 height 418
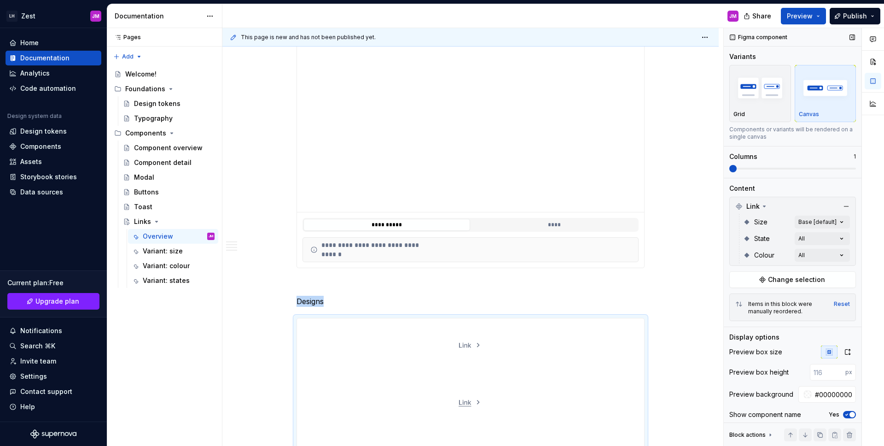
scroll to position [466, 0]
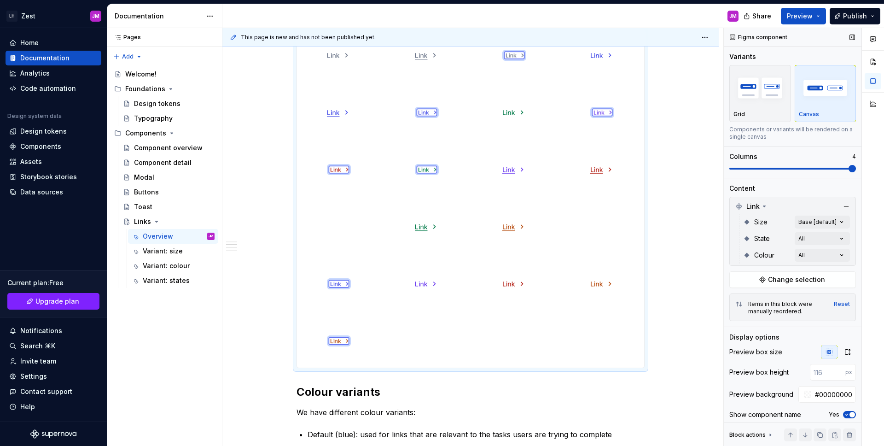
click at [856, 168] on span at bounding box center [851, 168] width 7 height 7
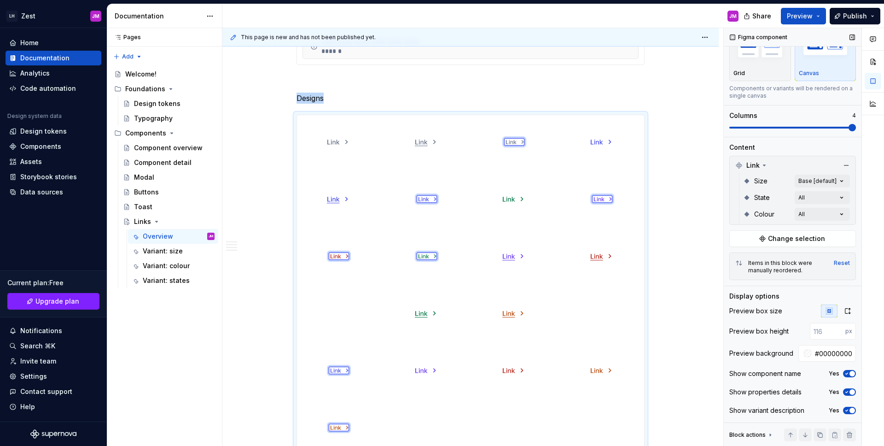
scroll to position [43, 0]
click at [804, 352] on div at bounding box center [807, 352] width 7 height 7
drag, startPoint x: 787, startPoint y: 358, endPoint x: 817, endPoint y: 351, distance: 30.3
click at [790, 357] on div "Comments Open comments No comments yet Select ‘Comment’ from the block context …" at bounding box center [804, 237] width 160 height 418
click at [817, 350] on input "#00000000" at bounding box center [833, 353] width 45 height 17
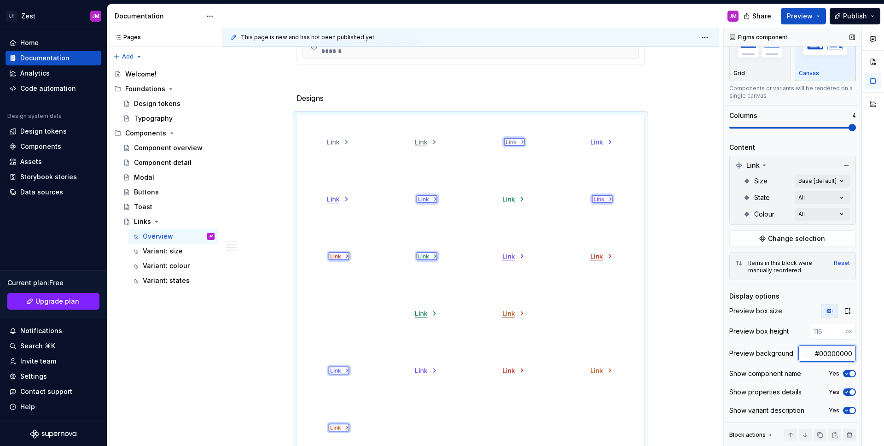
paste input "EAECF5"
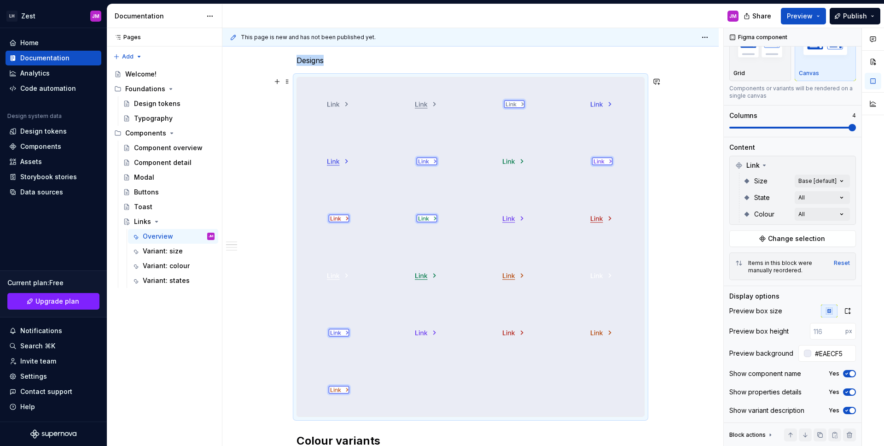
scroll to position [401, 0]
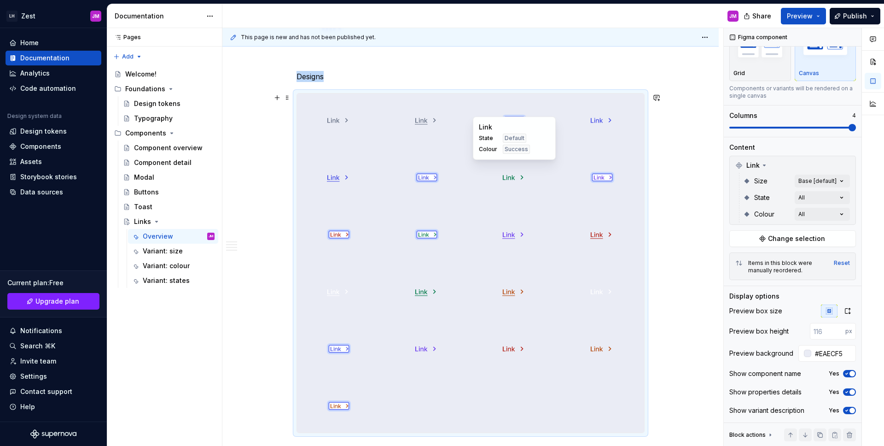
click at [544, 199] on div at bounding box center [514, 177] width 84 height 53
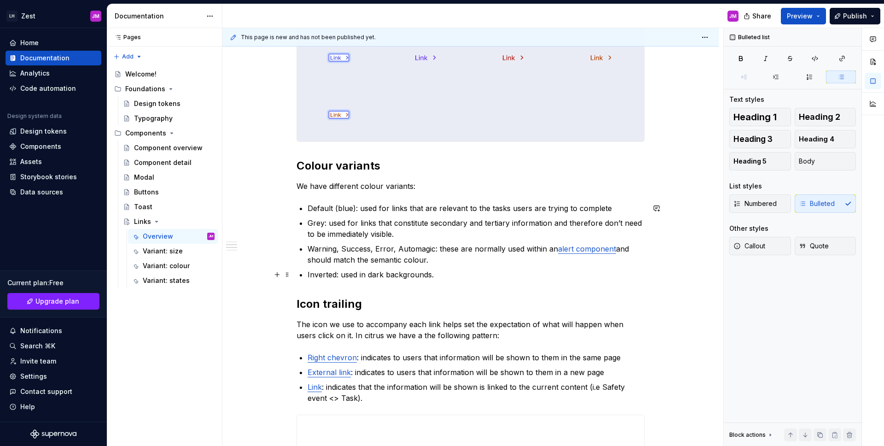
scroll to position [0, 0]
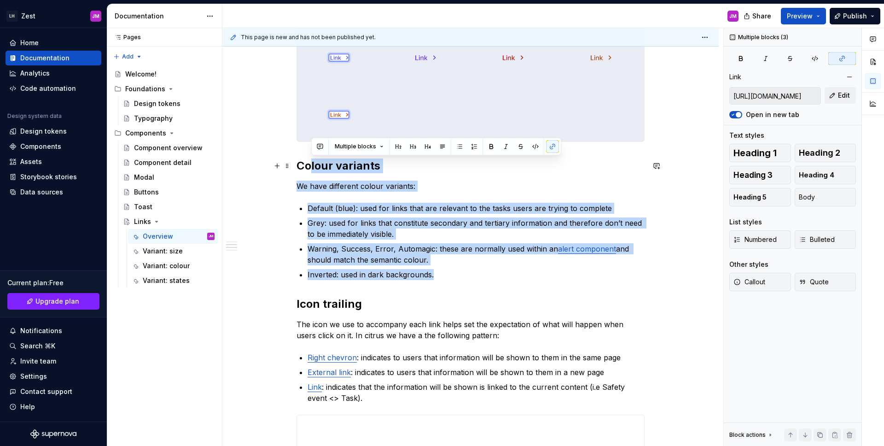
drag, startPoint x: 458, startPoint y: 278, endPoint x: 291, endPoint y: 167, distance: 200.7
click at [291, 167] on div "**********" at bounding box center [470, 223] width 496 height 1512
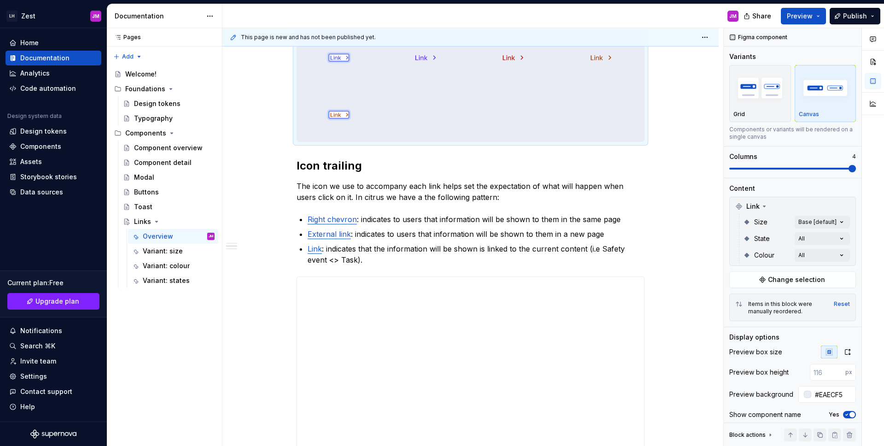
scroll to position [466, 0]
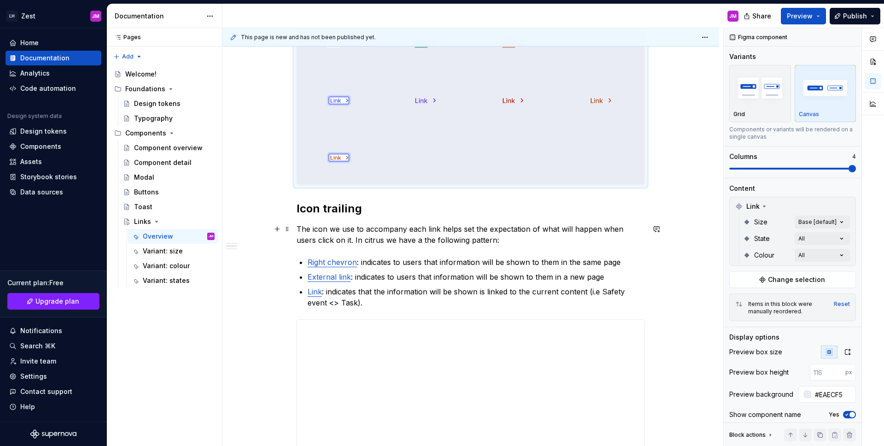
click at [407, 226] on p "The icon we use to accompany each link helps set the expectation of what will h…" at bounding box center [470, 234] width 348 height 22
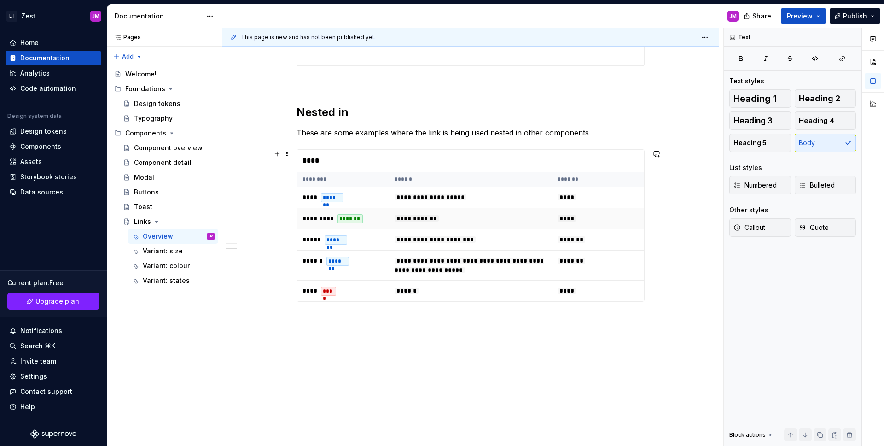
scroll to position [1002, 0]
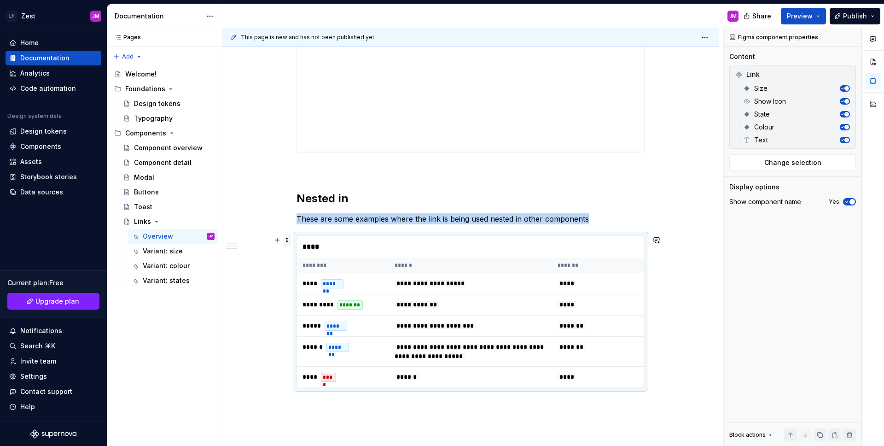
click at [289, 236] on span at bounding box center [287, 239] width 7 height 13
click at [307, 271] on div "Move up" at bounding box center [331, 268] width 60 height 9
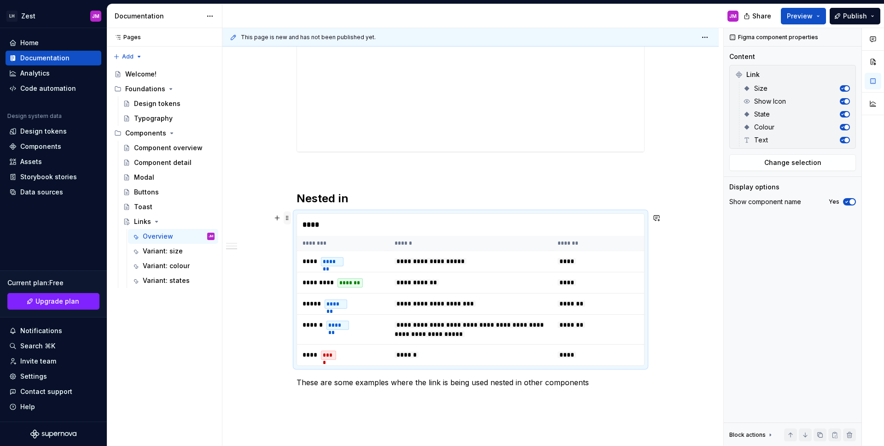
click at [288, 219] on span at bounding box center [287, 217] width 7 height 13
click at [325, 295] on div "Delete" at bounding box center [331, 299] width 60 height 9
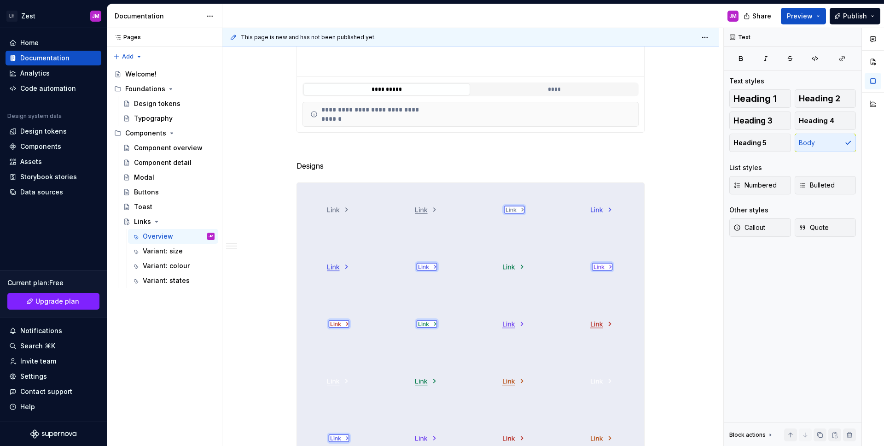
scroll to position [501, 0]
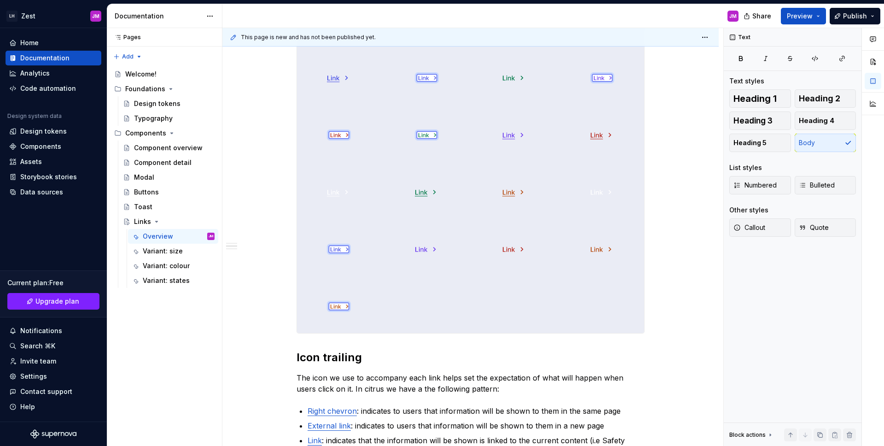
click at [373, 341] on div "**********" at bounding box center [470, 203] width 348 height 1044
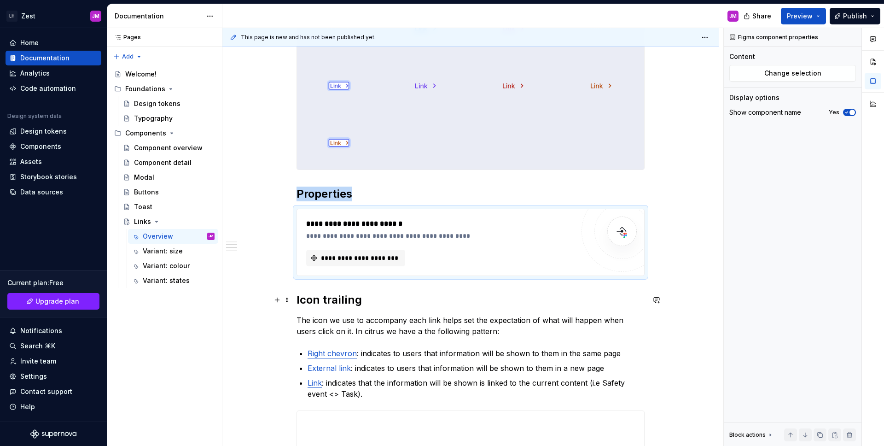
scroll to position [671, 0]
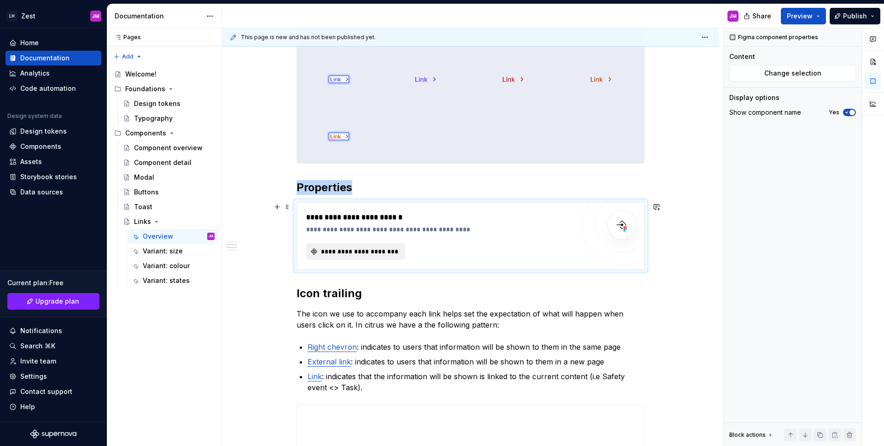
click at [368, 244] on button "**********" at bounding box center [355, 251] width 99 height 17
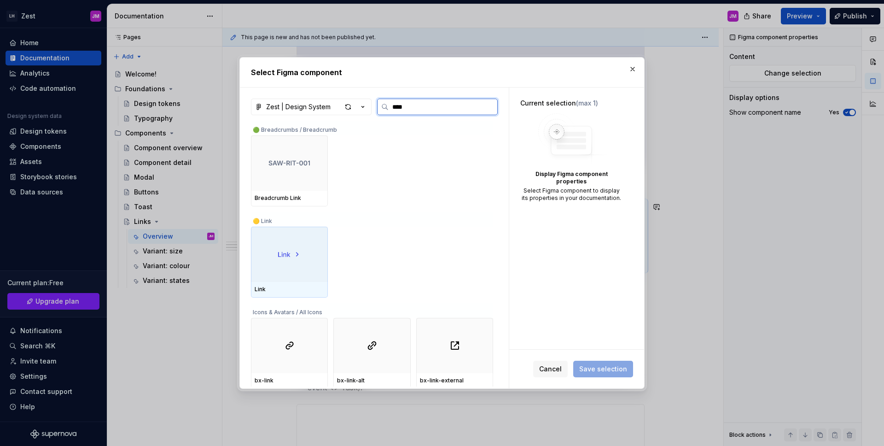
click at [282, 230] on div at bounding box center [289, 254] width 77 height 55
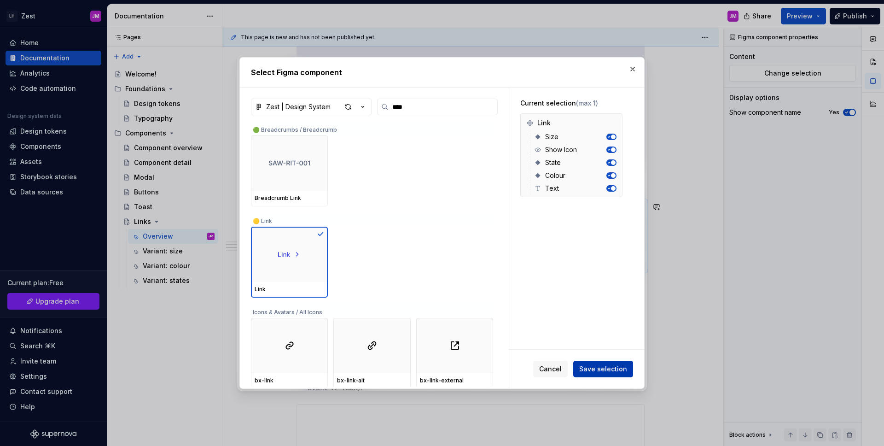
click at [622, 372] on span "Save selection" at bounding box center [603, 368] width 48 height 9
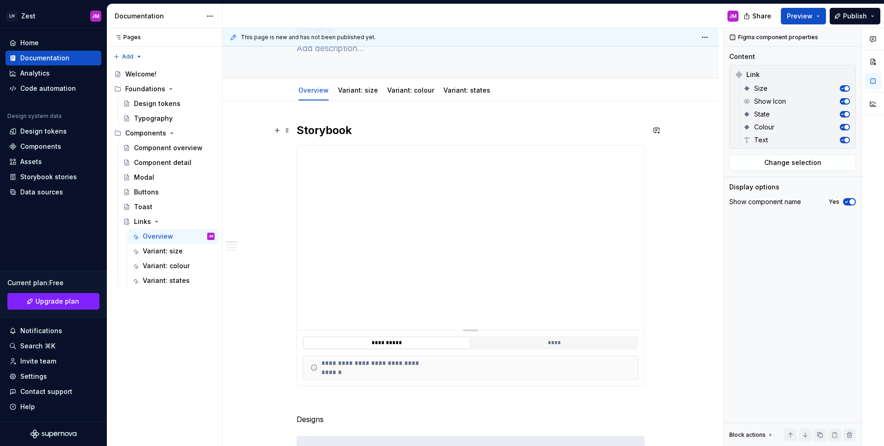
scroll to position [314, 0]
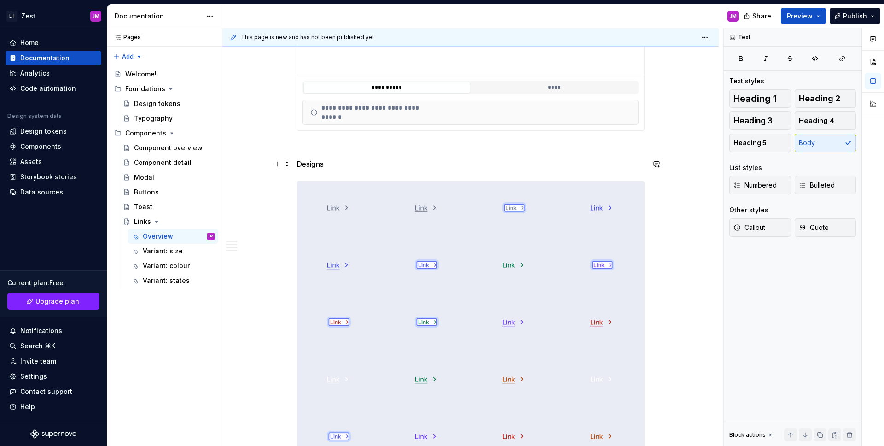
click at [320, 161] on p "Designs" at bounding box center [470, 163] width 348 height 11
click at [319, 161] on p "Designs" at bounding box center [470, 163] width 348 height 11
click at [356, 148] on button "button" at bounding box center [354, 146] width 13 height 13
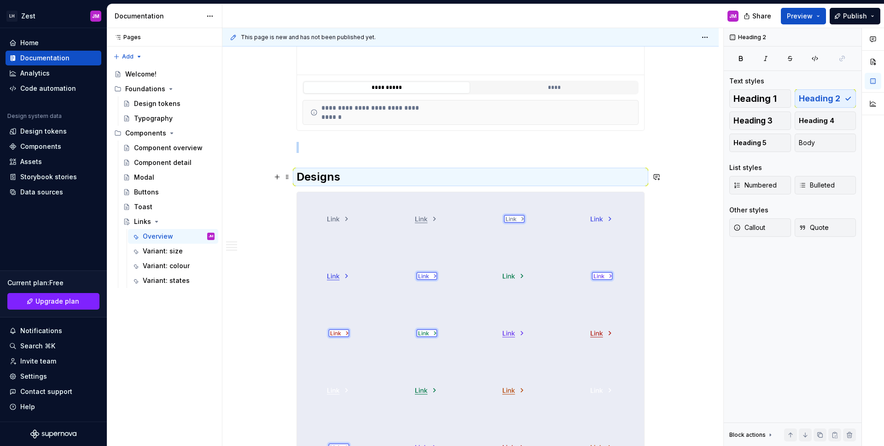
drag, startPoint x: 697, startPoint y: 181, endPoint x: 510, endPoint y: 172, distance: 187.6
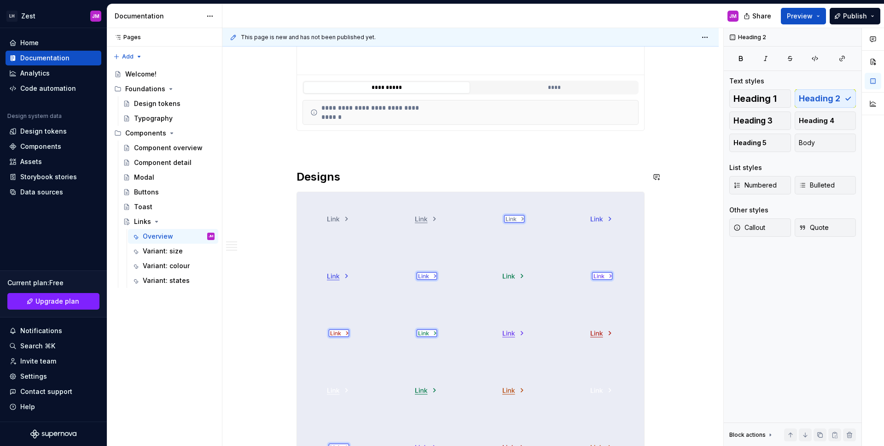
click at [401, 149] on p at bounding box center [470, 147] width 348 height 11
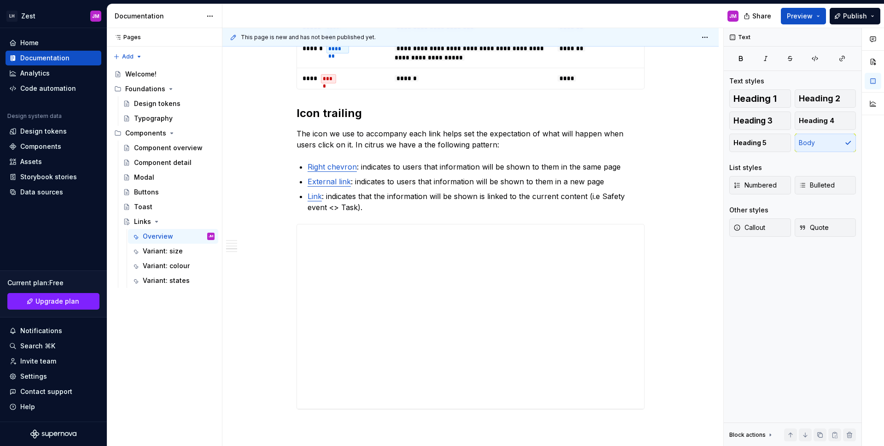
scroll to position [963, 0]
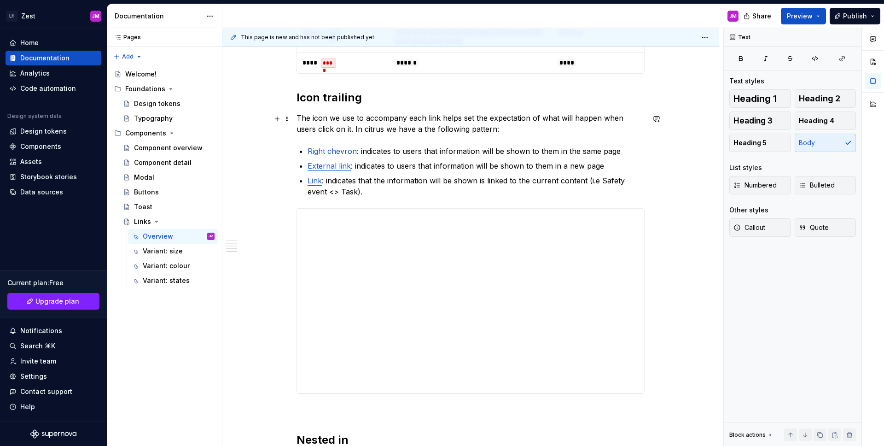
click at [344, 129] on p "The icon we use to accompany each link helps set the expectation of what will h…" at bounding box center [470, 123] width 348 height 22
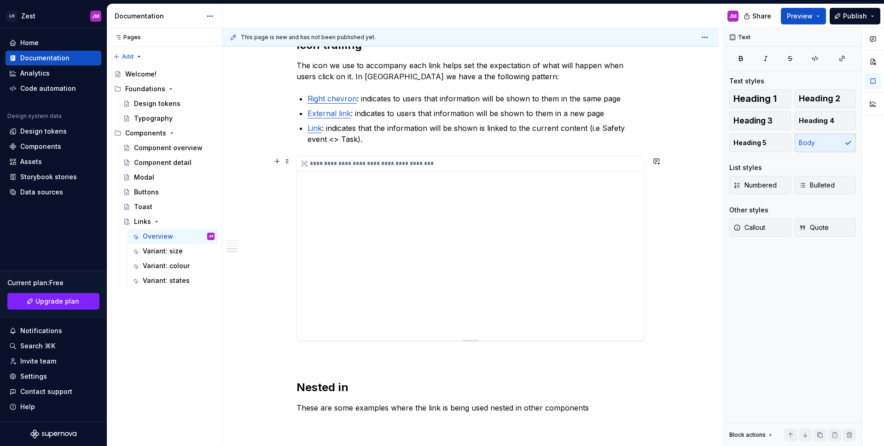
scroll to position [1127, 0]
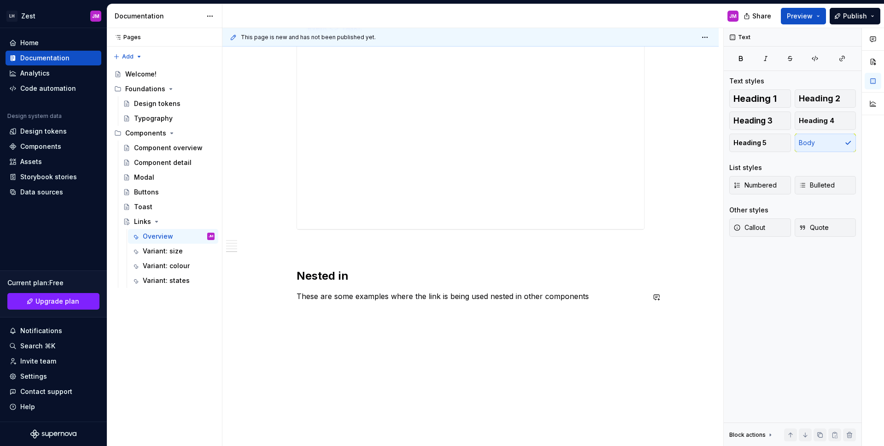
drag, startPoint x: 426, startPoint y: 325, endPoint x: 430, endPoint y: 320, distance: 5.6
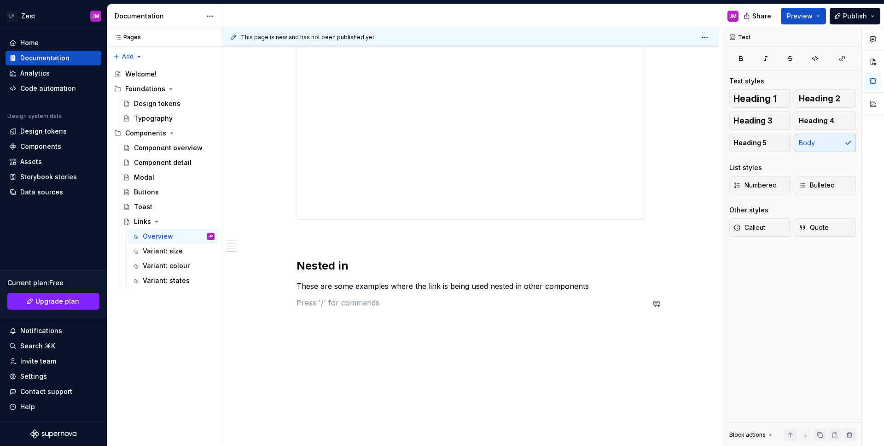
scroll to position [1144, 0]
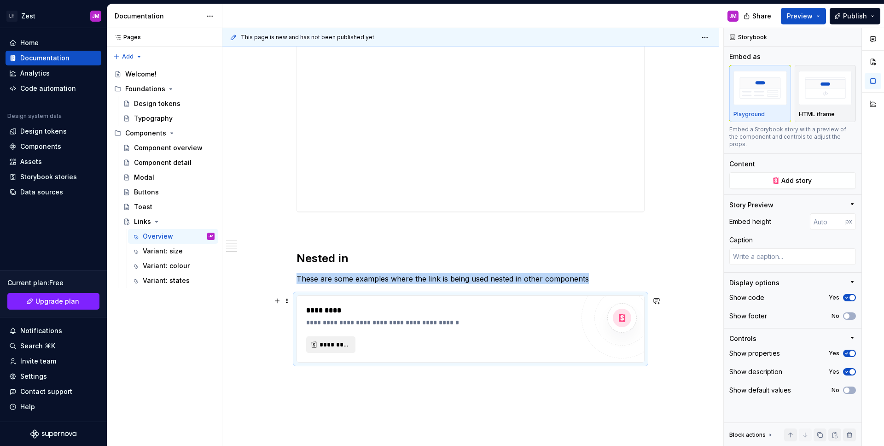
click at [331, 345] on span "*********" at bounding box center [335, 344] width 30 height 9
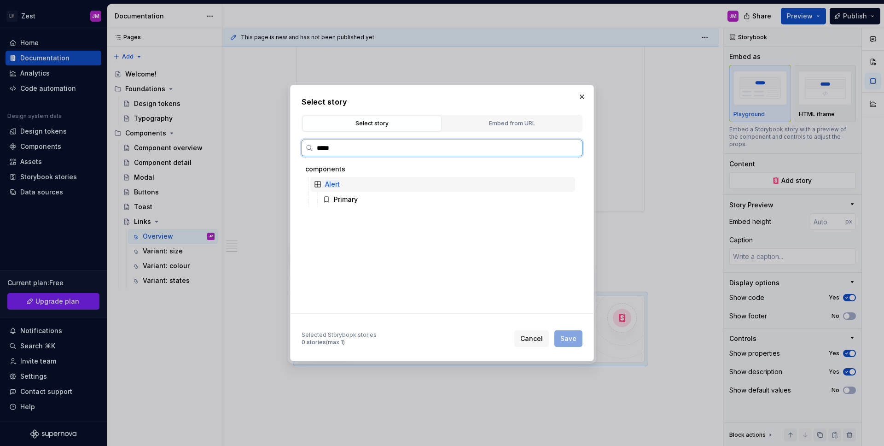
click at [338, 187] on mark "Alert" at bounding box center [332, 184] width 15 height 8
click at [346, 195] on div "Primary" at bounding box center [346, 199] width 24 height 9
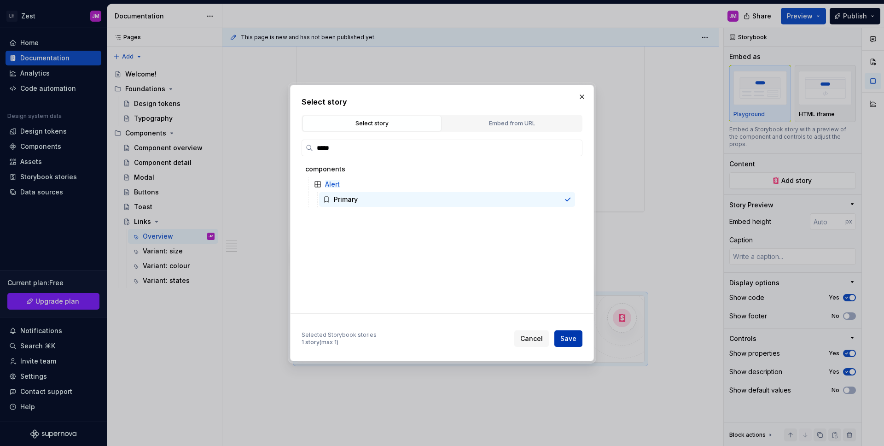
click at [570, 341] on span "Save" at bounding box center [568, 338] width 16 height 9
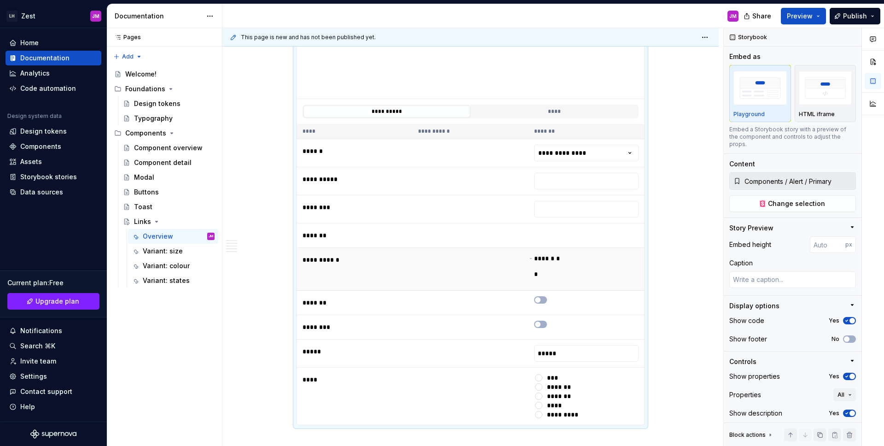
scroll to position [1523, 0]
click at [540, 302] on icon "button" at bounding box center [537, 302] width 7 height 6
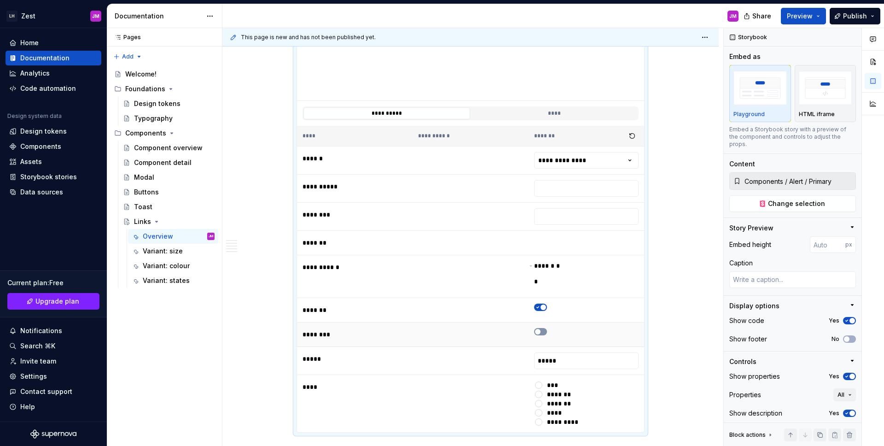
click at [542, 331] on button "button" at bounding box center [540, 331] width 13 height 7
click at [543, 331] on span "button" at bounding box center [543, 332] width 6 height 6
click at [541, 310] on span "button" at bounding box center [543, 307] width 6 height 6
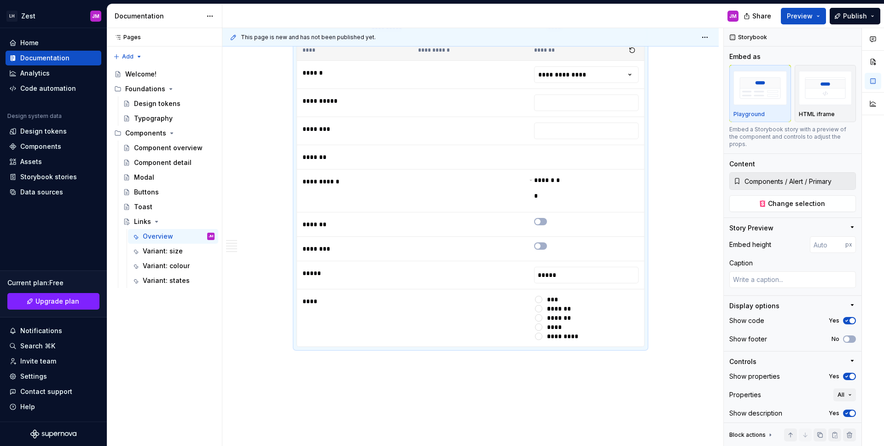
scroll to position [1655, 0]
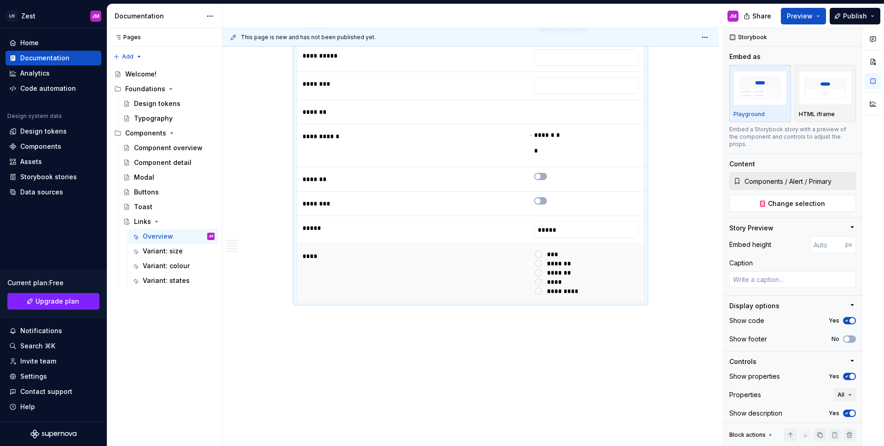
click at [640, 298] on td "**** ******* ******* ***** *********" at bounding box center [587, 273] width 116 height 58
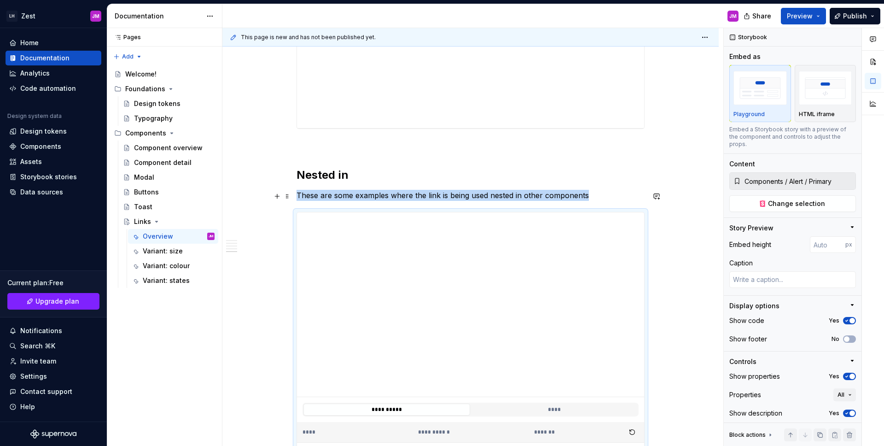
scroll to position [1230, 0]
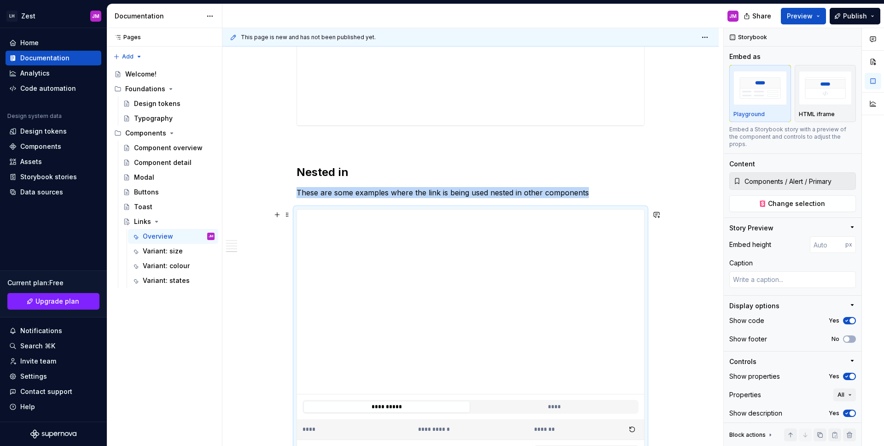
drag, startPoint x: 683, startPoint y: 272, endPoint x: 662, endPoint y: 270, distance: 21.7
click at [683, 271] on div "**********" at bounding box center [472, 237] width 501 height 418
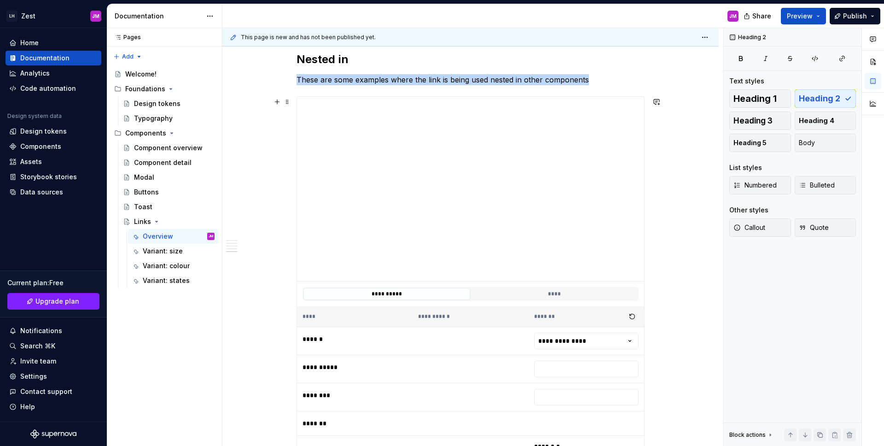
scroll to position [1342, 0]
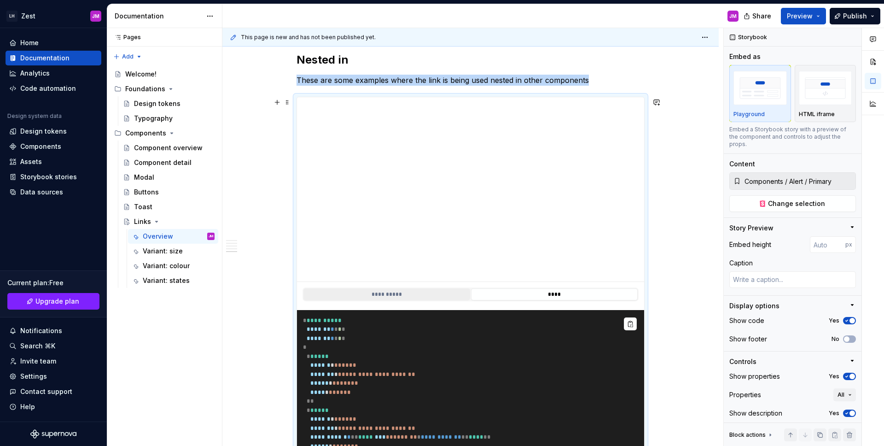
click at [422, 298] on button "**********" at bounding box center [386, 294] width 167 height 12
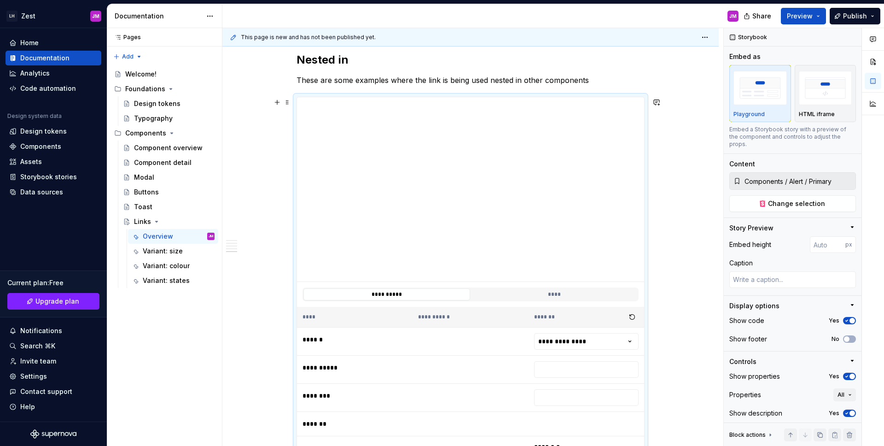
click at [552, 316] on div "*******" at bounding box center [586, 316] width 105 height 13
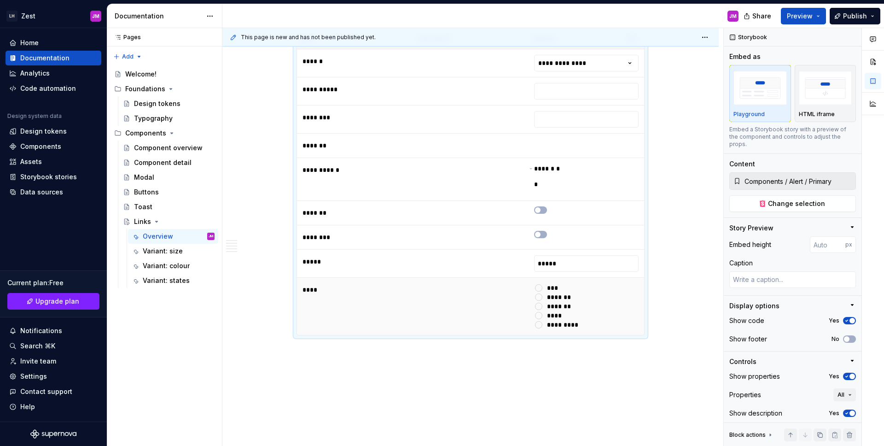
scroll to position [1622, 0]
click at [538, 285] on button "****" at bounding box center [538, 286] width 7 height 7
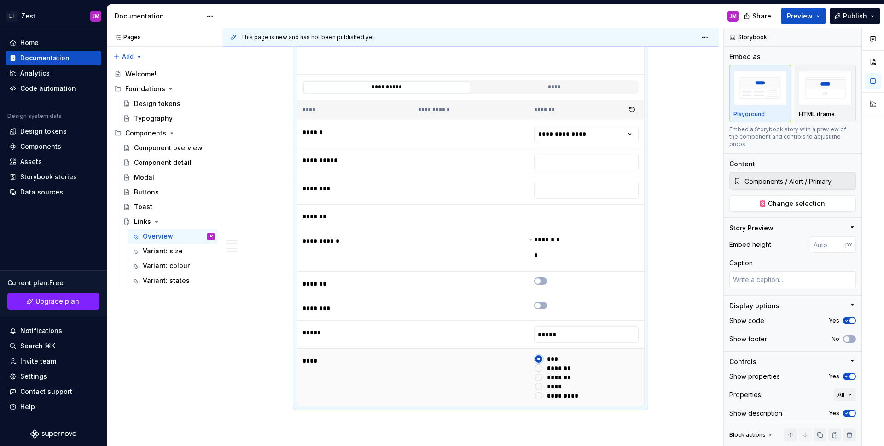
scroll to position [1655, 0]
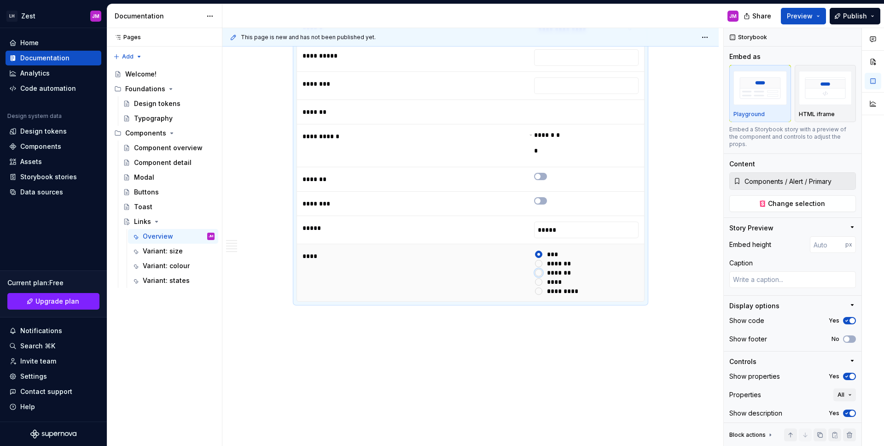
click at [539, 271] on button "*******" at bounding box center [538, 272] width 7 height 7
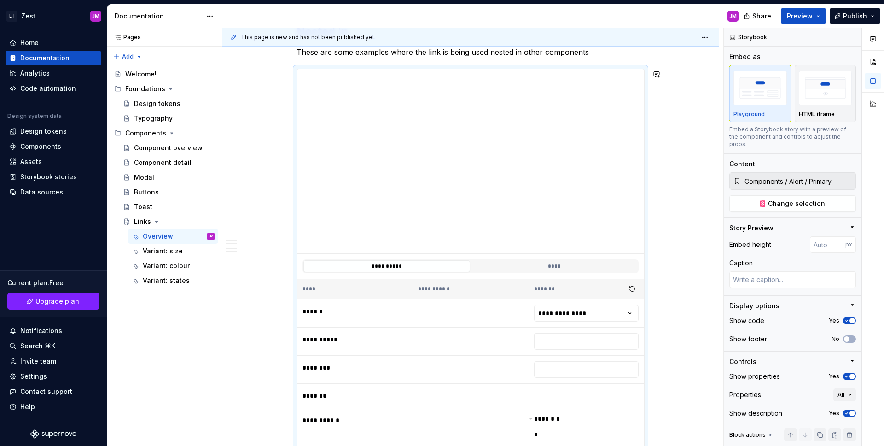
scroll to position [1646, 0]
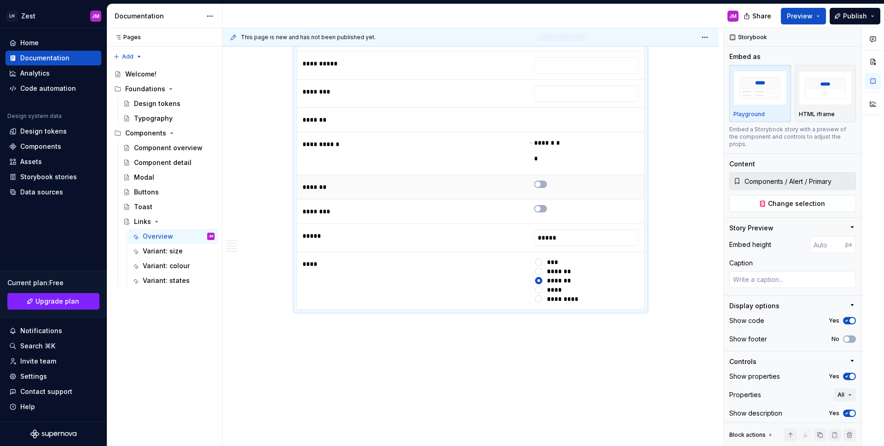
click at [540, 188] on button "button" at bounding box center [540, 183] width 13 height 7
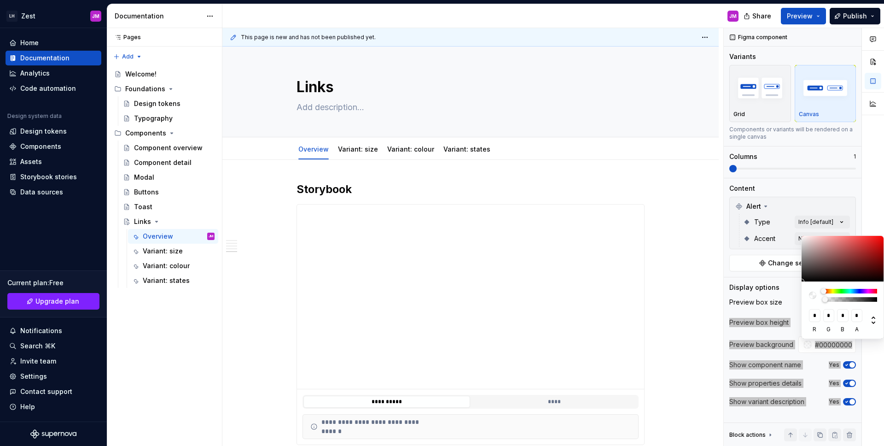
scroll to position [1193, 0]
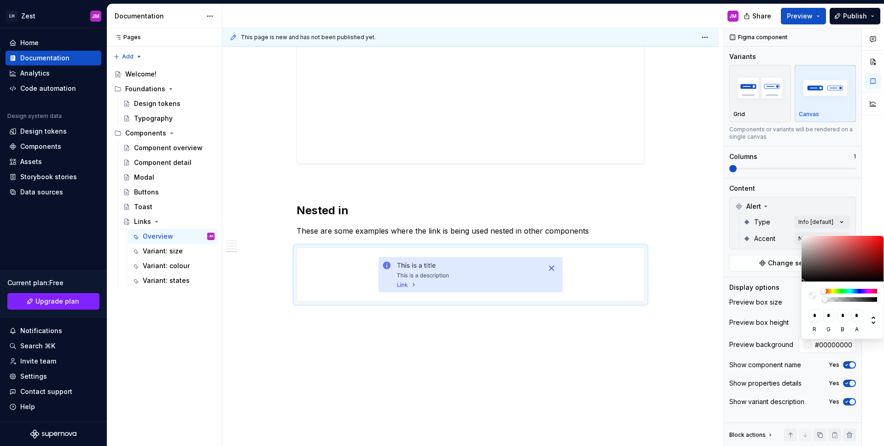
click at [373, 221] on html "LH Zest JM Home Documentation Analytics Code automation Design system data Desi…" at bounding box center [442, 223] width 884 height 446
click at [459, 321] on html "LH Zest JM Home Documentation Analytics Code automation Design system data Desi…" at bounding box center [442, 223] width 884 height 446
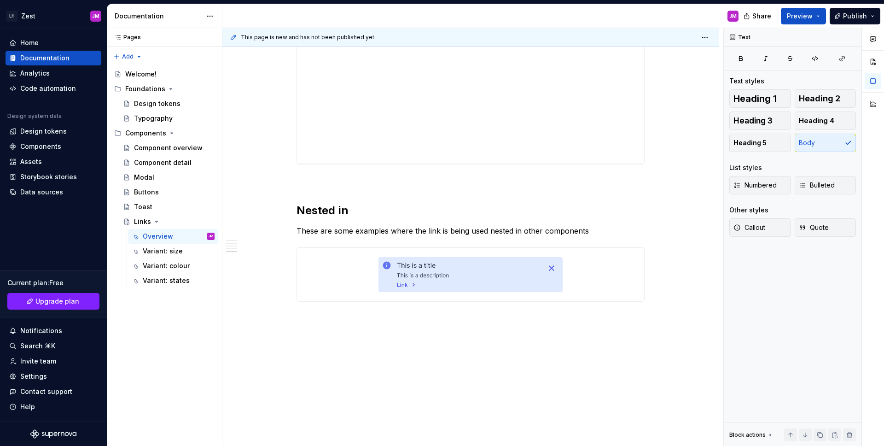
type textarea "*"
click at [458, 345] on div "**********" at bounding box center [472, 237] width 501 height 418
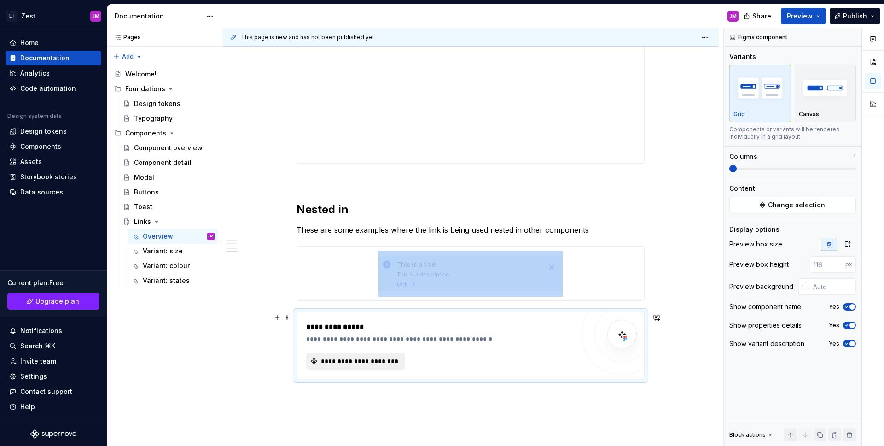
click at [378, 362] on span "**********" at bounding box center [360, 360] width 80 height 9
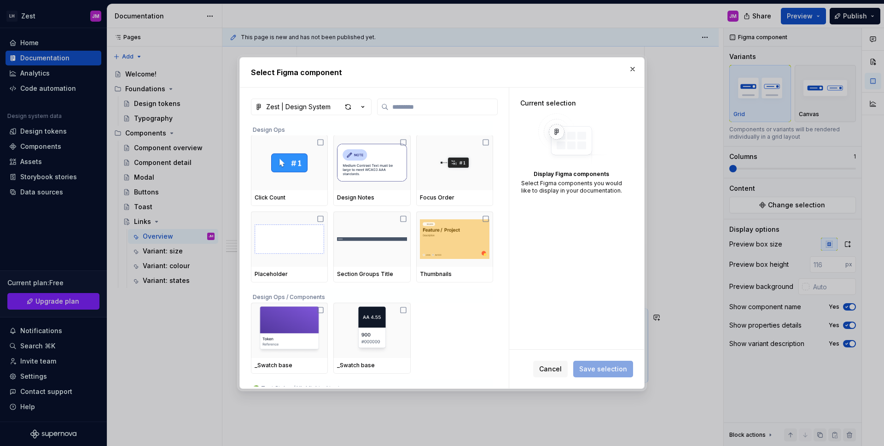
type textarea "*"
type input "*"
type textarea "*"
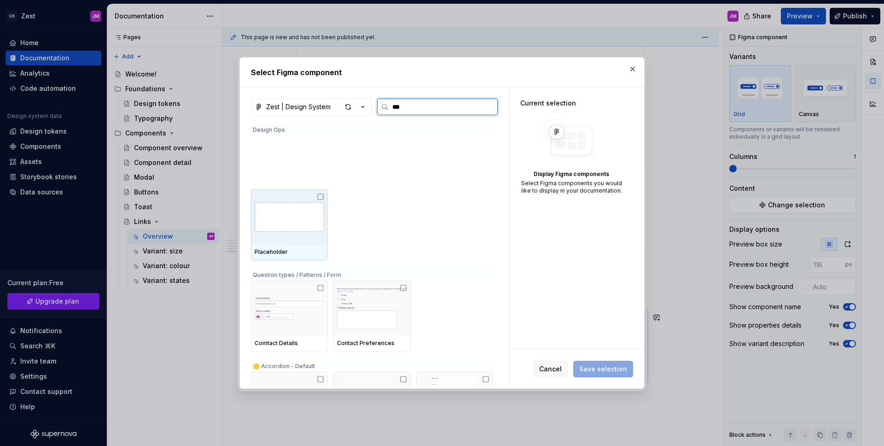
type input "****"
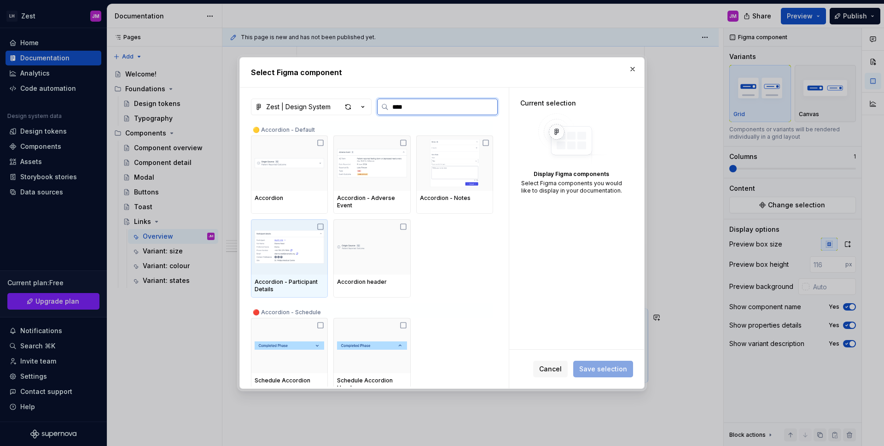
click at [320, 228] on icon at bounding box center [320, 226] width 7 height 7
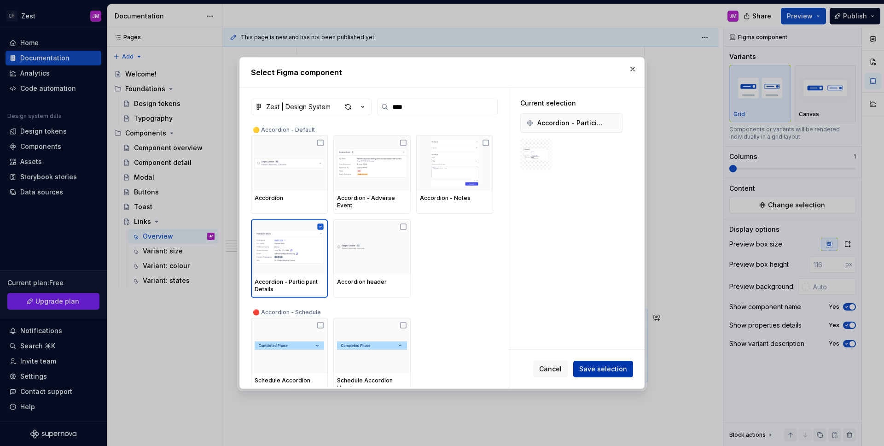
click at [594, 365] on span "Save selection" at bounding box center [603, 368] width 48 height 9
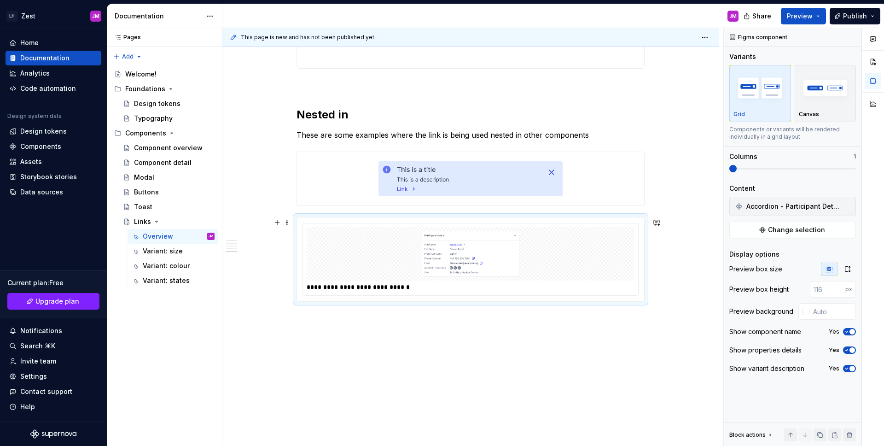
scroll to position [1288, 0]
click at [840, 102] on img "button" at bounding box center [825, 88] width 53 height 34
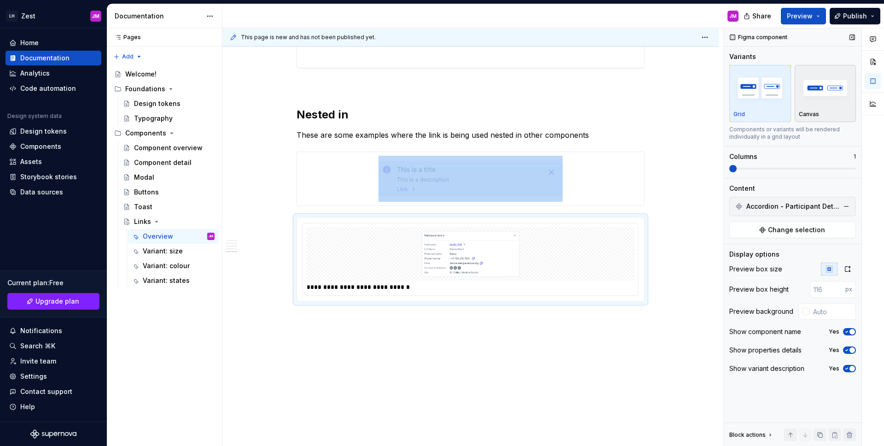
scroll to position [1258, 0]
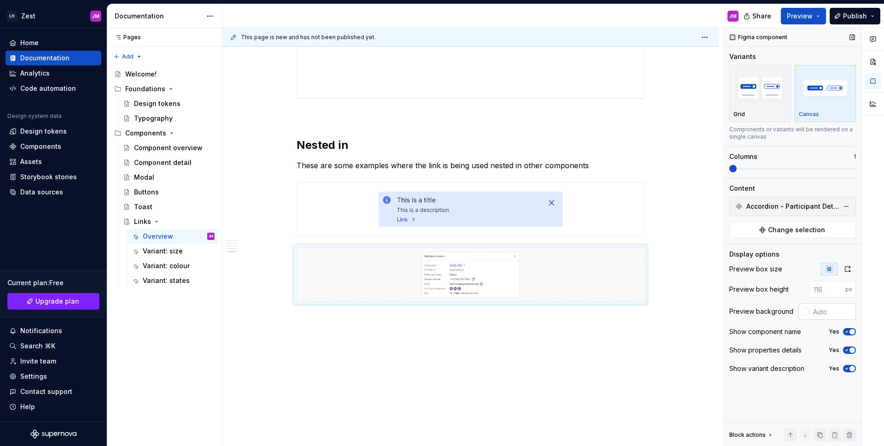
click at [808, 310] on div at bounding box center [805, 311] width 7 height 7
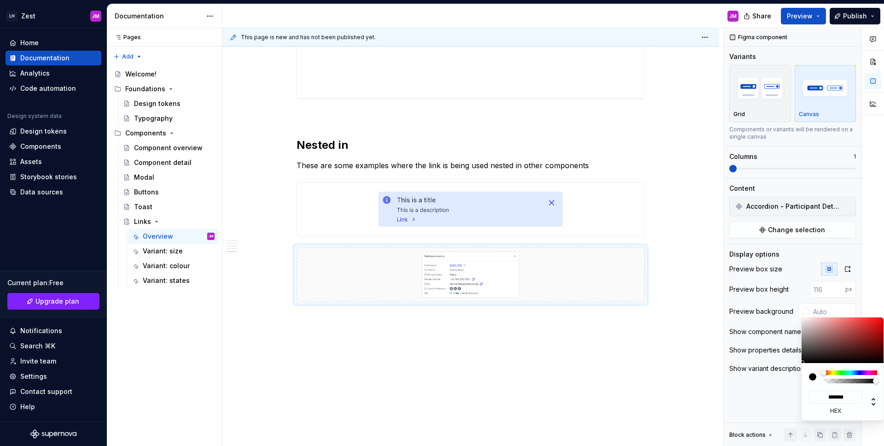
type input "#0000001A"
type input "*"
type input "#00000017"
type input "**********"
type input "#0000000F"
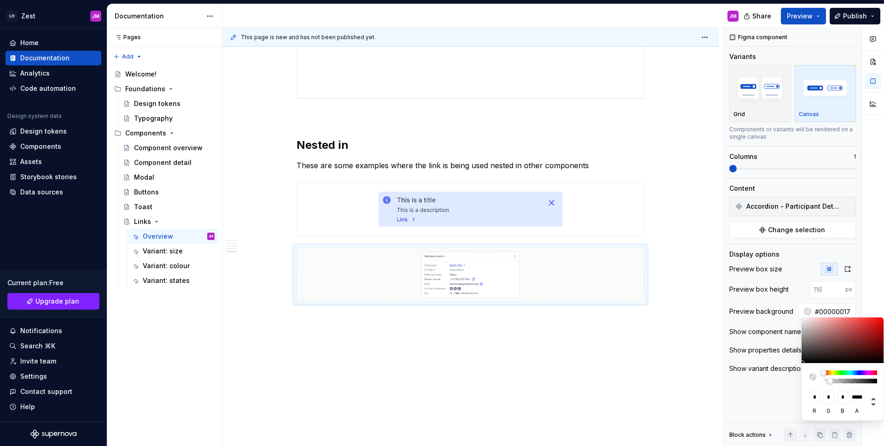
type input "**********"
type input "#00000008"
type input "**********"
type input "#00000000"
type input "*"
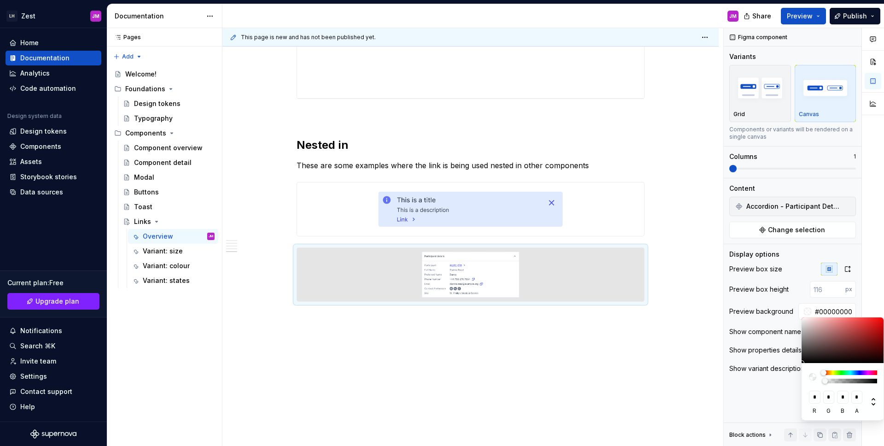
drag, startPoint x: 830, startPoint y: 381, endPoint x: 809, endPoint y: 381, distance: 20.7
click at [810, 381] on div at bounding box center [843, 376] width 68 height 13
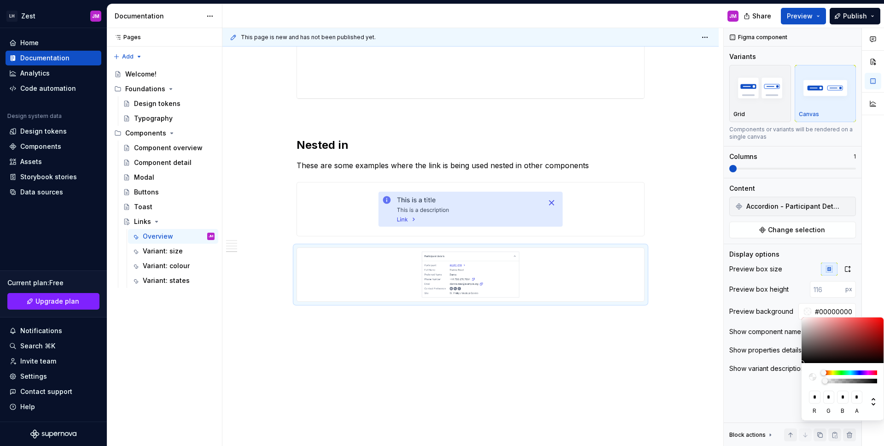
click at [797, 278] on div "Comments Open comments No comments yet Select ‘Comment’ from the block context …" at bounding box center [804, 237] width 160 height 418
click at [825, 253] on div "Comments Open comments No comments yet Select ‘Comment’ from the block context …" at bounding box center [804, 237] width 160 height 418
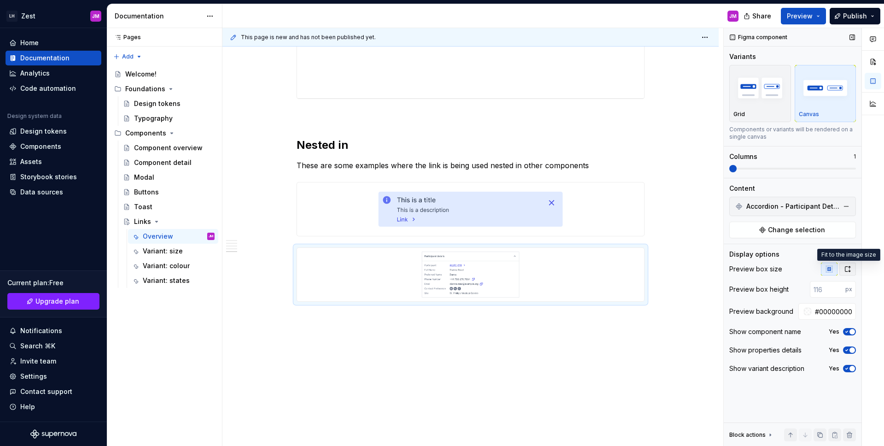
click at [843, 267] on button "button" at bounding box center [847, 268] width 17 height 13
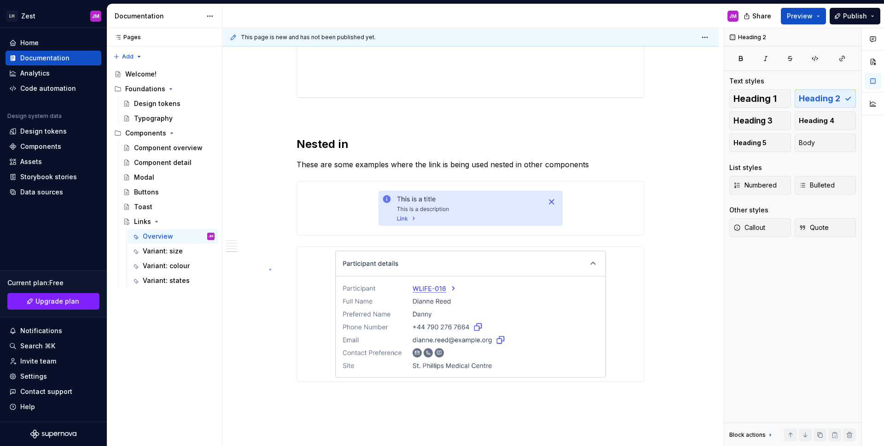
click at [269, 269] on div "**********" at bounding box center [472, 237] width 501 height 418
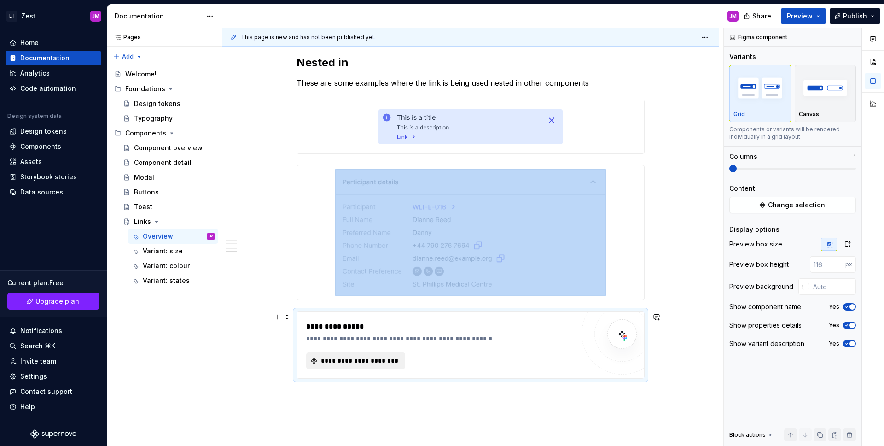
click at [375, 363] on span "**********" at bounding box center [360, 360] width 80 height 9
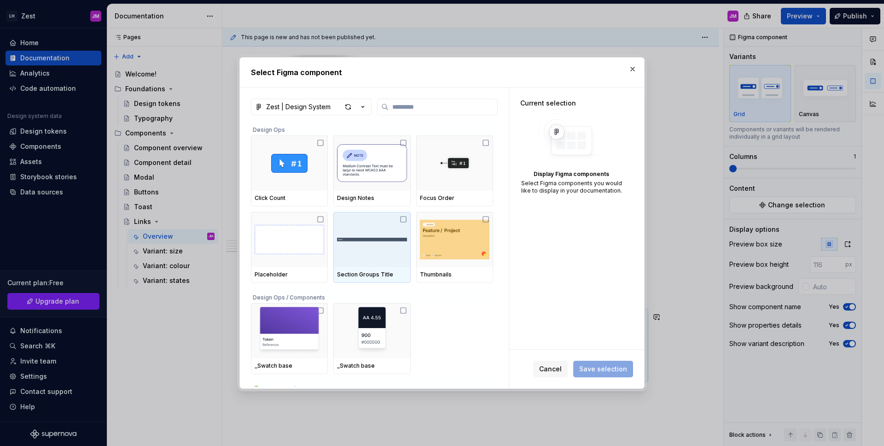
type textarea "*"
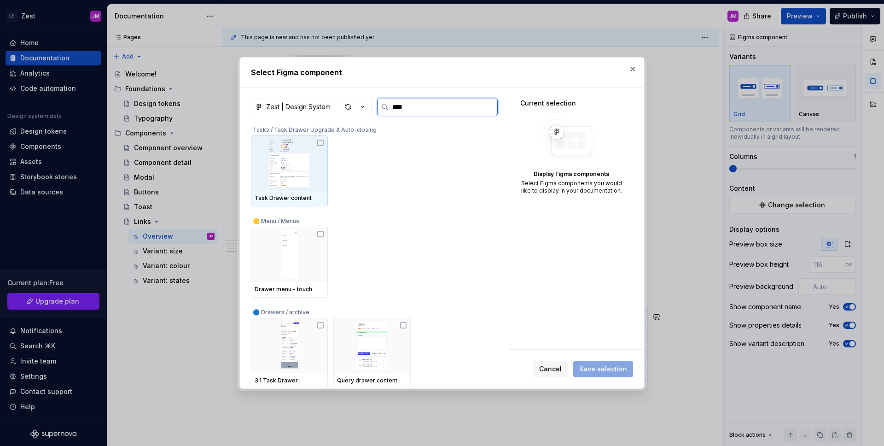
type input "*****"
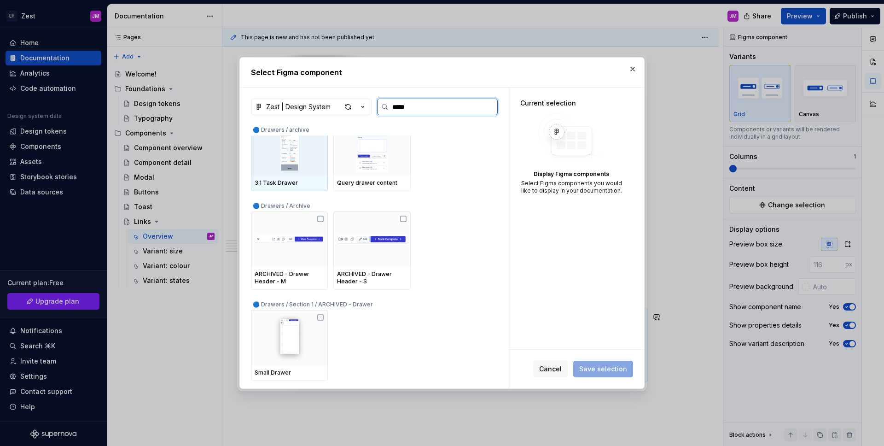
scroll to position [0, 0]
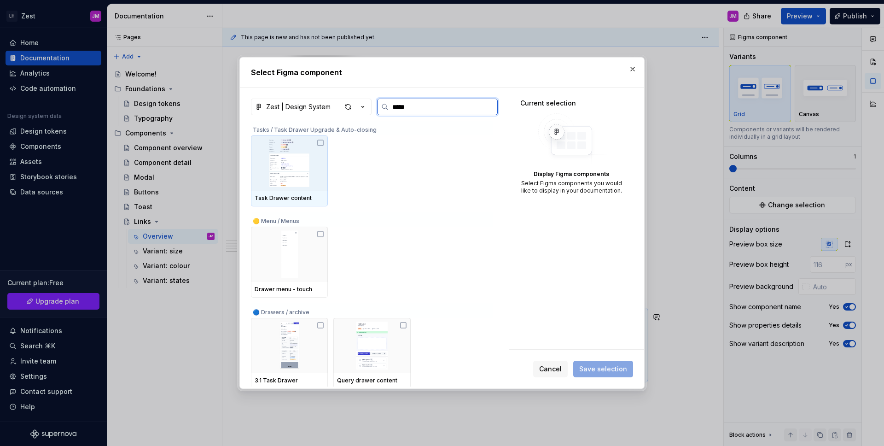
click at [312, 160] on img at bounding box center [290, 163] width 70 height 48
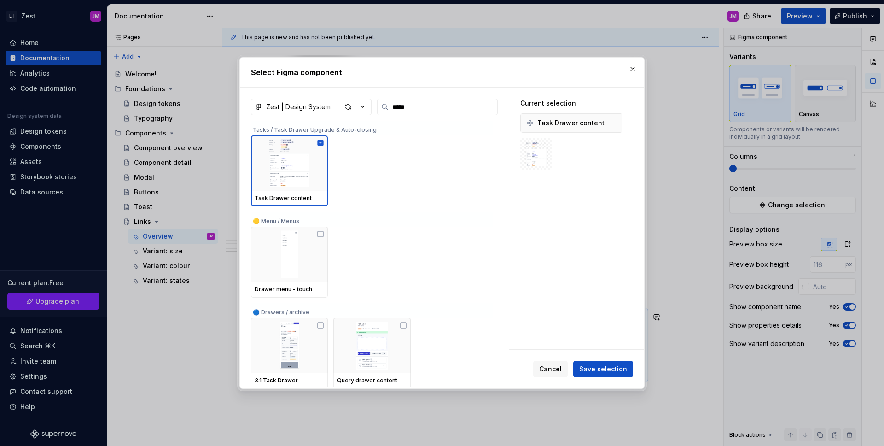
type textarea "*"
click at [407, 175] on div "Task Drawer content" at bounding box center [372, 170] width 242 height 71
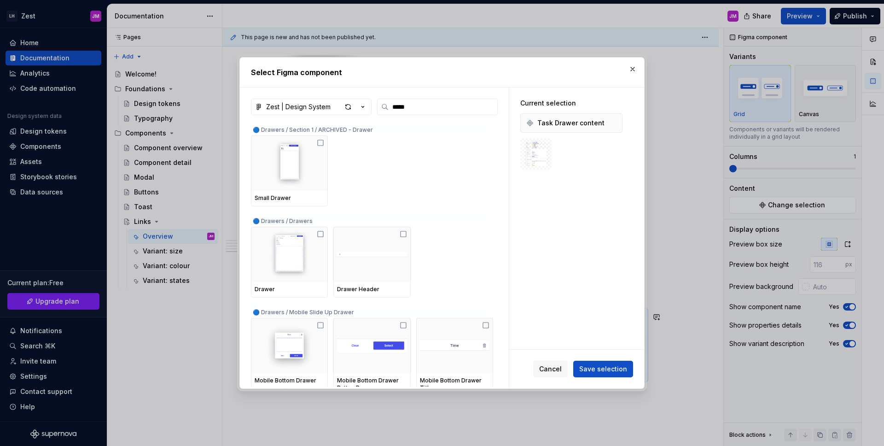
scroll to position [357, 0]
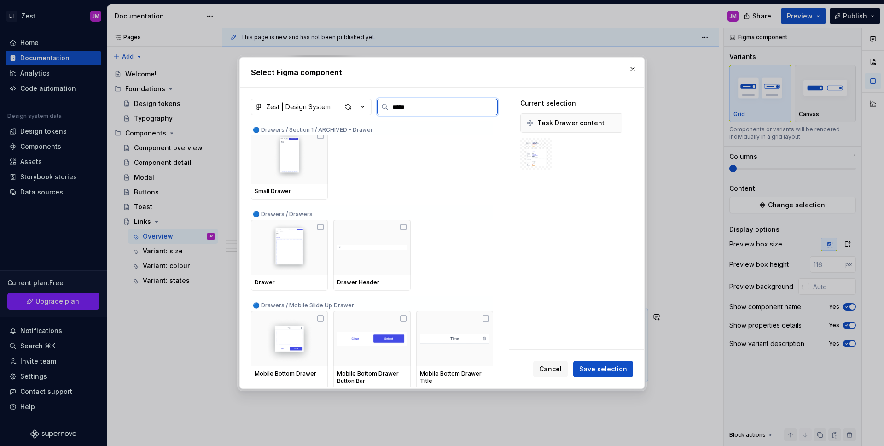
click at [285, 257] on img at bounding box center [290, 247] width 70 height 48
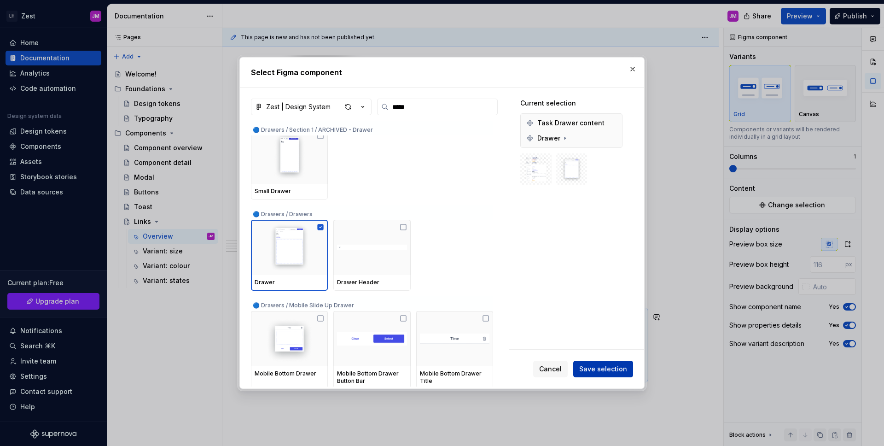
click at [616, 368] on span "Save selection" at bounding box center [603, 368] width 48 height 9
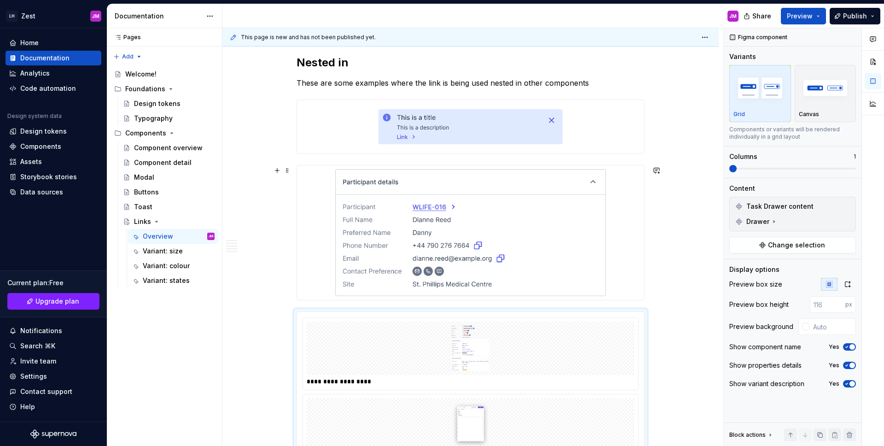
scroll to position [1477, 0]
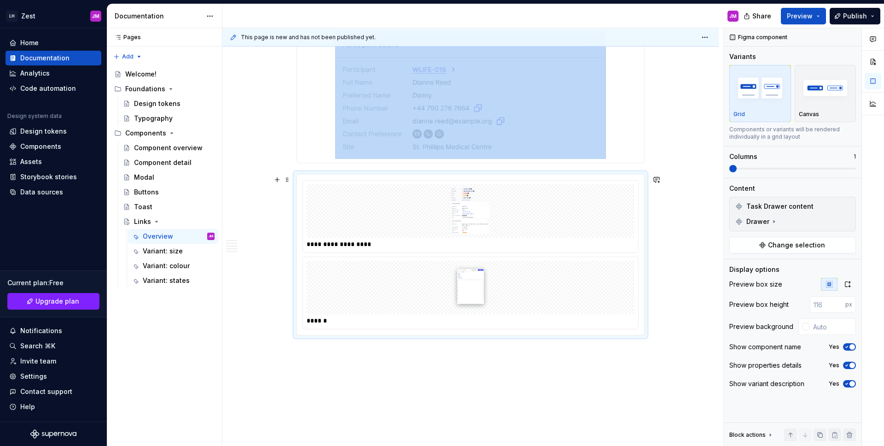
click at [581, 284] on img at bounding box center [470, 287] width 285 height 46
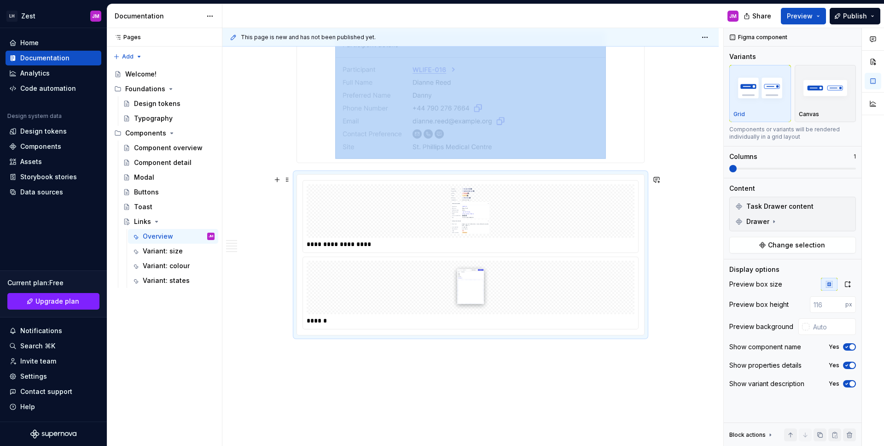
click at [531, 231] on img at bounding box center [470, 211] width 271 height 46
click at [531, 230] on img at bounding box center [470, 211] width 271 height 46
click at [611, 211] on div at bounding box center [471, 212] width 328 height 53
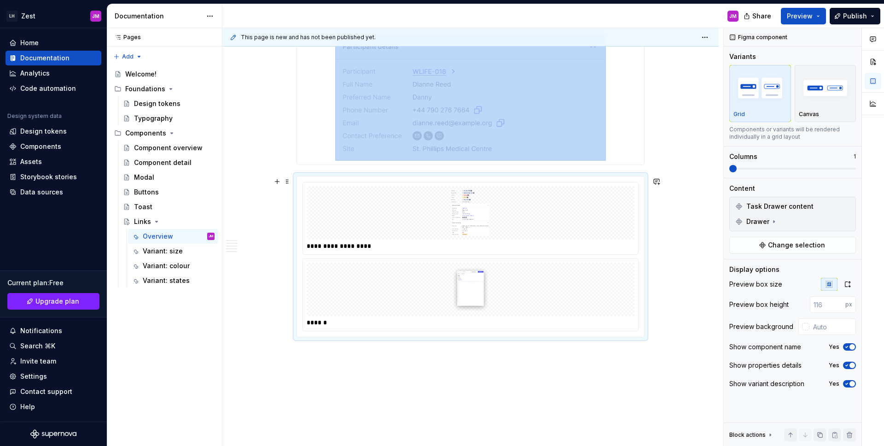
click at [611, 211] on div at bounding box center [471, 212] width 328 height 53
click at [845, 206] on button "button" at bounding box center [846, 206] width 13 height 13
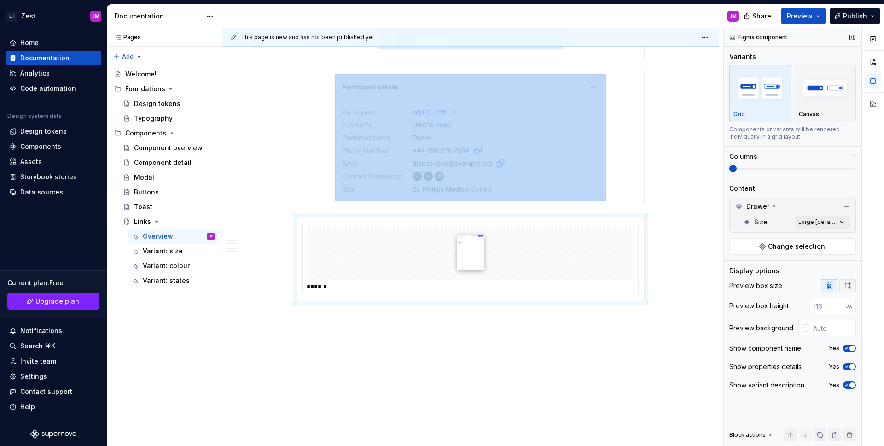
click at [844, 284] on icon "button" at bounding box center [847, 285] width 7 height 7
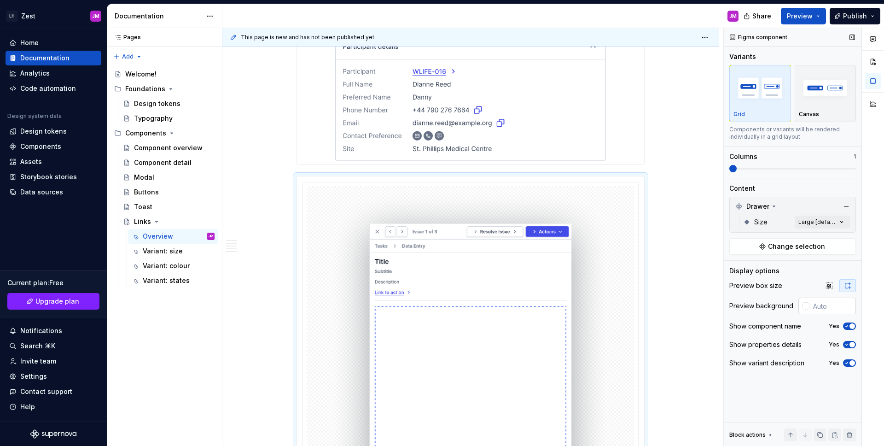
click at [803, 309] on div at bounding box center [803, 305] width 11 height 17
click at [803, 308] on div at bounding box center [805, 305] width 7 height 7
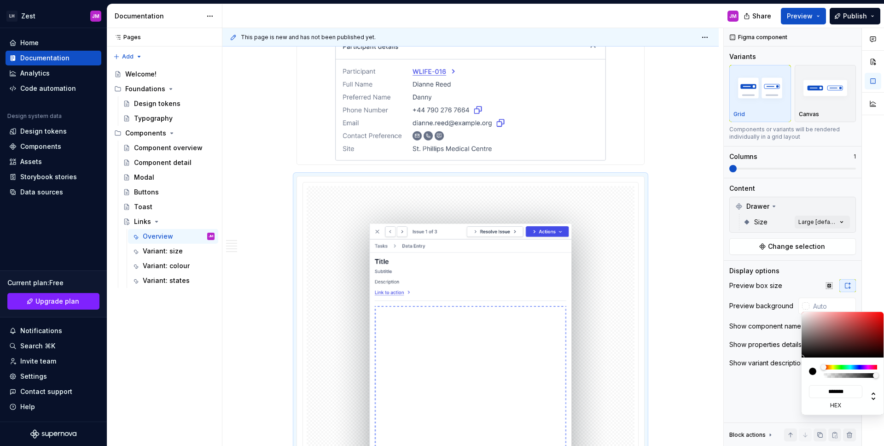
drag, startPoint x: 824, startPoint y: 373, endPoint x: 753, endPoint y: 375, distance: 71.4
click at [754, 375] on body "LH Zest JM Home Documentation Analytics Code automation Design system data Desi…" at bounding box center [442, 223] width 884 height 446
type input "#00000008"
type input "*"
type input "#00000005"
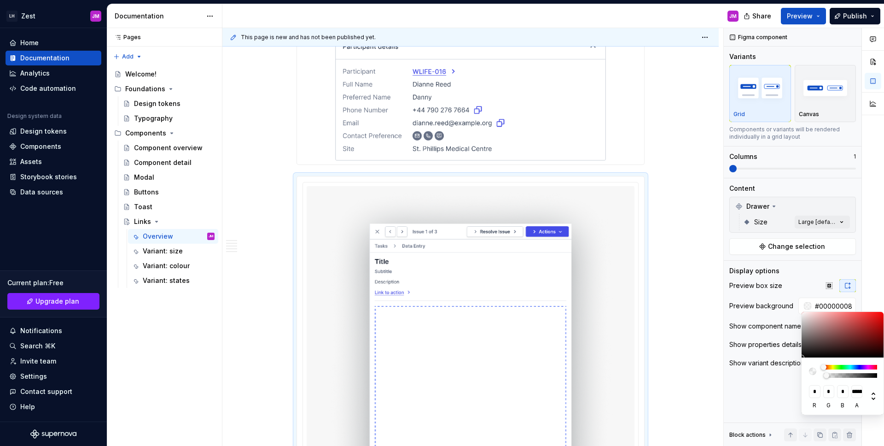
type input "**********"
type input "#00000000"
type input "*"
drag, startPoint x: 826, startPoint y: 374, endPoint x: 741, endPoint y: 377, distance: 85.2
click at [752, 375] on body "LH Zest JM Home Documentation Analytics Code automation Design system data Desi…" at bounding box center [442, 223] width 884 height 446
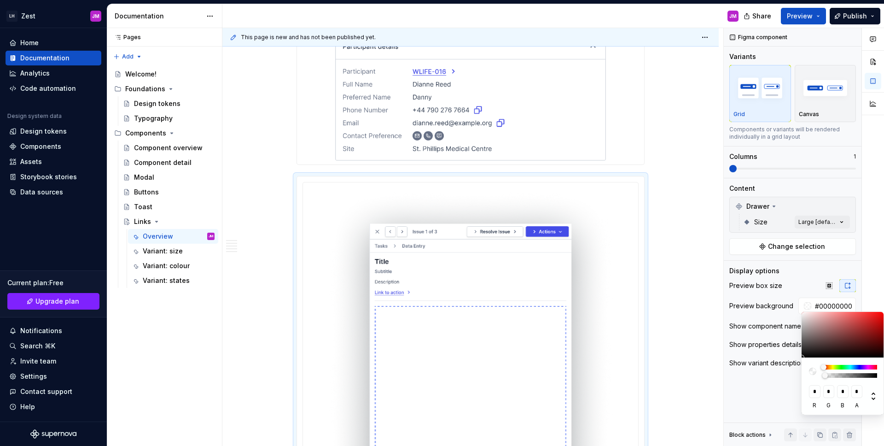
click at [645, 239] on html "LH Zest JM Home Documentation Analytics Code automation Design system data Desi…" at bounding box center [442, 223] width 884 height 446
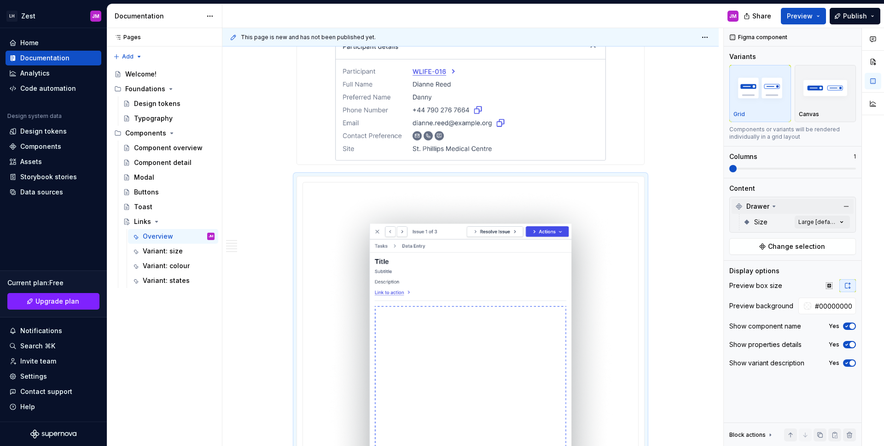
click at [786, 210] on div "Comments Open comments No comments yet Select ‘Comment’ from the block context …" at bounding box center [804, 237] width 160 height 418
click at [809, 220] on div "Comments Open comments No comments yet Select ‘Comment’ from the block context …" at bounding box center [804, 237] width 160 height 418
click at [736, 283] on div at bounding box center [735, 280] width 7 height 7
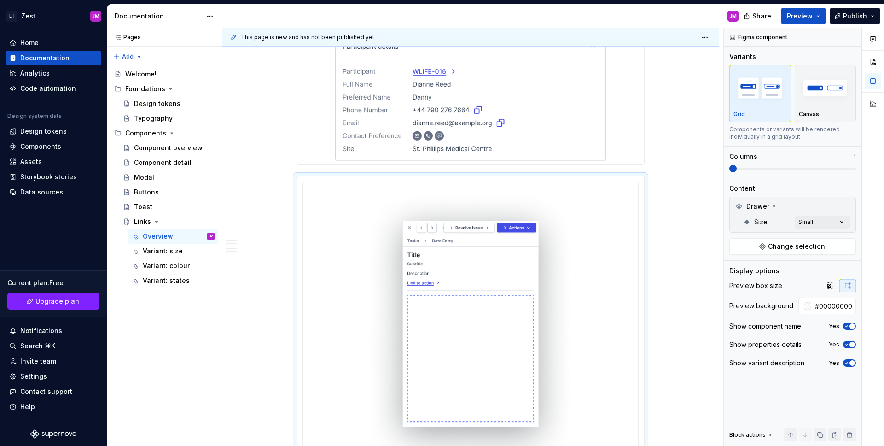
click at [720, 264] on html "LH Zest JM Home Documentation Analytics Code automation Design system data Desi…" at bounding box center [442, 223] width 884 height 446
click at [824, 219] on div "Comments Open comments No comments yet Select ‘Comment’ from the block context …" at bounding box center [804, 237] width 160 height 418
click at [734, 266] on div at bounding box center [735, 265] width 7 height 7
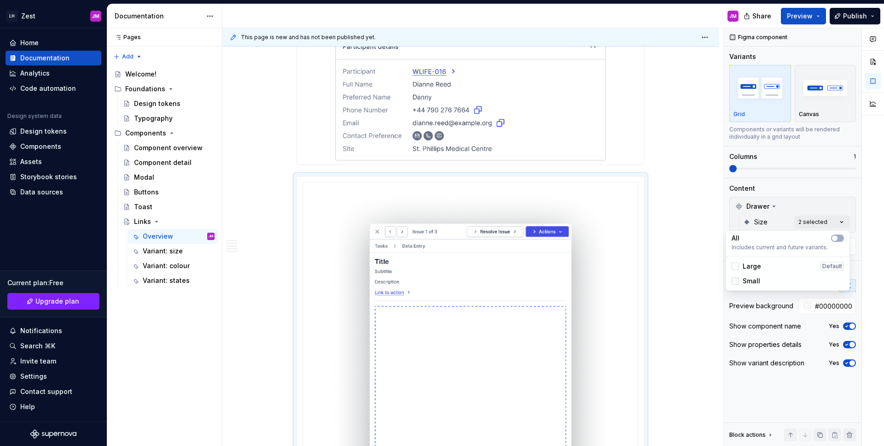
click at [735, 281] on icon at bounding box center [735, 281] width 0 height 0
type textarea "*"
click at [687, 284] on html "LH Zest JM Home Documentation Analytics Code automation Design system data Desi…" at bounding box center [442, 223] width 884 height 446
click at [830, 286] on icon "button" at bounding box center [829, 285] width 6 height 6
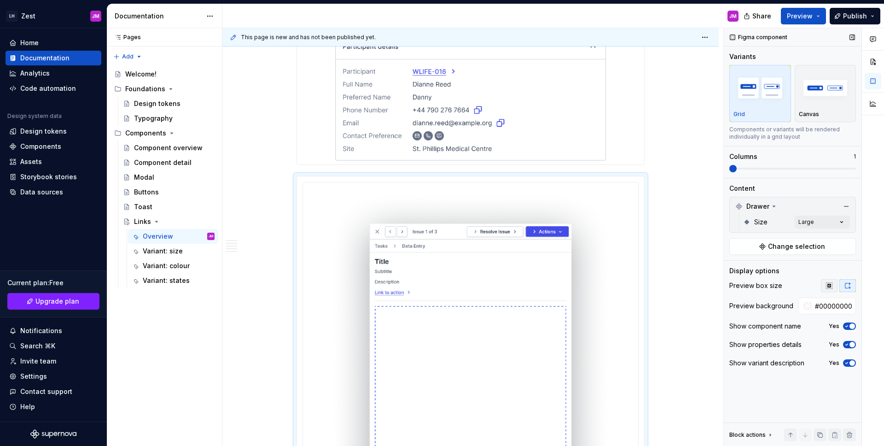
scroll to position [1447, 0]
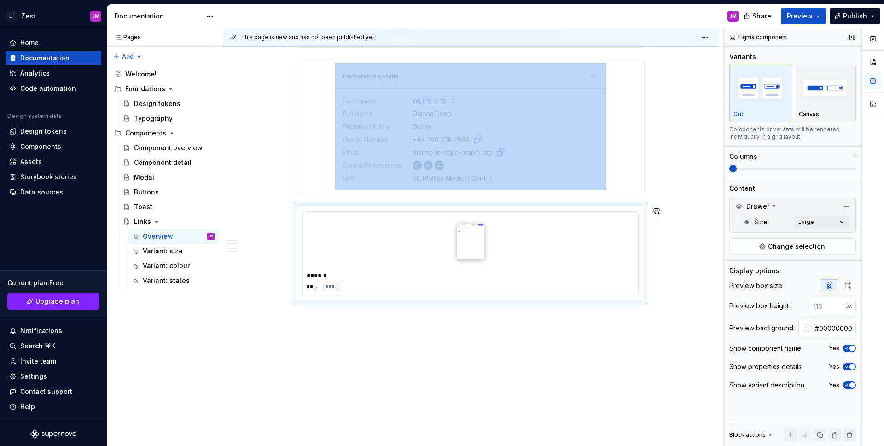
drag, startPoint x: 590, startPoint y: 292, endPoint x: 804, endPoint y: 279, distance: 214.4
click at [591, 301] on div "****** **** *****" at bounding box center [470, 253] width 348 height 96
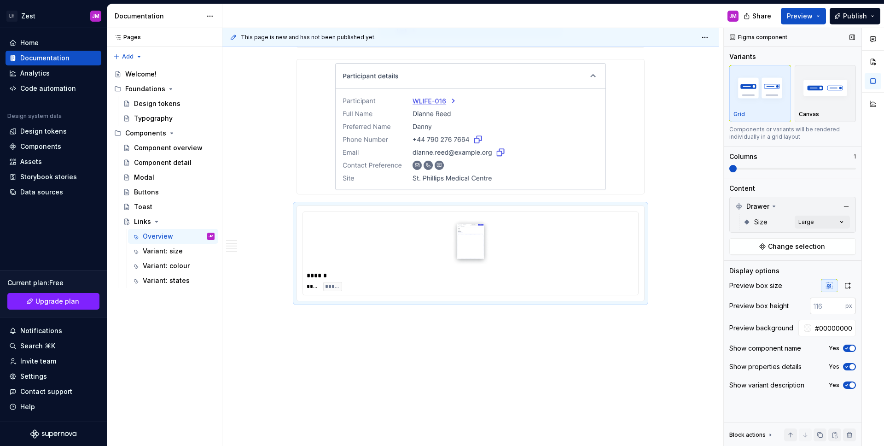
click at [822, 303] on input "number" at bounding box center [827, 305] width 35 height 17
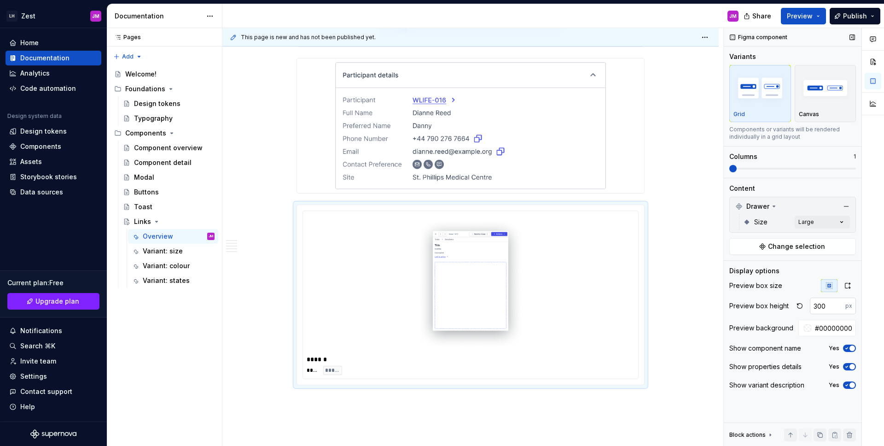
click at [822, 302] on input "300" at bounding box center [827, 305] width 35 height 17
type input "500"
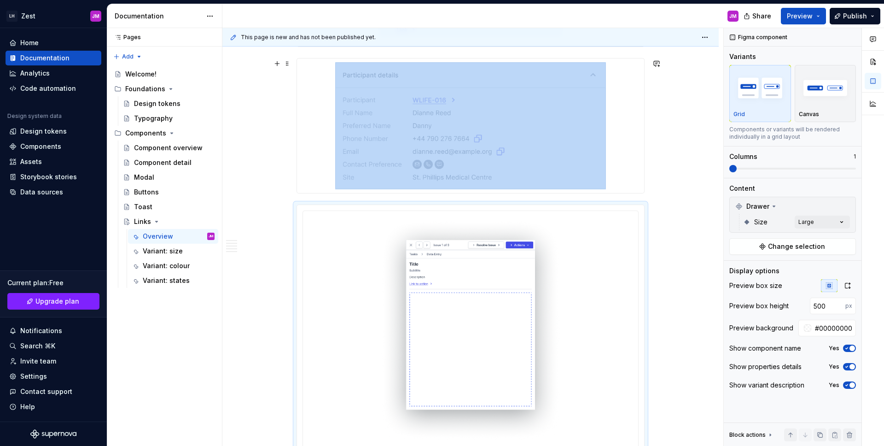
scroll to position [1478, 0]
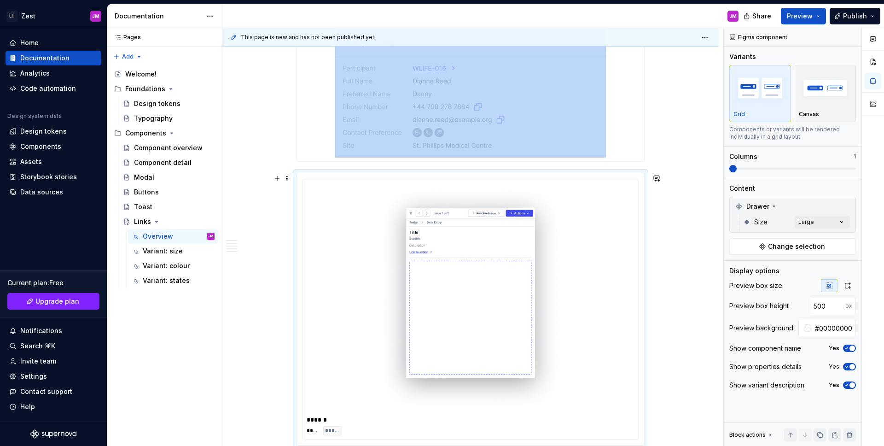
click at [462, 231] on img at bounding box center [470, 297] width 285 height 223
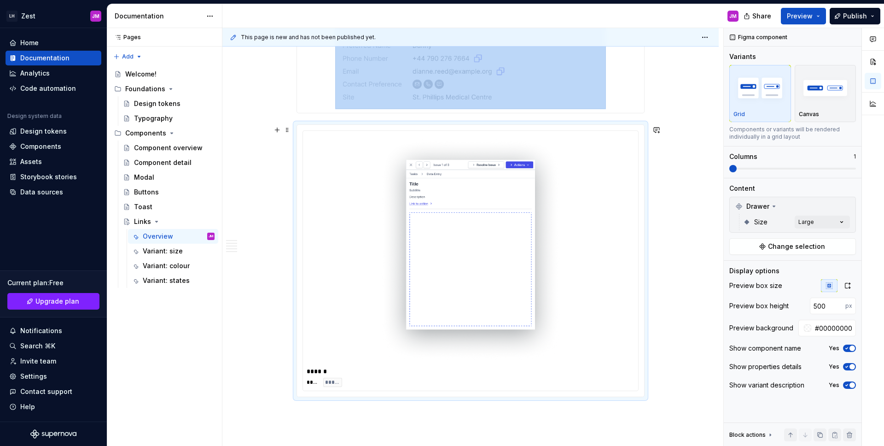
scroll to position [1525, 0]
click at [813, 98] on img "button" at bounding box center [825, 88] width 53 height 34
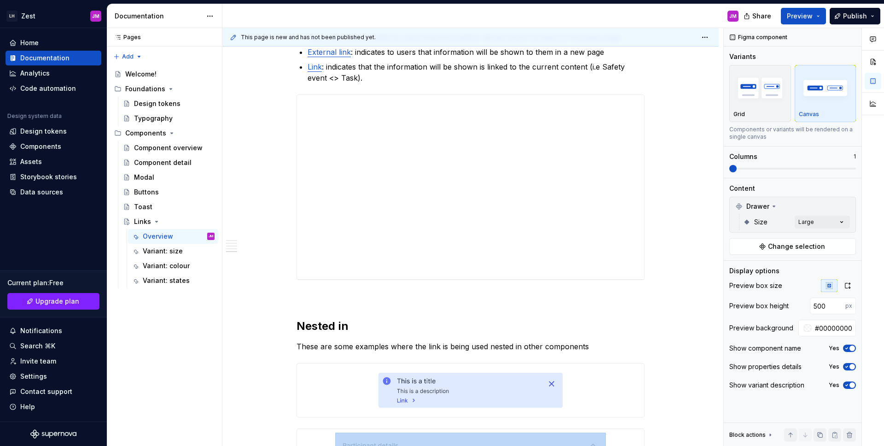
scroll to position [1263, 0]
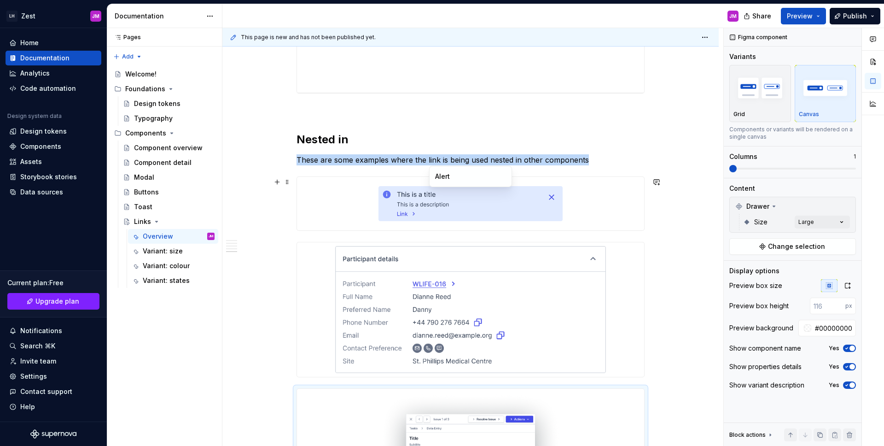
click at [485, 221] on img at bounding box center [470, 203] width 184 height 46
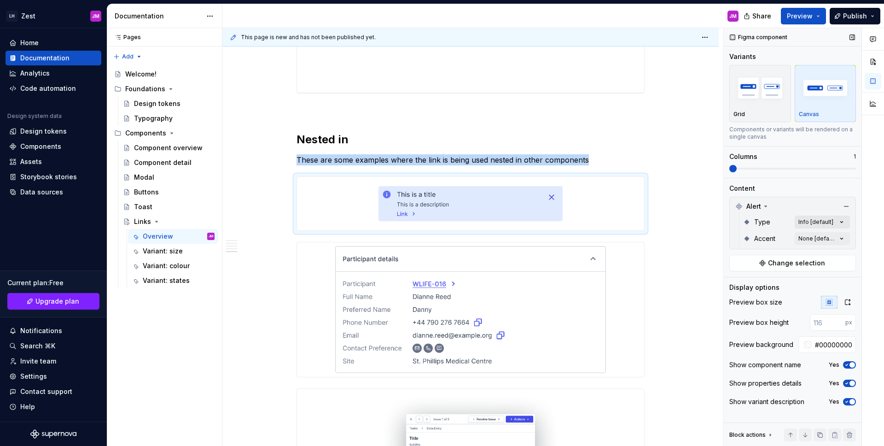
click at [829, 223] on div "Comments Open comments No comments yet Select ‘Comment’ from the block context …" at bounding box center [804, 237] width 160 height 418
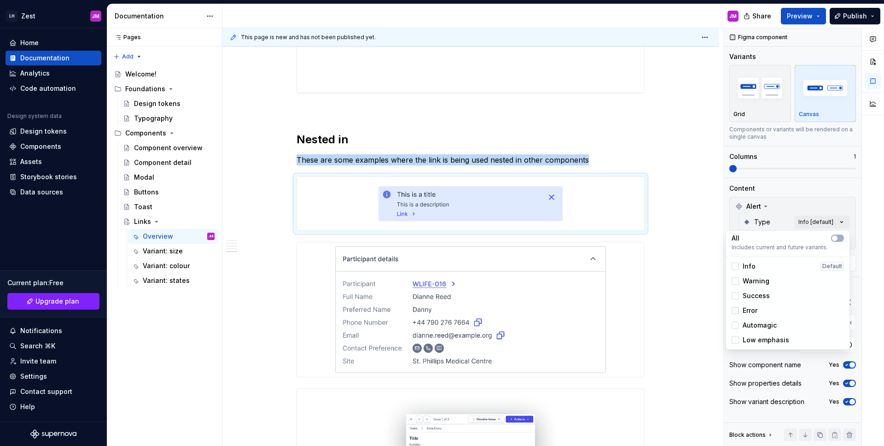
click at [736, 311] on div at bounding box center [735, 310] width 7 height 7
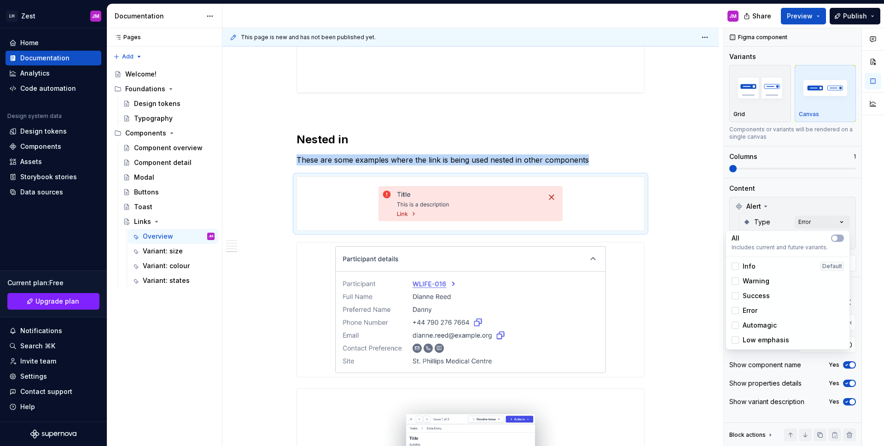
click at [703, 144] on html "LH Zest JM Home Documentation Analytics Code automation Design system data Desi…" at bounding box center [442, 223] width 884 height 446
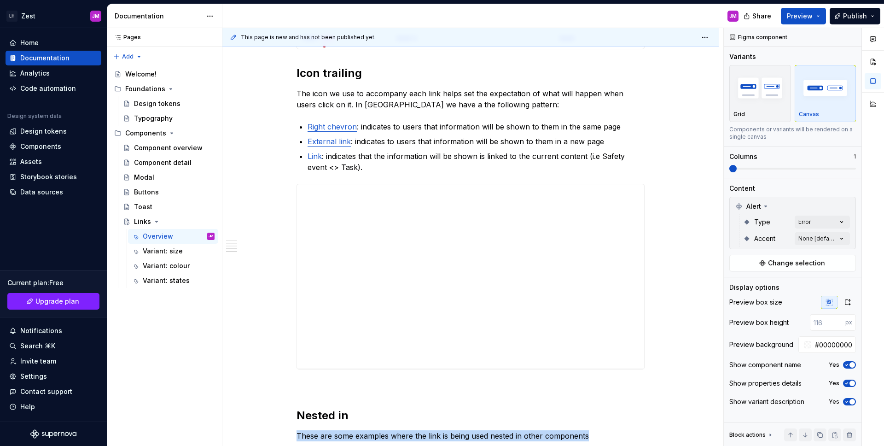
scroll to position [984, 0]
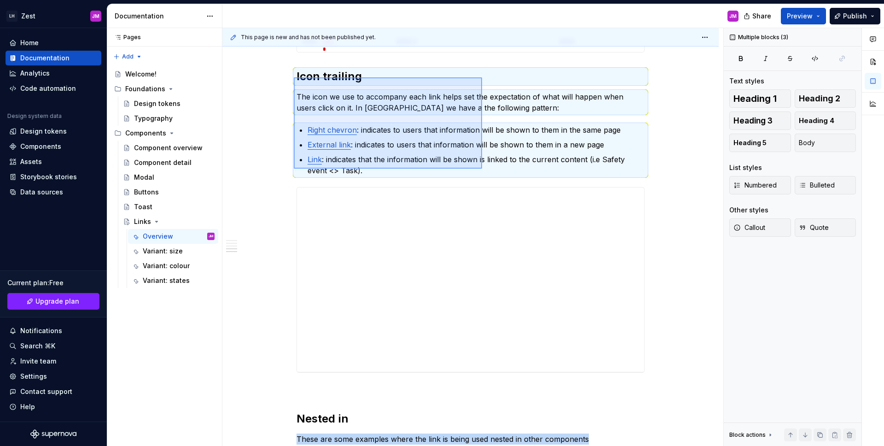
drag, startPoint x: 294, startPoint y: 77, endPoint x: 482, endPoint y: 169, distance: 209.2
click at [482, 169] on div "**********" at bounding box center [472, 237] width 501 height 418
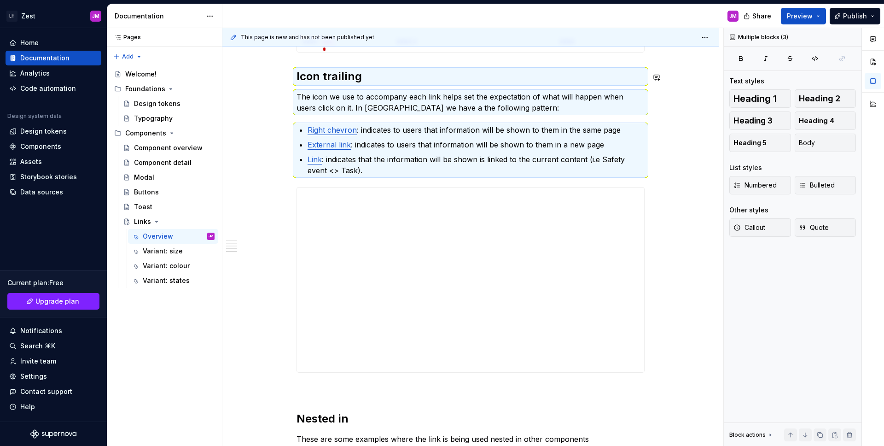
click at [494, 168] on p "Link : indicates that the information will be shown is linked to the current co…" at bounding box center [476, 165] width 337 height 22
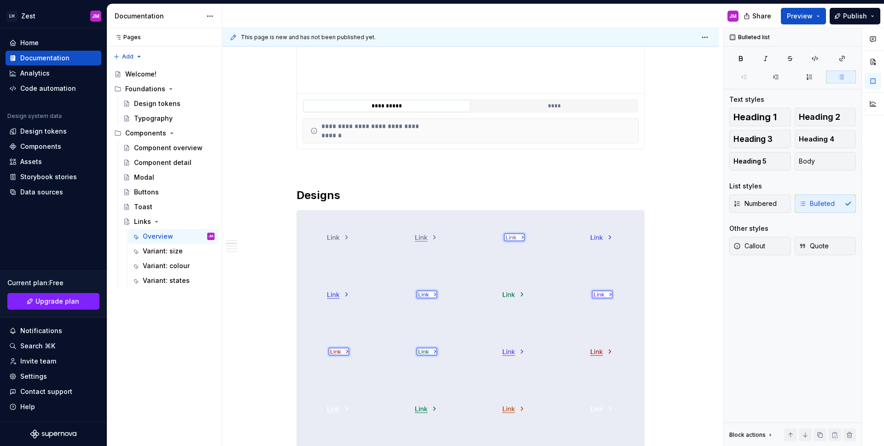
scroll to position [0, 0]
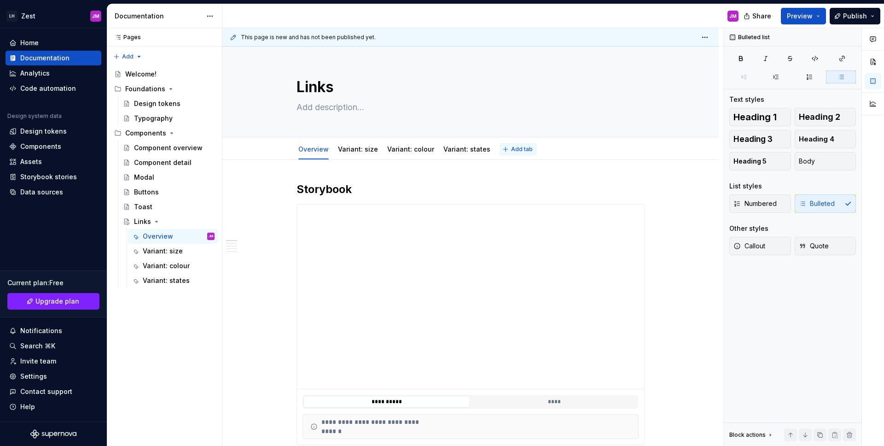
click at [518, 145] on span "Add tab" at bounding box center [522, 148] width 22 height 7
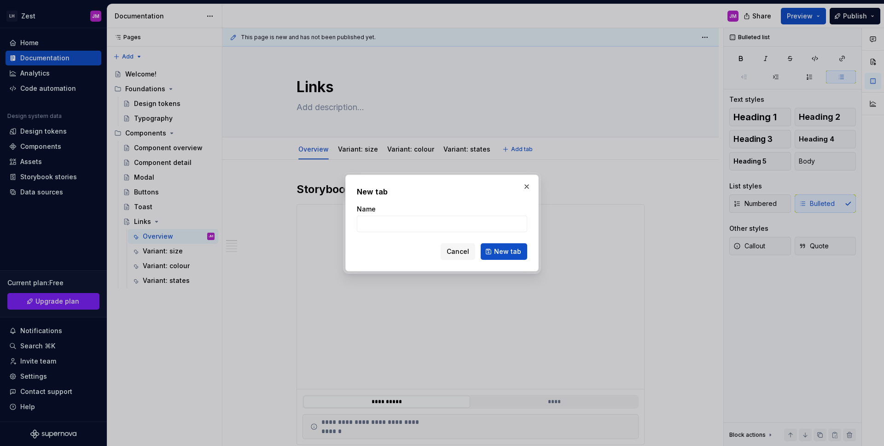
type textarea "*"
type input "Use specs"
click button "New tab" at bounding box center [504, 251] width 46 height 17
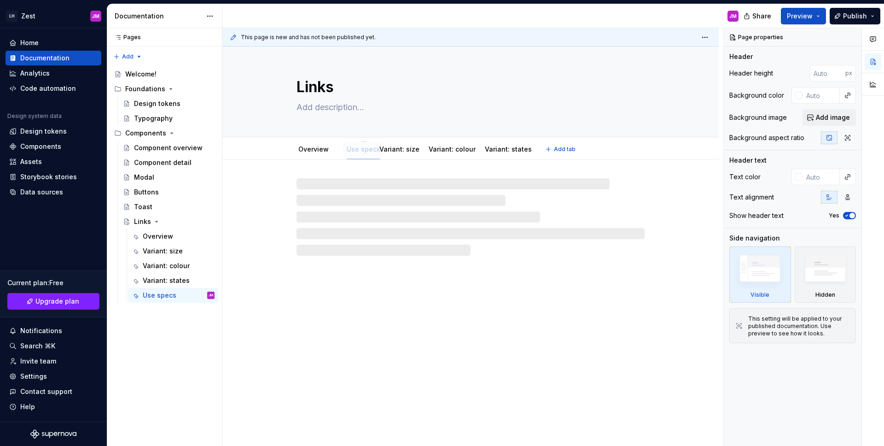
drag, startPoint x: 510, startPoint y: 147, endPoint x: 357, endPoint y: 154, distance: 153.0
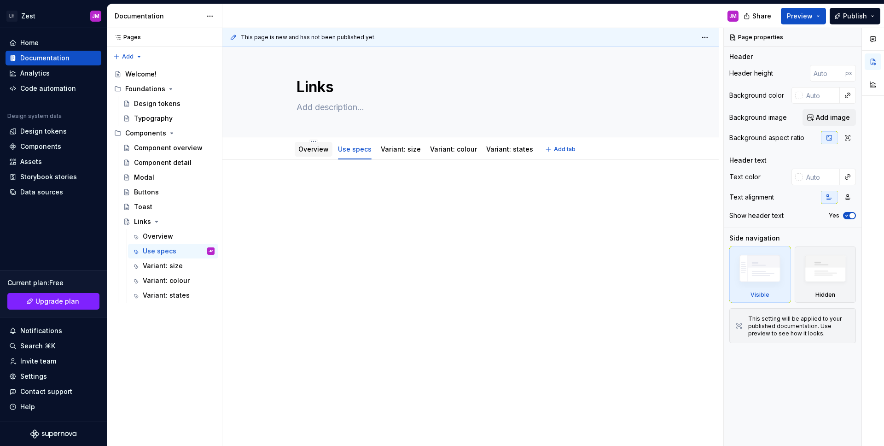
click at [305, 145] on link "Overview" at bounding box center [313, 149] width 30 height 8
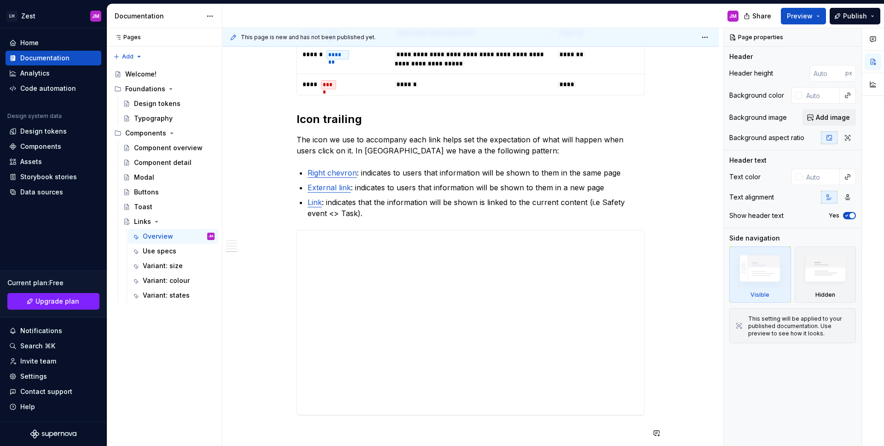
scroll to position [920, 0]
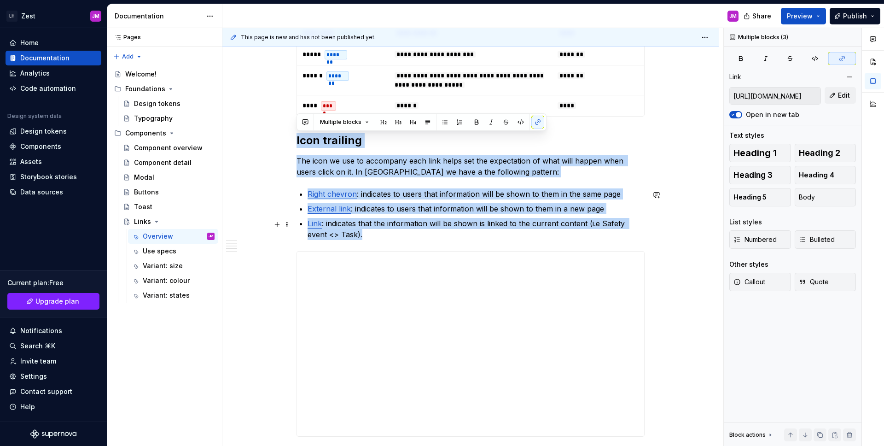
drag, startPoint x: 296, startPoint y: 142, endPoint x: 383, endPoint y: 231, distance: 124.4
click at [383, 231] on div "**********" at bounding box center [470, 112] width 348 height 1700
copy div "Icon trailing The icon we use to accompany each link helps set the expectation …"
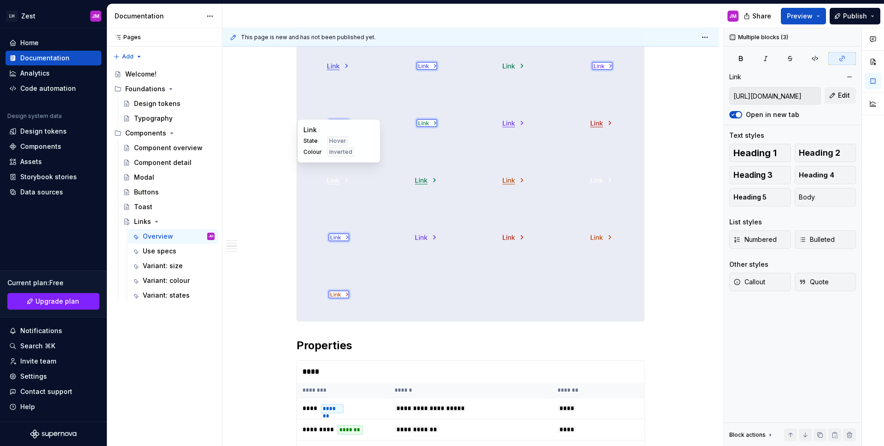
scroll to position [0, 0]
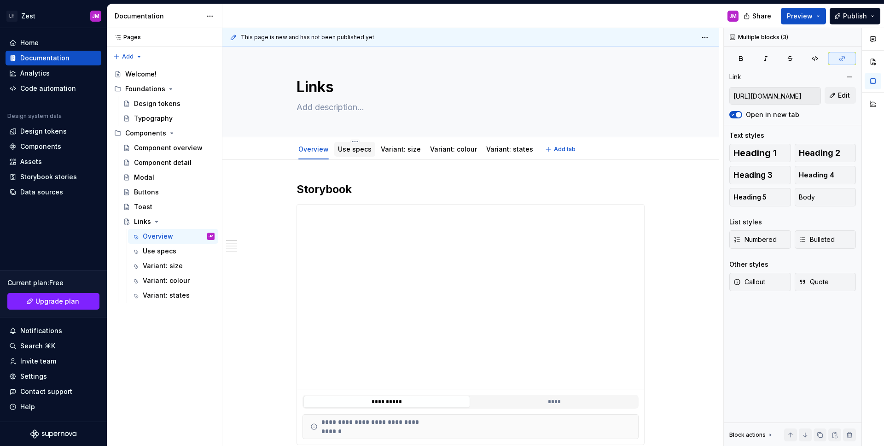
click at [359, 147] on link "Use specs" at bounding box center [355, 149] width 34 height 8
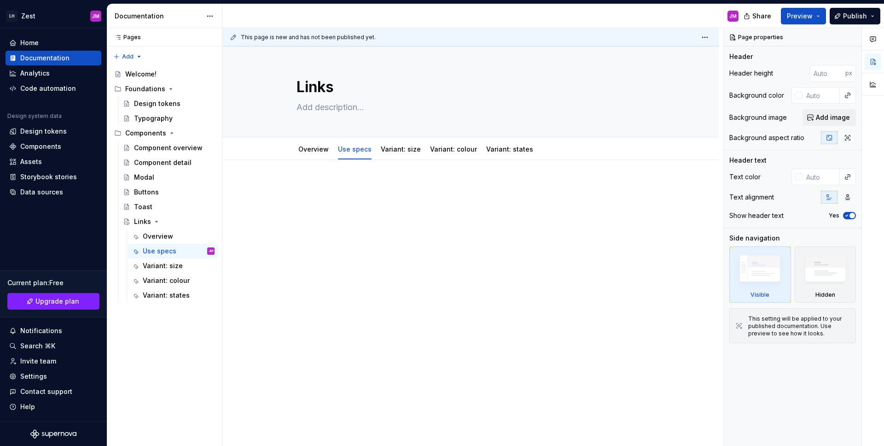
click at [365, 245] on div at bounding box center [470, 261] width 496 height 202
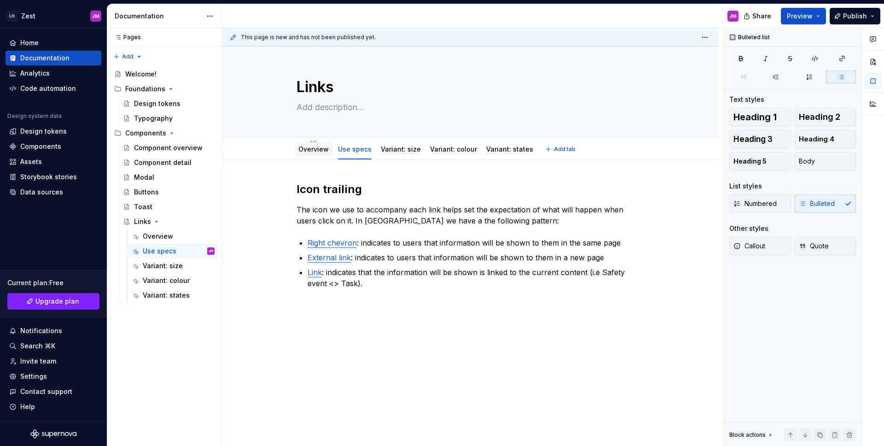
click at [314, 150] on link "Overview" at bounding box center [313, 149] width 30 height 8
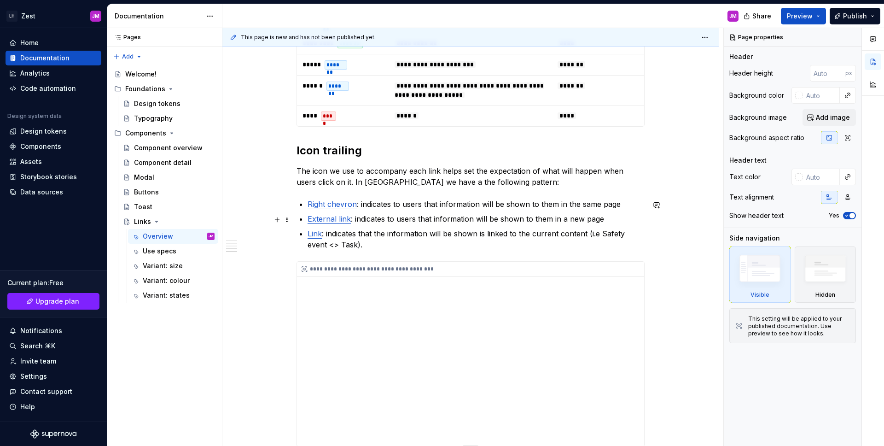
scroll to position [1033, 0]
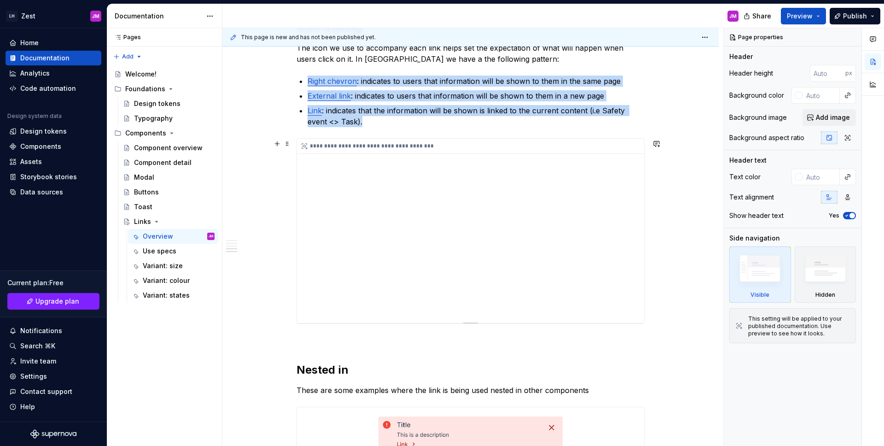
click at [381, 147] on div "**********" at bounding box center [470, 146] width 347 height 15
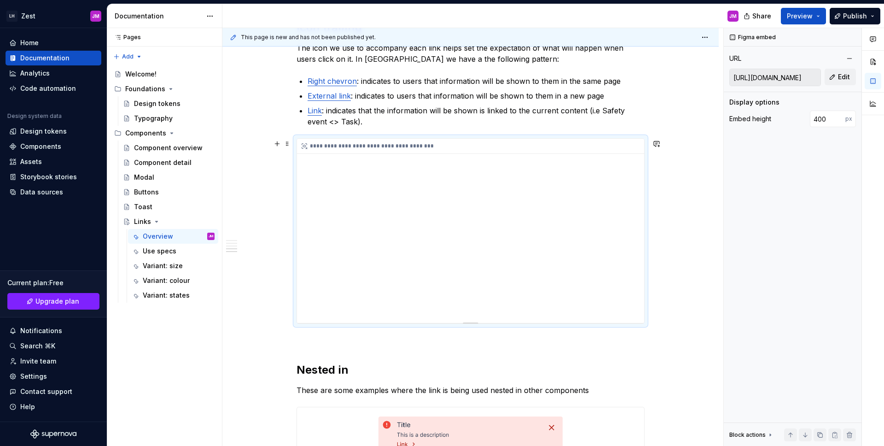
click at [371, 152] on div "**********" at bounding box center [470, 146] width 347 height 15
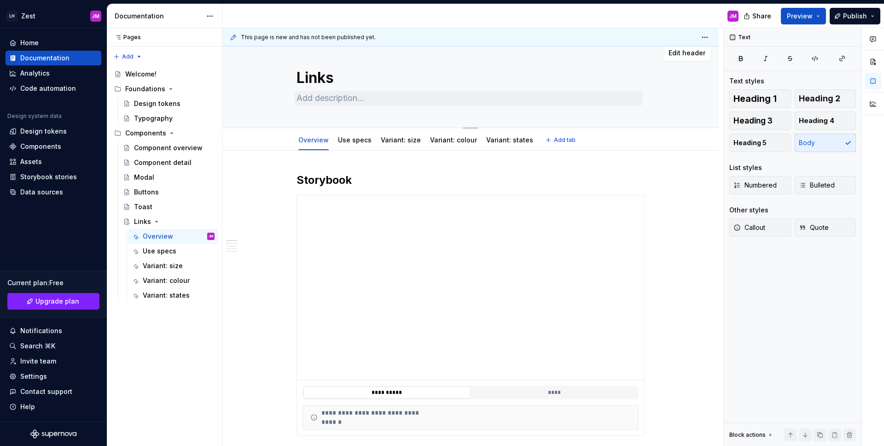
scroll to position [0, 0]
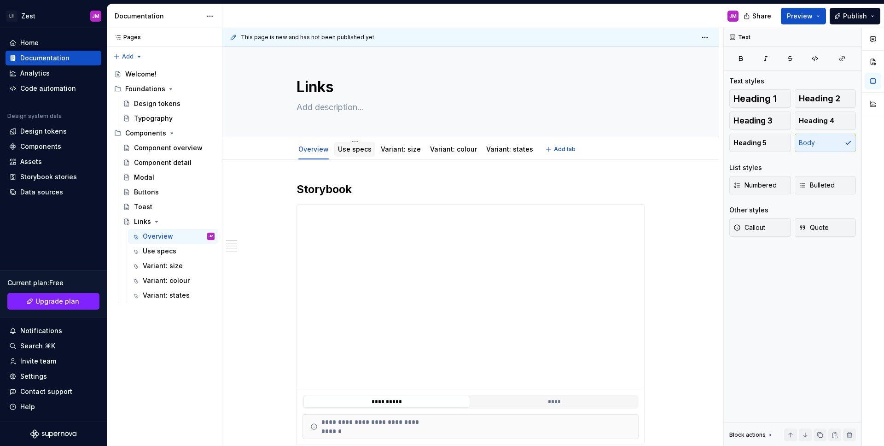
click at [349, 145] on div "Use specs" at bounding box center [355, 149] width 34 height 9
click at [349, 153] on div "Use specs" at bounding box center [355, 149] width 34 height 9
click at [349, 152] on link "Use specs" at bounding box center [355, 149] width 34 height 8
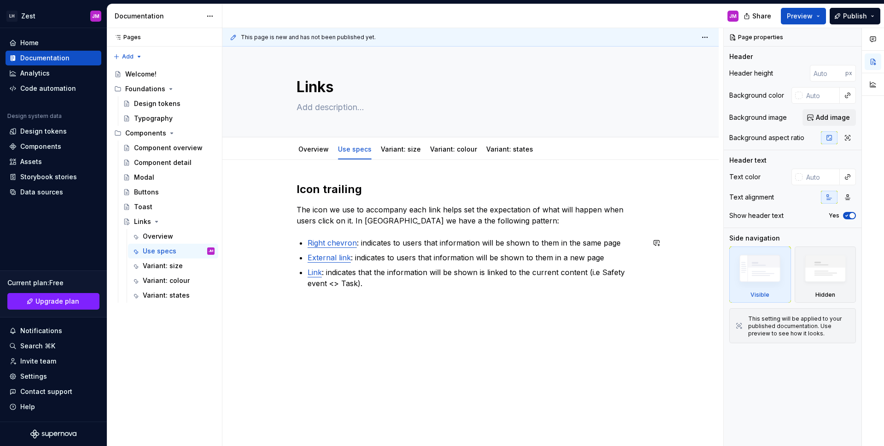
click at [455, 302] on div "This page is new and has not been published yet. Links Edit header Overview Use…" at bounding box center [472, 237] width 501 height 418
drag, startPoint x: 454, startPoint y: 302, endPoint x: 452, endPoint y: 307, distance: 5.1
click at [452, 308] on div "This page is new and has not been published yet. Links Edit header Overview Use…" at bounding box center [472, 237] width 501 height 418
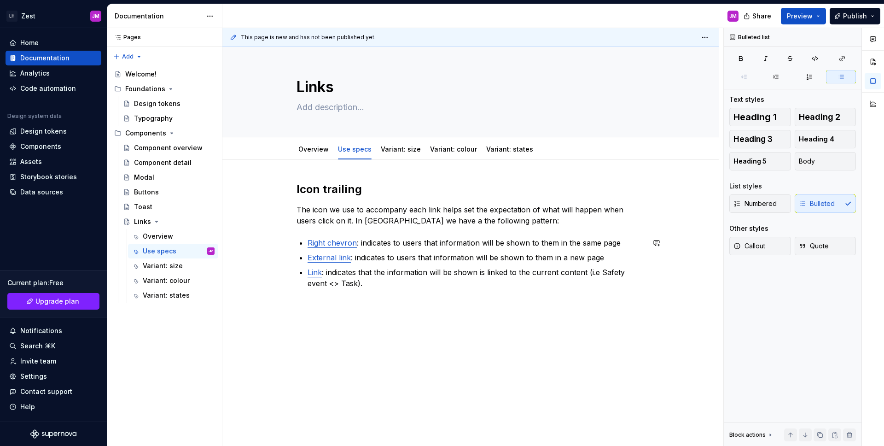
click at [391, 289] on div "Icon trailing The icon we use to accompany each link helps set the expectation …" at bounding box center [470, 241] width 348 height 118
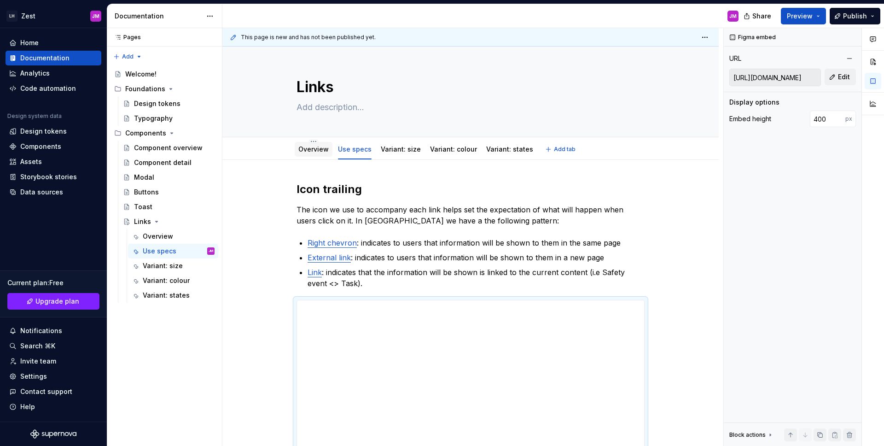
click at [319, 155] on div "Overview" at bounding box center [314, 149] width 38 height 15
click at [316, 149] on link "Overview" at bounding box center [313, 149] width 30 height 8
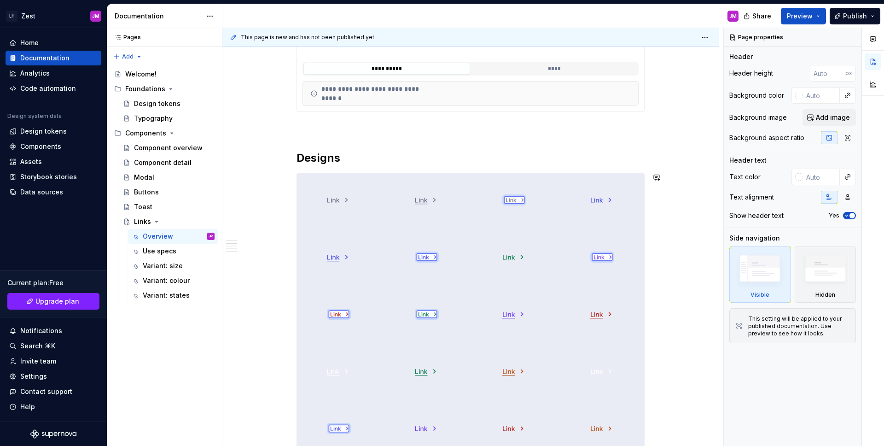
scroll to position [165, 0]
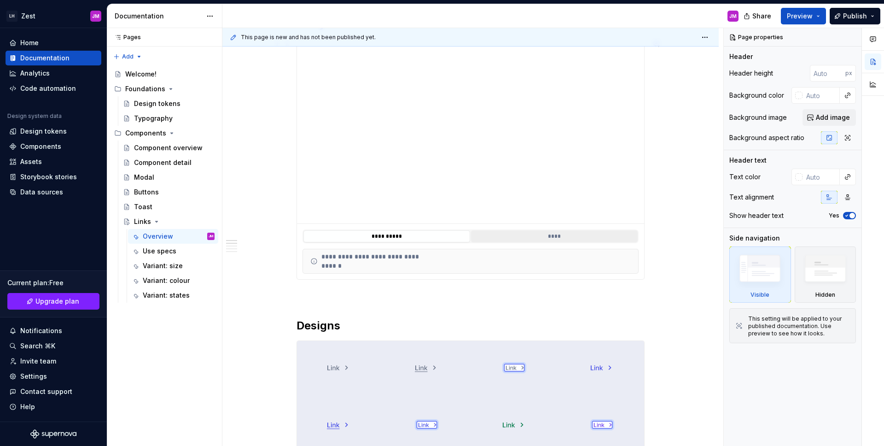
click at [572, 237] on button "****" at bounding box center [554, 236] width 167 height 12
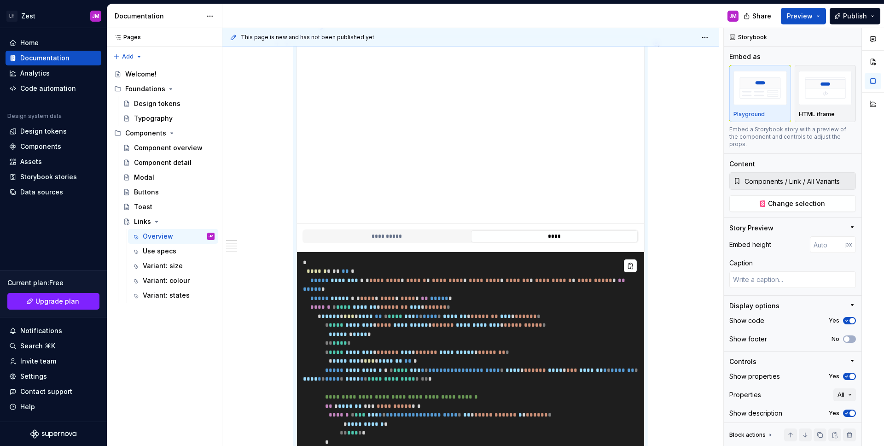
click at [407, 242] on div "**********" at bounding box center [470, 236] width 336 height 14
click at [407, 238] on button "**********" at bounding box center [386, 236] width 167 height 12
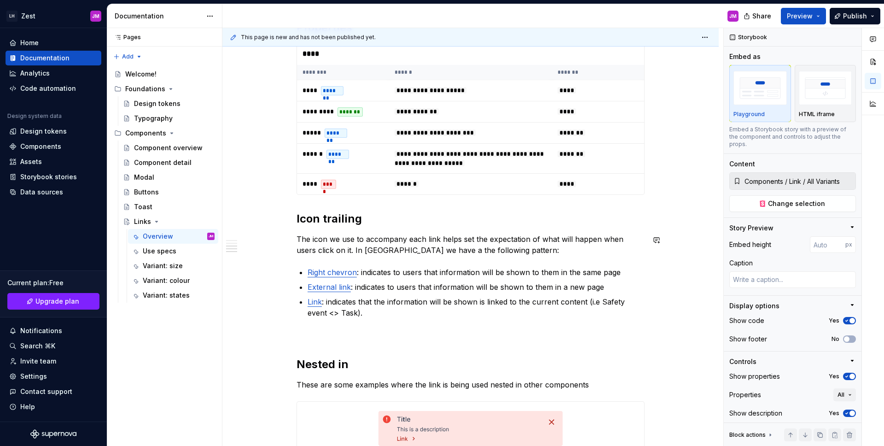
scroll to position [930, 0]
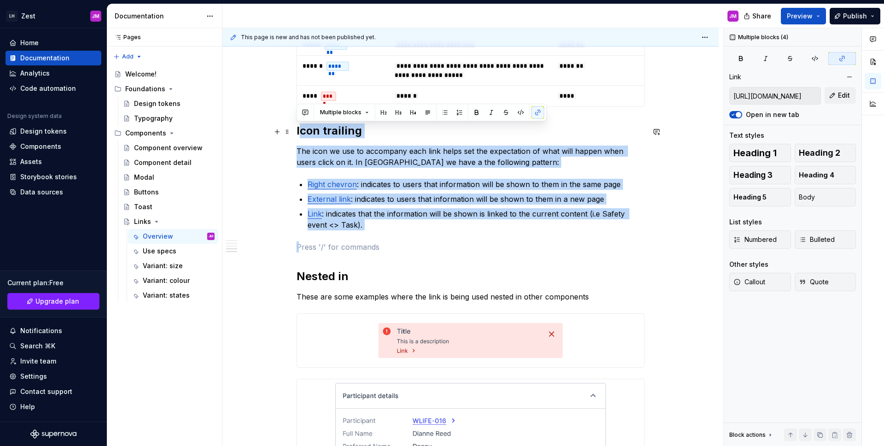
drag, startPoint x: 417, startPoint y: 235, endPoint x: 296, endPoint y: 134, distance: 157.9
click at [297, 133] on div "**********" at bounding box center [470, 4] width 348 height 1504
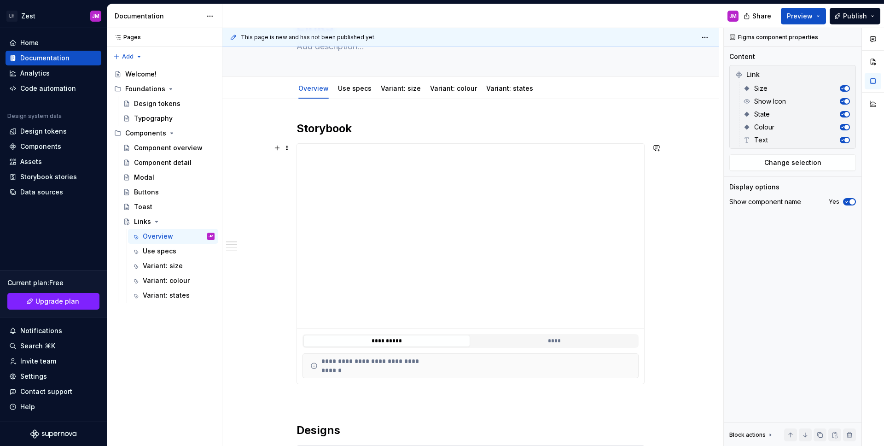
scroll to position [0, 0]
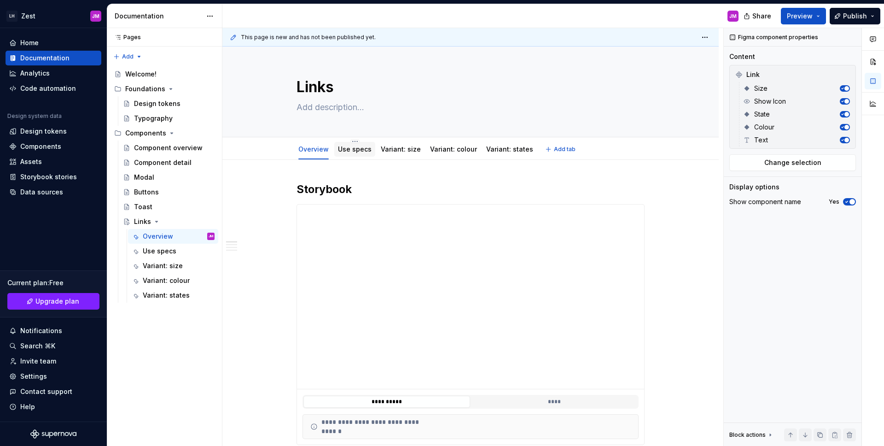
click at [360, 146] on link "Use specs" at bounding box center [355, 149] width 34 height 8
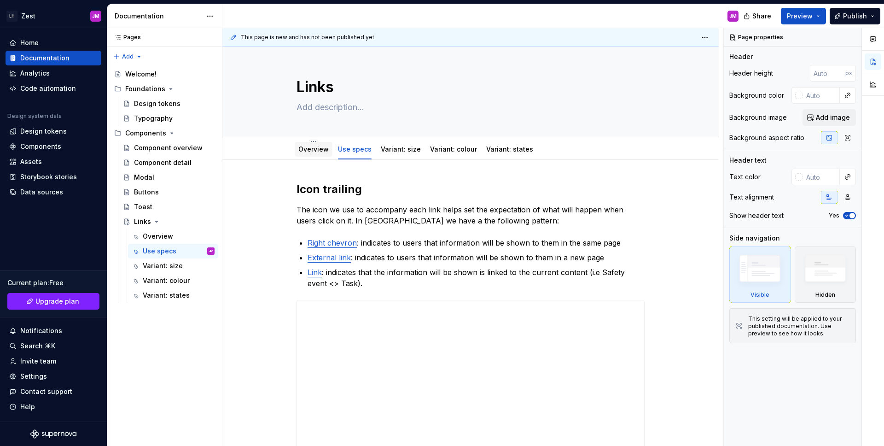
click at [317, 151] on link "Overview" at bounding box center [313, 149] width 30 height 8
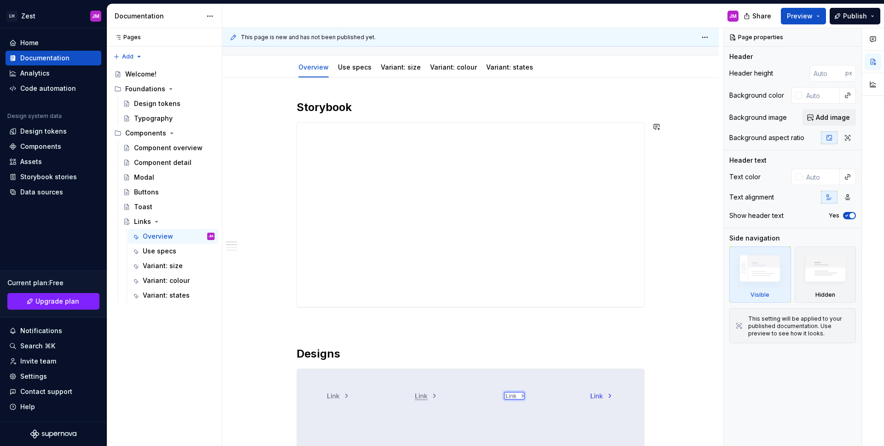
scroll to position [84, 0]
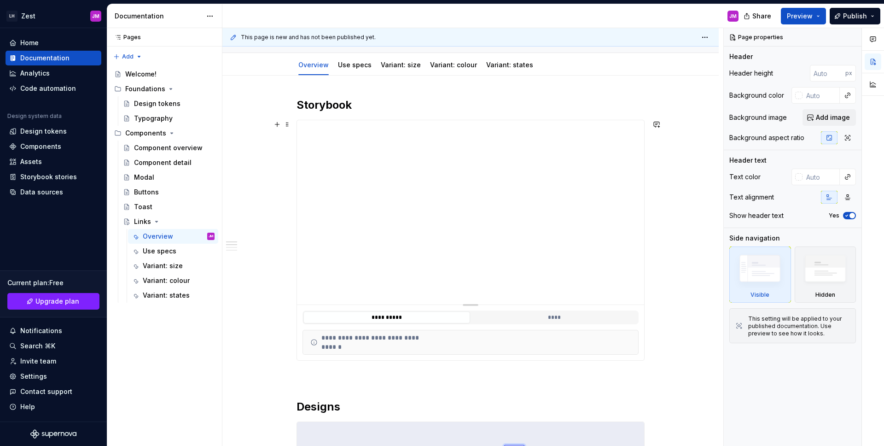
type textarea "*"
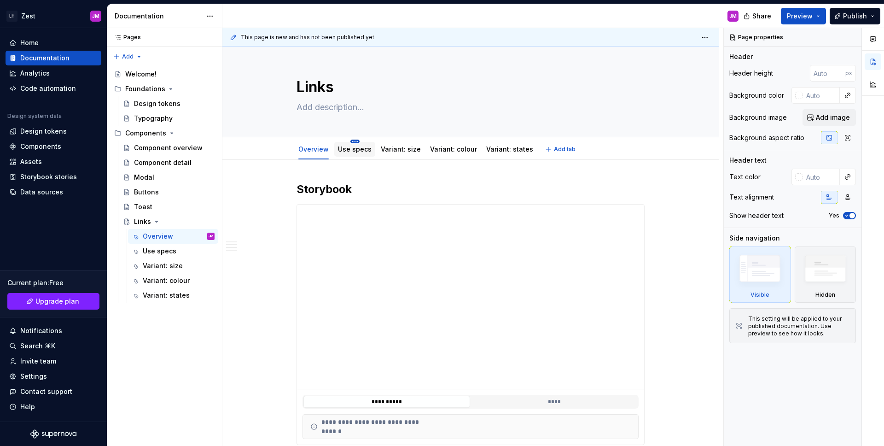
click at [354, 143] on html "LH Zest JM Home Documentation Analytics Code automation Design system data Desi…" at bounding box center [442, 223] width 884 height 446
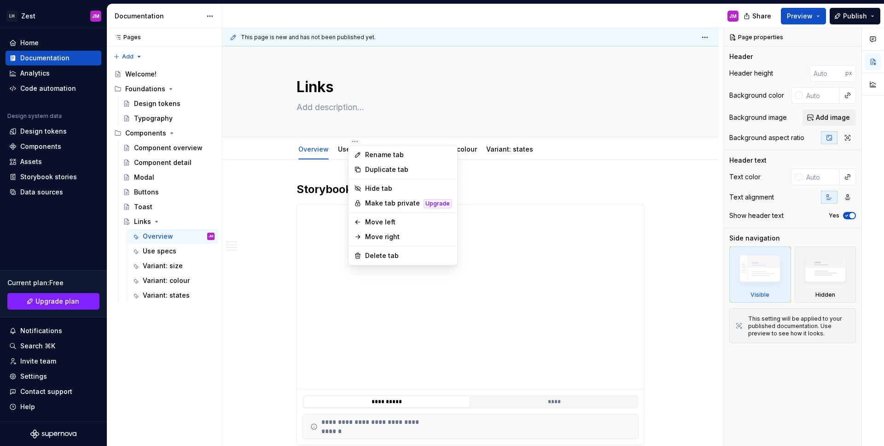
click at [335, 164] on html "LH Zest JM Home Documentation Analytics Code automation Design system data Desi…" at bounding box center [442, 223] width 884 height 446
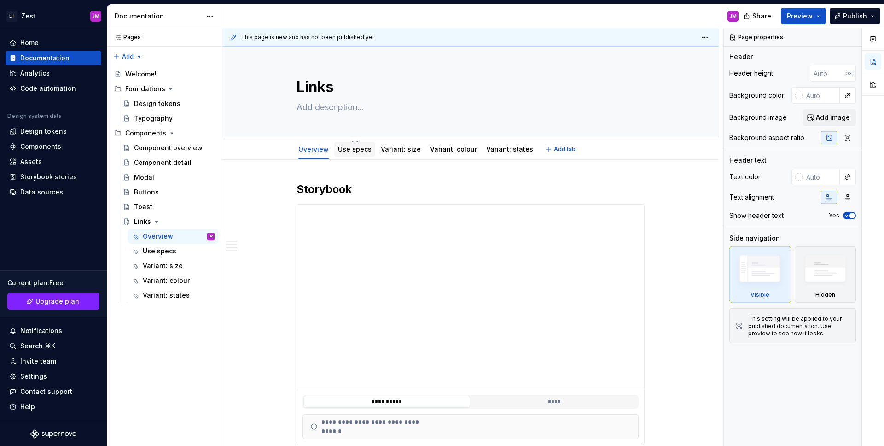
click at [349, 157] on div at bounding box center [354, 157] width 41 height 1
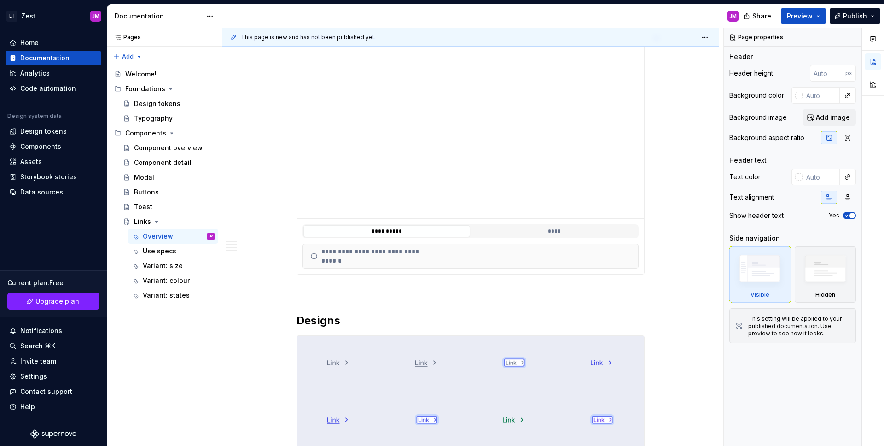
scroll to position [122, 0]
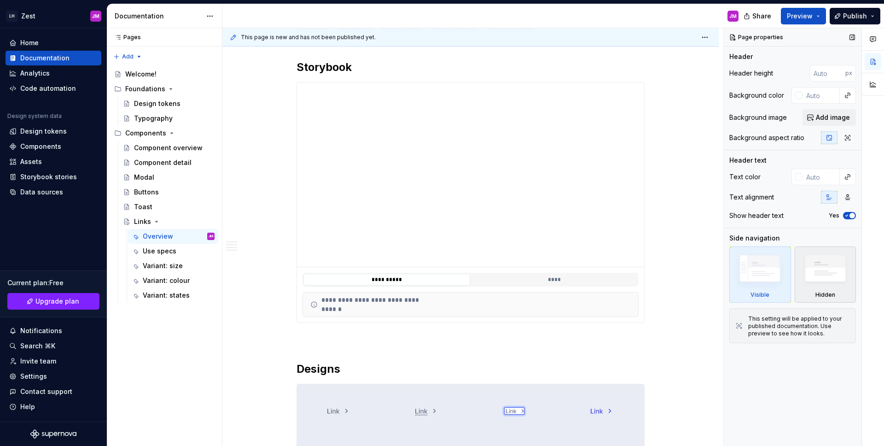
click at [829, 277] on img at bounding box center [825, 270] width 53 height 41
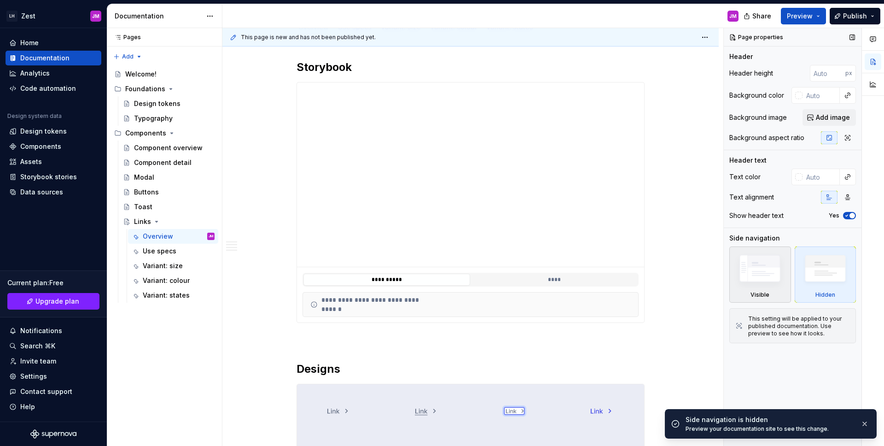
click at [779, 276] on img at bounding box center [759, 270] width 53 height 40
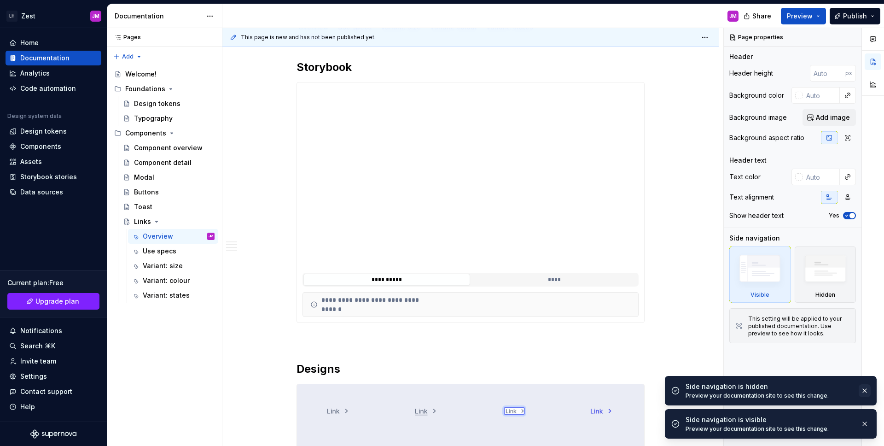
click at [865, 388] on button "button" at bounding box center [865, 390] width 12 height 13
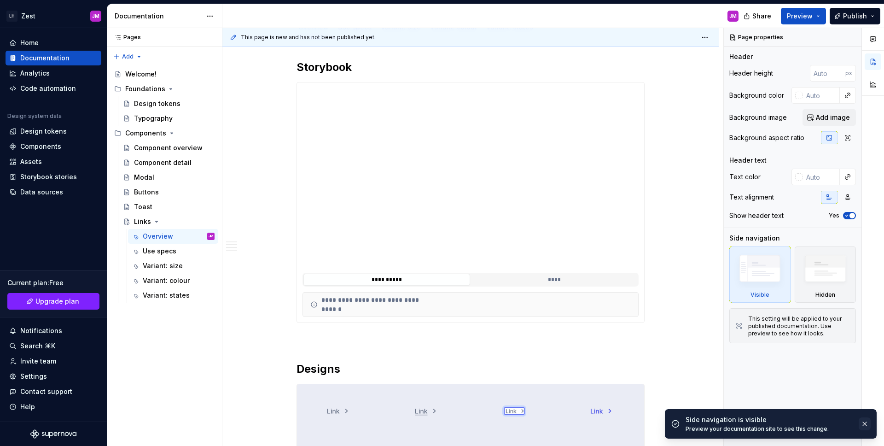
click at [862, 428] on button "button" at bounding box center [865, 423] width 12 height 13
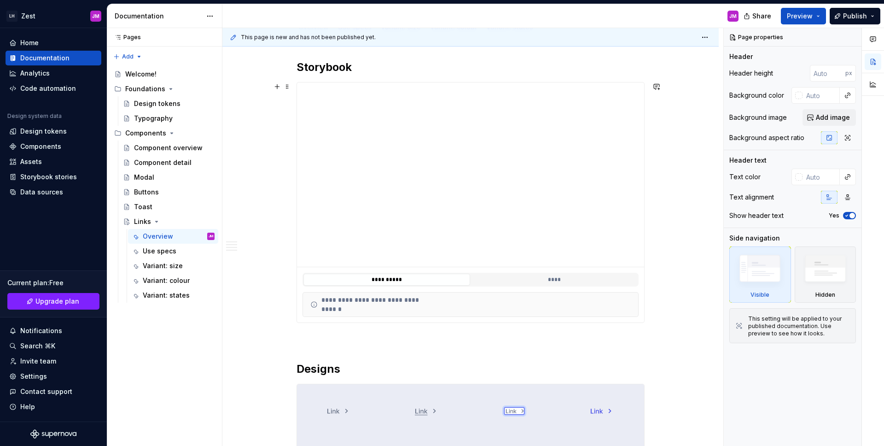
scroll to position [0, 0]
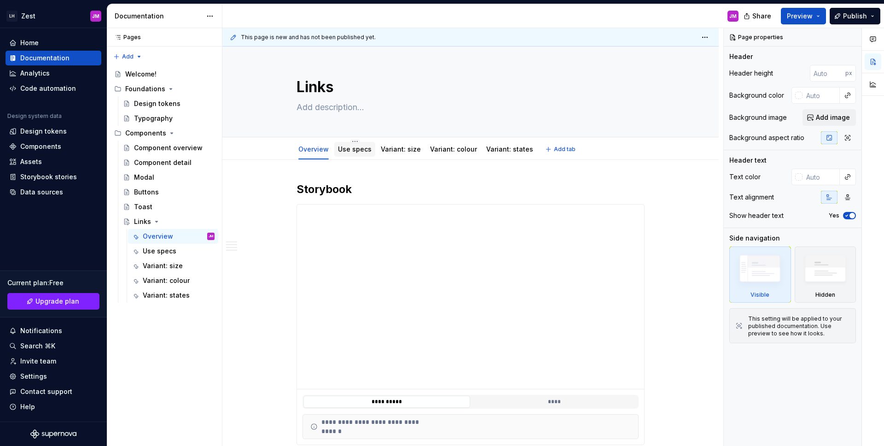
click at [355, 151] on link "Use specs" at bounding box center [355, 149] width 34 height 8
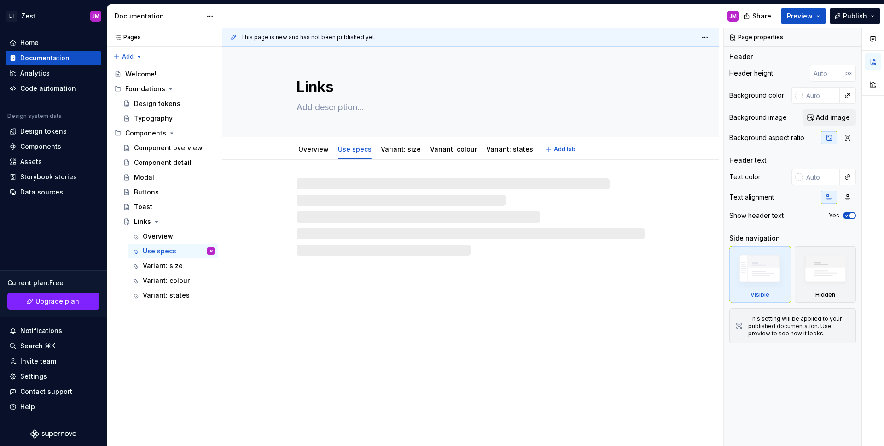
type textarea "*"
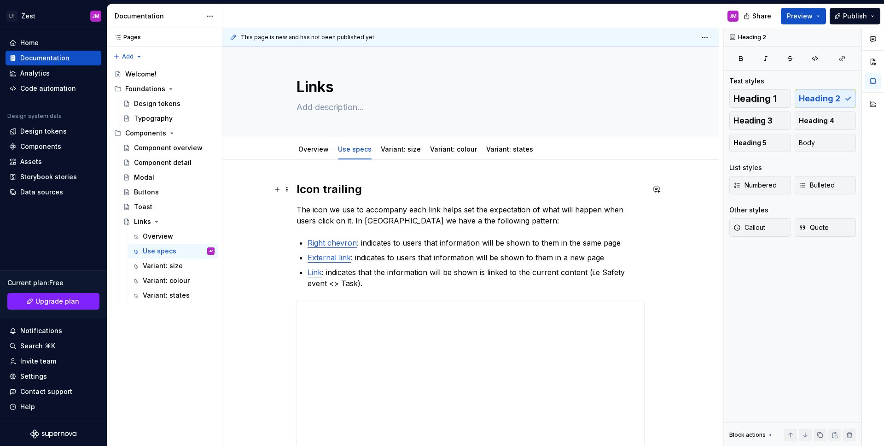
click at [423, 183] on h2 "Icon trailing" at bounding box center [470, 189] width 348 height 15
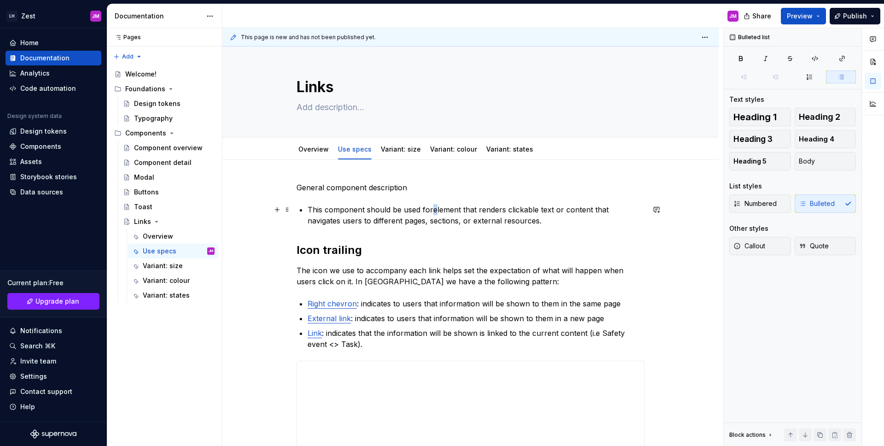
drag, startPoint x: 431, startPoint y: 210, endPoint x: 441, endPoint y: 210, distance: 9.2
click at [435, 210] on p "This component should be used forelement that renders clickable text or content…" at bounding box center [476, 215] width 337 height 22
click at [428, 214] on p "This component should be used forelement that renders clickable text or content…" at bounding box center [476, 215] width 337 height 22
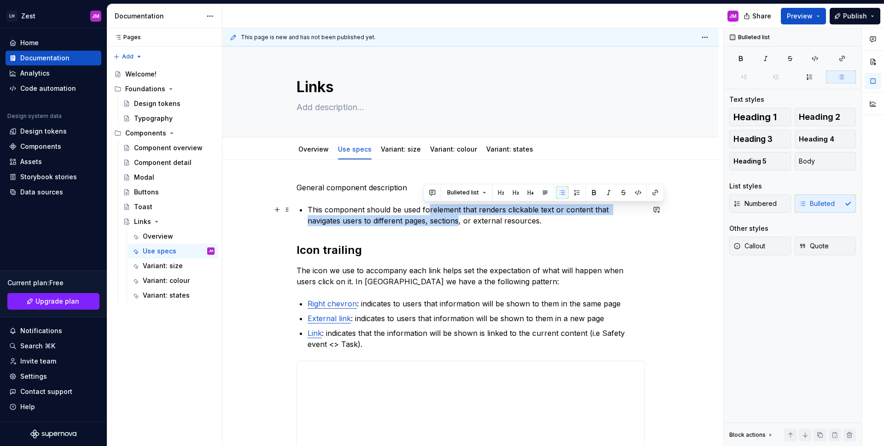
click at [431, 209] on p "This component should be used forelement that renders clickable text or content…" at bounding box center [476, 215] width 337 height 22
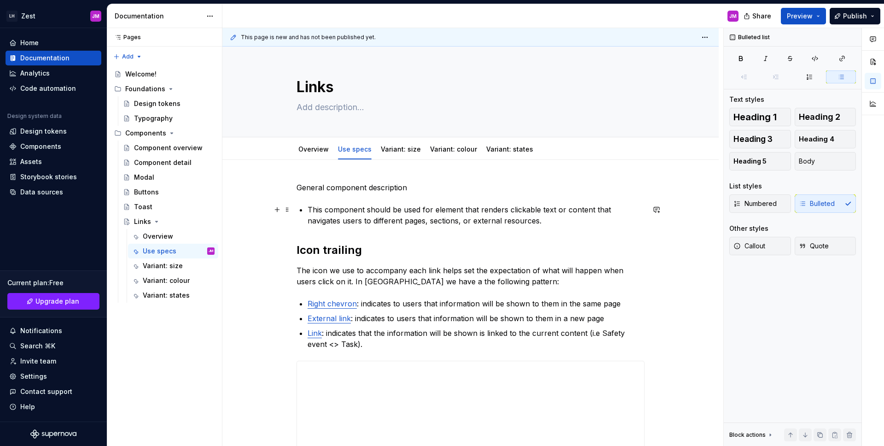
click at [460, 210] on p "This component should be used for element that renders clickable text or conten…" at bounding box center [476, 215] width 337 height 22
click at [349, 187] on p "General component description" at bounding box center [470, 187] width 348 height 11
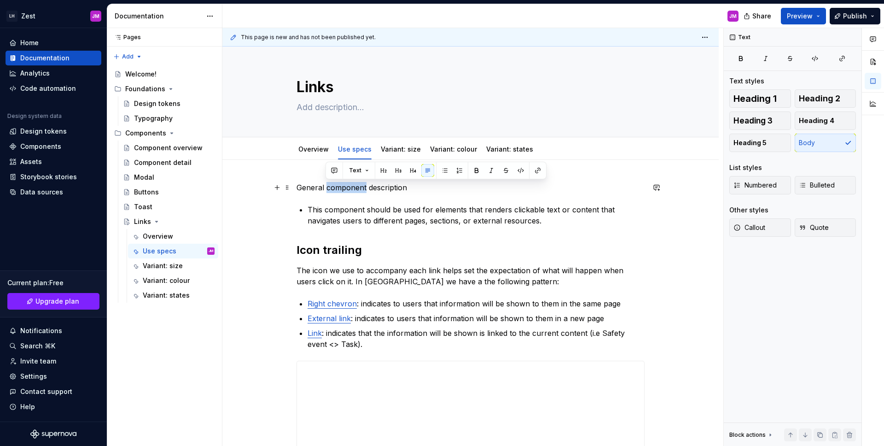
click at [349, 187] on p "General component description" at bounding box center [470, 187] width 348 height 11
click at [346, 192] on p "General component description" at bounding box center [470, 187] width 348 height 11
click at [339, 192] on p "General component description" at bounding box center [470, 187] width 348 height 11
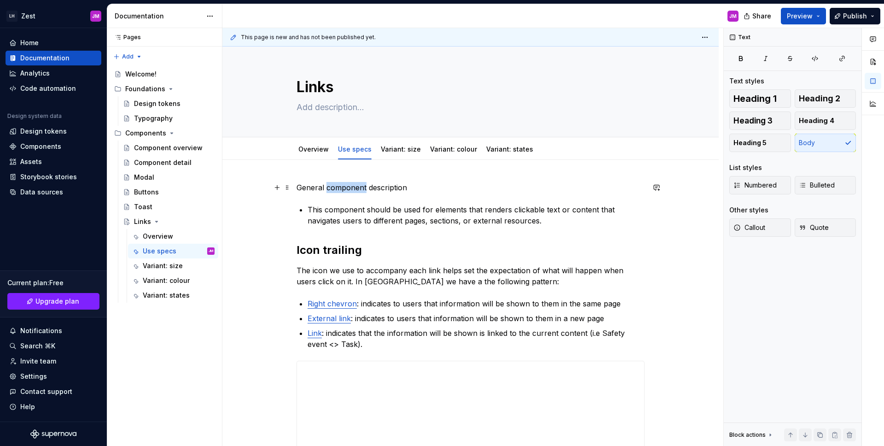
click at [339, 192] on p "General component description" at bounding box center [470, 187] width 348 height 11
click at [585, 228] on div "**********" at bounding box center [470, 364] width 348 height 364
click at [371, 190] on p "General component description" at bounding box center [470, 187] width 348 height 11
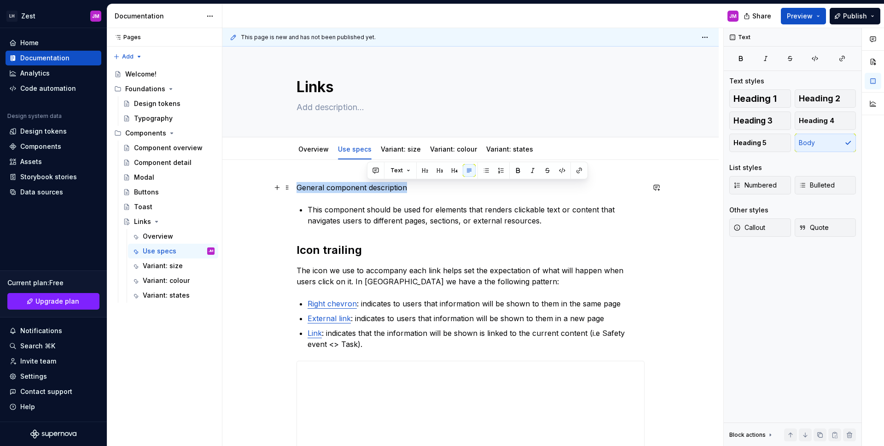
click at [371, 190] on p "General component description" at bounding box center [470, 187] width 348 height 11
click at [320, 185] on p "Component description" at bounding box center [470, 187] width 348 height 11
click at [367, 167] on button "button" at bounding box center [369, 170] width 13 height 13
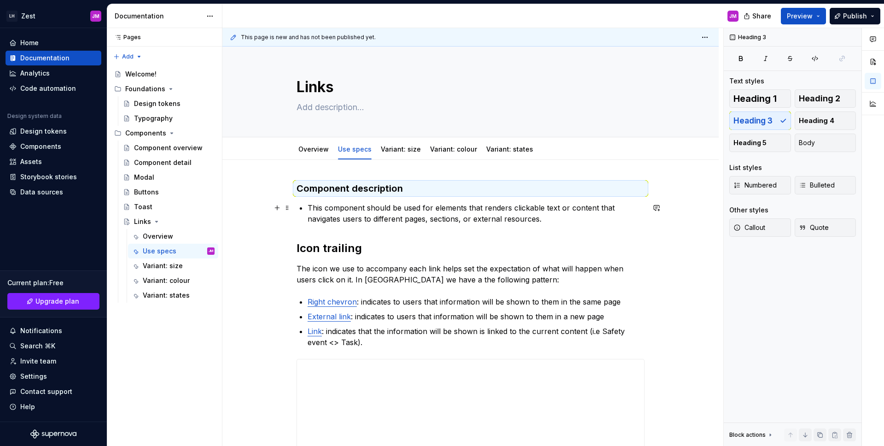
click at [319, 209] on p "This component should be used for elements that renders clickable text or conte…" at bounding box center [476, 213] width 337 height 22
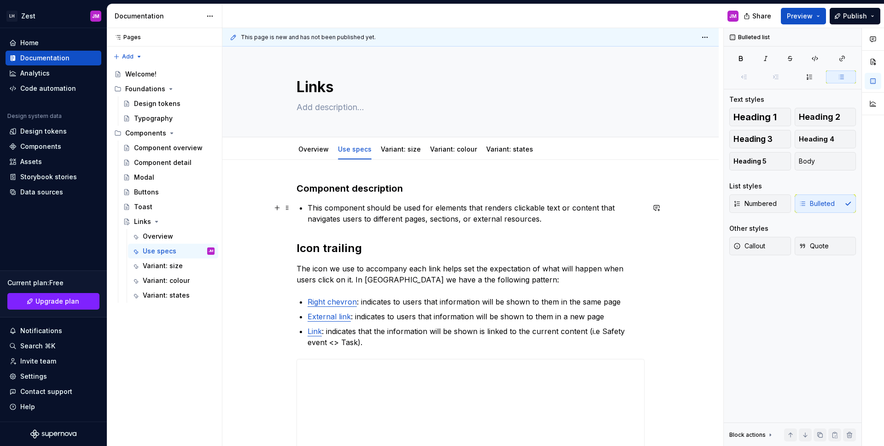
click at [308, 208] on p "This component should be used for elements that renders clickable text or conte…" at bounding box center [476, 213] width 337 height 22
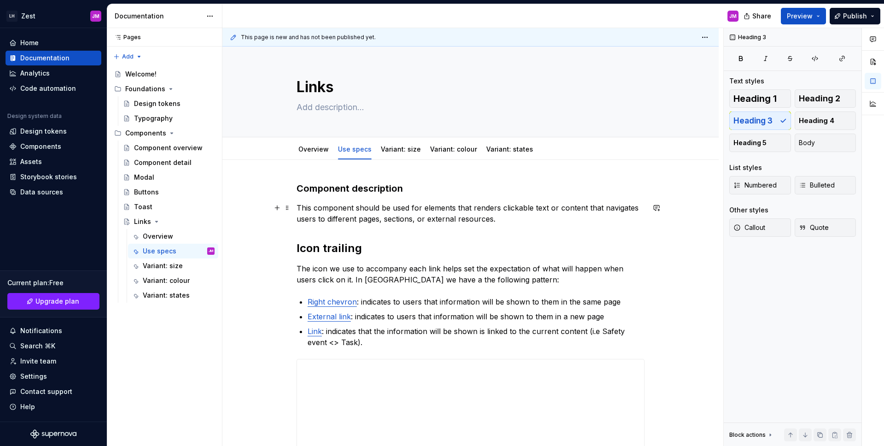
click at [567, 215] on p "This component should be used for elements that renders clickable text or conte…" at bounding box center [470, 213] width 348 height 22
click at [500, 217] on p "This component should be used for elements that renders clickable text or conte…" at bounding box center [470, 213] width 348 height 22
drag, startPoint x: 453, startPoint y: 208, endPoint x: 587, endPoint y: 210, distance: 133.1
click at [587, 210] on p "This component should be used for elements that renders clickable text or conte…" at bounding box center [470, 213] width 348 height 22
click at [477, 220] on p "This component should be used for elements that navigates users to different pa…" at bounding box center [470, 213] width 348 height 22
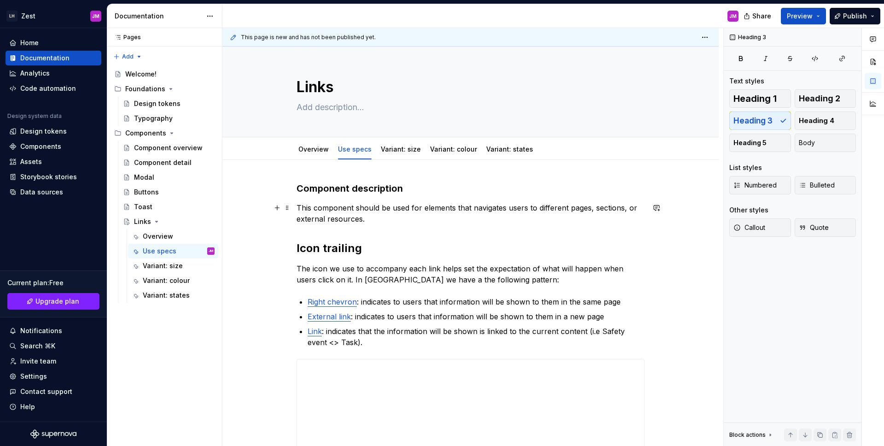
click at [503, 208] on p "This component should be used for elements that navigates users to different pa…" at bounding box center [470, 213] width 348 height 22
click at [494, 219] on p "This component should be used for elements that navigate users to different pag…" at bounding box center [470, 213] width 348 height 22
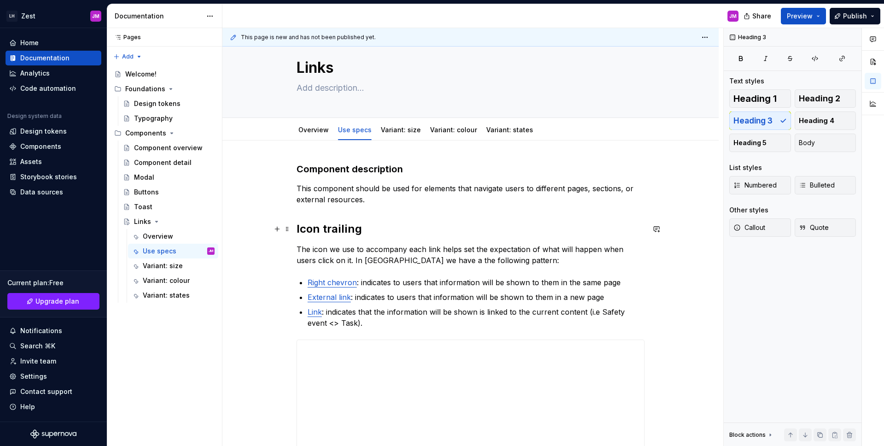
scroll to position [16, 0]
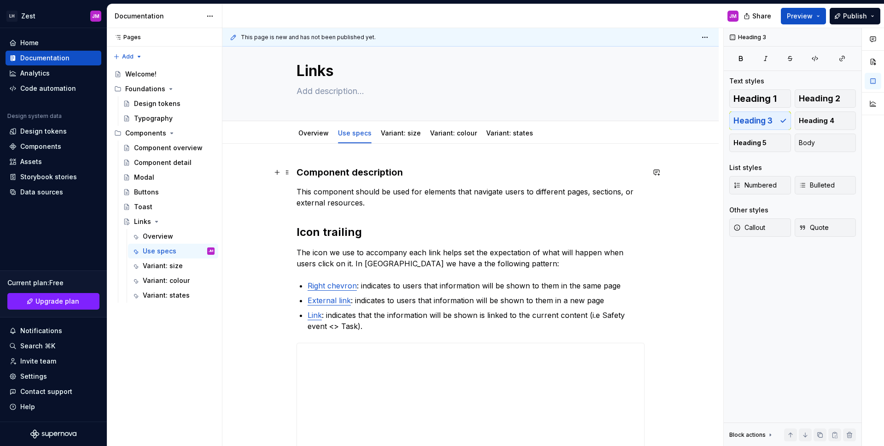
click at [365, 175] on h3 "Component description" at bounding box center [470, 172] width 348 height 13
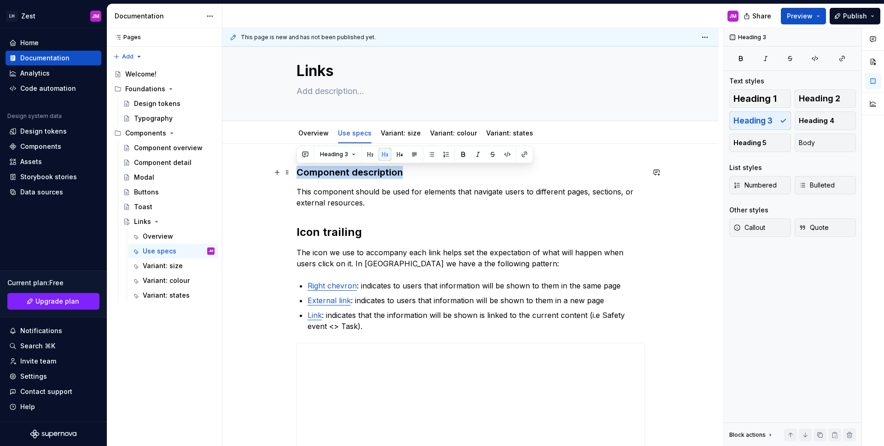
click at [365, 175] on h3 "Component description" at bounding box center [470, 172] width 348 height 13
click at [365, 155] on button "button" at bounding box center [370, 154] width 13 height 13
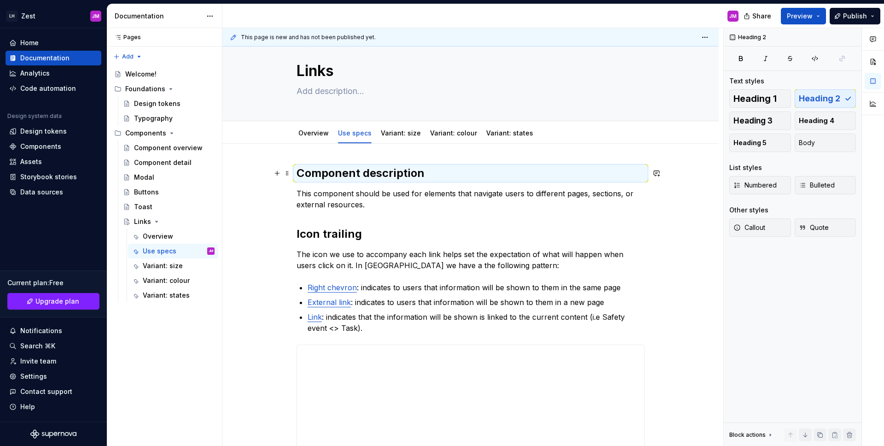
click at [347, 172] on h2 "Component description" at bounding box center [470, 173] width 348 height 15
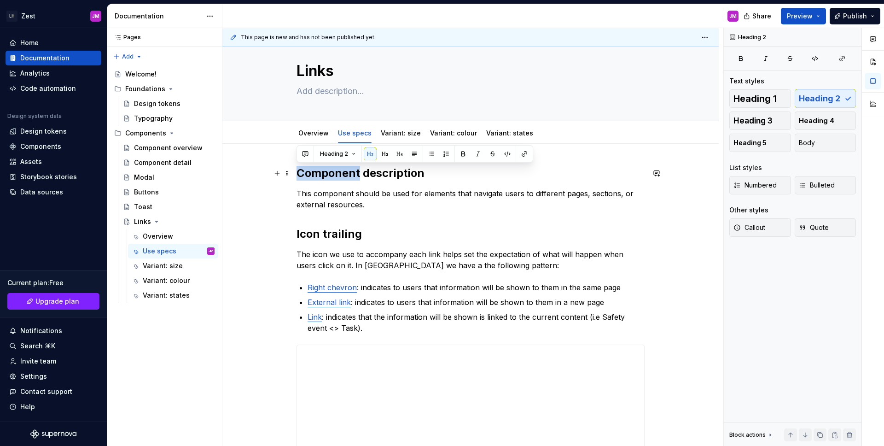
click at [347, 172] on h2 "Component description" at bounding box center [470, 173] width 348 height 15
click at [342, 156] on span "Heading 2" at bounding box center [334, 153] width 28 height 7
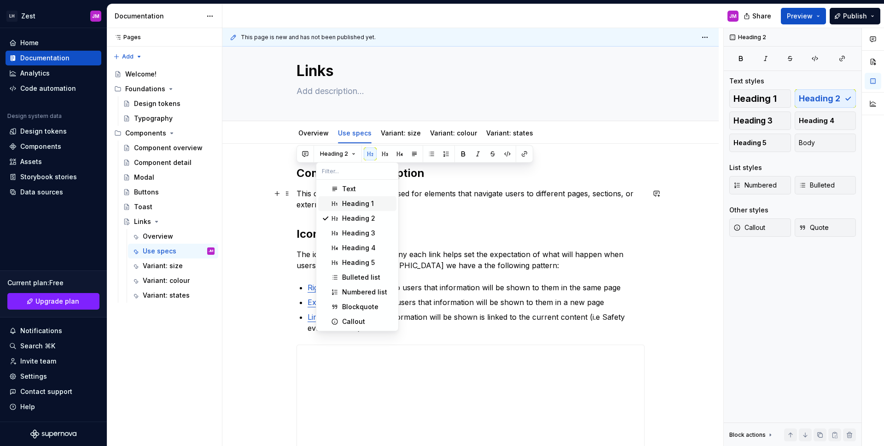
click at [354, 203] on div "Heading 1" at bounding box center [358, 203] width 32 height 9
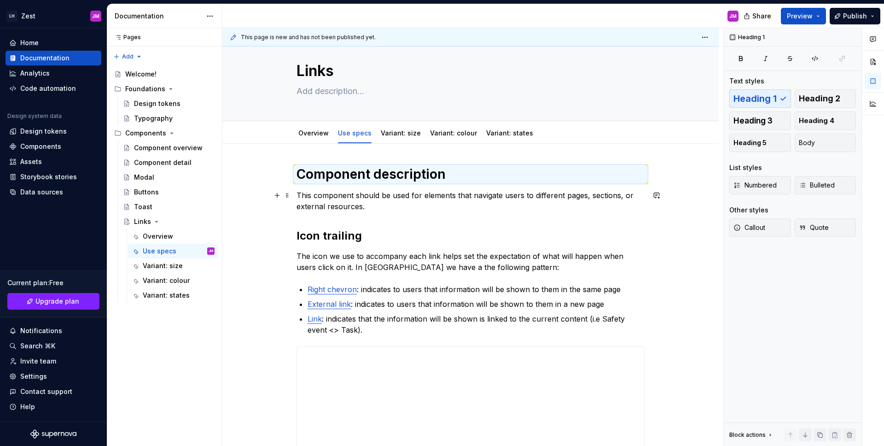
scroll to position [14, 0]
click at [351, 208] on p "This component should be used for elements that navigate users to different pag…" at bounding box center [470, 201] width 348 height 22
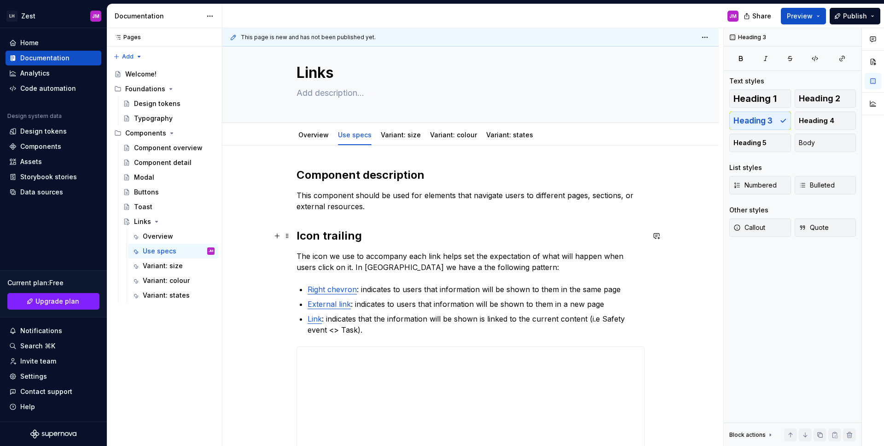
click at [330, 233] on h2 "Icon trailing" at bounding box center [470, 235] width 348 height 15
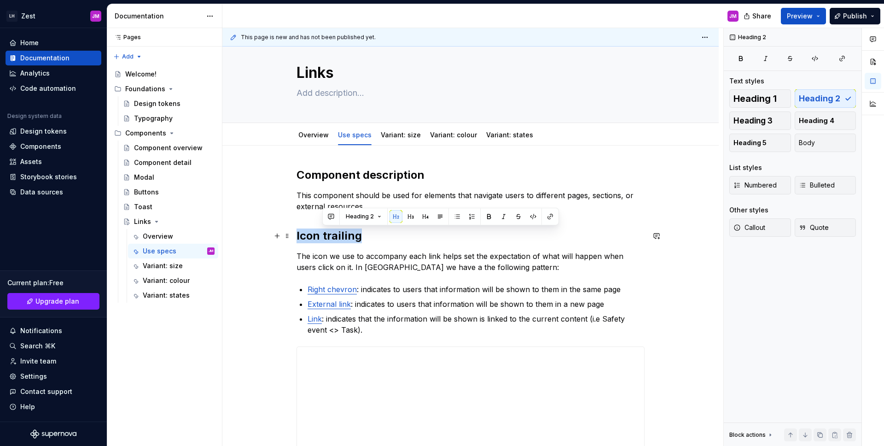
click at [330, 233] on h2 "Icon trailing" at bounding box center [470, 235] width 348 height 15
click at [382, 216] on button "button" at bounding box center [384, 216] width 13 height 13
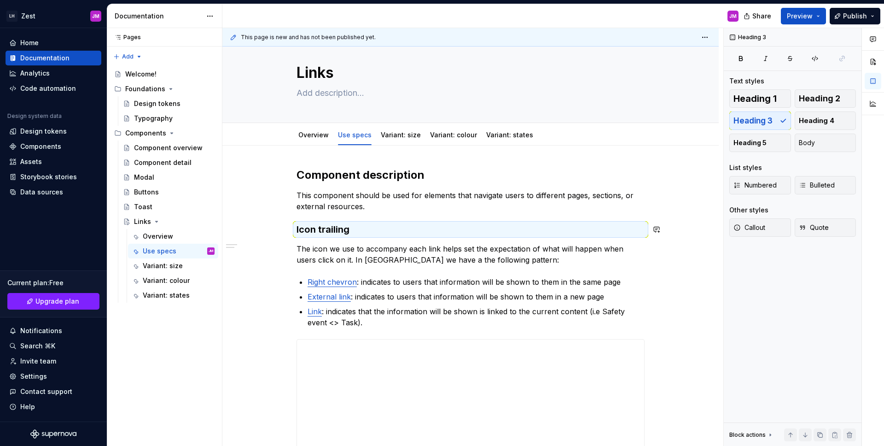
click at [382, 216] on div "**********" at bounding box center [470, 346] width 348 height 357
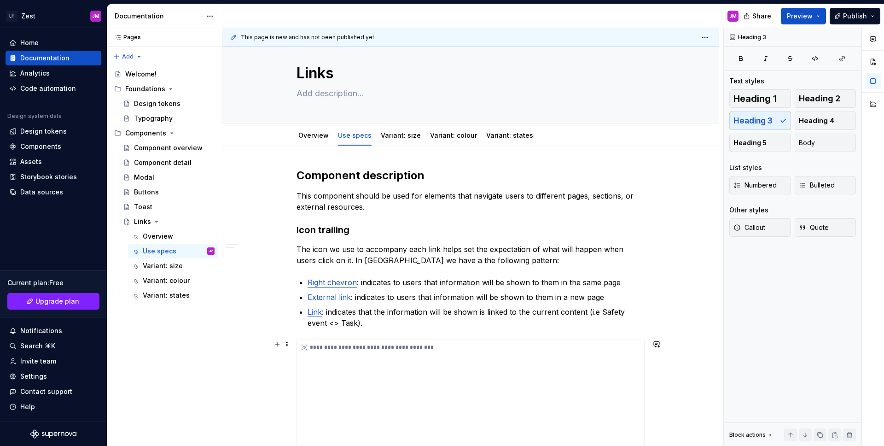
scroll to position [0, 0]
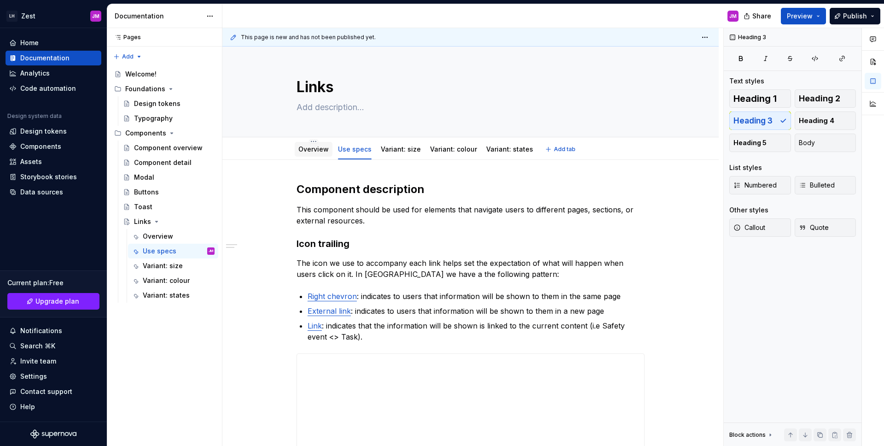
click at [324, 148] on link "Overview" at bounding box center [313, 149] width 30 height 8
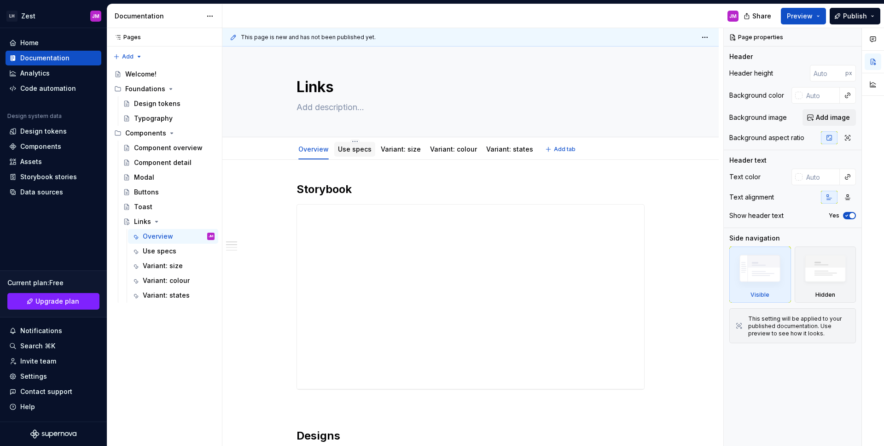
click at [348, 146] on link "Use specs" at bounding box center [355, 149] width 34 height 8
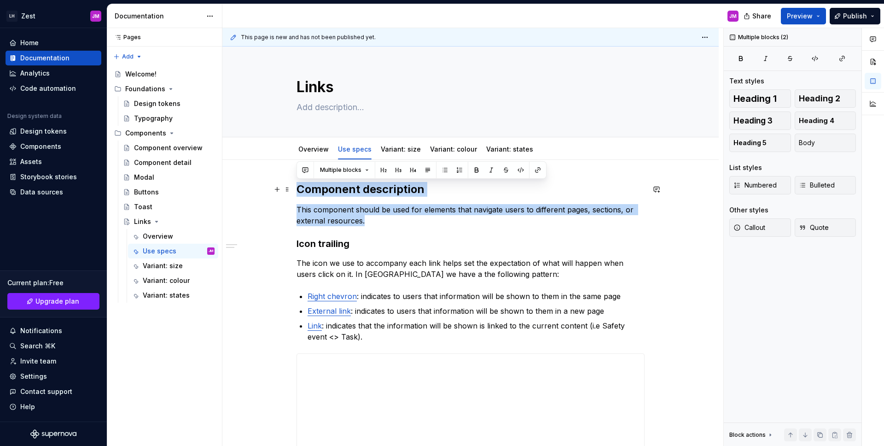
drag, startPoint x: 368, startPoint y: 223, endPoint x: 293, endPoint y: 190, distance: 81.4
click at [293, 190] on div "**********" at bounding box center [470, 421] width 496 height 523
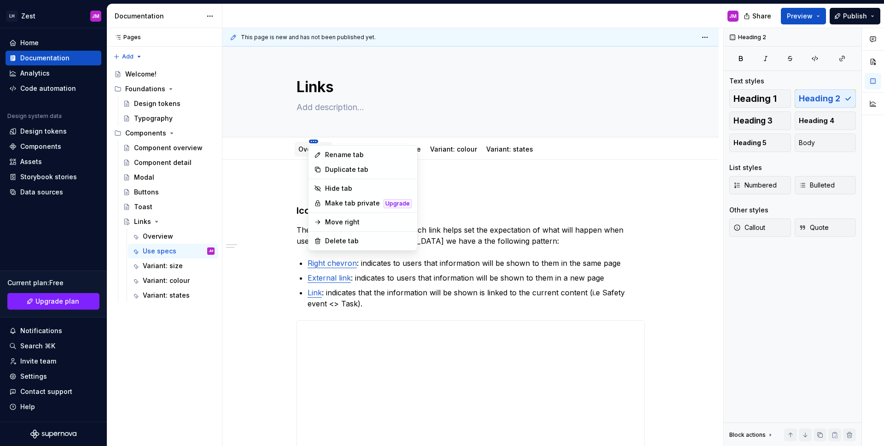
click at [314, 142] on html "LH Zest JM Home Documentation Analytics Code automation Design system data Desi…" at bounding box center [442, 223] width 884 height 446
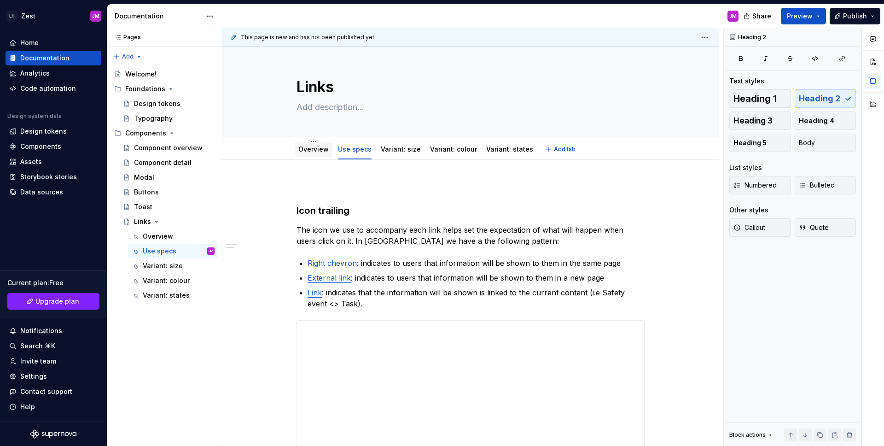
click at [301, 151] on link "Overview" at bounding box center [313, 149] width 30 height 8
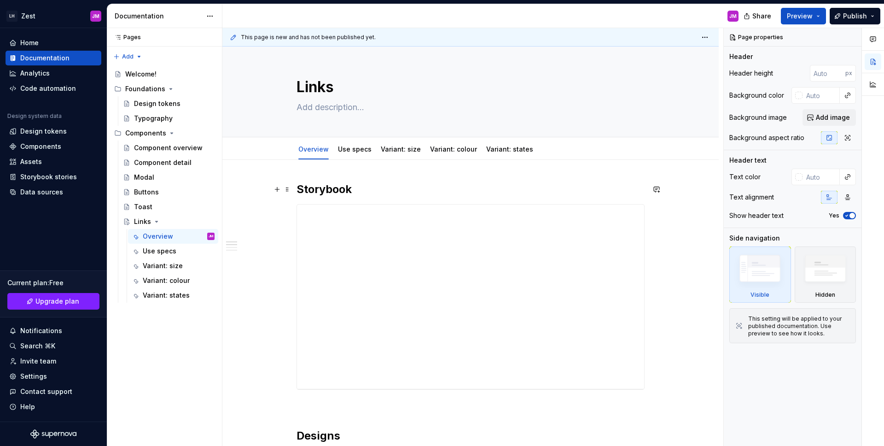
click at [300, 188] on h2 "Storybook" at bounding box center [470, 189] width 348 height 15
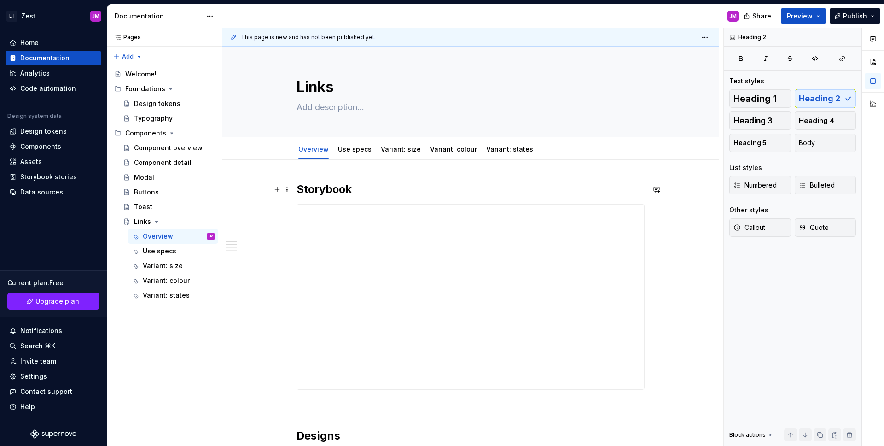
click at [300, 186] on h2 "Storybook" at bounding box center [470, 189] width 348 height 15
click at [349, 149] on link "Use specs" at bounding box center [355, 149] width 34 height 8
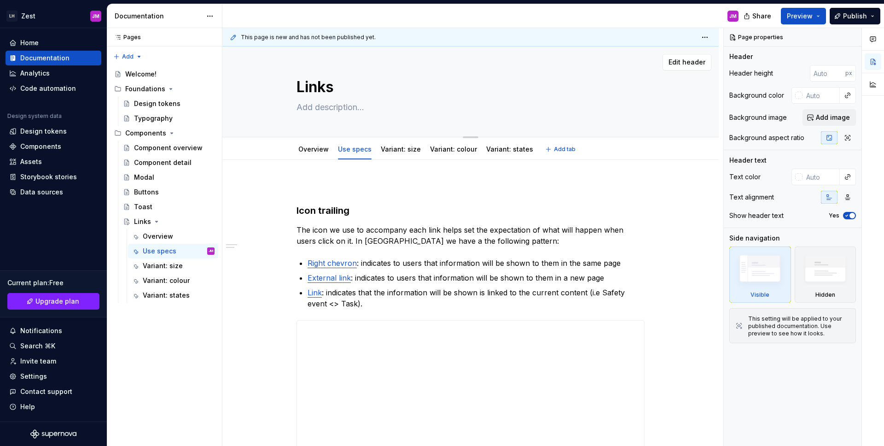
click at [334, 110] on textarea at bounding box center [469, 107] width 348 height 15
paste textarea "Component description This component should be used for elements that navigate …"
type textarea "*"
type textarea "Component description This component should be used for elements that navigate …"
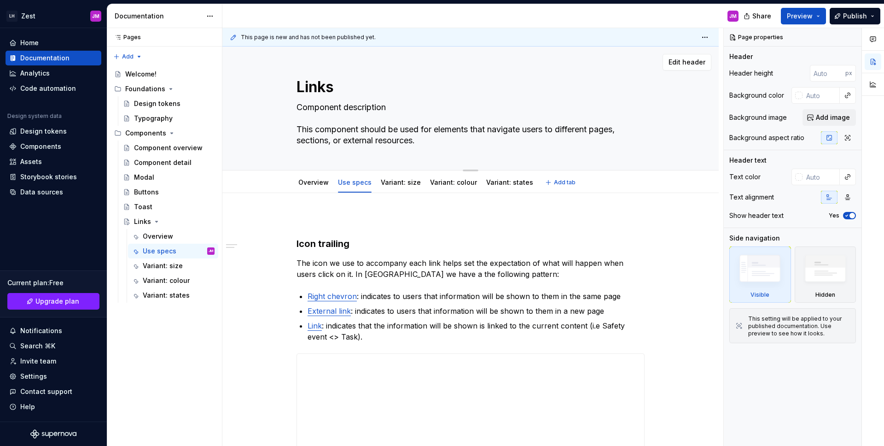
drag, startPoint x: 414, startPoint y: 110, endPoint x: 296, endPoint y: 110, distance: 117.4
click at [296, 110] on textarea "Component description This component should be used for elements that navigate …" at bounding box center [469, 124] width 348 height 48
type textarea "*"
type textarea "This component should be used for elements that navigate users to different pag…"
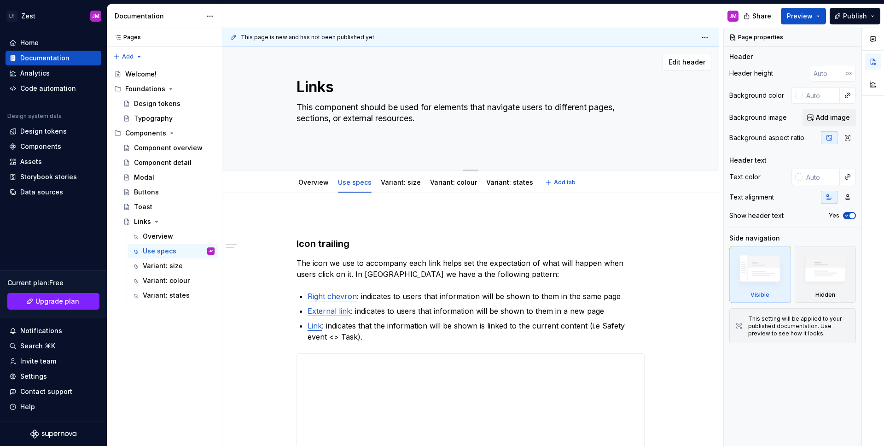
type textarea "*"
type textarea "This component should be used for elements that navigate users to different pag…"
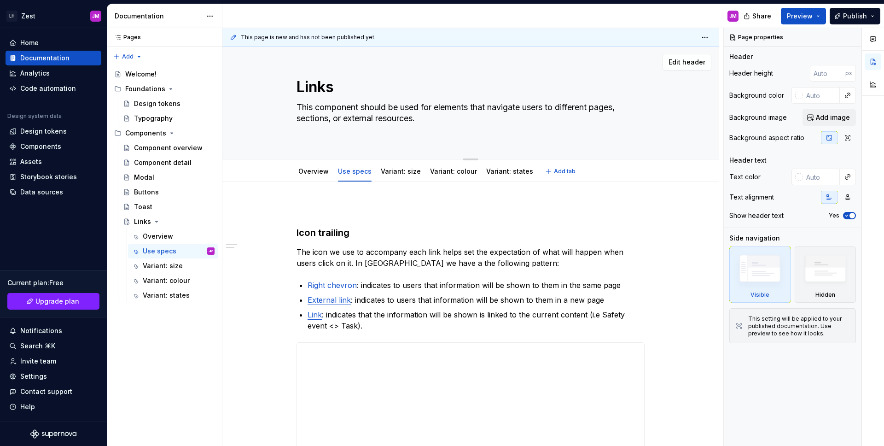
type textarea "*"
type textarea "This component should be used for elements that navigate users to different pag…"
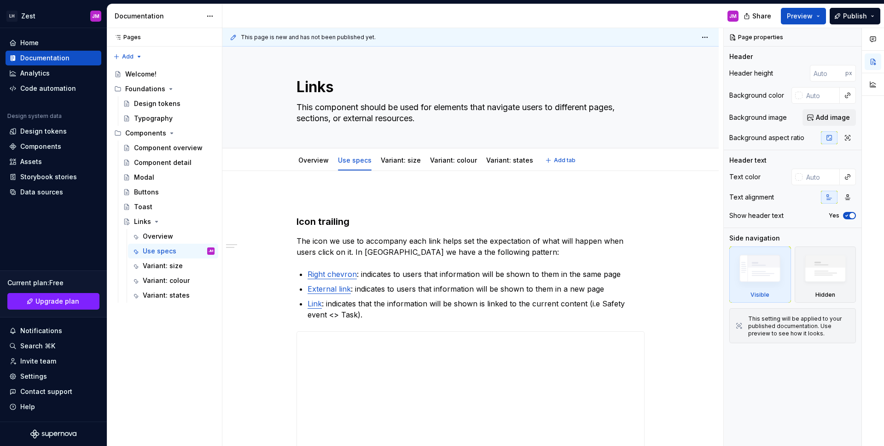
type textarea "*"
type textarea "This component should be used for elements that navigate users to different pag…"
click at [294, 221] on div "**********" at bounding box center [470, 416] width 496 height 490
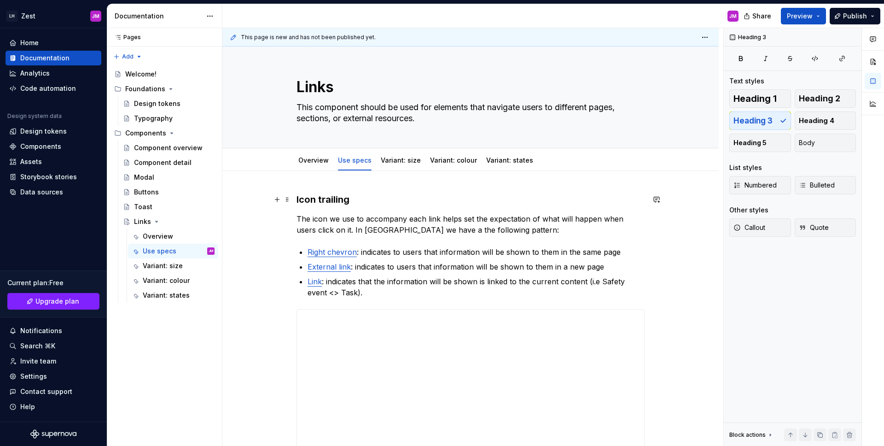
click at [395, 196] on h3 "Icon trailing" at bounding box center [470, 199] width 348 height 13
click at [312, 159] on link "Overview" at bounding box center [313, 160] width 30 height 8
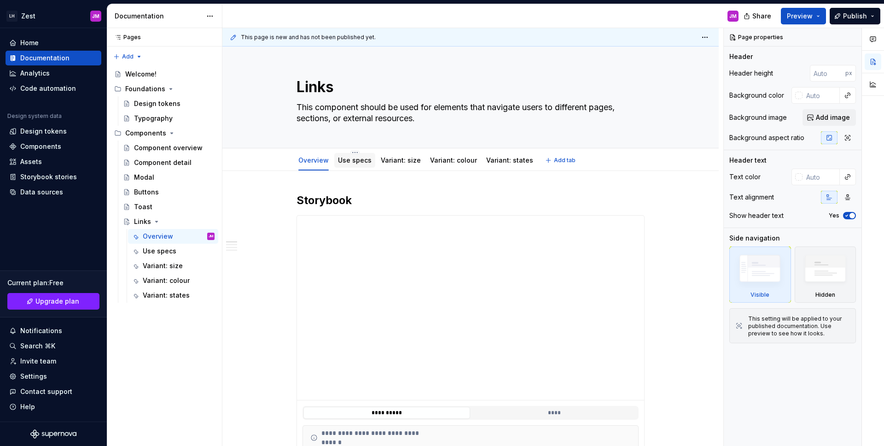
click at [355, 155] on div "Use specs" at bounding box center [355, 160] width 34 height 11
click at [354, 159] on link "Use specs" at bounding box center [355, 160] width 34 height 8
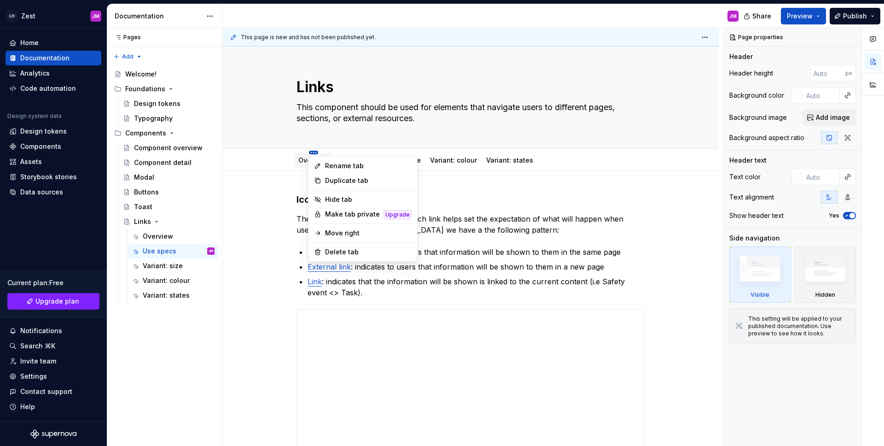
click at [315, 151] on html "LH Zest JM Home Documentation Analytics Code automation Design system data Desi…" at bounding box center [442, 223] width 884 height 446
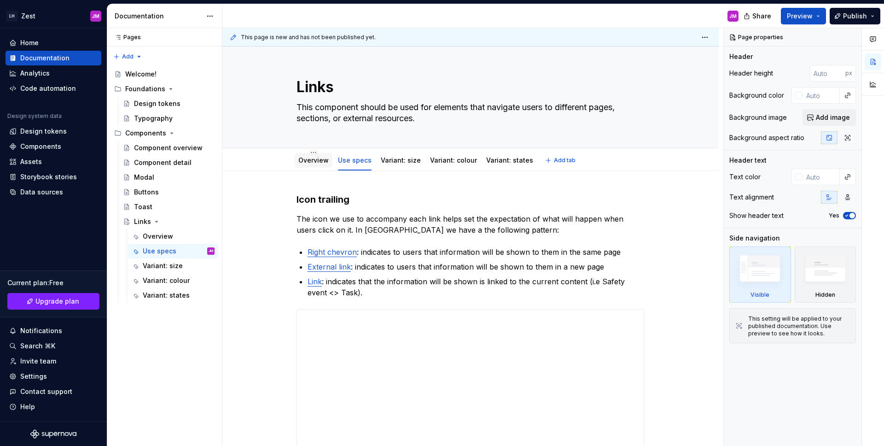
click at [296, 163] on html "LH Zest JM Home Documentation Analytics Code automation Design system data Desi…" at bounding box center [442, 223] width 884 height 446
click at [304, 162] on link "Overview" at bounding box center [313, 160] width 30 height 8
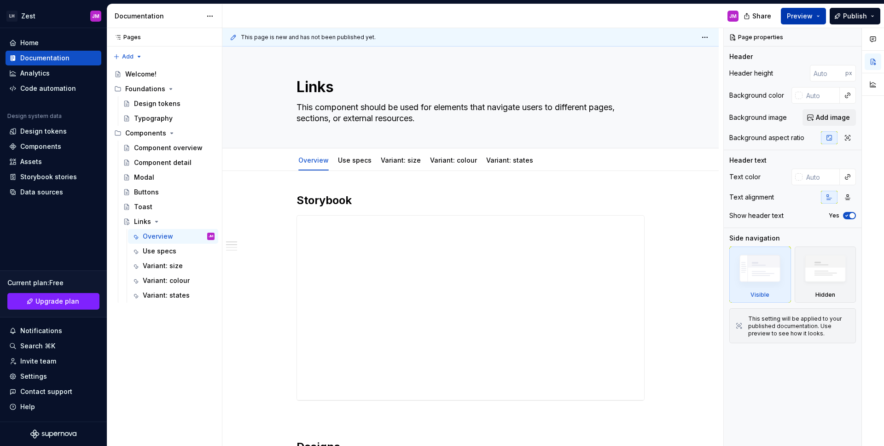
click at [809, 16] on span "Preview" at bounding box center [800, 16] width 26 height 9
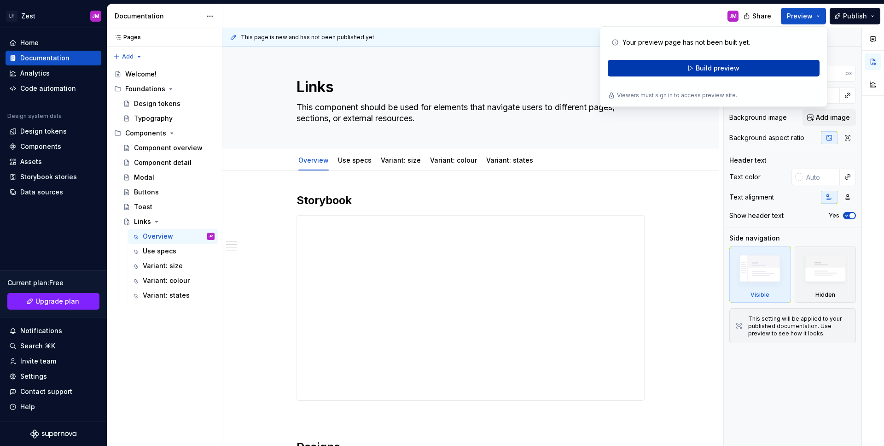
click at [749, 71] on button "Build preview" at bounding box center [714, 68] width 212 height 17
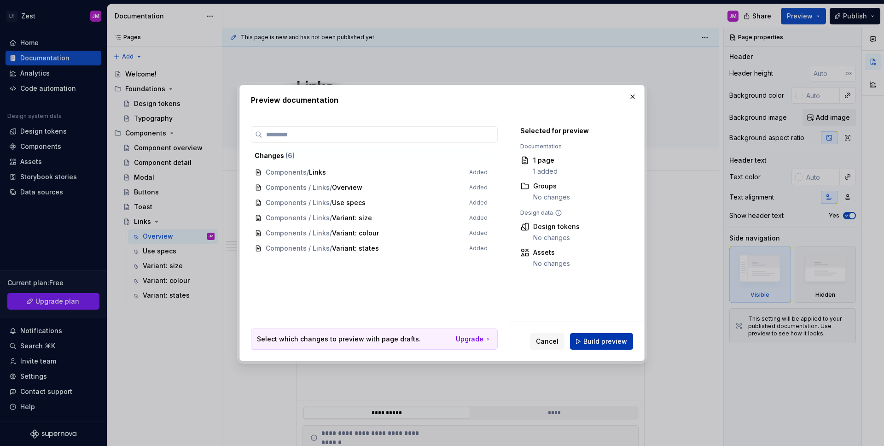
click at [614, 342] on span "Build preview" at bounding box center [605, 341] width 44 height 9
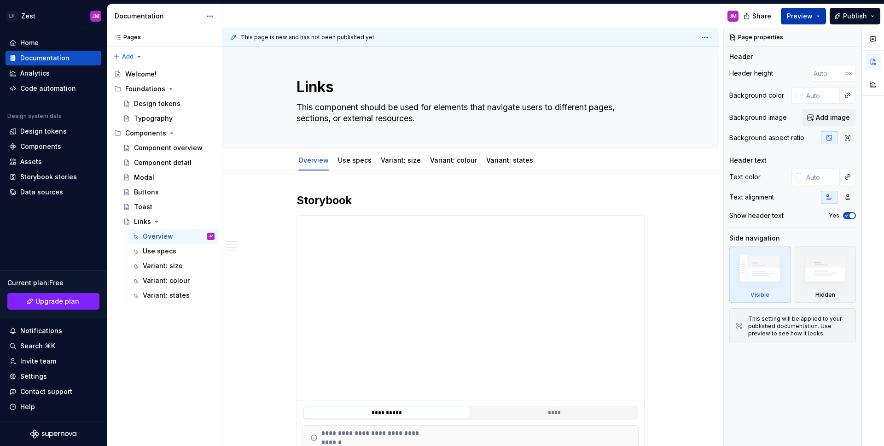
click at [811, 10] on button "Preview" at bounding box center [803, 16] width 45 height 17
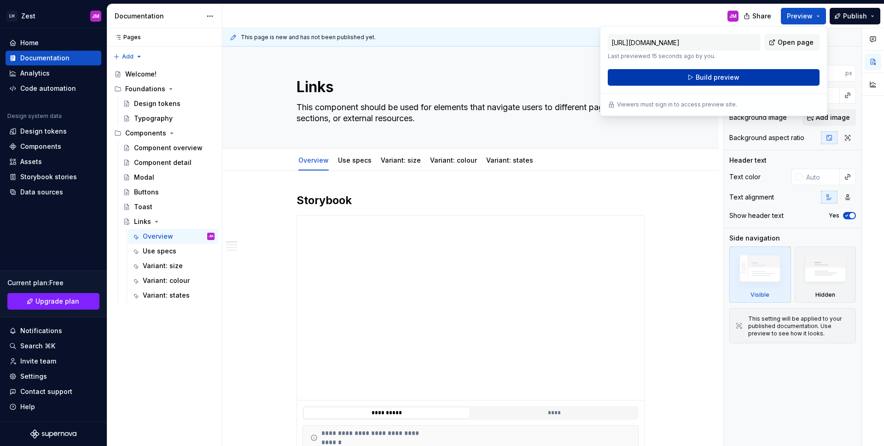
click at [719, 76] on span "Build preview" at bounding box center [718, 77] width 44 height 9
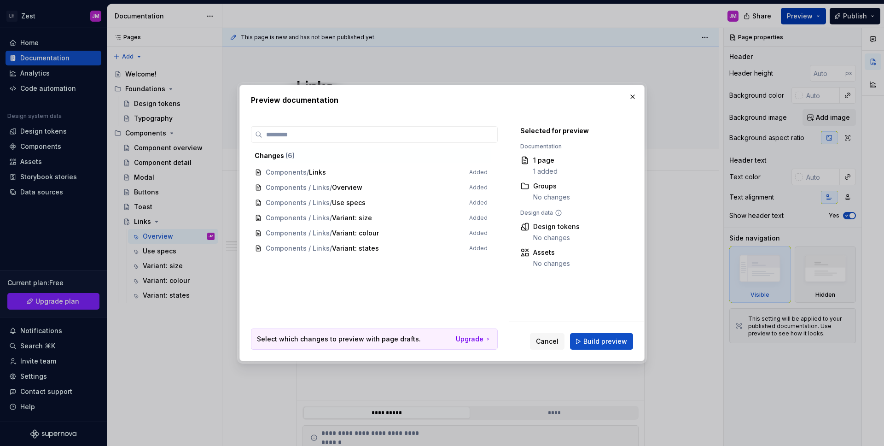
drag, startPoint x: 633, startPoint y: 96, endPoint x: 804, endPoint y: 12, distance: 190.9
click at [636, 95] on button "button" at bounding box center [632, 96] width 13 height 13
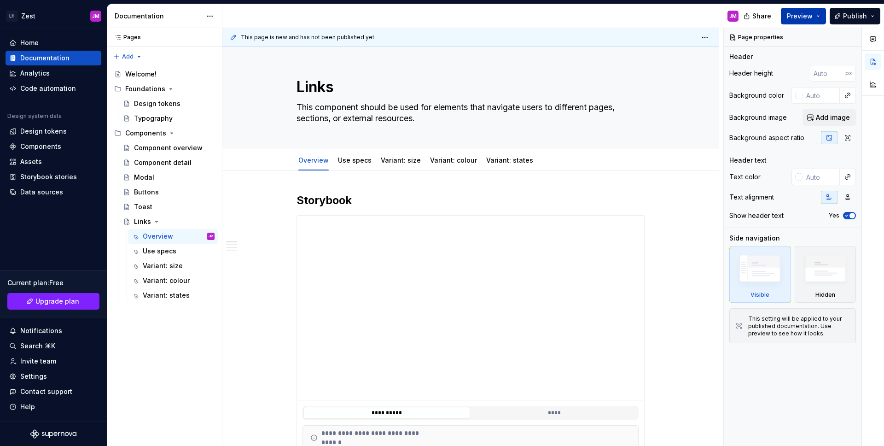
click at [823, 10] on button "Preview" at bounding box center [803, 16] width 45 height 17
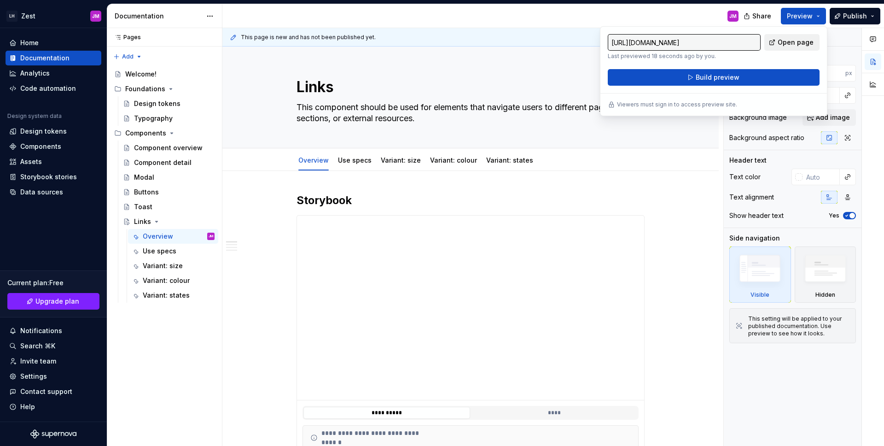
click at [799, 38] on span "Open page" at bounding box center [796, 42] width 36 height 9
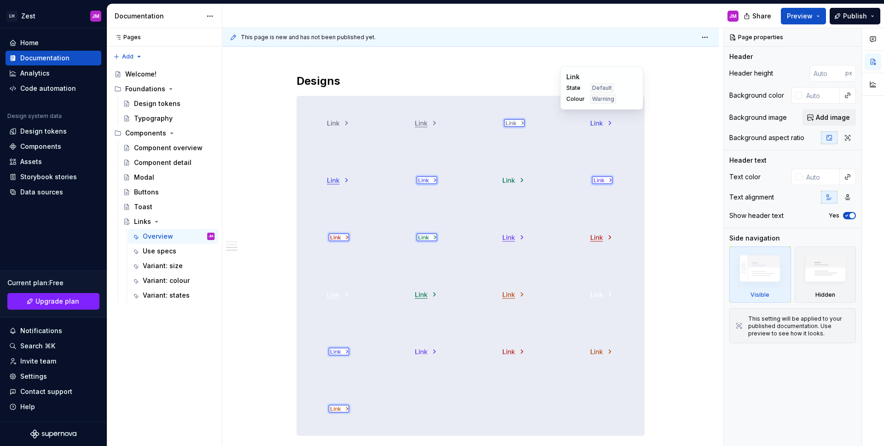
scroll to position [1145, 0]
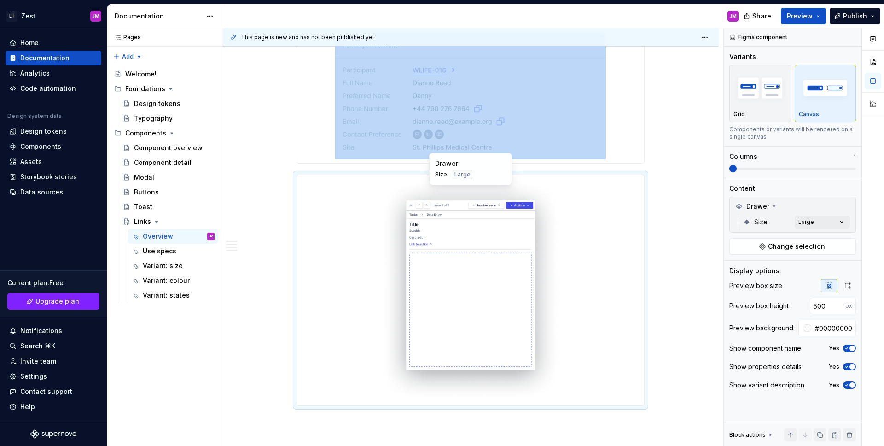
click at [595, 293] on img at bounding box center [470, 290] width 285 height 223
click at [477, 262] on img at bounding box center [470, 290] width 285 height 223
click at [843, 288] on button "button" at bounding box center [847, 285] width 17 height 13
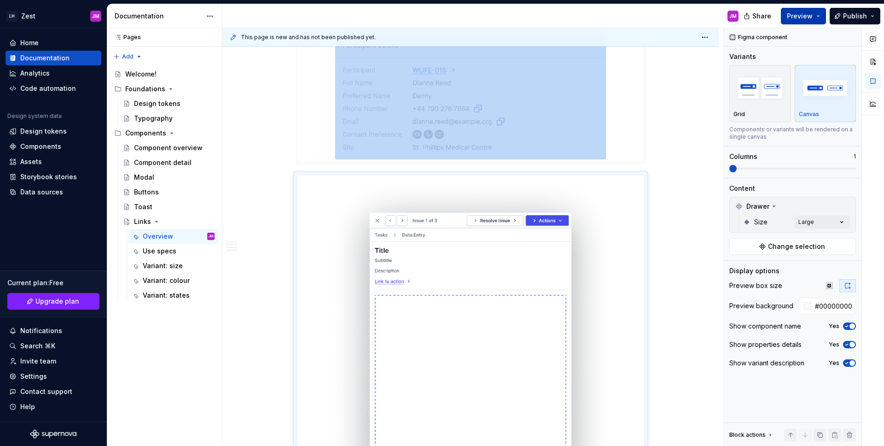
click at [802, 16] on span "Preview" at bounding box center [800, 16] width 26 height 9
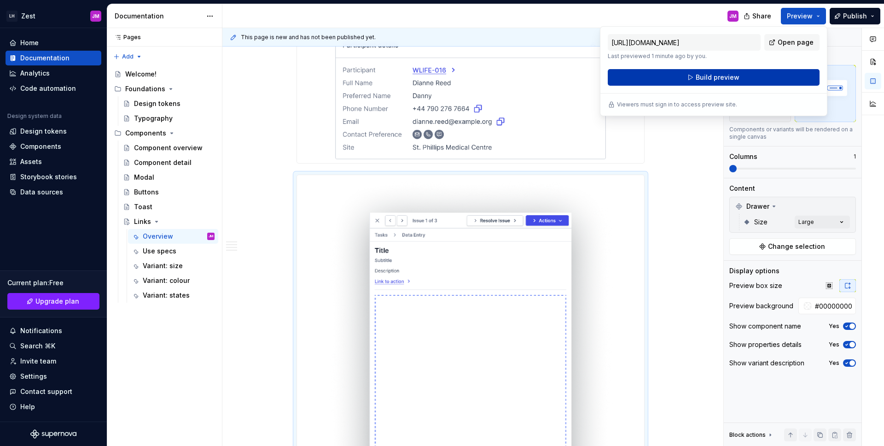
click at [735, 79] on span "Build preview" at bounding box center [718, 77] width 44 height 9
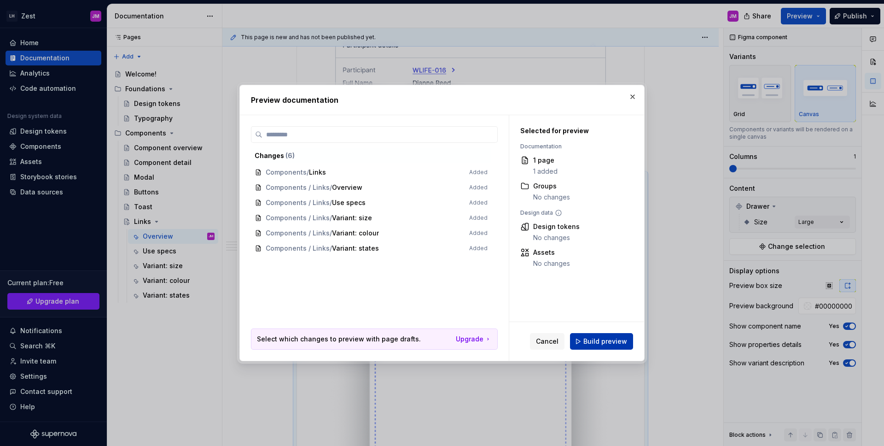
click at [605, 344] on span "Build preview" at bounding box center [605, 341] width 44 height 9
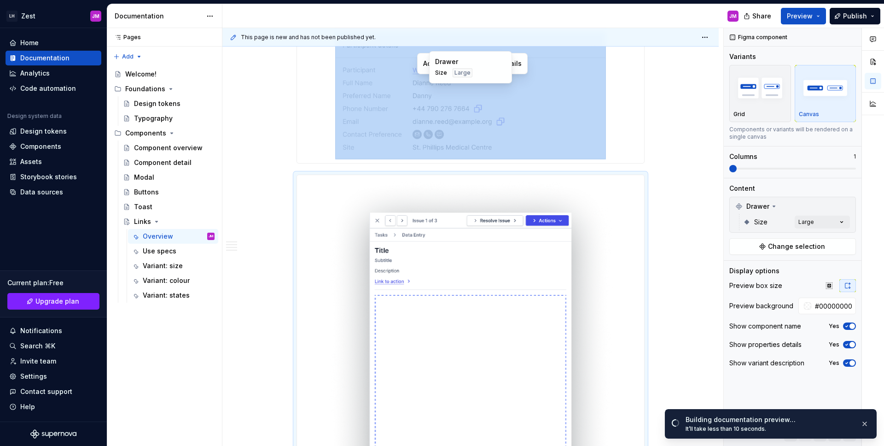
scroll to position [1247, 0]
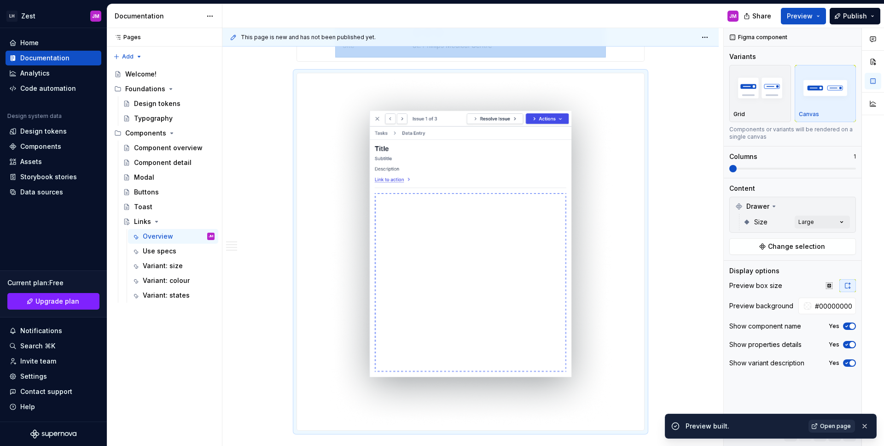
click at [844, 427] on span "Open page" at bounding box center [835, 425] width 31 height 7
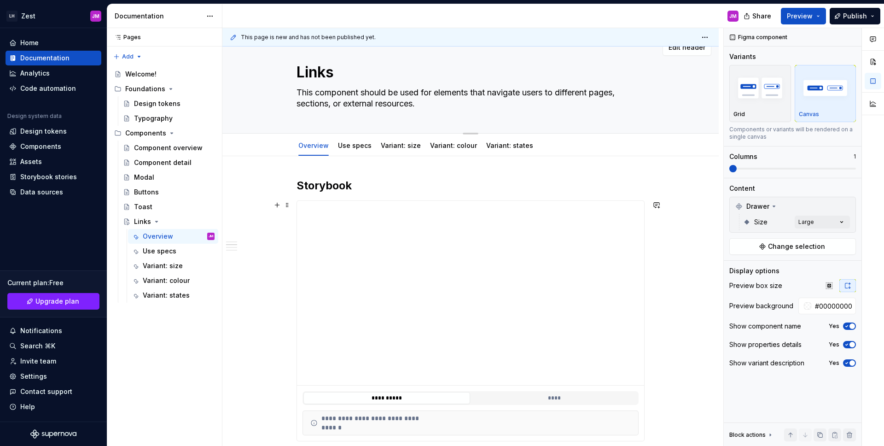
scroll to position [0, 0]
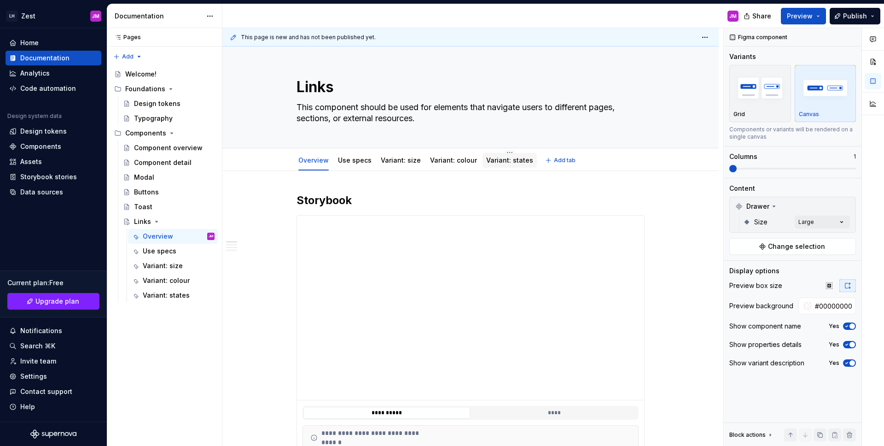
click at [496, 165] on div "Variant: states" at bounding box center [509, 160] width 47 height 11
click at [486, 163] on link "Variant: states" at bounding box center [509, 160] width 47 height 8
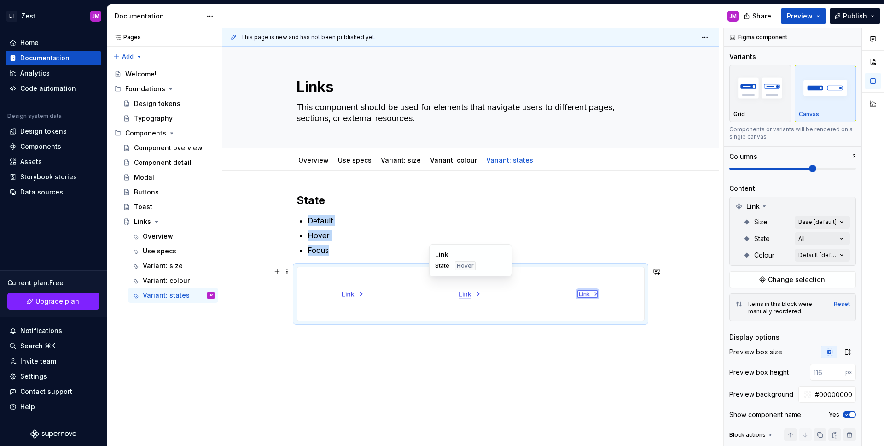
click at [511, 305] on div at bounding box center [470, 293] width 113 height 53
click at [828, 222] on div "Comments Open comments No comments yet Select ‘Comment’ from the block context …" at bounding box center [804, 237] width 160 height 418
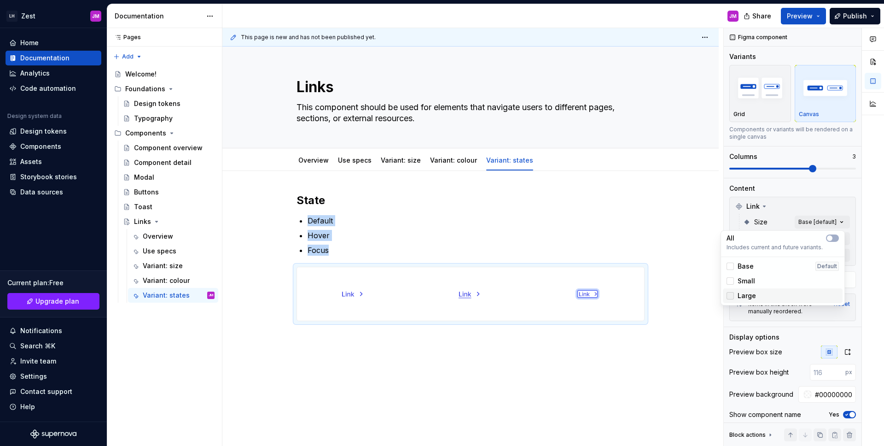
click at [728, 297] on div at bounding box center [729, 295] width 7 height 7
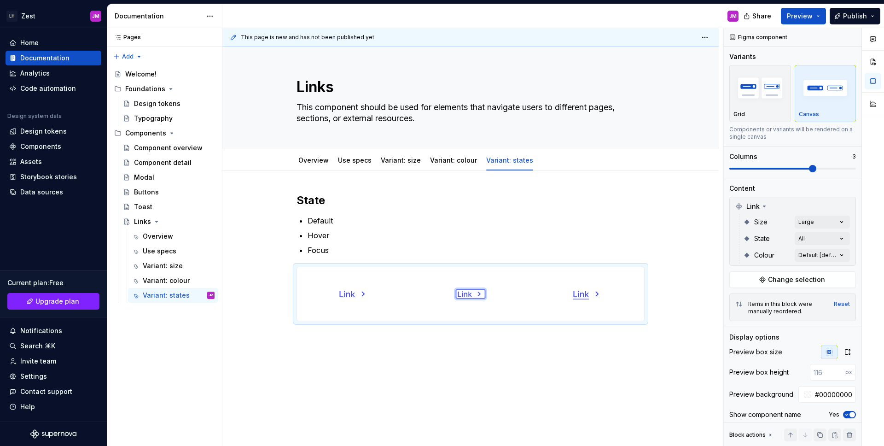
click at [663, 228] on html "LH Zest JM Home Documentation Analytics Code automation Design system data Desi…" at bounding box center [442, 223] width 884 height 446
drag, startPoint x: 479, startPoint y: 295, endPoint x: 578, endPoint y: 294, distance: 98.5
click at [815, 20] on button "Preview" at bounding box center [803, 16] width 45 height 17
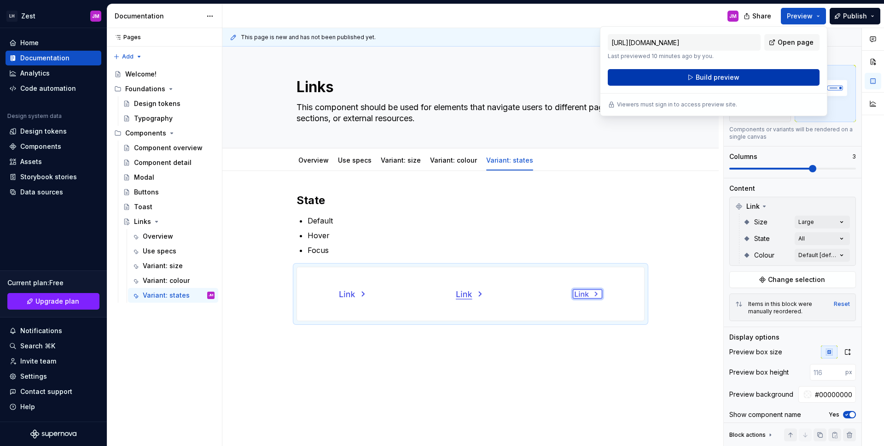
click at [743, 76] on button "Build preview" at bounding box center [714, 77] width 212 height 17
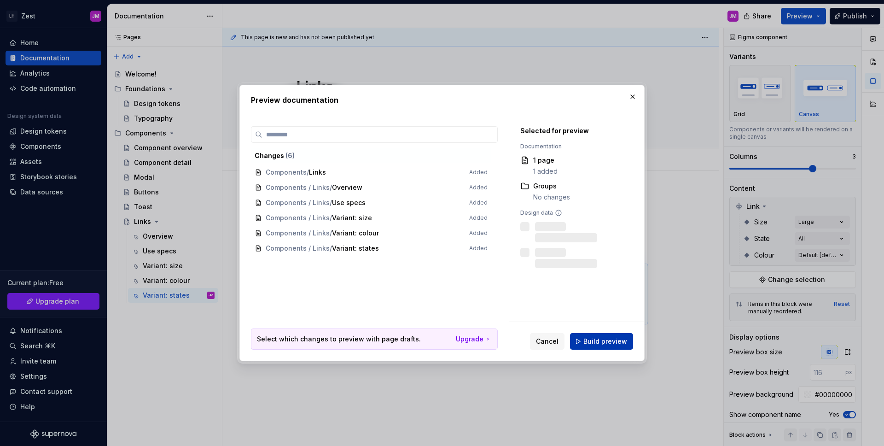
click at [580, 341] on button "Build preview" at bounding box center [601, 341] width 63 height 17
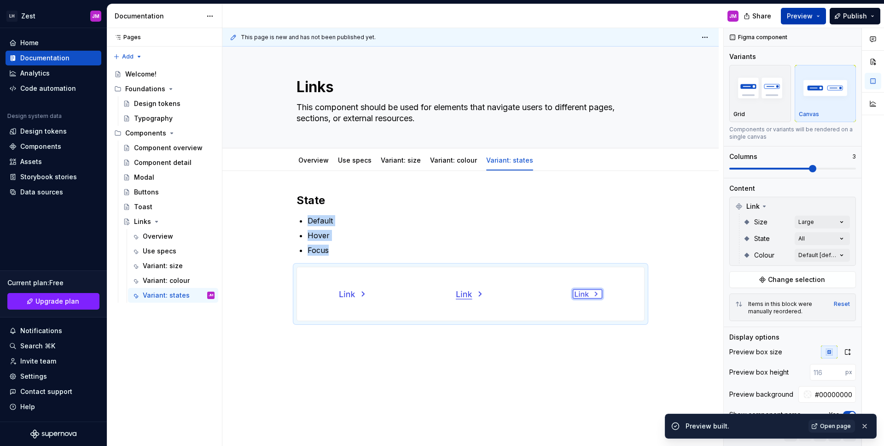
click at [818, 14] on button "Preview" at bounding box center [803, 16] width 45 height 17
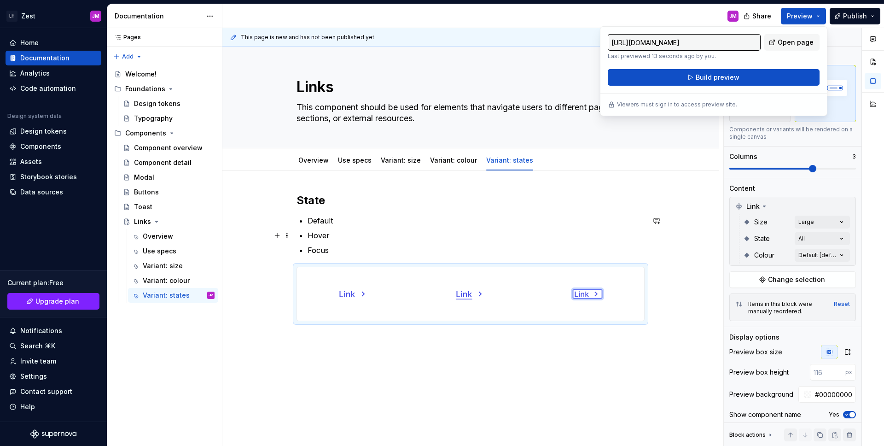
click at [596, 229] on ul "Default Hover Focus" at bounding box center [476, 235] width 337 height 41
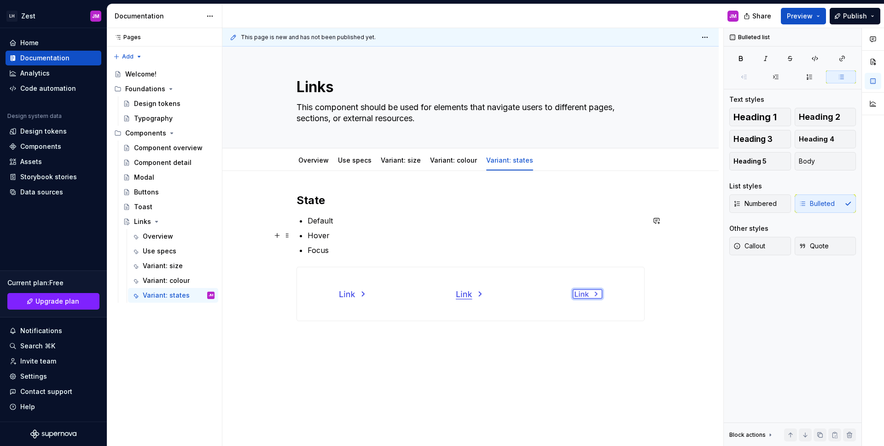
click at [504, 231] on p "Hover" at bounding box center [476, 235] width 337 height 11
click at [841, 15] on button "Publish" at bounding box center [855, 16] width 51 height 17
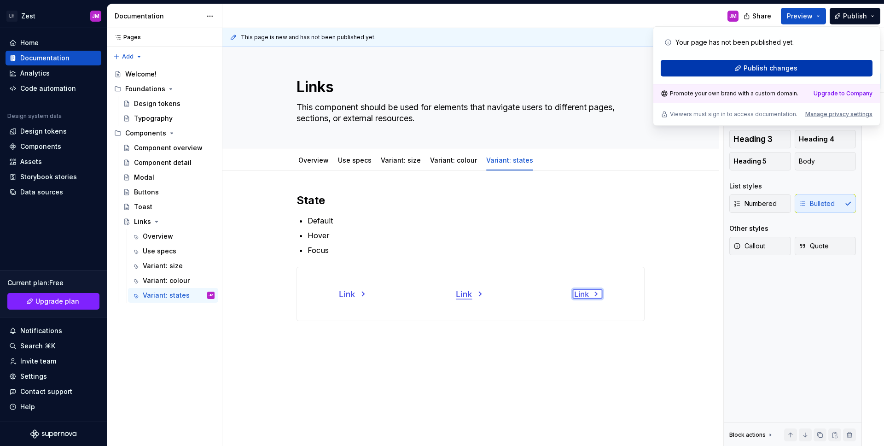
click at [768, 75] on button "Publish changes" at bounding box center [767, 68] width 212 height 17
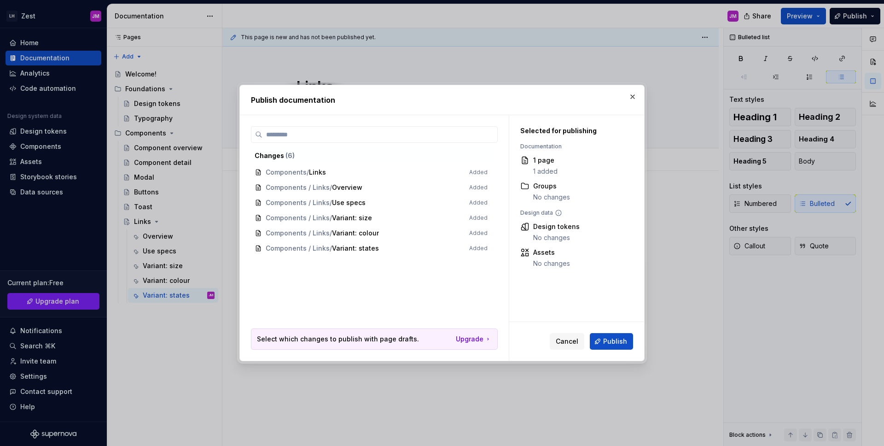
click at [474, 166] on span "Components / Links Added" at bounding box center [371, 172] width 240 height 15
click at [607, 338] on span "Publish" at bounding box center [615, 341] width 24 height 9
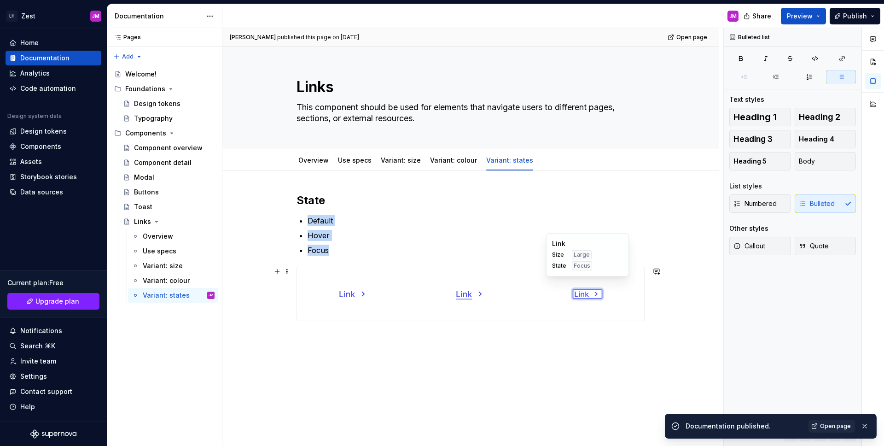
click at [632, 290] on div at bounding box center [587, 293] width 113 height 53
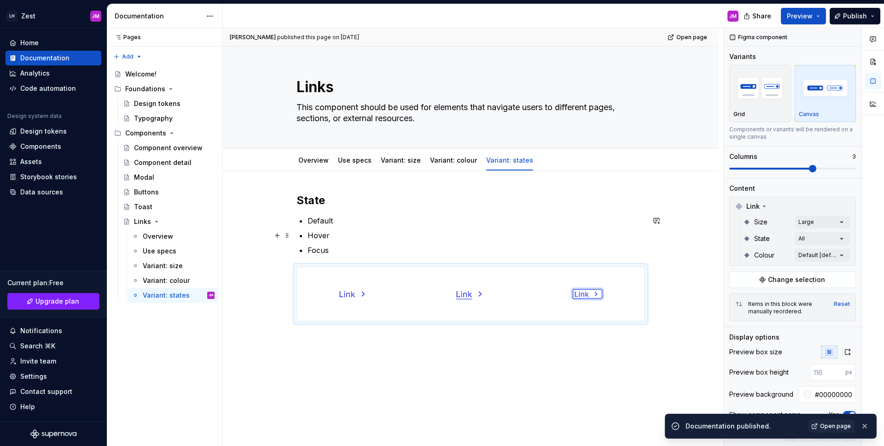
click at [629, 230] on p "Hover" at bounding box center [476, 235] width 337 height 11
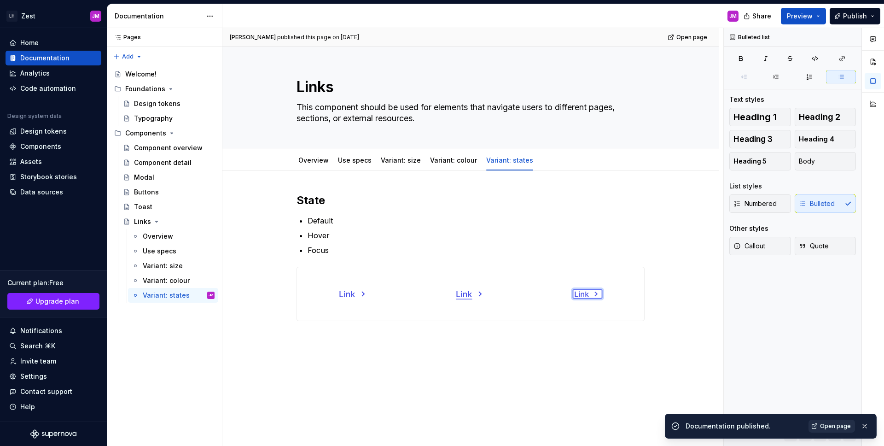
click at [837, 424] on span "Open page" at bounding box center [835, 425] width 31 height 7
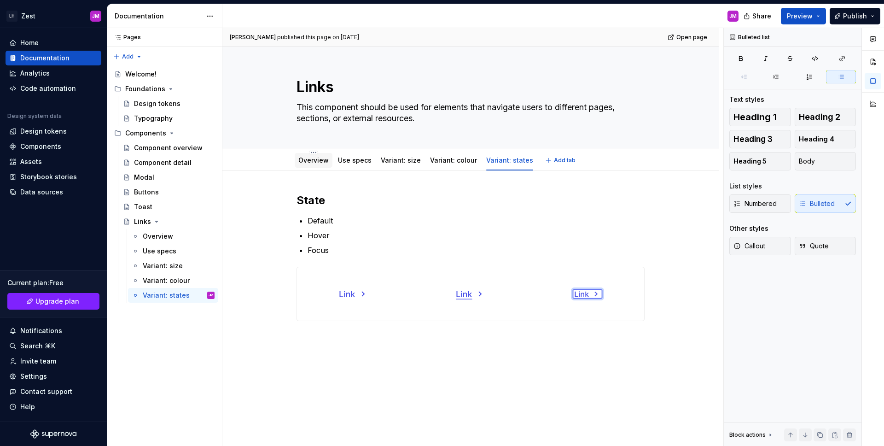
click at [319, 164] on div "Overview" at bounding box center [313, 160] width 30 height 9
drag, startPoint x: 315, startPoint y: 157, endPoint x: 315, endPoint y: 145, distance: 12.0
click at [315, 156] on div "Overview" at bounding box center [313, 160] width 30 height 9
click at [320, 163] on div "Overview" at bounding box center [313, 160] width 30 height 11
click at [320, 162] on link "Overview" at bounding box center [313, 160] width 30 height 8
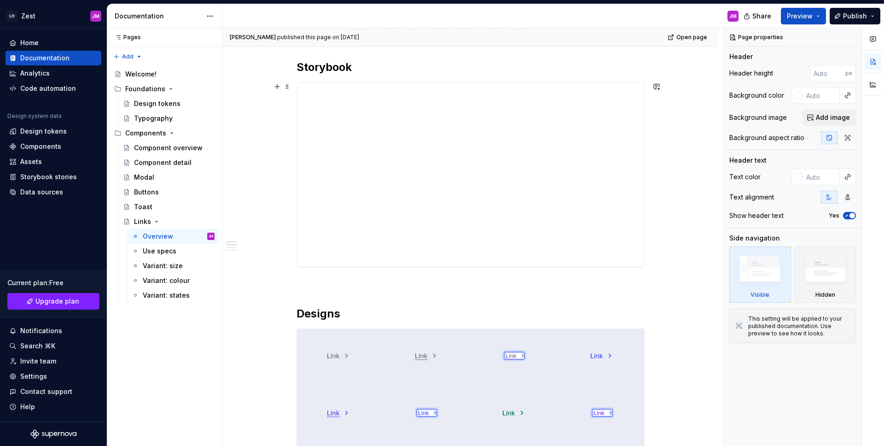
scroll to position [199, 0]
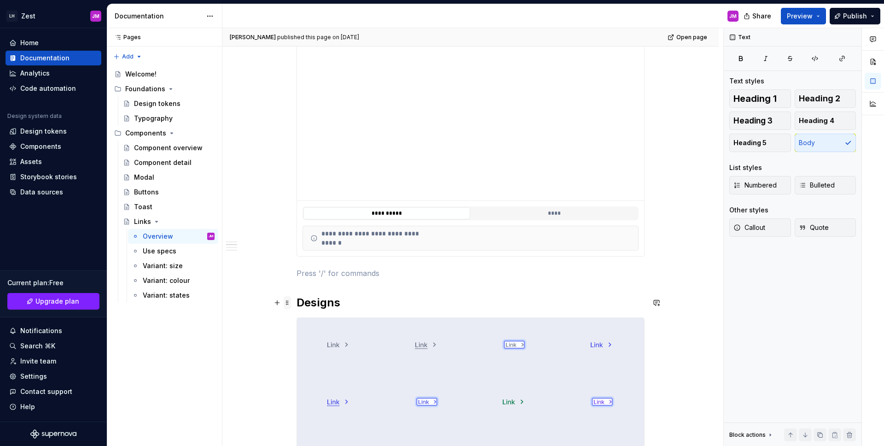
click at [285, 303] on span at bounding box center [287, 302] width 7 height 13
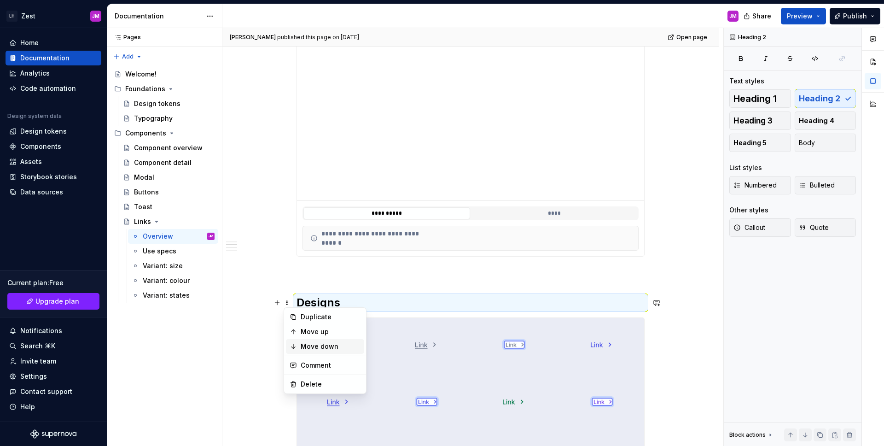
click at [318, 348] on div "Move down" at bounding box center [331, 346] width 60 height 9
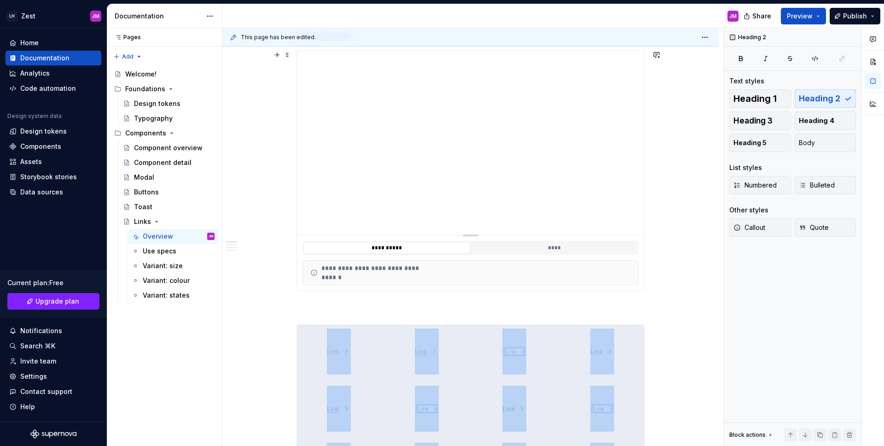
scroll to position [346, 0]
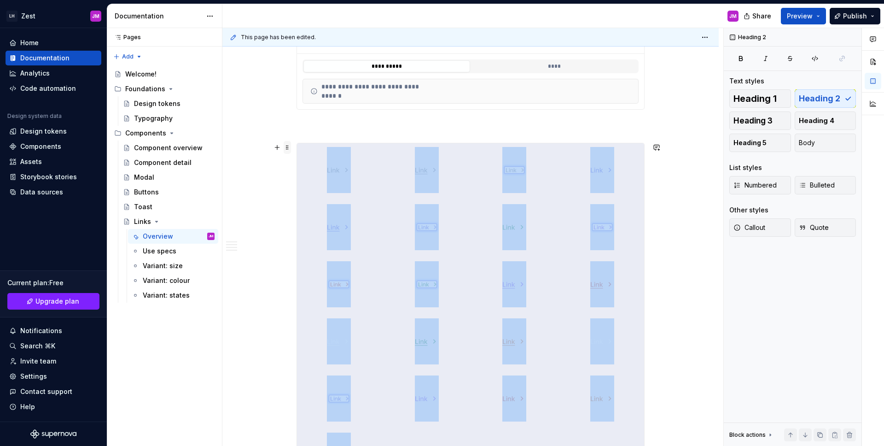
click at [285, 147] on span at bounding box center [287, 147] width 7 height 13
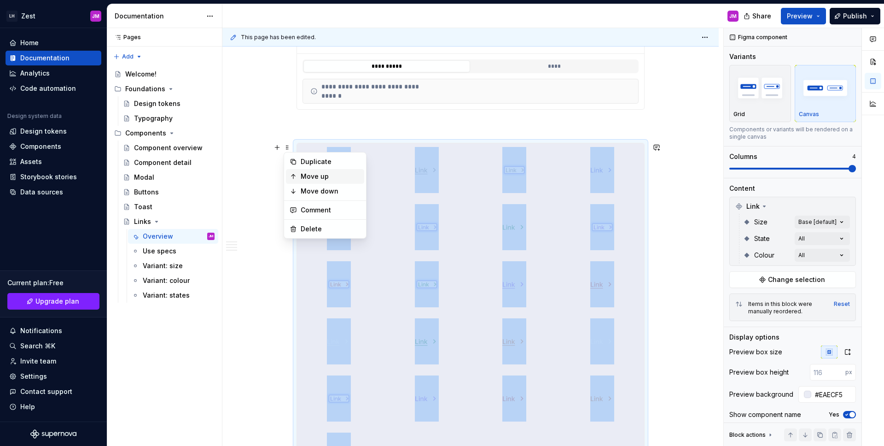
click at [327, 176] on div "Move up" at bounding box center [331, 176] width 60 height 9
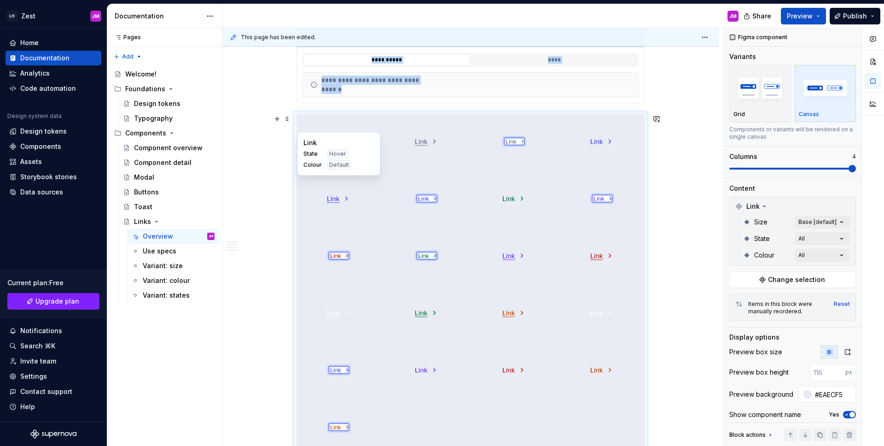
scroll to position [341, 0]
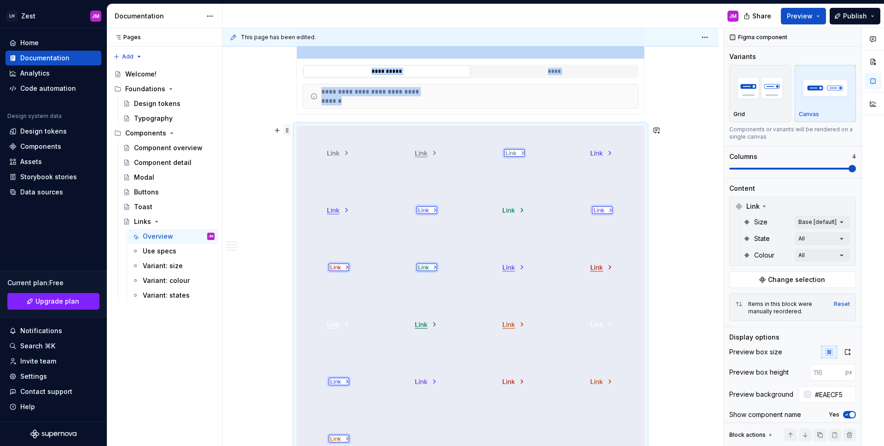
click at [286, 132] on span at bounding box center [287, 130] width 7 height 13
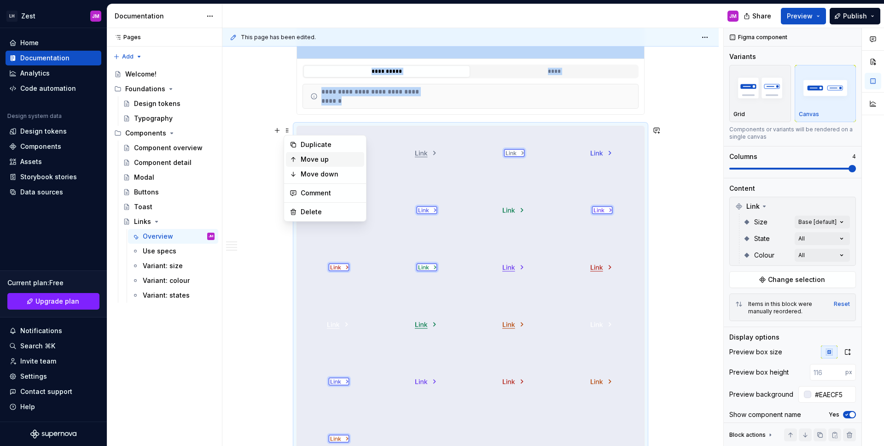
click at [324, 159] on div "Move up" at bounding box center [331, 159] width 60 height 9
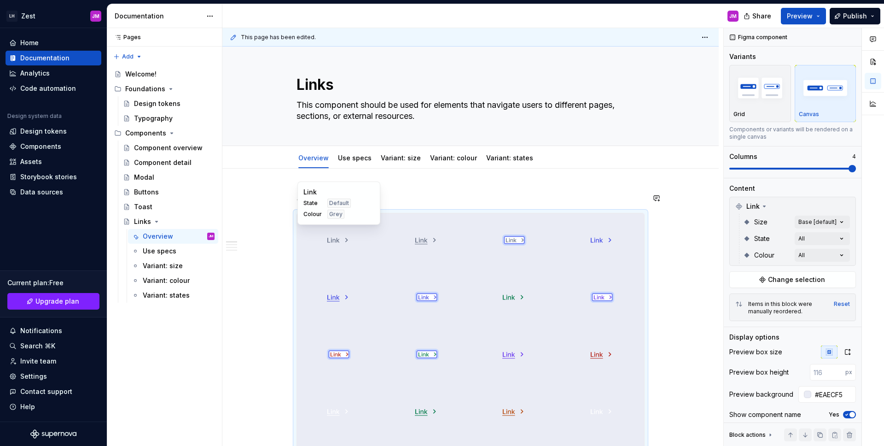
scroll to position [0, 0]
type textarea "*"
click at [370, 202] on h2 "Storybook" at bounding box center [470, 200] width 348 height 15
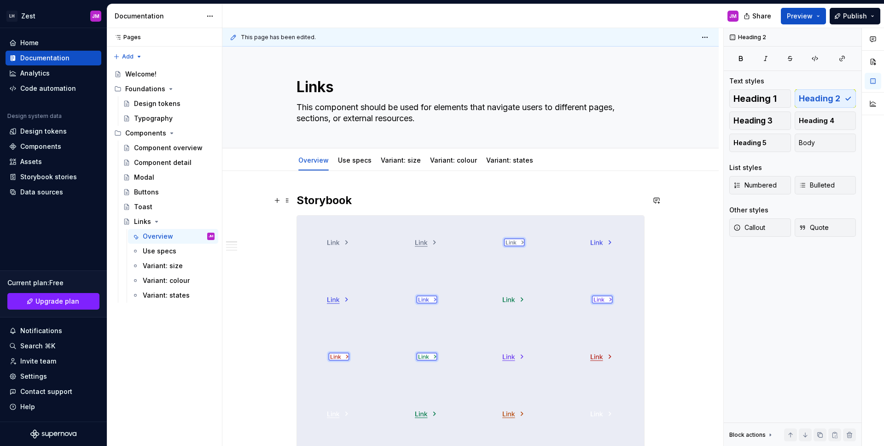
click at [370, 202] on h2 "Storybook" at bounding box center [470, 200] width 348 height 15
click at [466, 203] on h2 "Designs" at bounding box center [470, 200] width 348 height 15
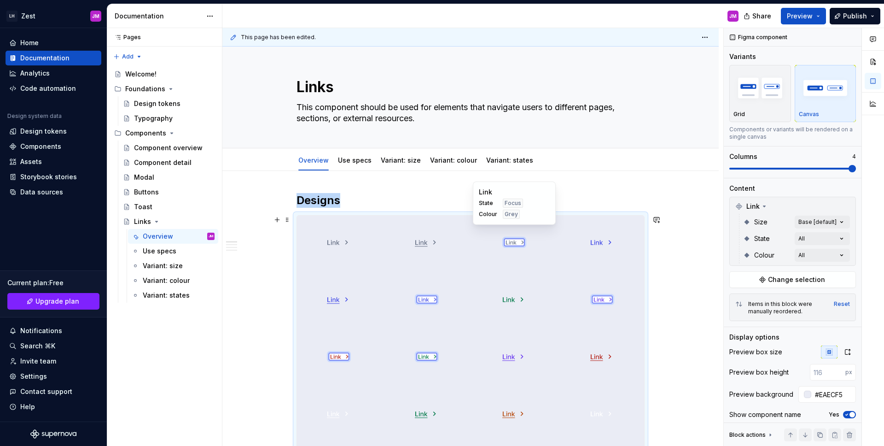
click at [476, 239] on div at bounding box center [514, 241] width 84 height 53
click at [832, 241] on div "Comments Open comments No comments yet Select ‘Comment’ from the block context …" at bounding box center [804, 237] width 160 height 418
click at [831, 229] on div "Comments Open comments No comments yet Select ‘Comment’ from the block context …" at bounding box center [804, 237] width 160 height 418
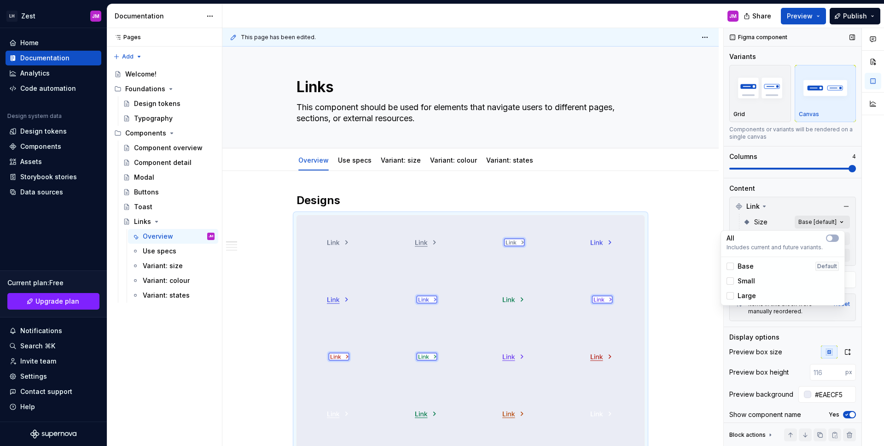
click at [828, 223] on div "Comments Open comments No comments yet Select ‘Comment’ from the block context …" at bounding box center [804, 237] width 160 height 418
click at [728, 296] on div at bounding box center [729, 295] width 7 height 7
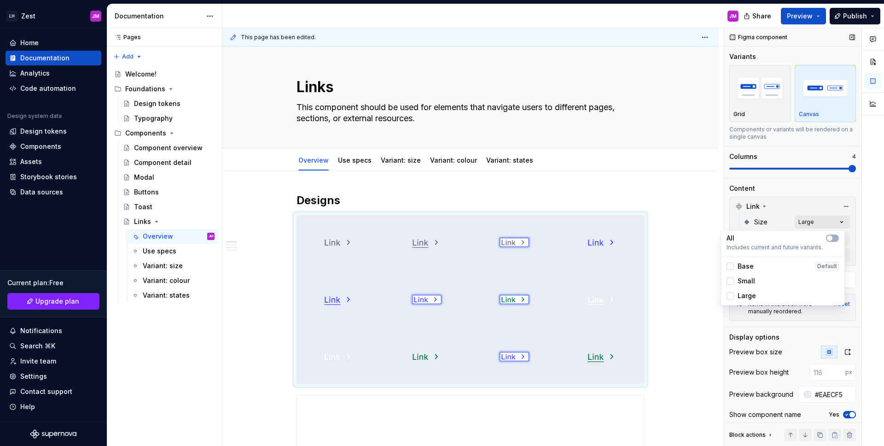
click at [834, 219] on div "Comments Open comments No comments yet Select ‘Comment’ from the block context …" at bounding box center [804, 237] width 160 height 418
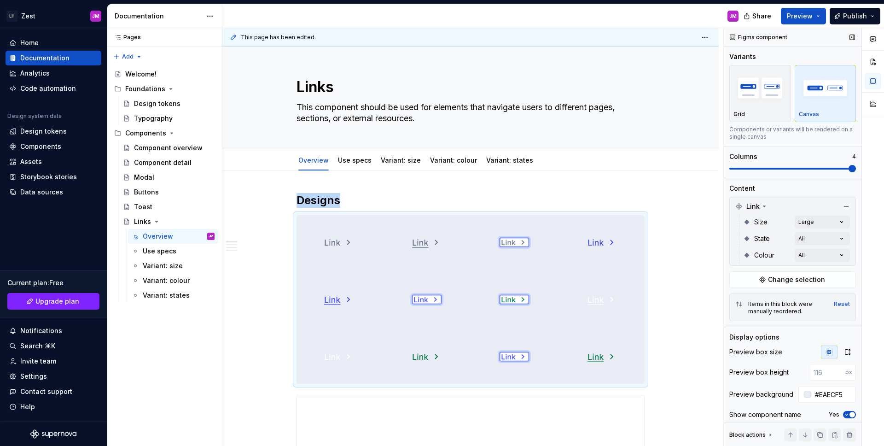
click at [848, 165] on span at bounding box center [851, 168] width 7 height 7
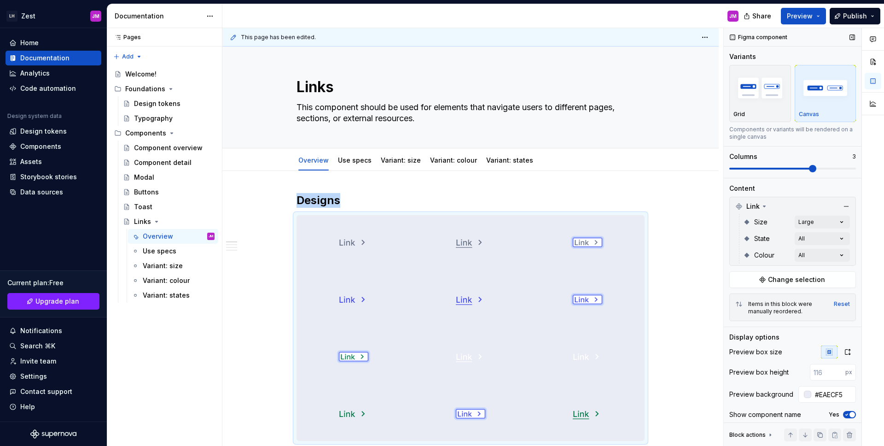
click at [816, 171] on span at bounding box center [812, 168] width 7 height 7
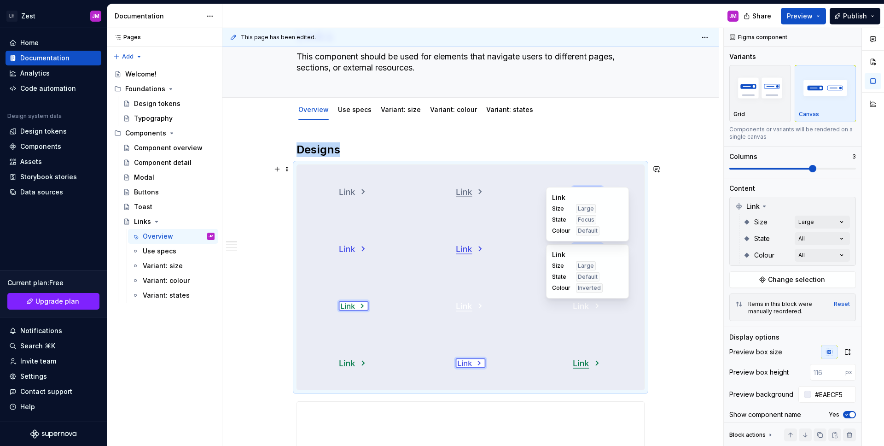
scroll to position [59, 0]
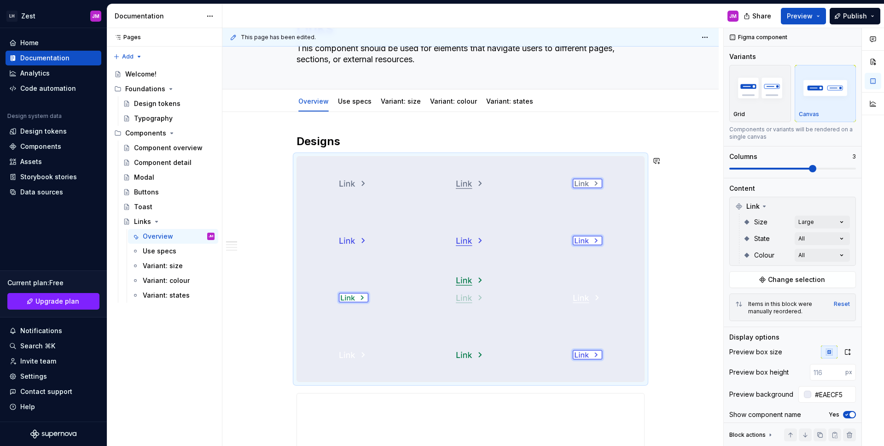
drag, startPoint x: 576, startPoint y: 354, endPoint x: 352, endPoint y: 302, distance: 230.6
click at [478, 325] on body "LH Zest JM Home Documentation Analytics Code automation Design system data Desi…" at bounding box center [442, 223] width 884 height 446
drag, startPoint x: 352, startPoint y: 297, endPoint x: 590, endPoint y: 326, distance: 239.7
drag, startPoint x: 585, startPoint y: 352, endPoint x: 581, endPoint y: 349, distance: 4.7
click at [584, 350] on body "LH Zest JM Home Documentation Analytics Code automation Design system data Desi…" at bounding box center [442, 223] width 884 height 446
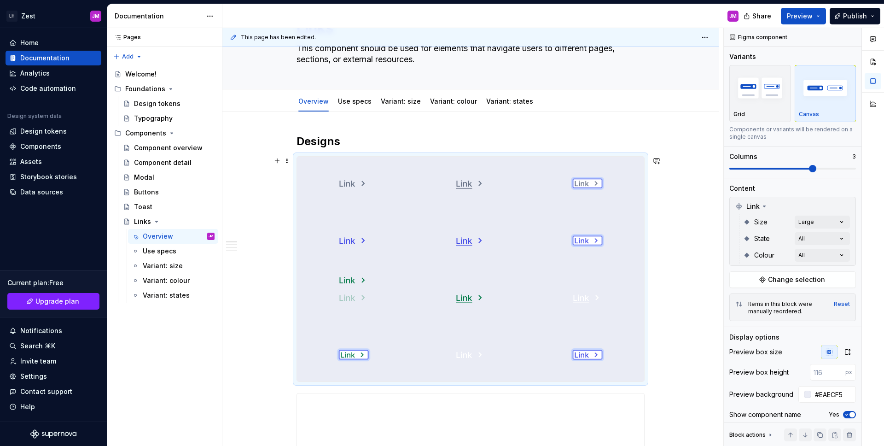
drag, startPoint x: 459, startPoint y: 352, endPoint x: 364, endPoint y: 308, distance: 105.1
click at [363, 308] on body "LH Zest JM Home Documentation Analytics Code automation Design system data Desi…" at bounding box center [442, 223] width 884 height 446
click at [813, 251] on div "Comments Open comments No comments yet Select ‘Comment’ from the block context …" at bounding box center [804, 237] width 160 height 418
drag, startPoint x: 642, startPoint y: 226, endPoint x: 671, endPoint y: 211, distance: 32.5
click at [646, 223] on html "LH Zest JM Home Documentation Analytics Code automation Design system data Desi…" at bounding box center [442, 223] width 884 height 446
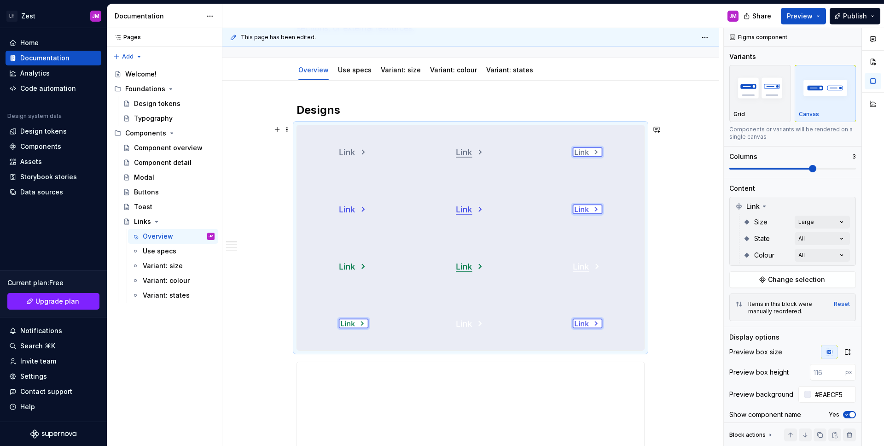
scroll to position [145, 0]
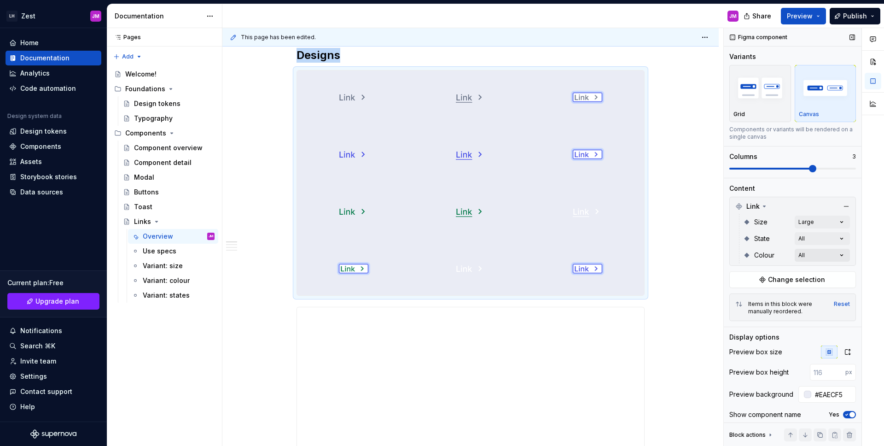
click at [841, 254] on div "Comments Open comments No comments yet Select ‘Comment’ from the block context …" at bounding box center [804, 237] width 160 height 418
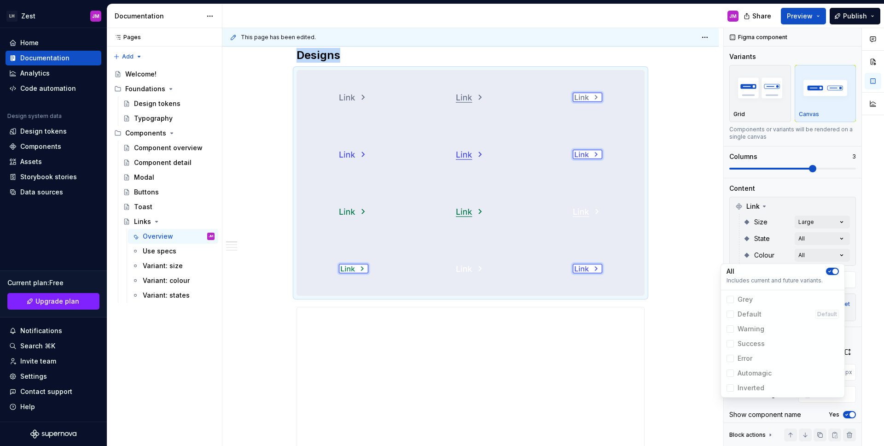
click at [833, 271] on span "button" at bounding box center [835, 271] width 6 height 6
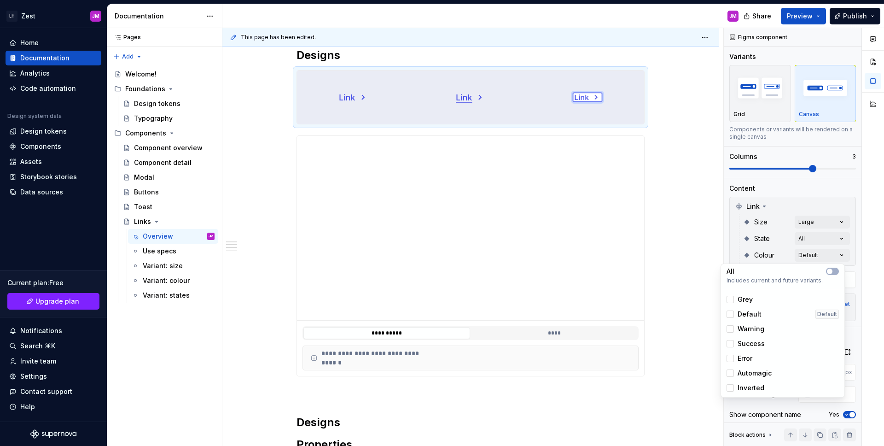
click at [660, 162] on html "LH Zest JM Home Documentation Analytics Code automation Design system data Desi…" at bounding box center [442, 223] width 884 height 446
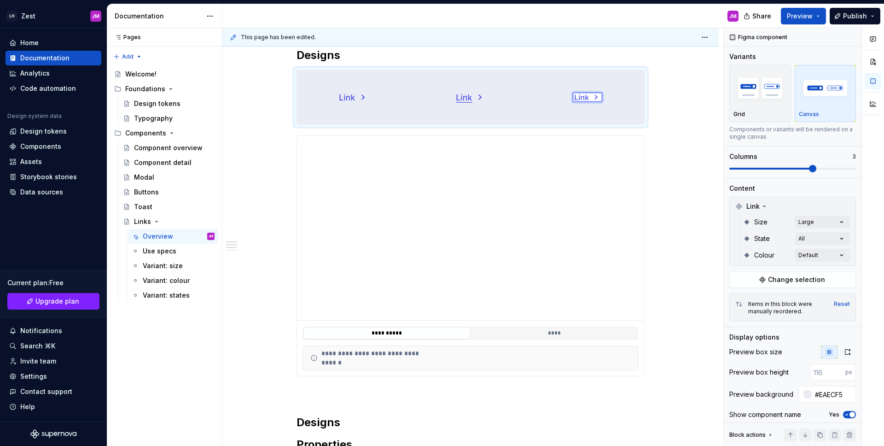
scroll to position [0, 0]
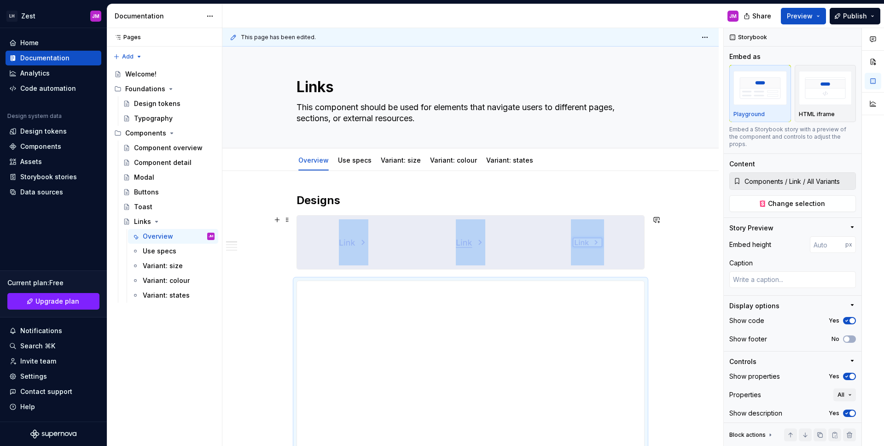
scroll to position [75, 0]
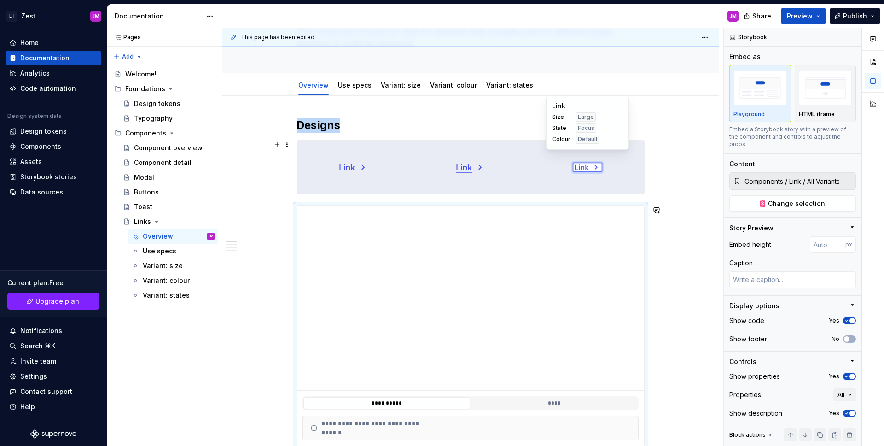
click at [567, 175] on div at bounding box center [587, 166] width 113 height 53
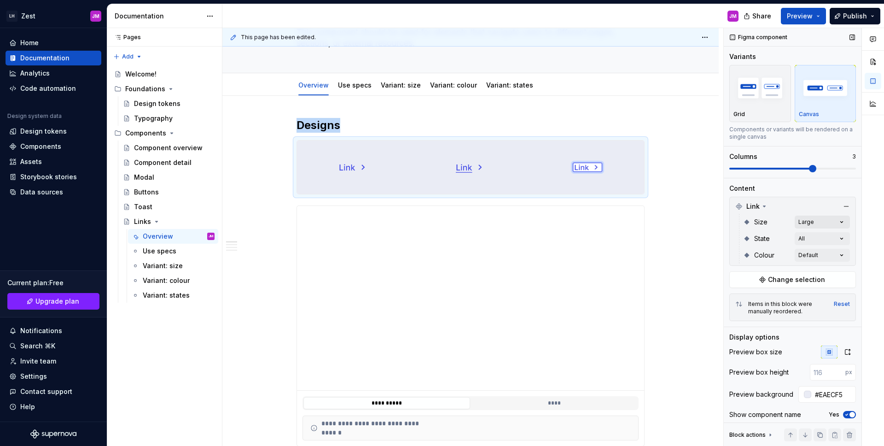
click at [829, 223] on div "Comments Open comments No comments yet Select ‘Comment’ from the block context …" at bounding box center [804, 237] width 160 height 418
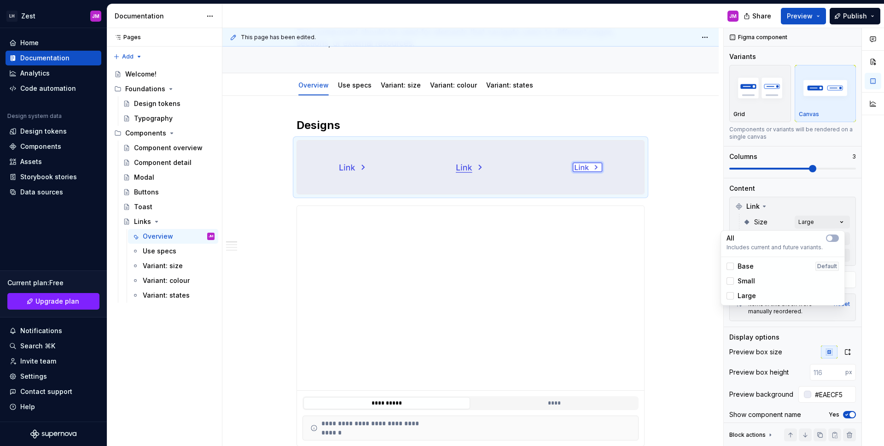
click at [787, 204] on div "Comments Open comments No comments yet Select ‘Comment’ from the block context …" at bounding box center [804, 237] width 160 height 418
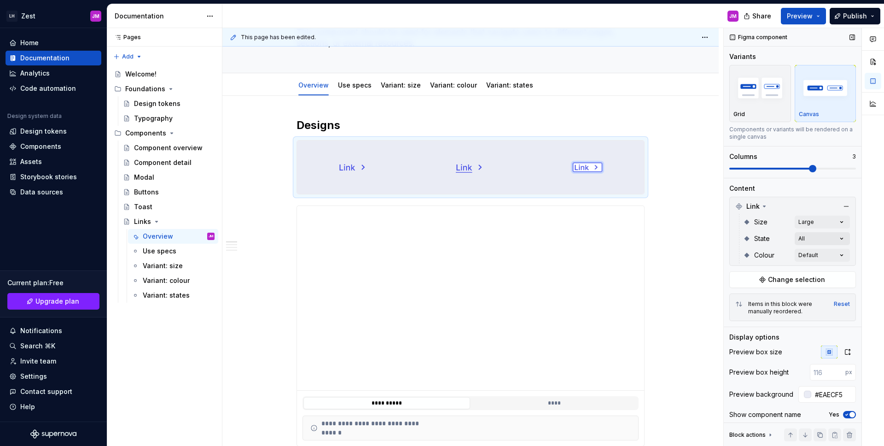
click at [796, 237] on div "Comments Open comments No comments yet Select ‘Comment’ from the block context …" at bounding box center [804, 237] width 160 height 418
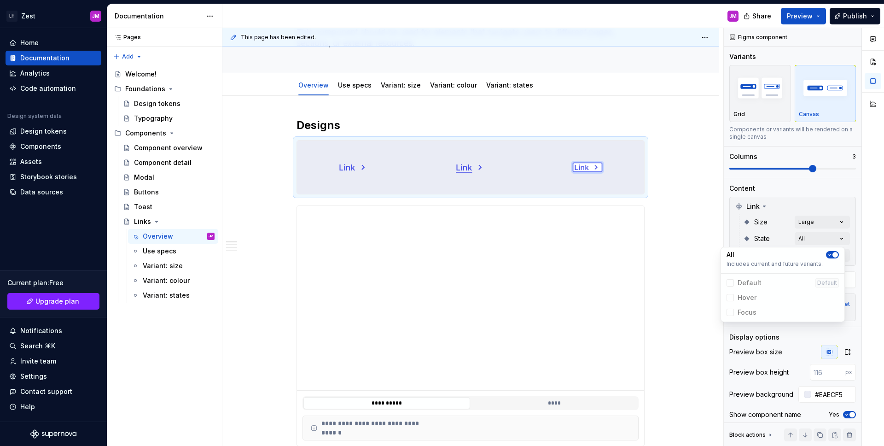
click at [829, 256] on icon "button" at bounding box center [829, 255] width 7 height 6
click at [828, 256] on span "button" at bounding box center [830, 255] width 6 height 6
click at [757, 242] on div "Comments Open comments No comments yet Select ‘Comment’ from the block context …" at bounding box center [804, 237] width 160 height 418
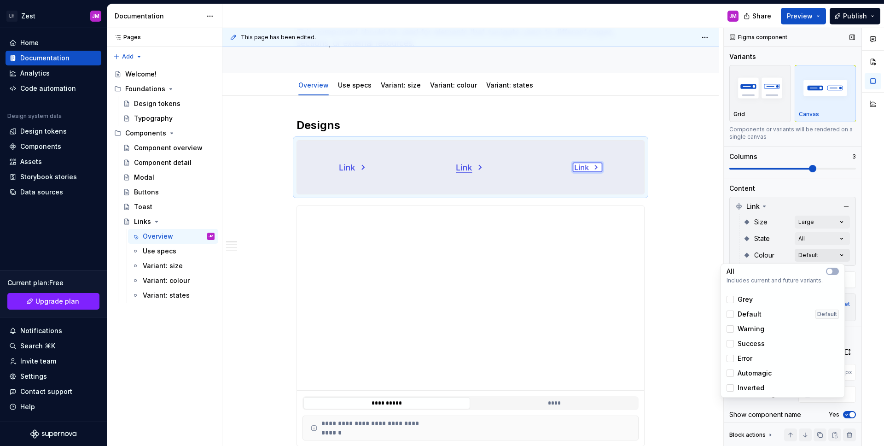
click at [821, 257] on div "Comments Open comments No comments yet Select ‘Comment’ from the block context …" at bounding box center [804, 237] width 160 height 418
click at [730, 314] on polyline at bounding box center [730, 314] width 0 height 0
click at [732, 313] on div at bounding box center [729, 313] width 7 height 7
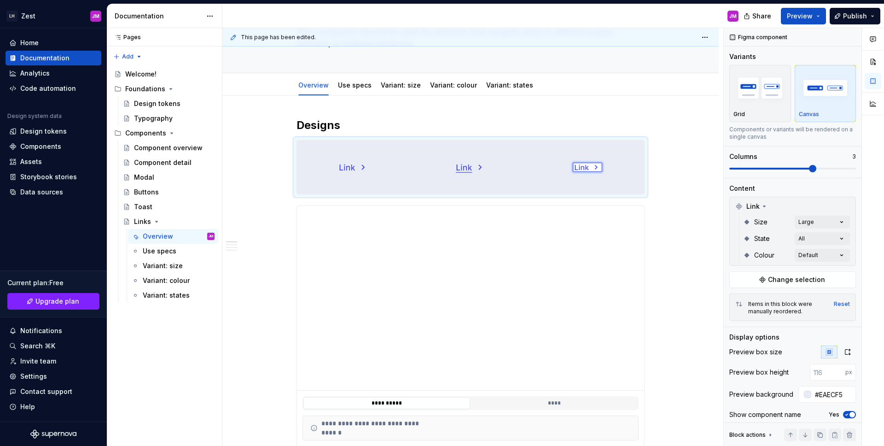
click at [808, 239] on div "Comments Open comments No comments yet Select ‘Comment’ from the block context …" at bounding box center [804, 237] width 160 height 418
click at [812, 238] on div "Comments Open comments No comments yet Select ‘Comment’ from the block context …" at bounding box center [804, 237] width 160 height 418
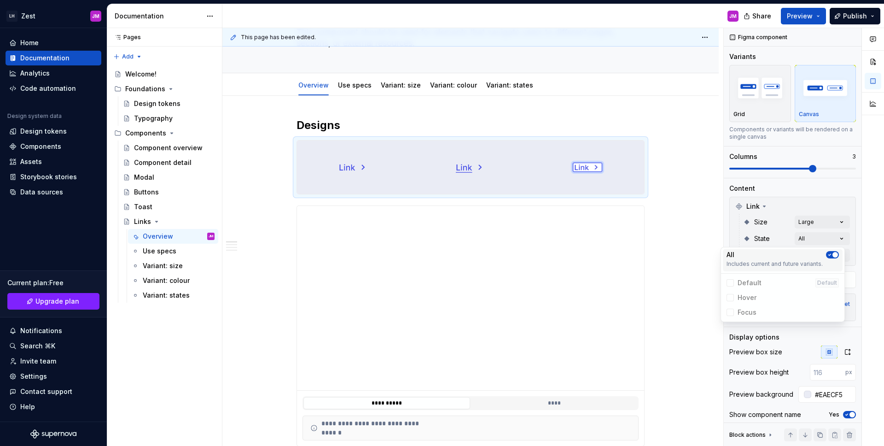
click at [836, 257] on button "button" at bounding box center [832, 254] width 13 height 7
drag, startPoint x: 802, startPoint y: 178, endPoint x: 806, endPoint y: 169, distance: 9.7
click at [804, 175] on div "Comments Open comments No comments yet Select ‘Comment’ from the block context …" at bounding box center [804, 237] width 160 height 418
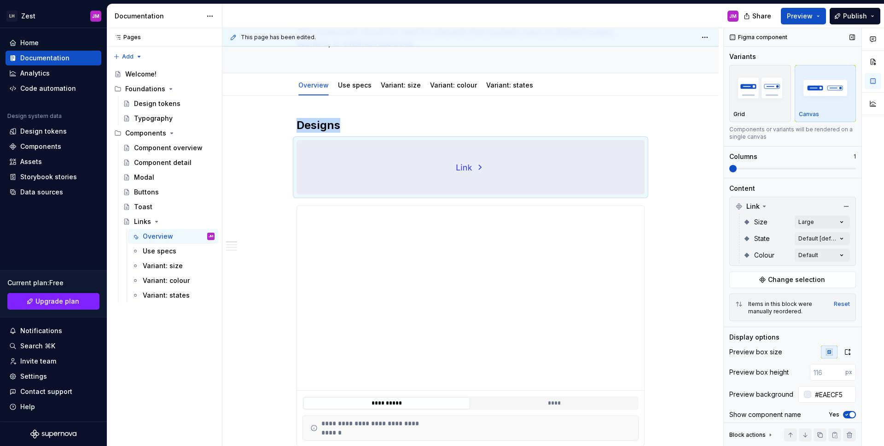
click at [733, 172] on span at bounding box center [792, 168] width 127 height 7
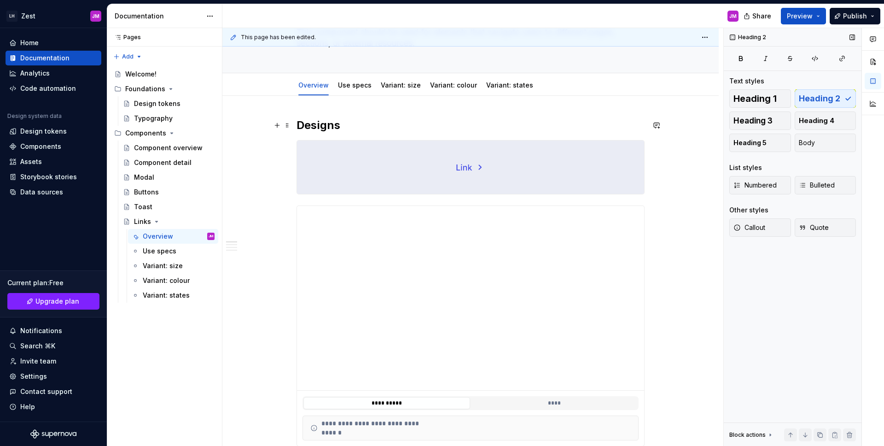
click at [339, 119] on h2 "Designs" at bounding box center [470, 125] width 348 height 15
click at [311, 205] on div "**********" at bounding box center [470, 325] width 348 height 241
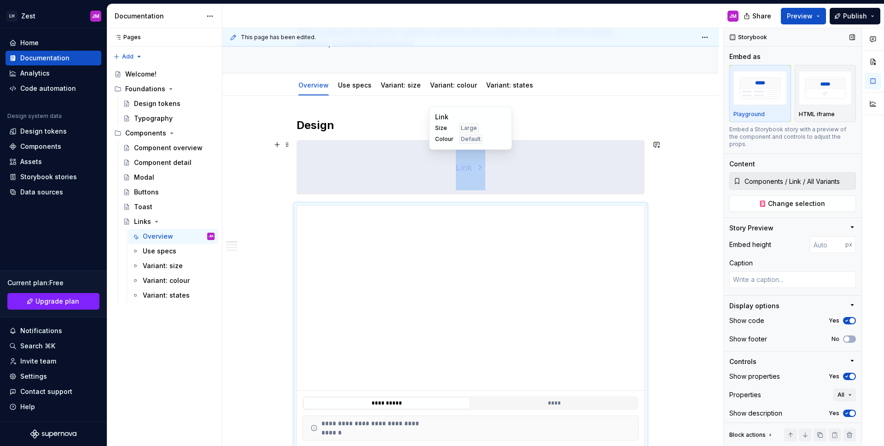
click at [326, 189] on div at bounding box center [470, 166] width 347 height 53
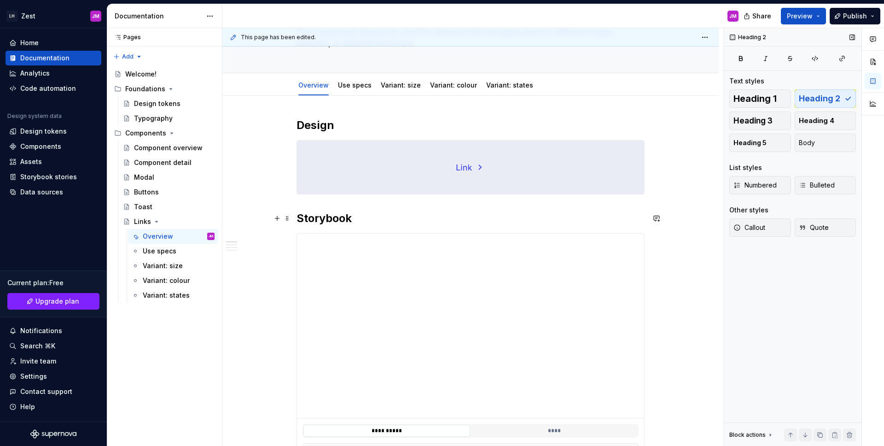
click at [419, 222] on h2 "Storybook" at bounding box center [470, 218] width 348 height 15
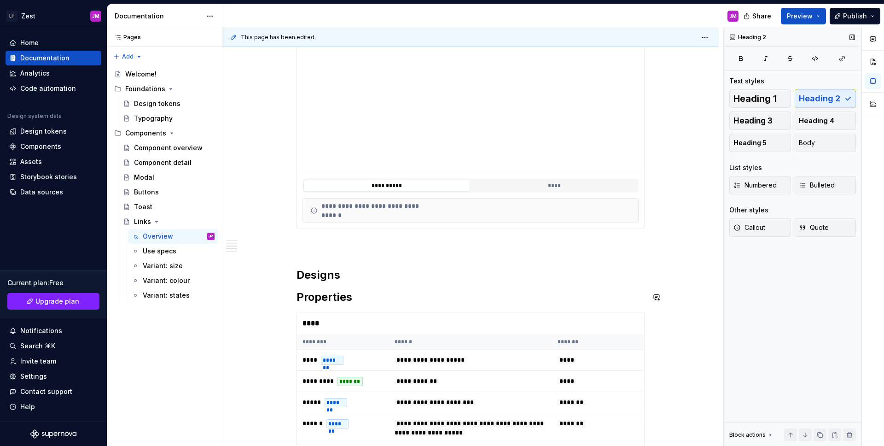
click at [355, 278] on h2 "Designs" at bounding box center [470, 274] width 348 height 15
click at [325, 275] on h2 "Designs" at bounding box center [470, 274] width 348 height 15
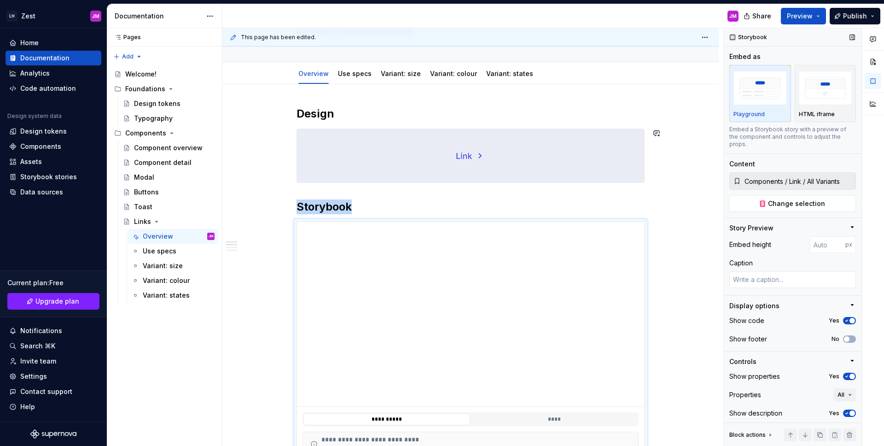
scroll to position [0, 0]
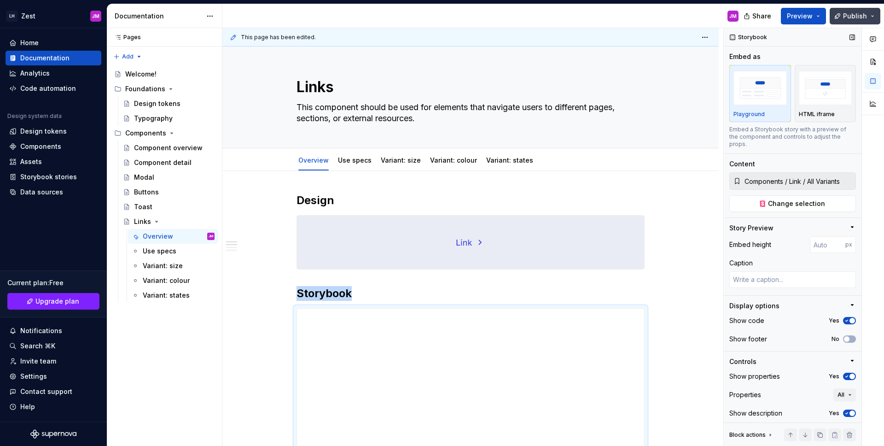
click at [854, 17] on span "Publish" at bounding box center [855, 16] width 24 height 9
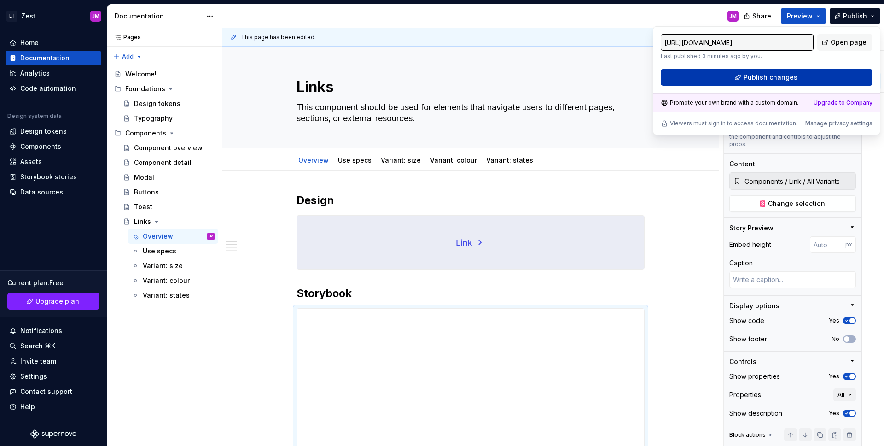
click at [818, 75] on button "Publish changes" at bounding box center [767, 77] width 212 height 17
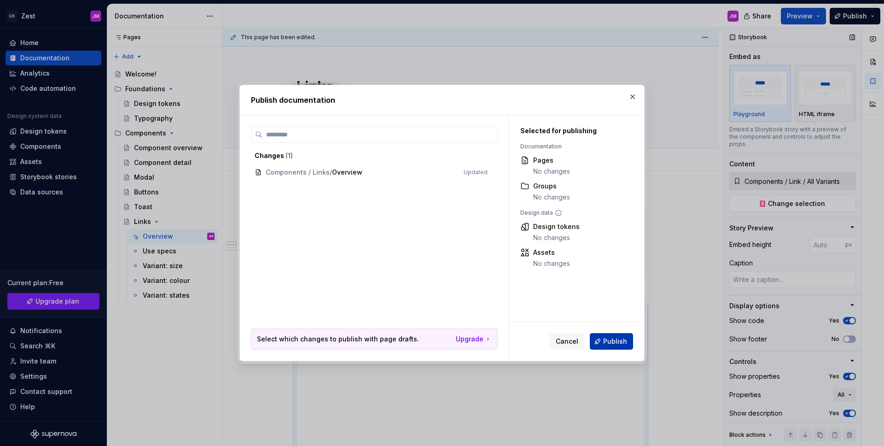
click at [625, 343] on span "Publish" at bounding box center [615, 341] width 24 height 9
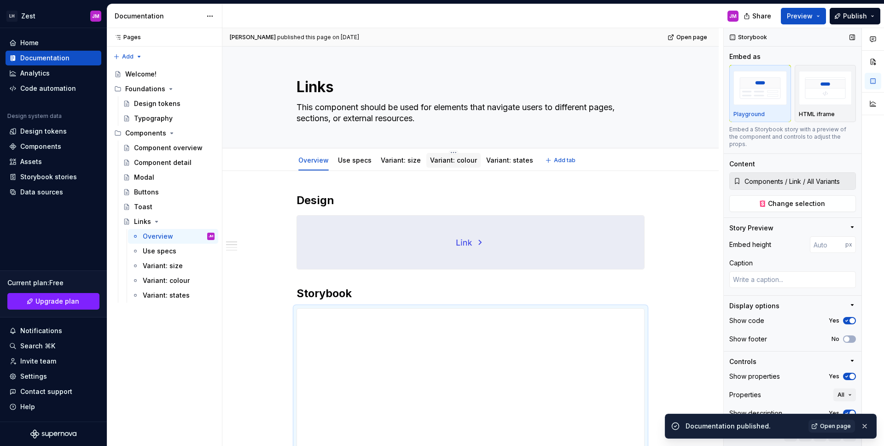
click at [458, 164] on div "Variant: colour" at bounding box center [453, 160] width 47 height 9
click at [458, 162] on link "Variant: colour" at bounding box center [453, 160] width 47 height 8
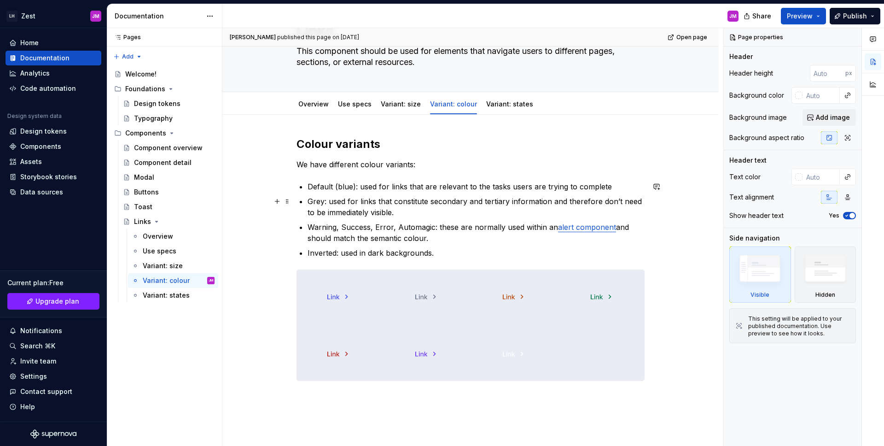
scroll to position [57, 0]
click at [320, 189] on p "Default (blue): used for links that are relevant to the tasks users are trying …" at bounding box center [476, 185] width 337 height 11
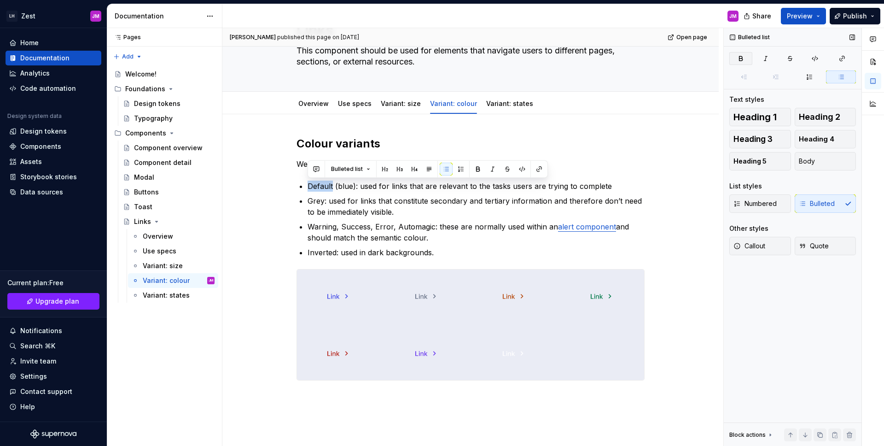
click at [742, 60] on icon "button" at bounding box center [740, 58] width 3 height 4
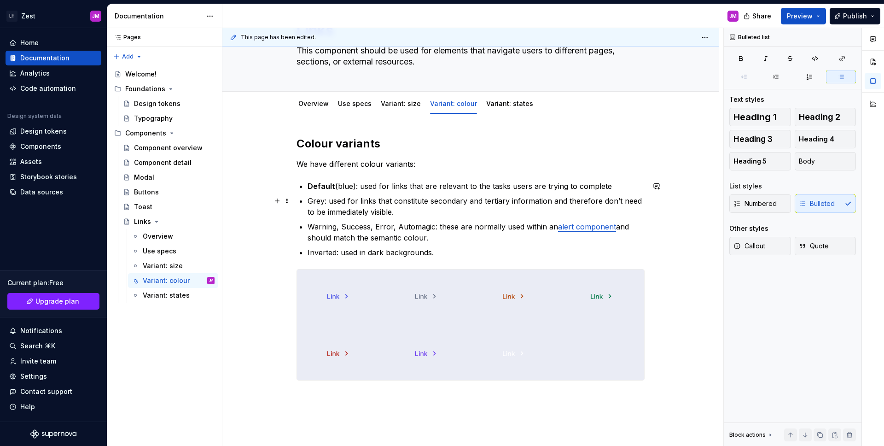
click at [314, 200] on p "Grey: used for links that constitute secondary and tertiary information and the…" at bounding box center [476, 206] width 337 height 22
click at [744, 58] on icon "button" at bounding box center [740, 58] width 7 height 7
click at [312, 227] on p "Warning, Success, Error, Automagic: these are normally used within an alert com…" at bounding box center [476, 232] width 337 height 22
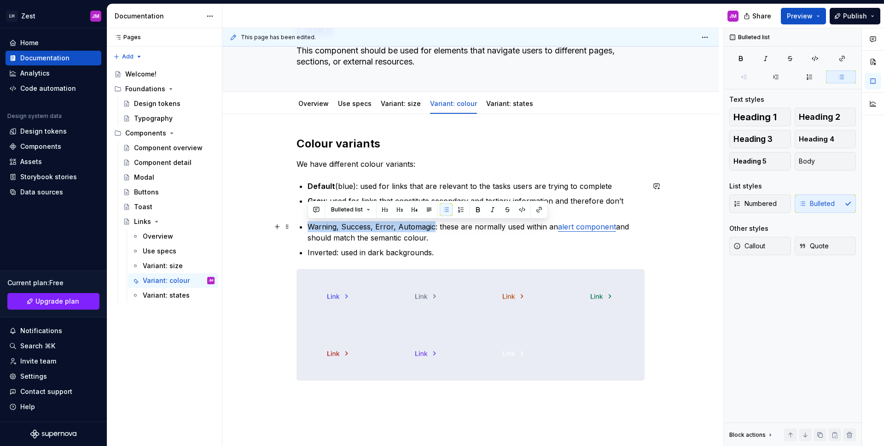
drag, startPoint x: 340, startPoint y: 226, endPoint x: 557, endPoint y: 167, distance: 224.7
click at [432, 223] on div "Colour variants We have different colour variants: Default (blue): used for lin…" at bounding box center [470, 258] width 348 height 244
click at [737, 58] on icon "button" at bounding box center [740, 58] width 7 height 7
click at [447, 239] on p "Warning, Success, Error, Automagic : these are normally used within an alert co…" at bounding box center [476, 232] width 337 height 22
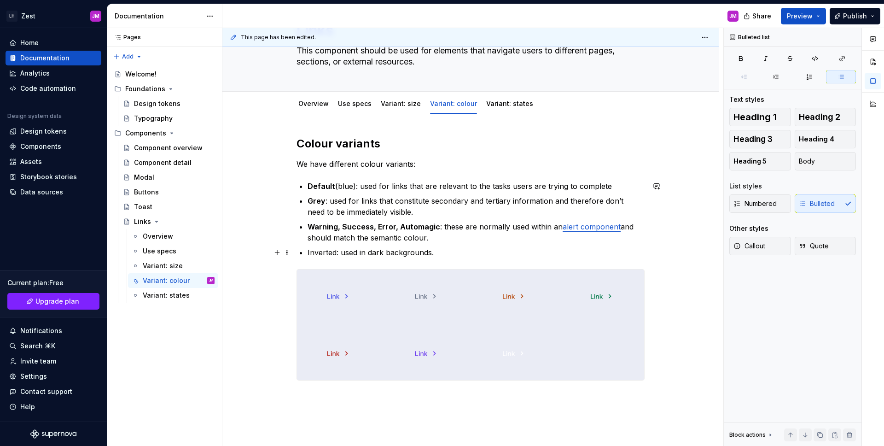
click at [329, 253] on p "Inverted: used in dark backgrounds." at bounding box center [476, 252] width 337 height 11
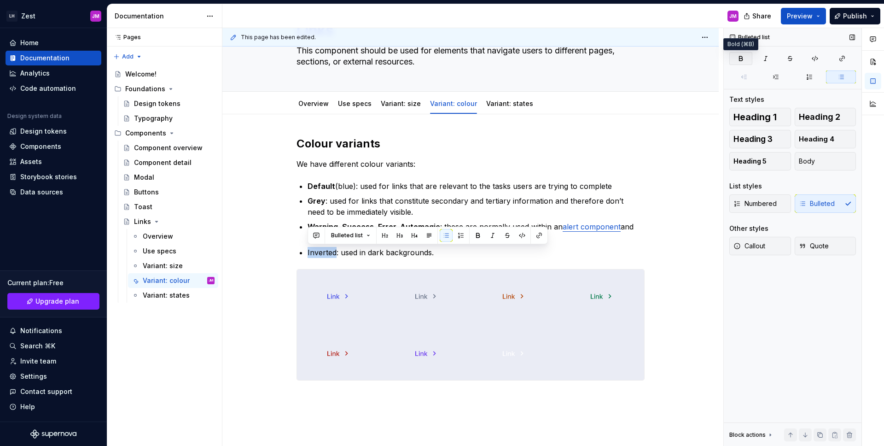
click at [746, 59] on button "button" at bounding box center [740, 58] width 23 height 13
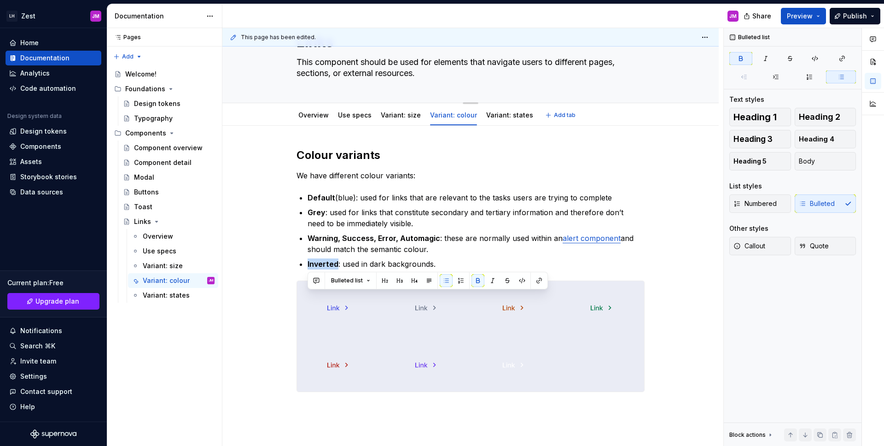
scroll to position [0, 0]
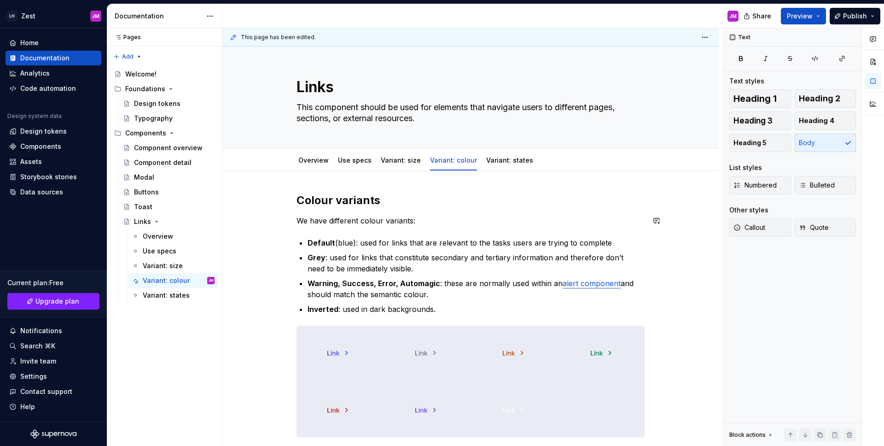
drag, startPoint x: 497, startPoint y: 210, endPoint x: 450, endPoint y: 188, distance: 51.5
click at [497, 210] on div "Colour variants We have different colour variants: Default (blue): used for lin…" at bounding box center [470, 315] width 348 height 244
click at [401, 163] on link "Variant: size" at bounding box center [401, 160] width 40 height 8
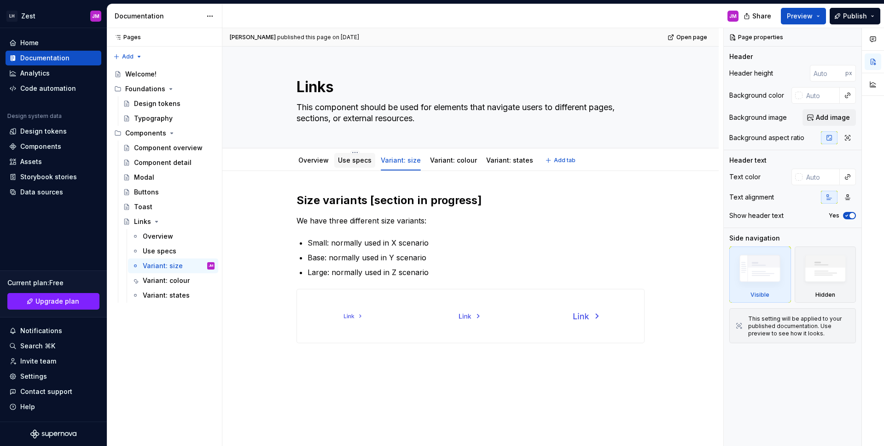
click at [356, 164] on div "Use specs" at bounding box center [355, 160] width 34 height 9
click at [499, 157] on link "Variant: states" at bounding box center [509, 160] width 47 height 8
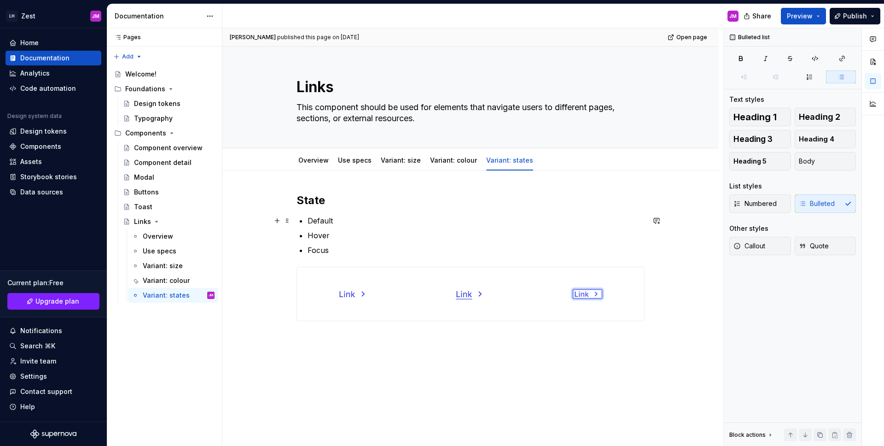
click at [321, 222] on p "Default" at bounding box center [476, 220] width 337 height 11
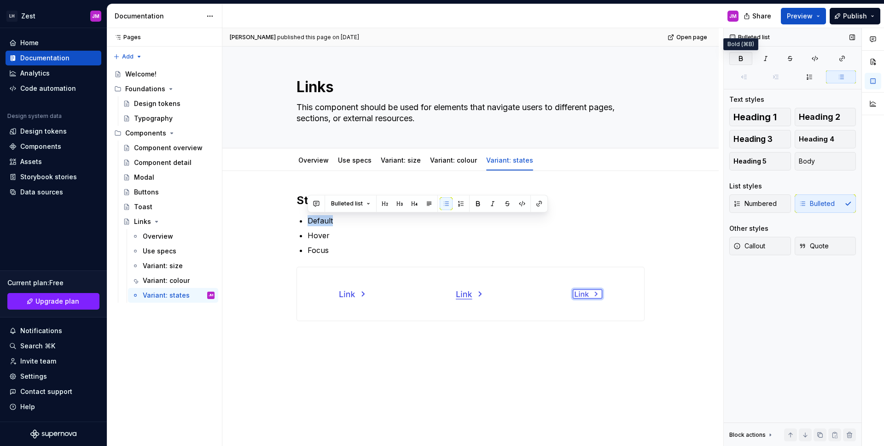
click at [745, 58] on button "button" at bounding box center [740, 58] width 23 height 13
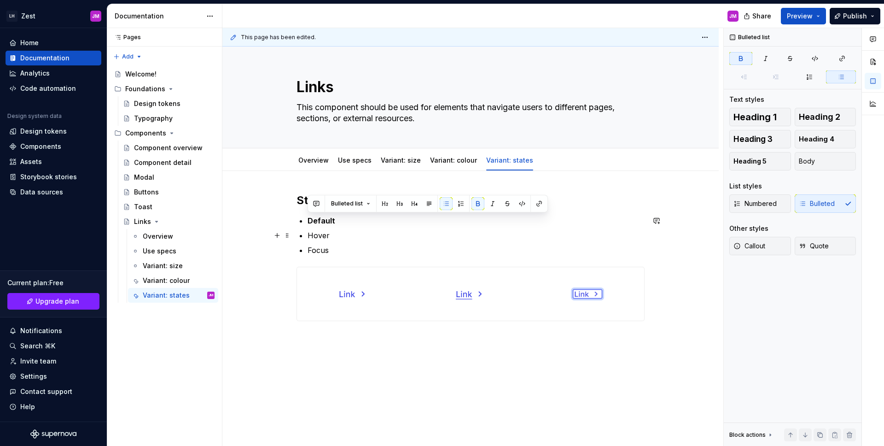
click at [311, 238] on p "Hover" at bounding box center [476, 235] width 337 height 11
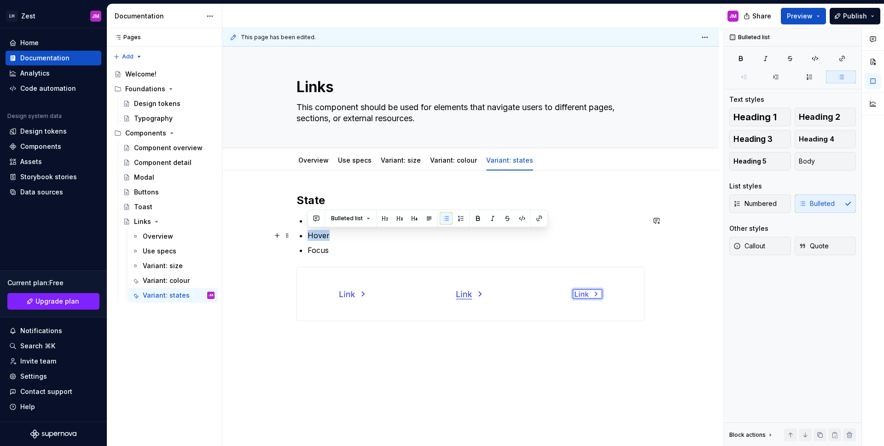
click at [311, 238] on p "Hover" at bounding box center [476, 235] width 337 height 11
click at [371, 256] on div "State Default Hover Focus" at bounding box center [470, 257] width 348 height 128
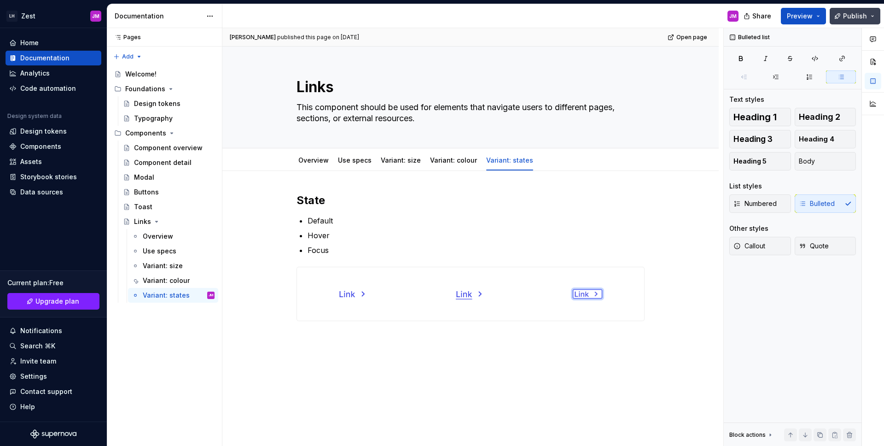
click at [841, 17] on button "Publish" at bounding box center [855, 16] width 51 height 17
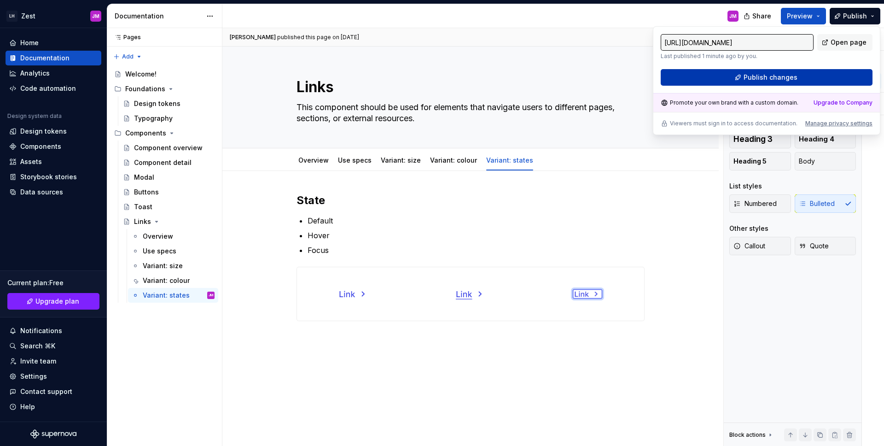
click at [793, 75] on span "Publish changes" at bounding box center [771, 77] width 54 height 9
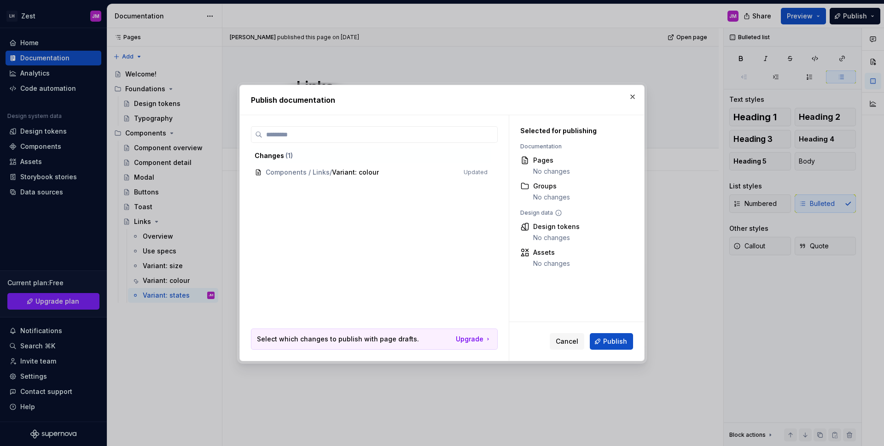
click at [611, 345] on button "Publish" at bounding box center [611, 341] width 43 height 17
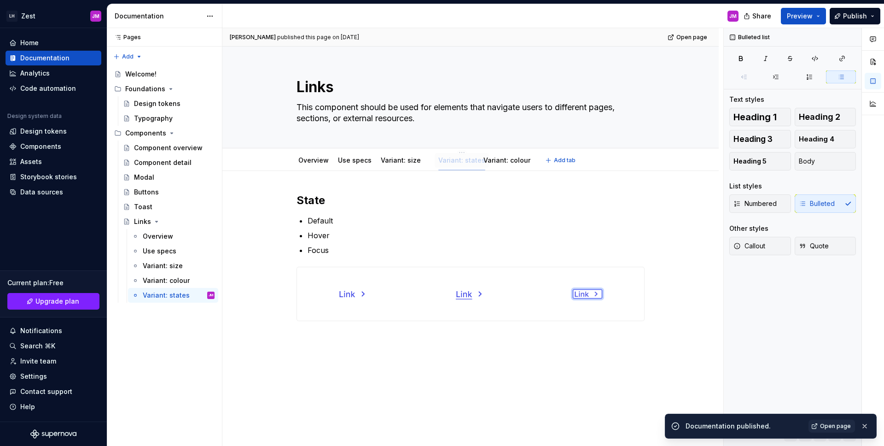
drag, startPoint x: 509, startPoint y: 159, endPoint x: 473, endPoint y: 158, distance: 35.5
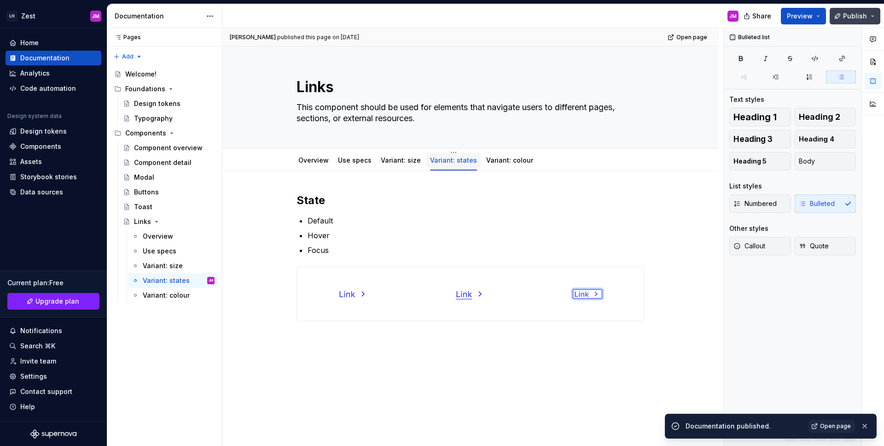
drag, startPoint x: 829, startPoint y: 16, endPoint x: 837, endPoint y: 16, distance: 7.8
click at [833, 16] on div "Share Preview Publish" at bounding box center [815, 15] width 138 height 23
click at [842, 16] on button "Publish" at bounding box center [855, 16] width 51 height 17
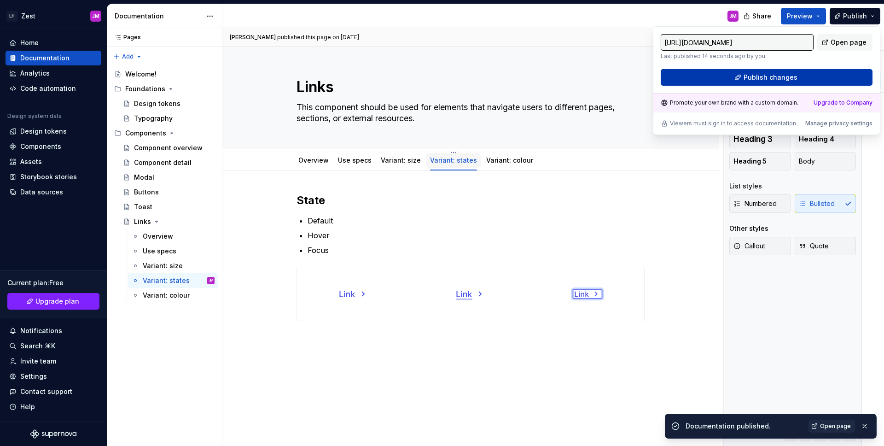
click at [778, 79] on span "Publish changes" at bounding box center [771, 77] width 54 height 9
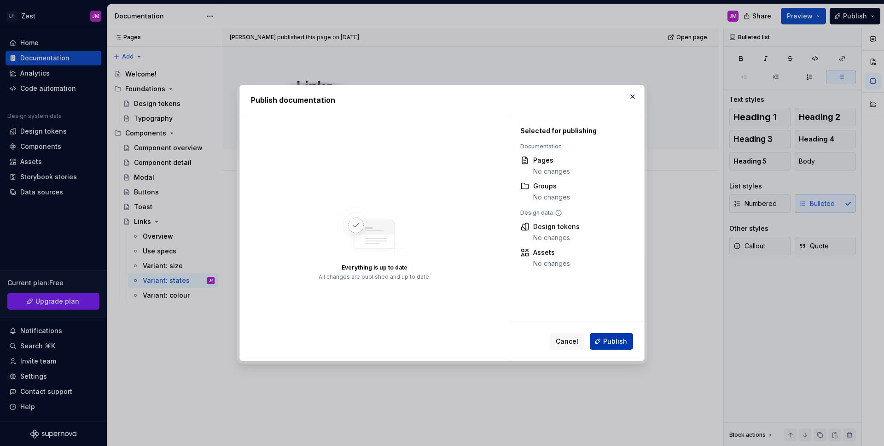
click at [618, 340] on span "Publish" at bounding box center [615, 341] width 24 height 9
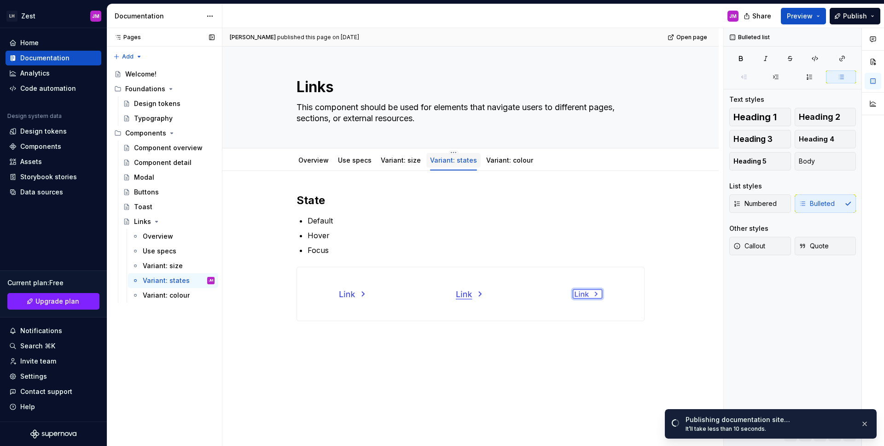
click at [0, 0] on button "Page tree" at bounding box center [0, 0] width 0 height 0
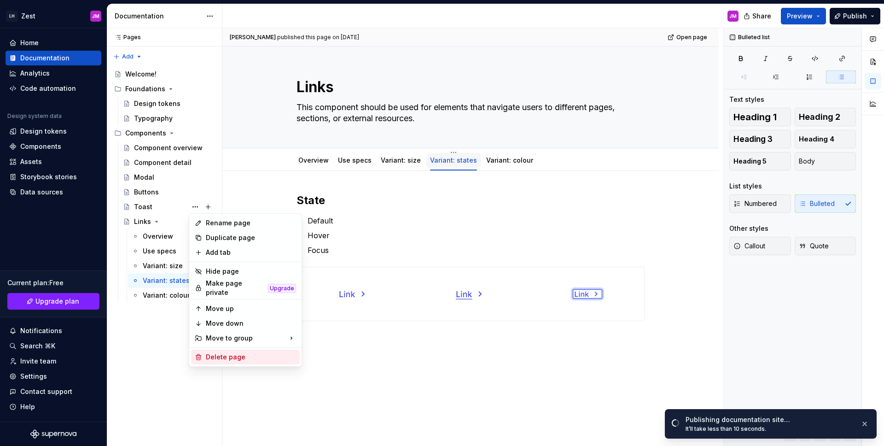
click at [246, 353] on div "Delete page" at bounding box center [251, 356] width 90 height 9
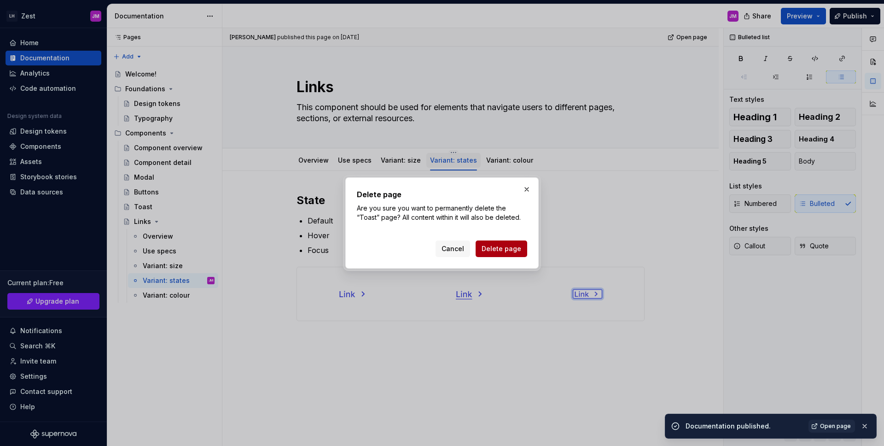
click at [493, 247] on span "Delete page" at bounding box center [502, 248] width 40 height 9
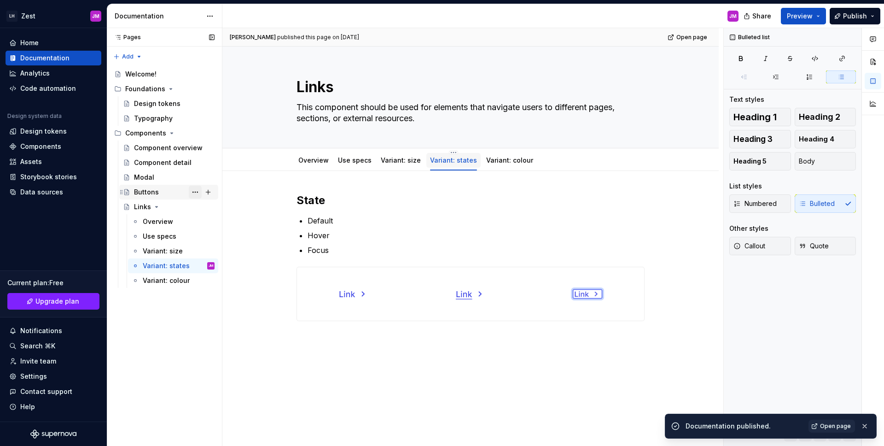
click at [196, 192] on button "Page tree" at bounding box center [195, 192] width 13 height 13
click at [140, 195] on div "Pages Pages Add Accessibility guide for tree Page tree. Navigate the tree with …" at bounding box center [164, 237] width 115 height 418
click at [145, 191] on div "Buttons" at bounding box center [146, 191] width 25 height 9
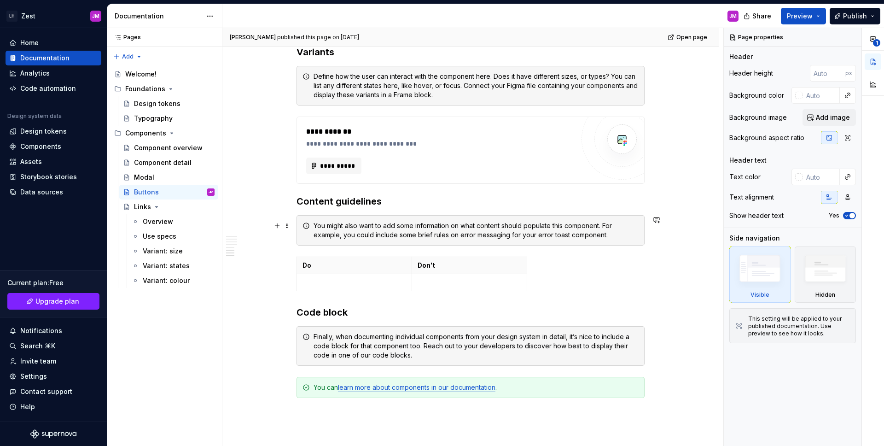
scroll to position [2101, 0]
click at [157, 217] on div "Overview" at bounding box center [158, 221] width 30 height 9
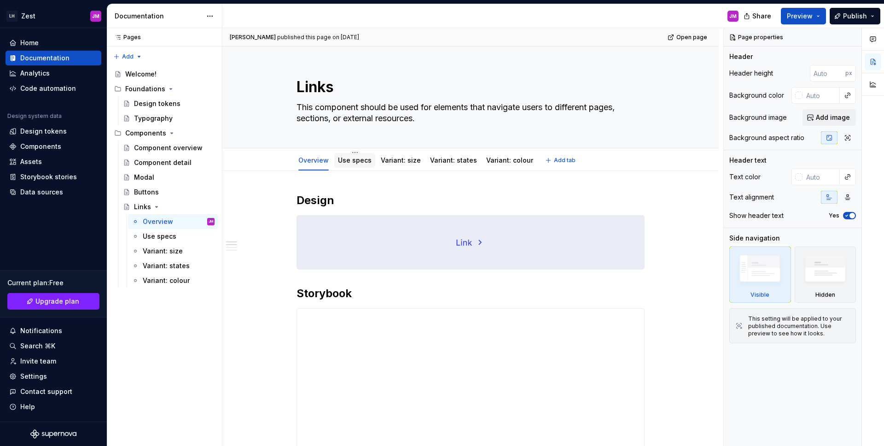
click at [348, 162] on link "Use specs" at bounding box center [355, 160] width 34 height 8
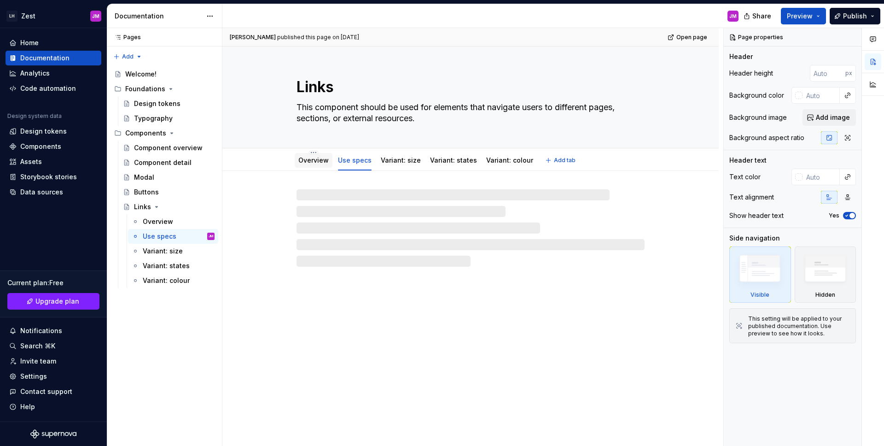
click at [310, 163] on link "Overview" at bounding box center [313, 160] width 30 height 8
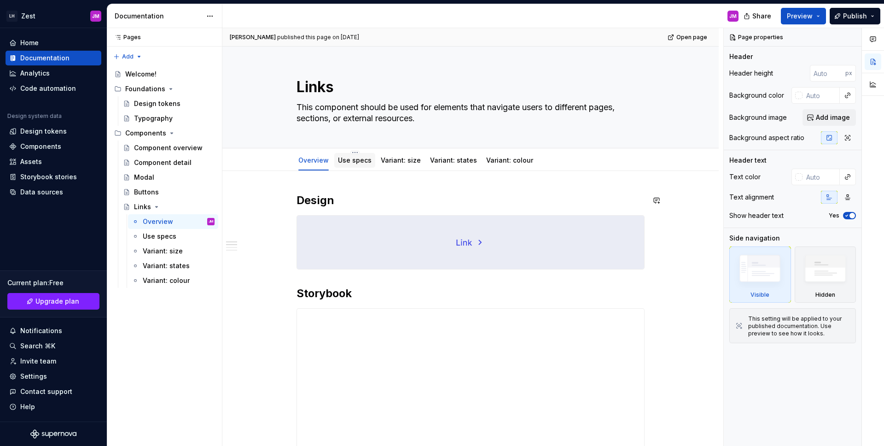
click at [350, 164] on div "Use specs" at bounding box center [355, 160] width 34 height 9
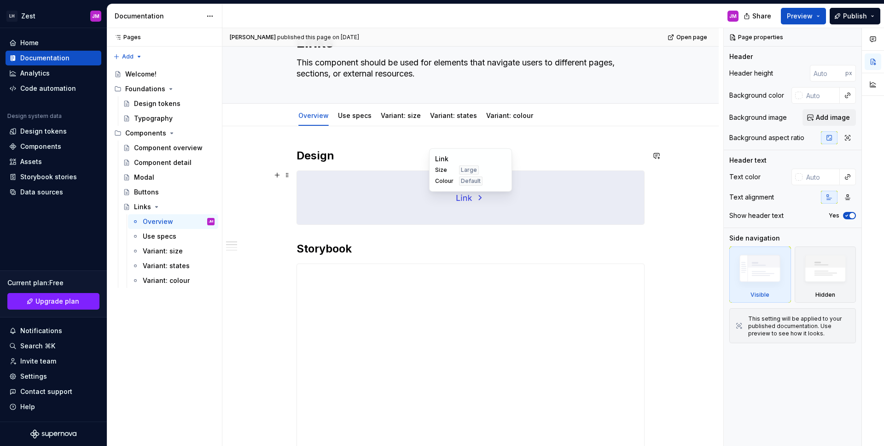
scroll to position [33, 0]
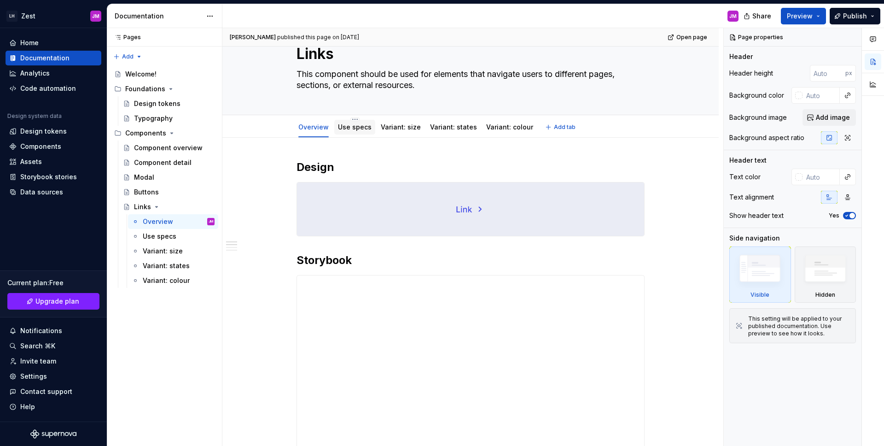
click at [347, 127] on link "Use specs" at bounding box center [355, 127] width 34 height 8
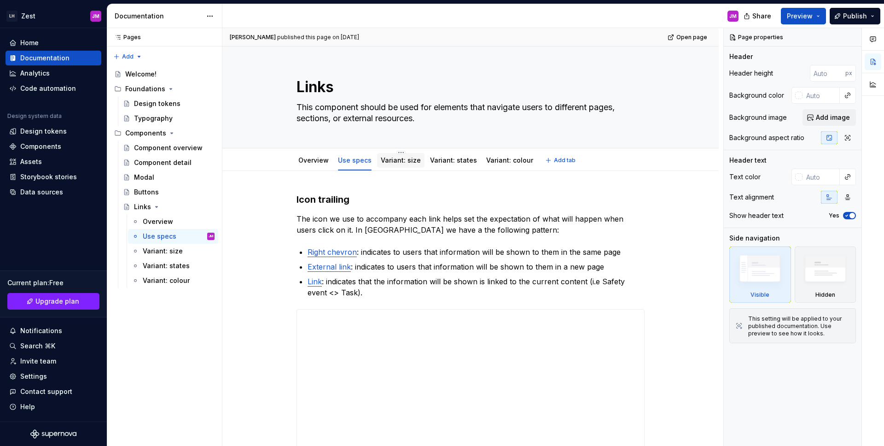
click at [395, 155] on div "Variant: size" at bounding box center [401, 160] width 40 height 11
click at [395, 158] on link "Variant: size" at bounding box center [401, 160] width 40 height 8
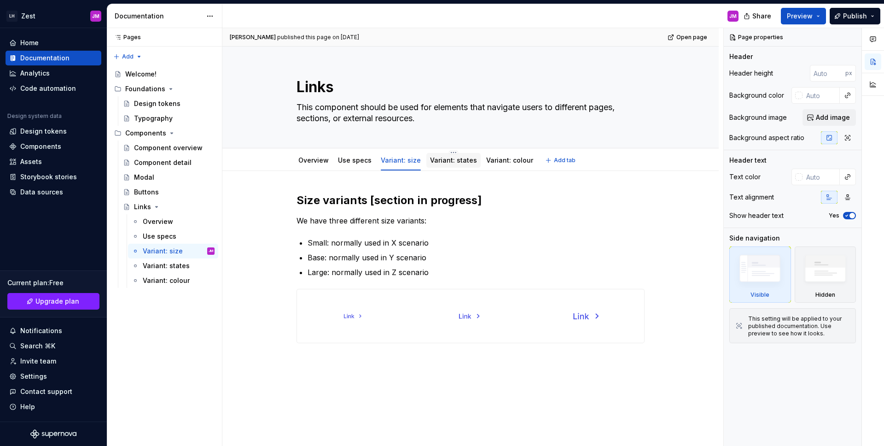
click at [454, 160] on link "Variant: states" at bounding box center [453, 160] width 47 height 8
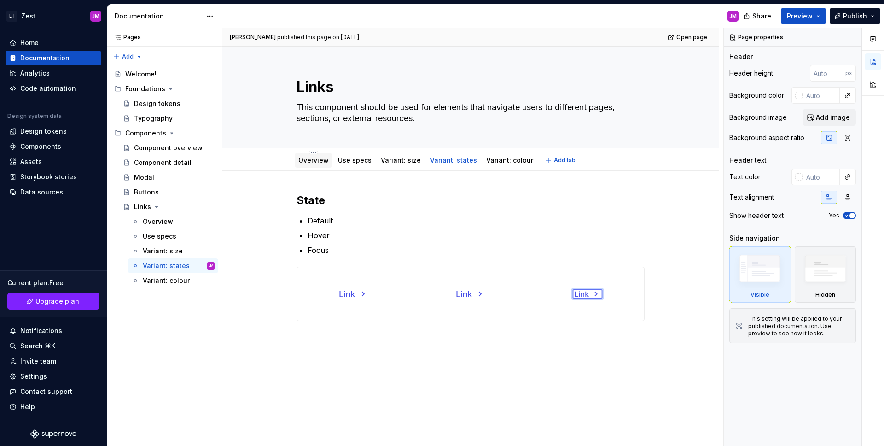
click at [315, 162] on link "Overview" at bounding box center [313, 160] width 30 height 8
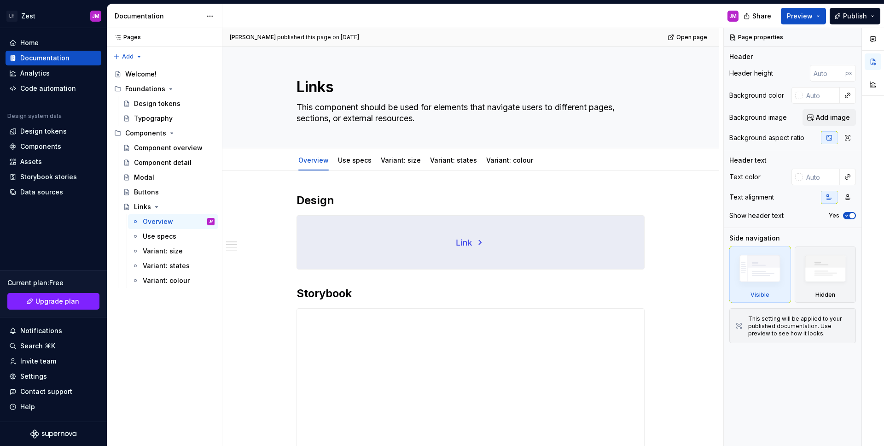
type textarea "*"
